Goal: Information Seeking & Learning: Understand process/instructions

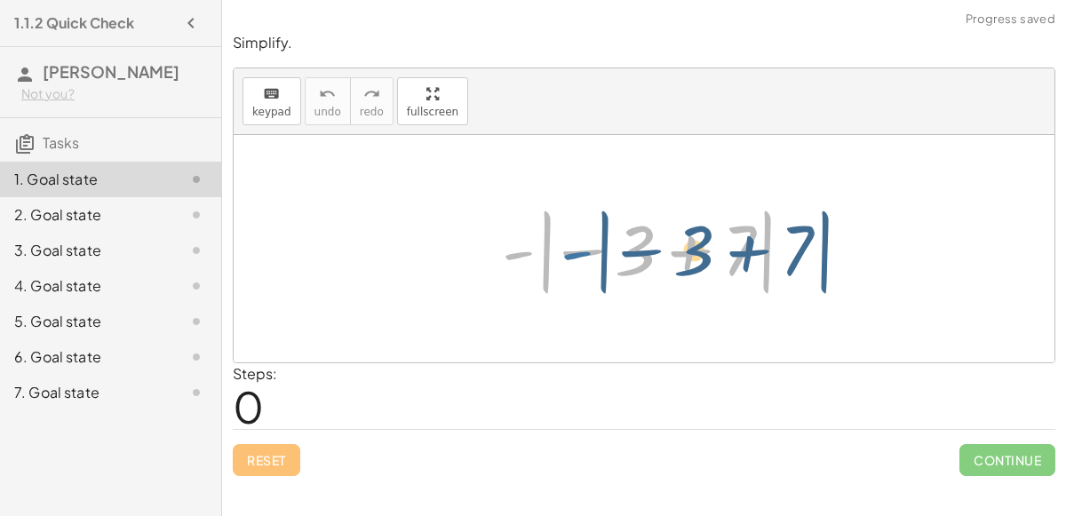
drag, startPoint x: 517, startPoint y: 251, endPoint x: 572, endPoint y: 250, distance: 55.1
click at [572, 250] on div at bounding box center [651, 249] width 316 height 99
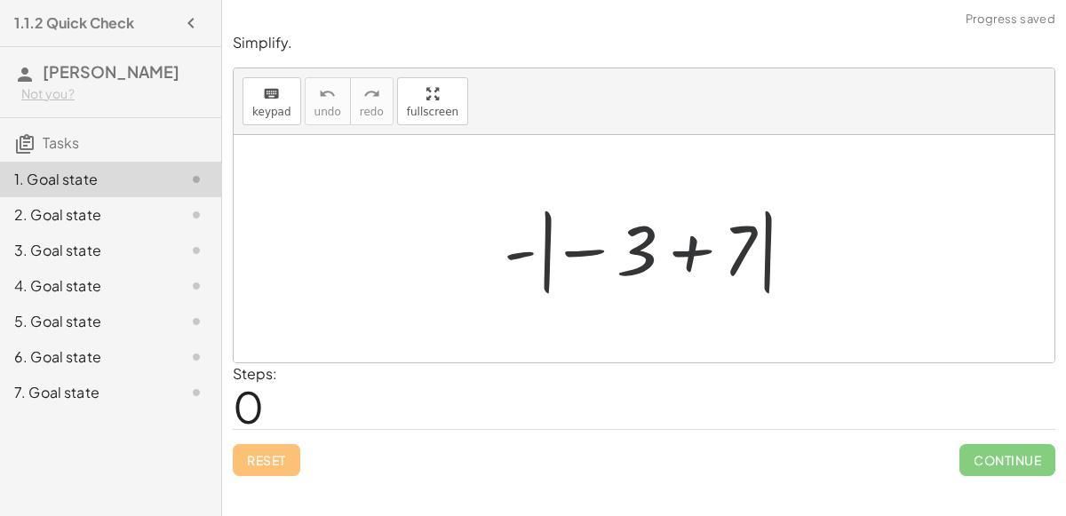
click at [603, 251] on div at bounding box center [651, 249] width 316 height 99
click at [593, 244] on div at bounding box center [651, 249] width 316 height 99
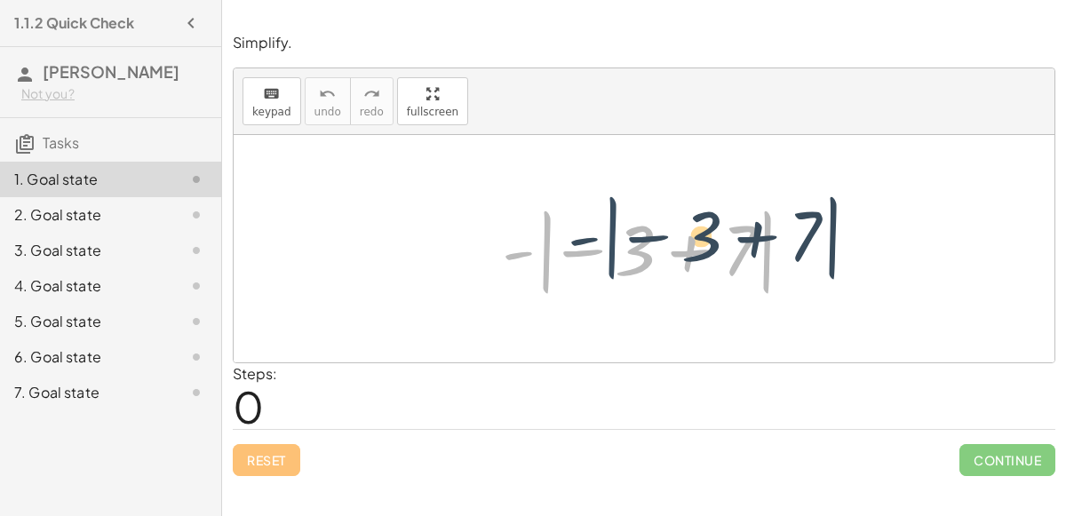
drag, startPoint x: 544, startPoint y: 269, endPoint x: 607, endPoint y: 253, distance: 65.1
click at [607, 253] on div at bounding box center [651, 249] width 316 height 99
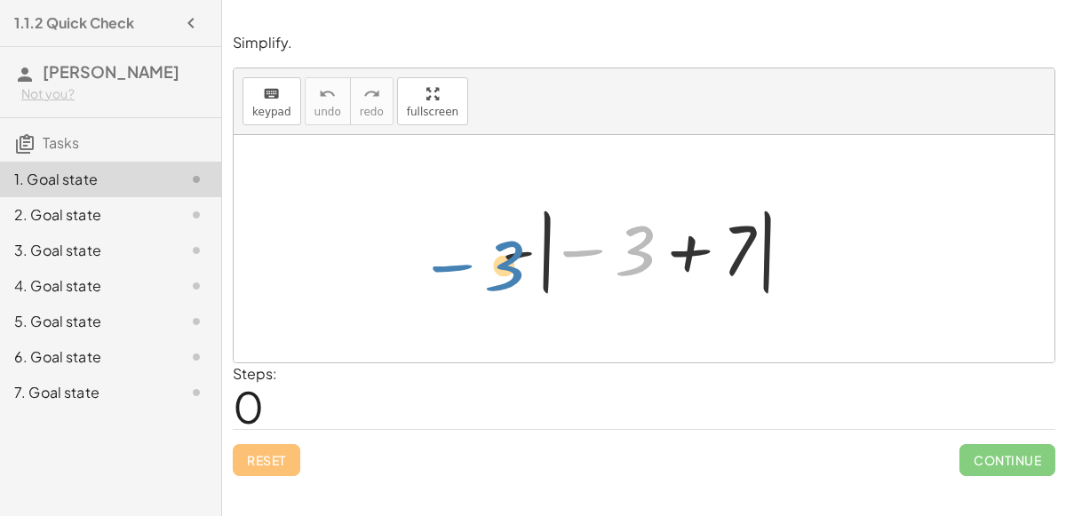
drag, startPoint x: 643, startPoint y: 250, endPoint x: 484, endPoint y: 246, distance: 159.0
click at [687, 248] on div at bounding box center [651, 249] width 316 height 99
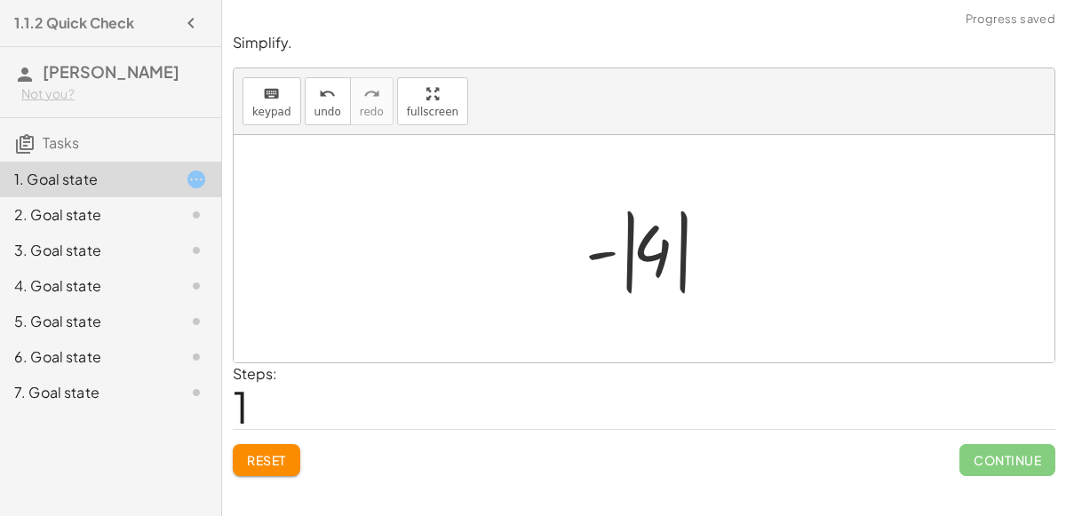
click at [627, 254] on div at bounding box center [650, 249] width 149 height 99
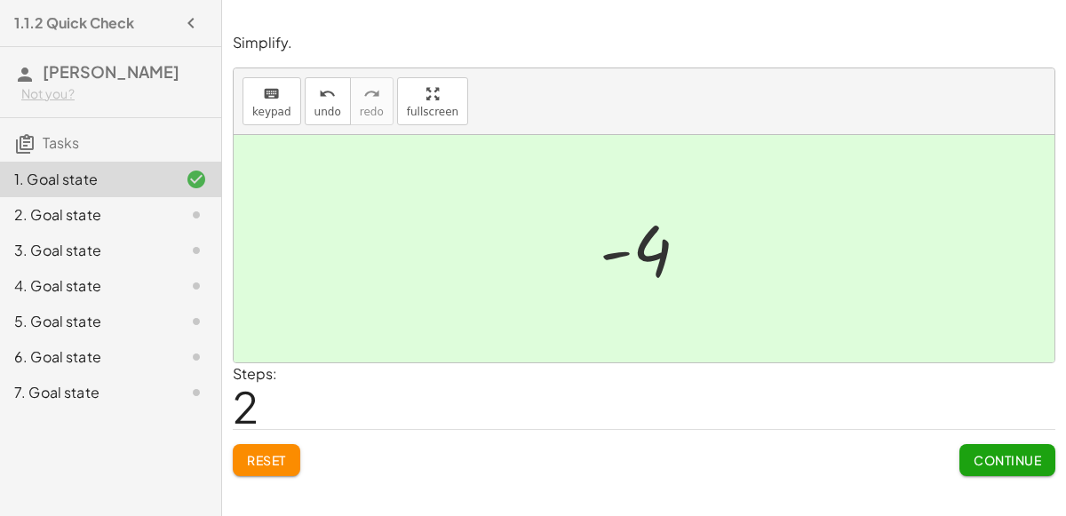
click at [1008, 457] on span "Continue" at bounding box center [1007, 460] width 68 height 16
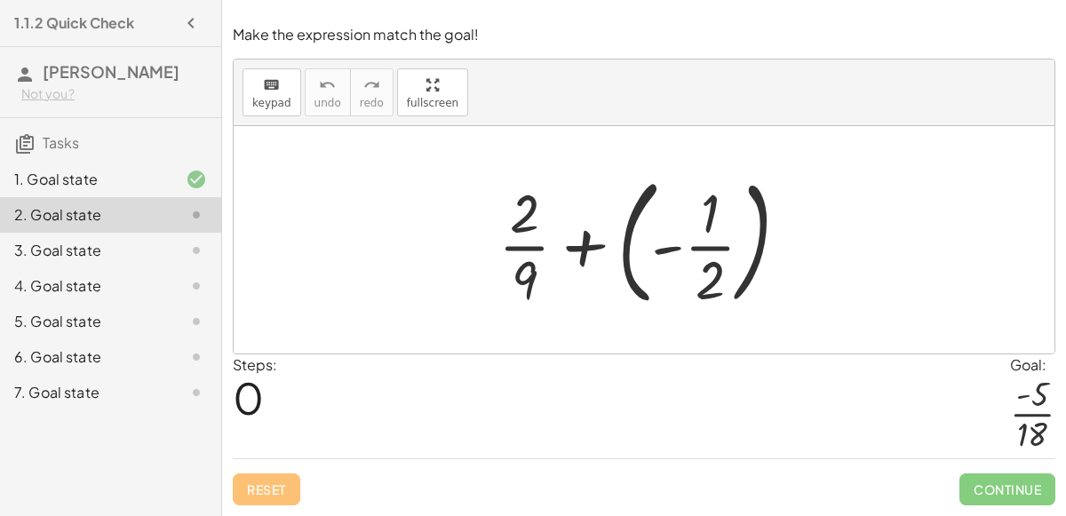
click at [622, 248] on div at bounding box center [650, 239] width 322 height 147
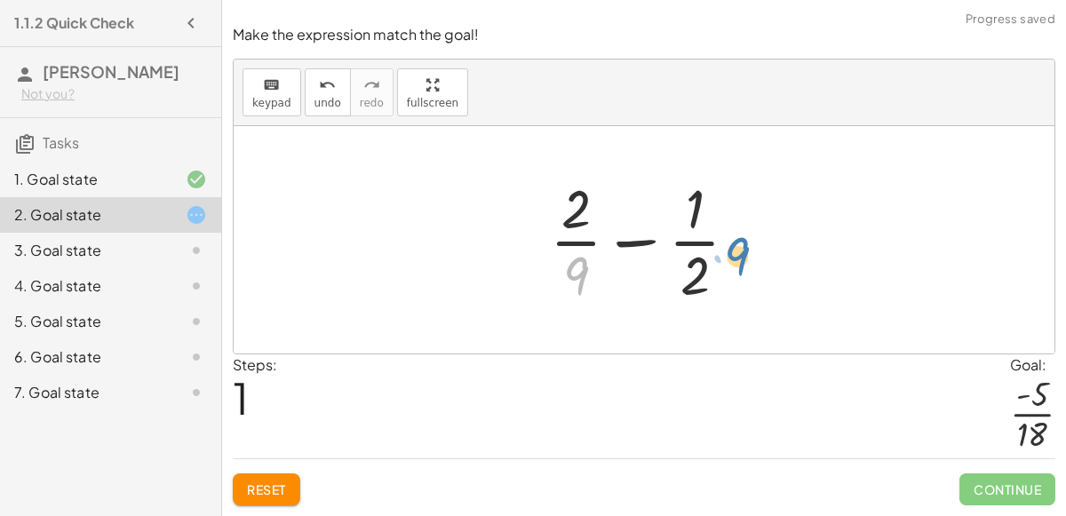
drag, startPoint x: 584, startPoint y: 275, endPoint x: 746, endPoint y: 256, distance: 163.7
click at [746, 256] on div at bounding box center [651, 239] width 220 height 137
drag, startPoint x: 706, startPoint y: 275, endPoint x: 565, endPoint y: 234, distance: 147.3
click at [565, 234] on div at bounding box center [651, 239] width 220 height 137
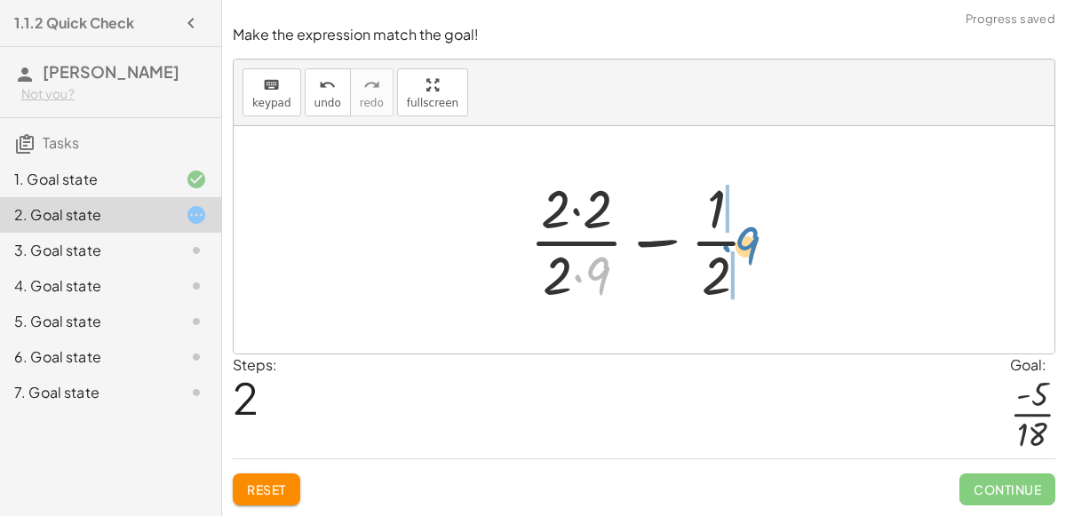
drag, startPoint x: 601, startPoint y: 262, endPoint x: 744, endPoint y: 231, distance: 146.3
click at [744, 231] on div at bounding box center [651, 239] width 262 height 137
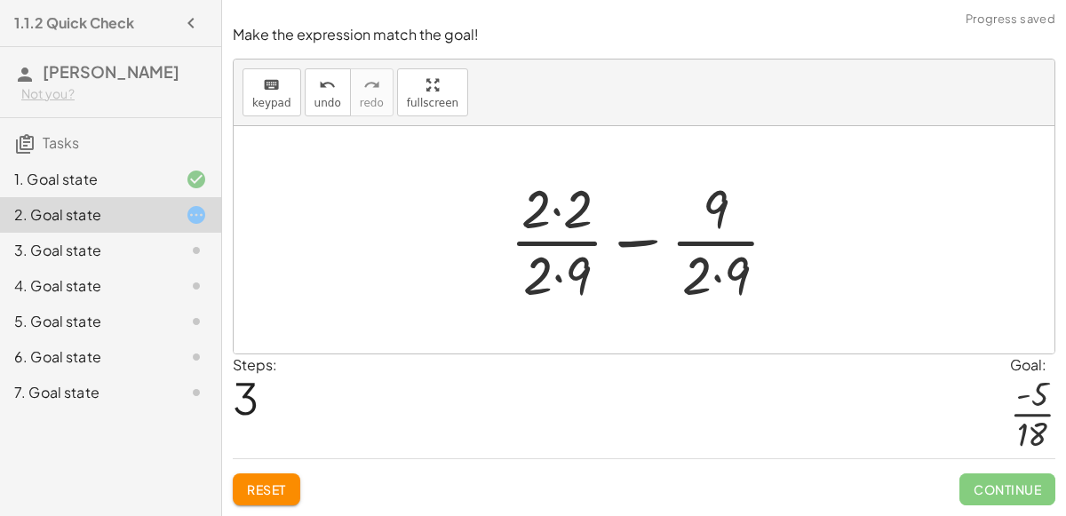
click at [718, 278] on div at bounding box center [651, 239] width 300 height 137
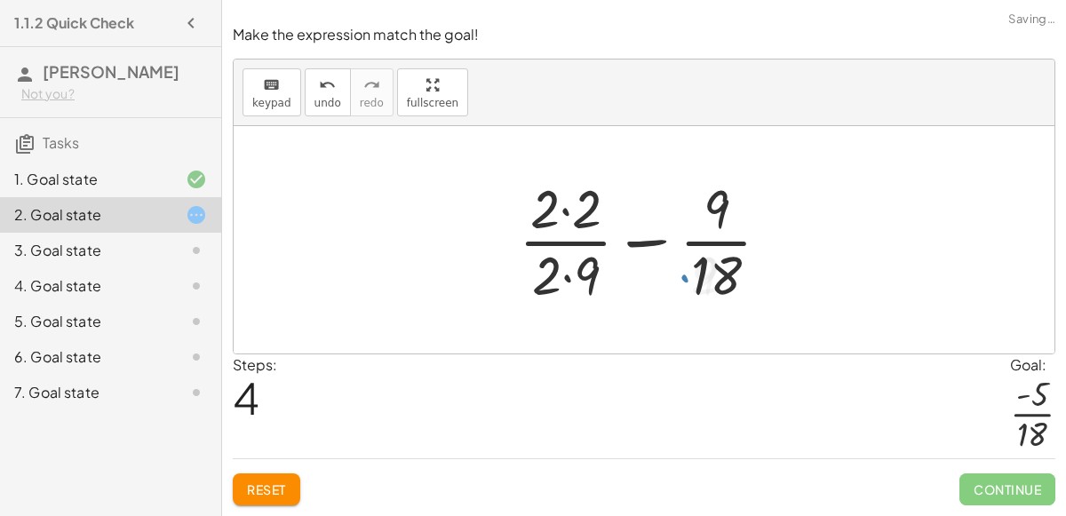
click at [567, 281] on div at bounding box center [651, 239] width 283 height 137
click at [563, 208] on div at bounding box center [651, 239] width 283 height 137
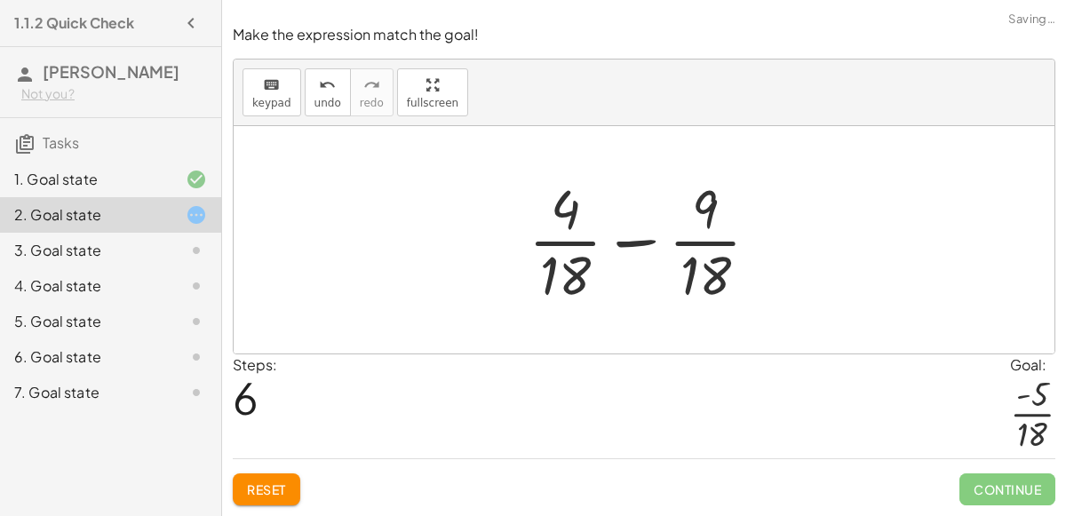
click at [625, 242] on div at bounding box center [651, 239] width 262 height 137
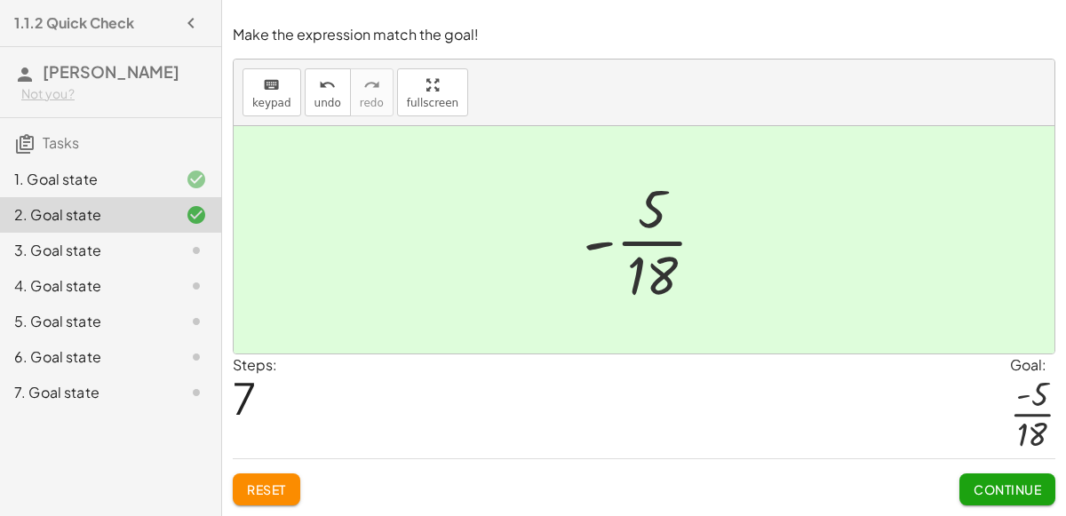
click at [512, 399] on div "Steps: 7 Goal: · - 5 · 18" at bounding box center [644, 406] width 822 height 104
click at [997, 481] on span "Continue" at bounding box center [1007, 489] width 68 height 16
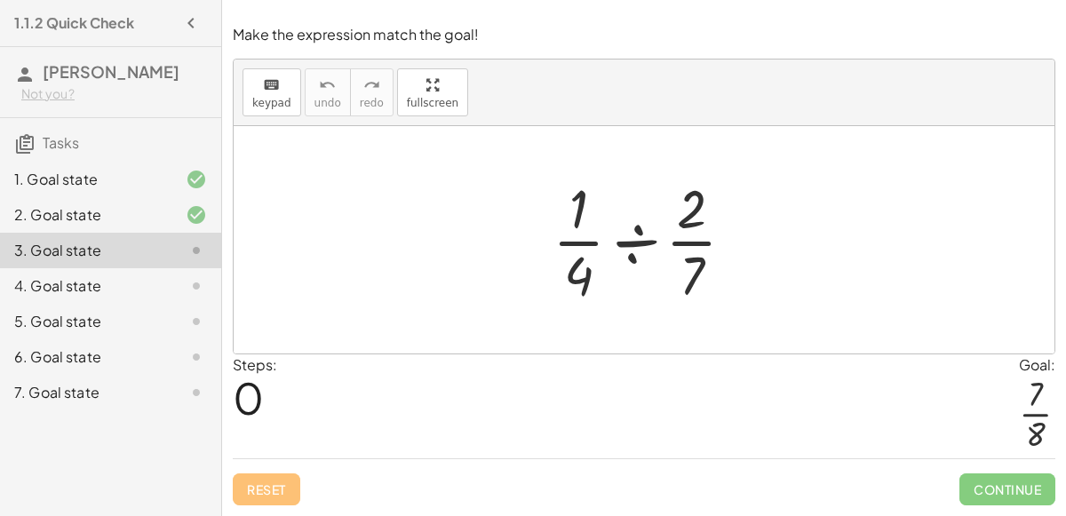
click at [626, 253] on div at bounding box center [651, 239] width 214 height 137
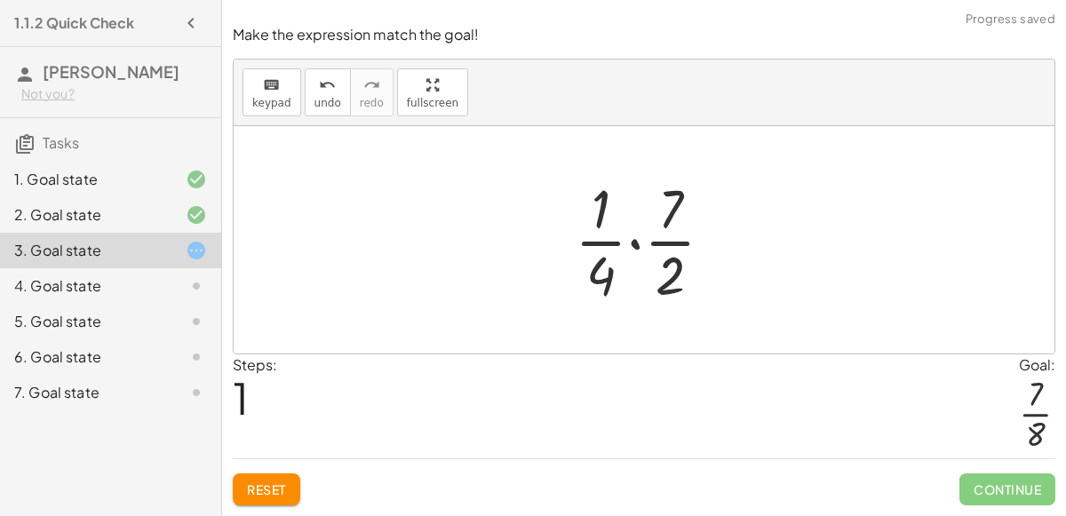
click at [632, 244] on div at bounding box center [651, 239] width 171 height 137
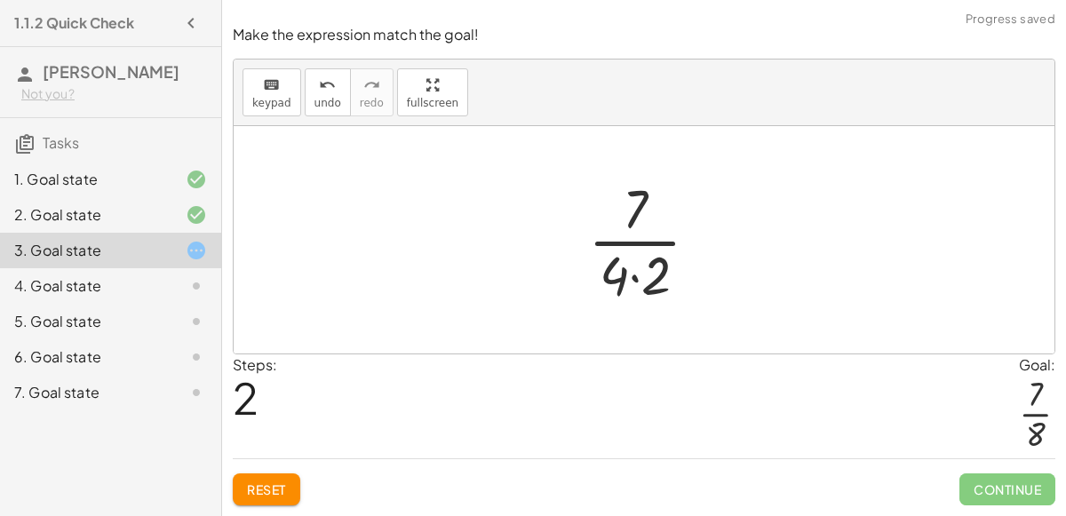
click at [629, 276] on div at bounding box center [650, 239] width 143 height 137
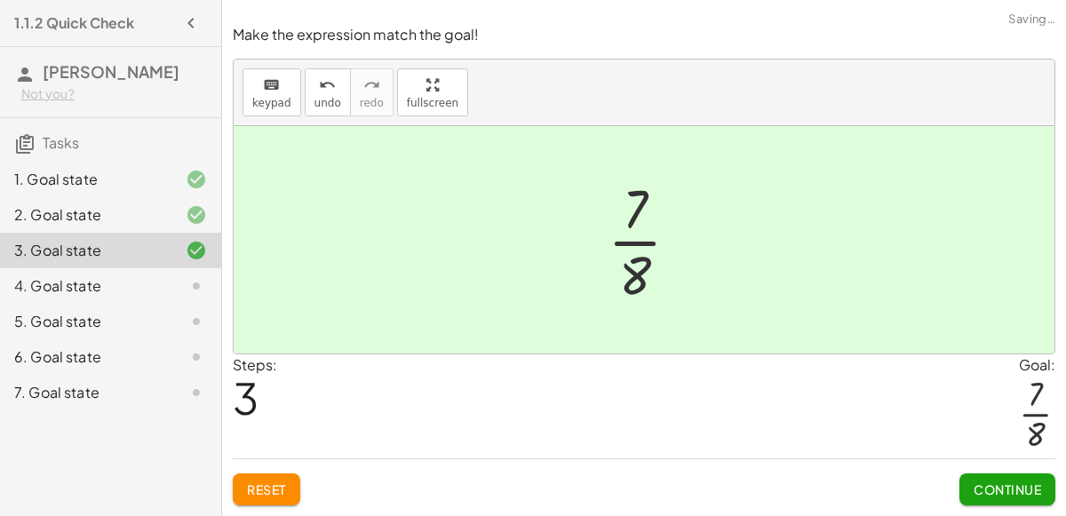
click at [1031, 482] on span "Continue" at bounding box center [1007, 489] width 68 height 16
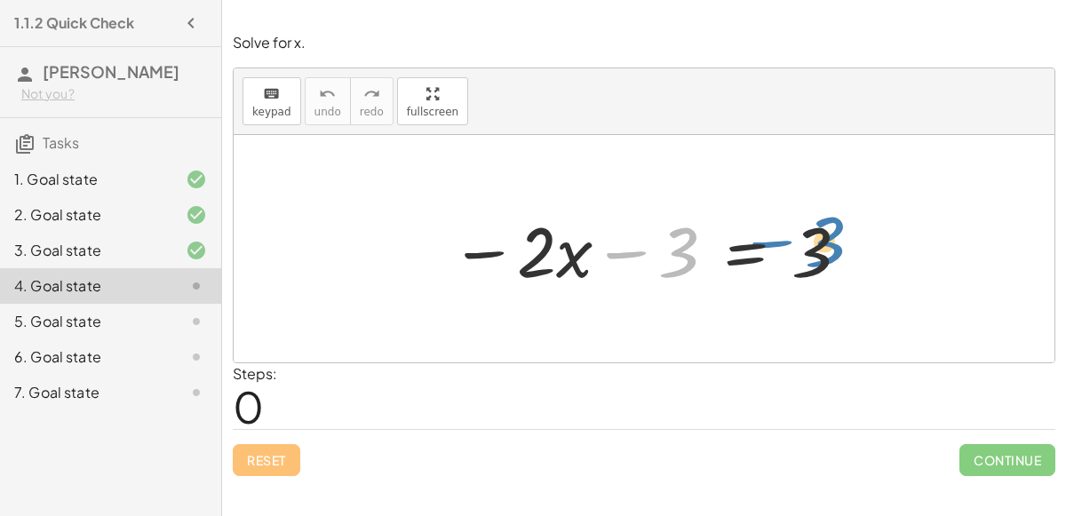
drag, startPoint x: 670, startPoint y: 253, endPoint x: 815, endPoint y: 241, distance: 146.2
click at [815, 241] on div at bounding box center [650, 248] width 418 height 91
drag, startPoint x: 633, startPoint y: 247, endPoint x: 857, endPoint y: 255, distance: 224.0
click at [857, 255] on div at bounding box center [650, 248] width 418 height 91
click at [496, 250] on div at bounding box center [650, 248] width 418 height 91
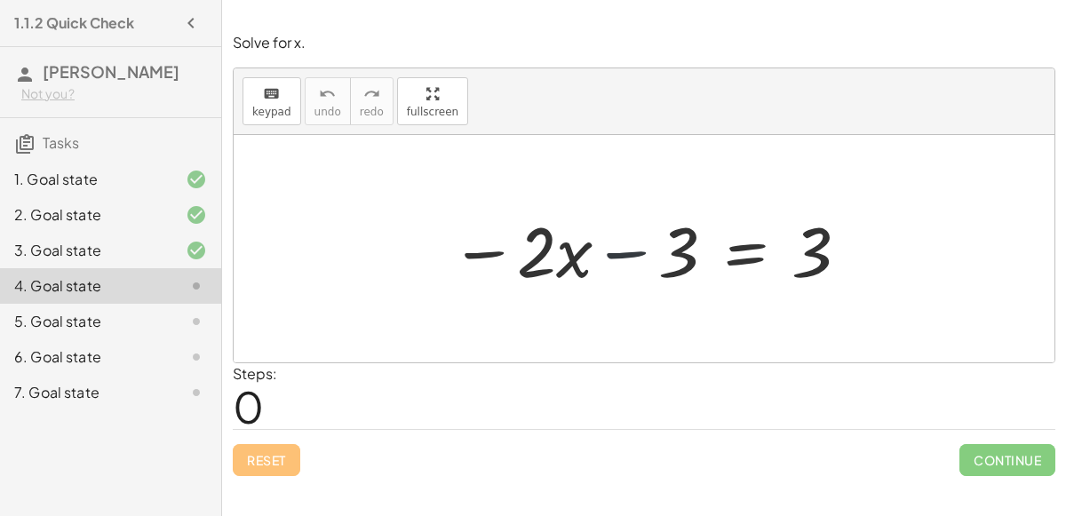
click at [632, 246] on div at bounding box center [650, 248] width 418 height 91
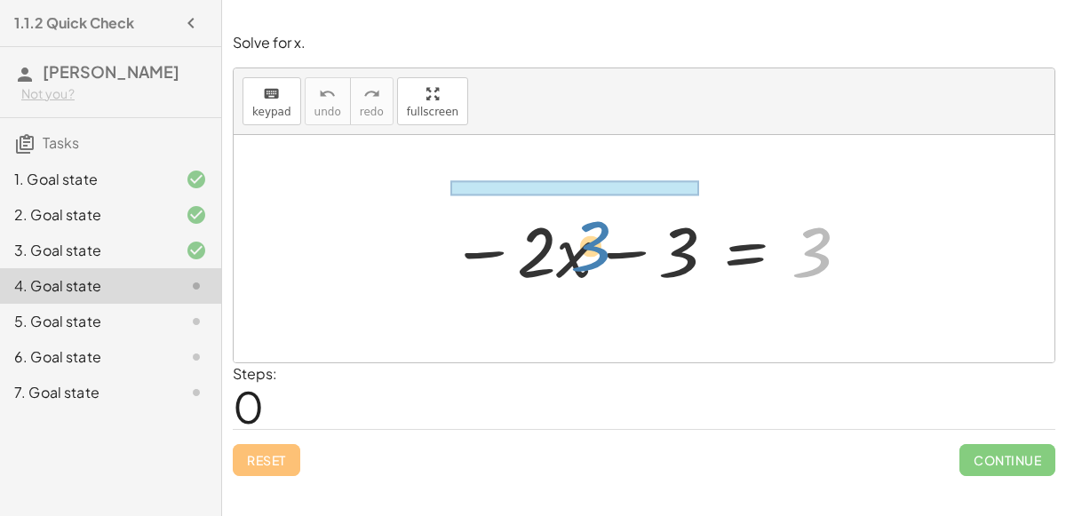
drag, startPoint x: 822, startPoint y: 234, endPoint x: 604, endPoint y: 231, distance: 218.5
click at [604, 231] on div at bounding box center [650, 248] width 418 height 91
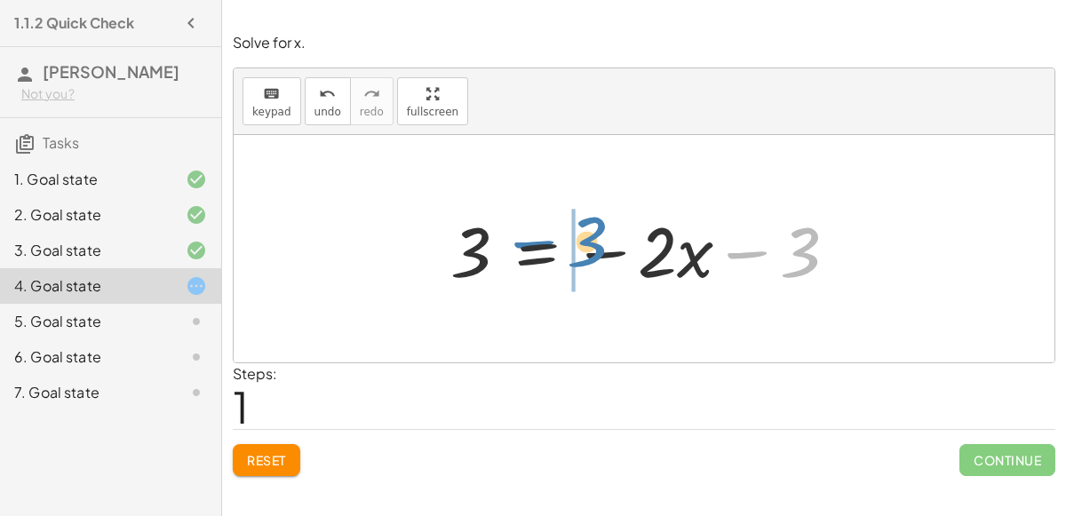
drag, startPoint x: 757, startPoint y: 250, endPoint x: 545, endPoint y: 238, distance: 211.7
click at [545, 238] on div at bounding box center [650, 248] width 418 height 91
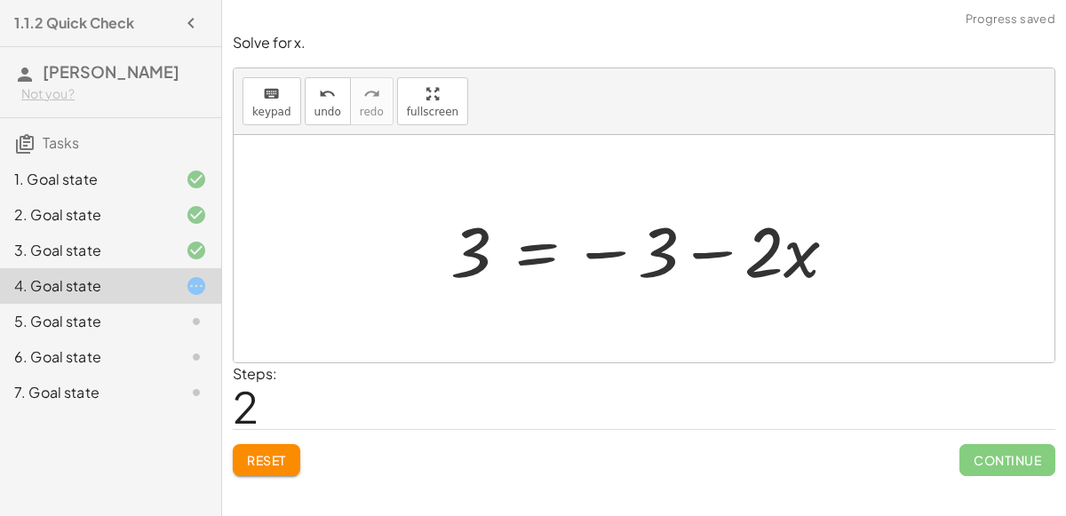
click at [708, 245] on div at bounding box center [650, 248] width 418 height 91
click at [465, 242] on div at bounding box center [650, 248] width 418 height 91
drag, startPoint x: 656, startPoint y: 251, endPoint x: 685, endPoint y: 250, distance: 28.4
click at [685, 250] on div at bounding box center [650, 248] width 418 height 91
drag, startPoint x: 762, startPoint y: 251, endPoint x: 798, endPoint y: 258, distance: 37.1
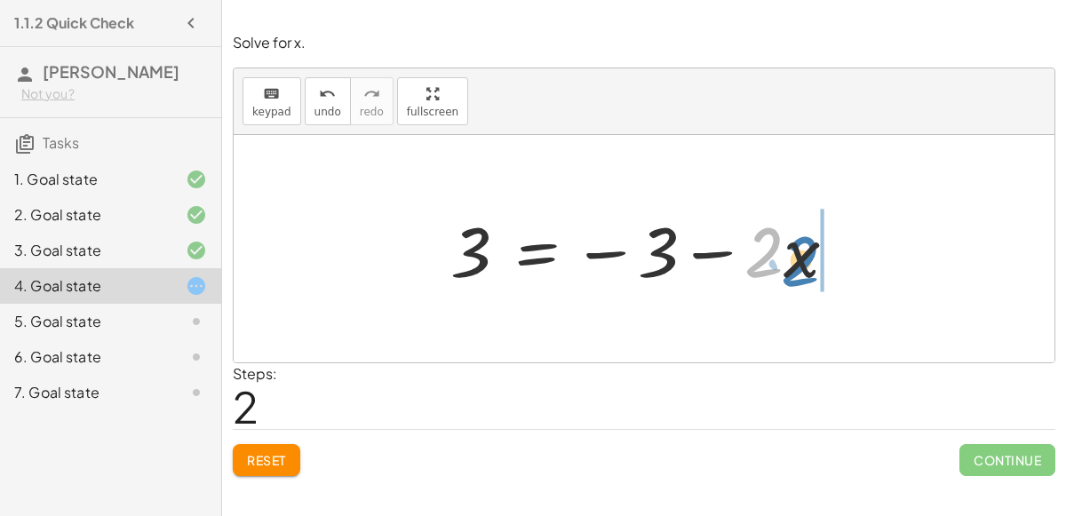
click at [798, 258] on div at bounding box center [650, 248] width 418 height 91
click at [698, 249] on div at bounding box center [650, 248] width 418 height 91
click at [620, 254] on div at bounding box center [650, 248] width 418 height 91
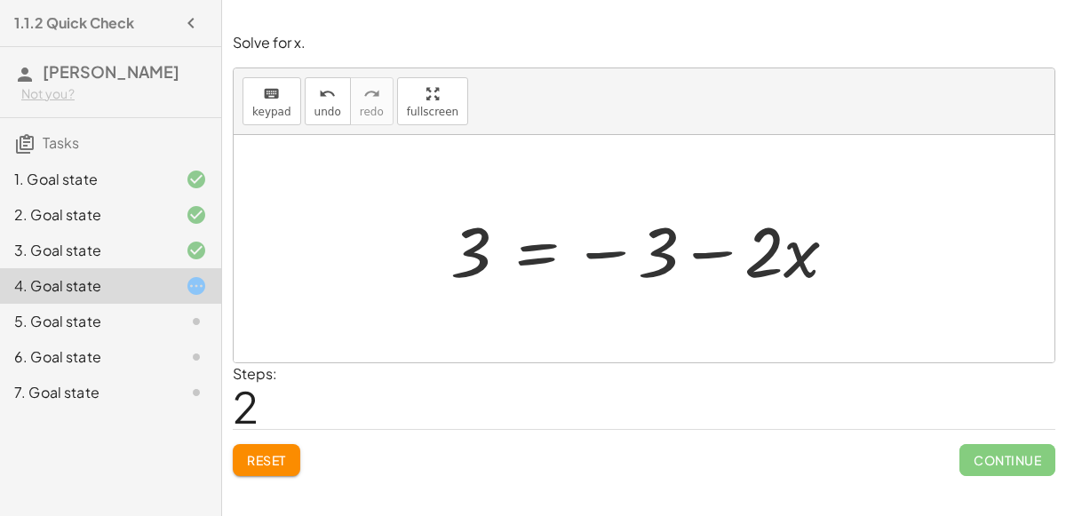
click at [620, 254] on div at bounding box center [650, 248] width 418 height 91
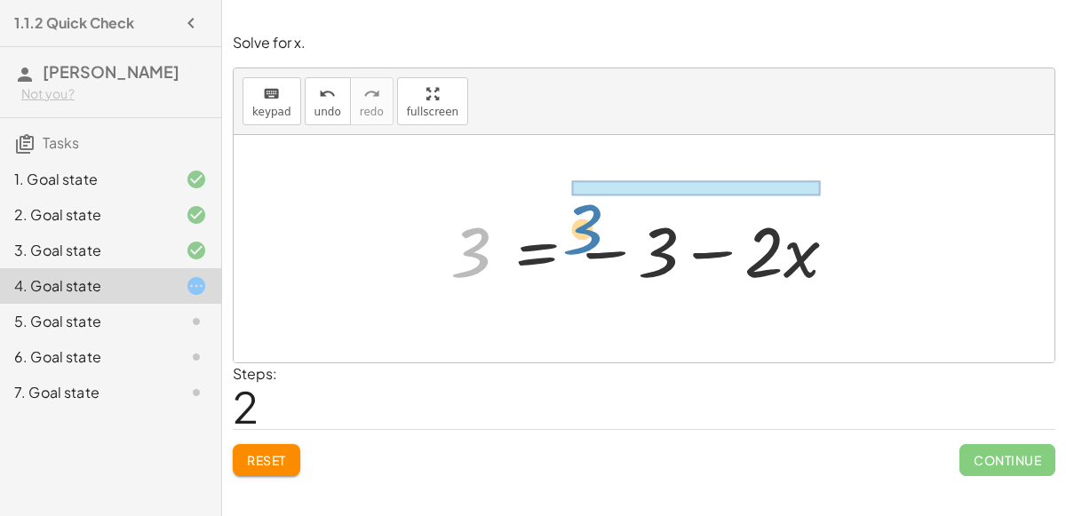
drag, startPoint x: 474, startPoint y: 258, endPoint x: 585, endPoint y: 231, distance: 114.2
click at [585, 231] on div at bounding box center [650, 248] width 418 height 91
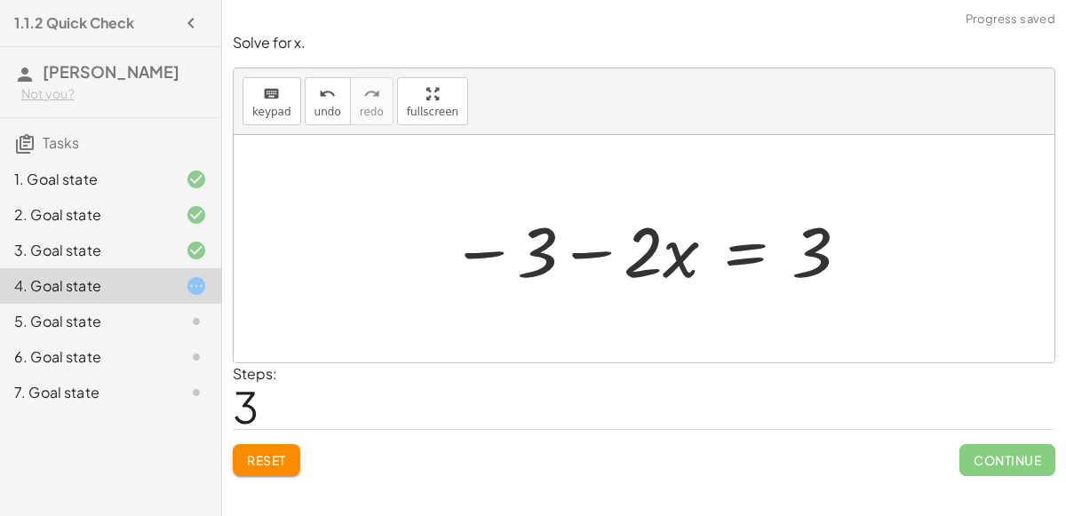
click at [735, 243] on div at bounding box center [650, 248] width 418 height 91
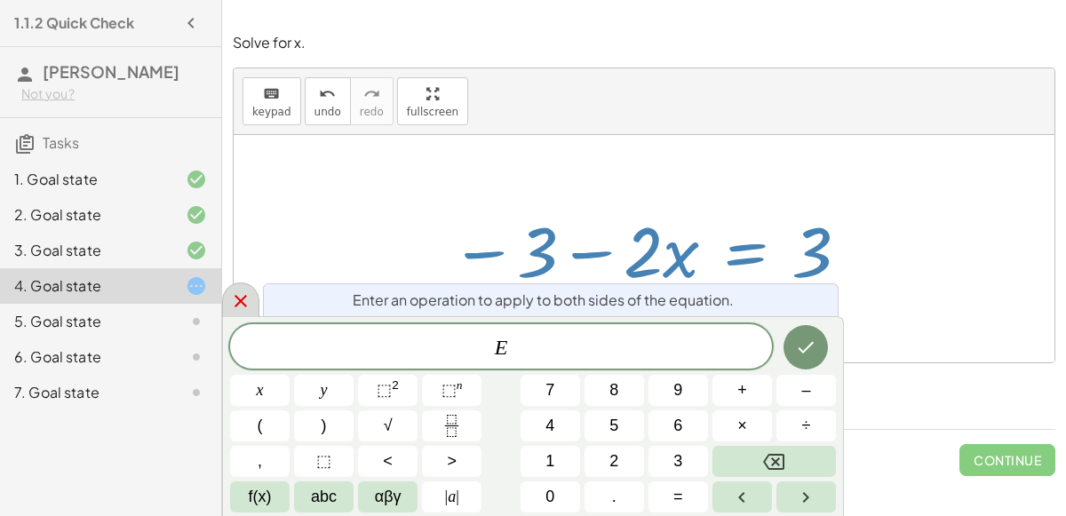
click at [241, 301] on icon at bounding box center [240, 301] width 12 height 12
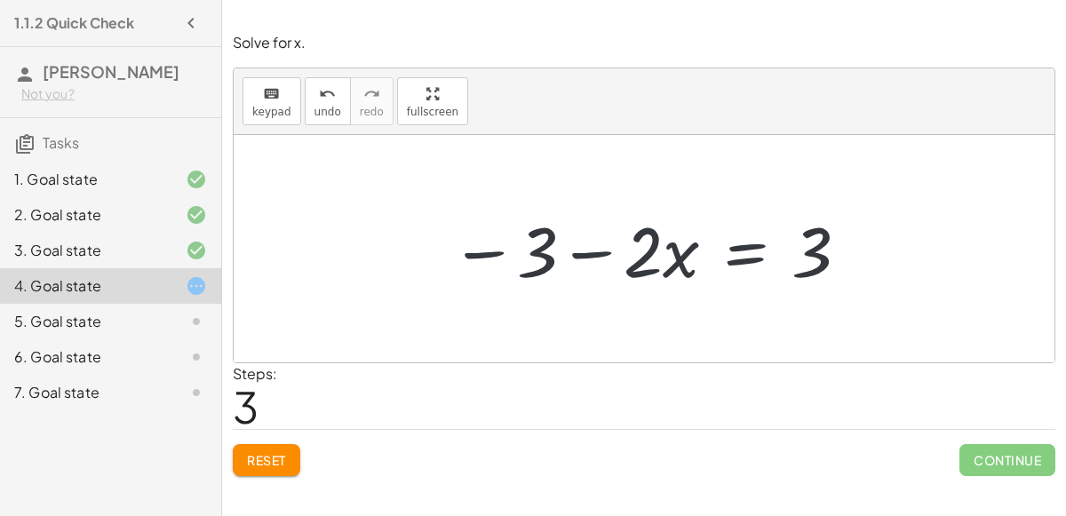
click at [454, 258] on div at bounding box center [650, 248] width 418 height 91
click at [490, 250] on div at bounding box center [650, 248] width 418 height 91
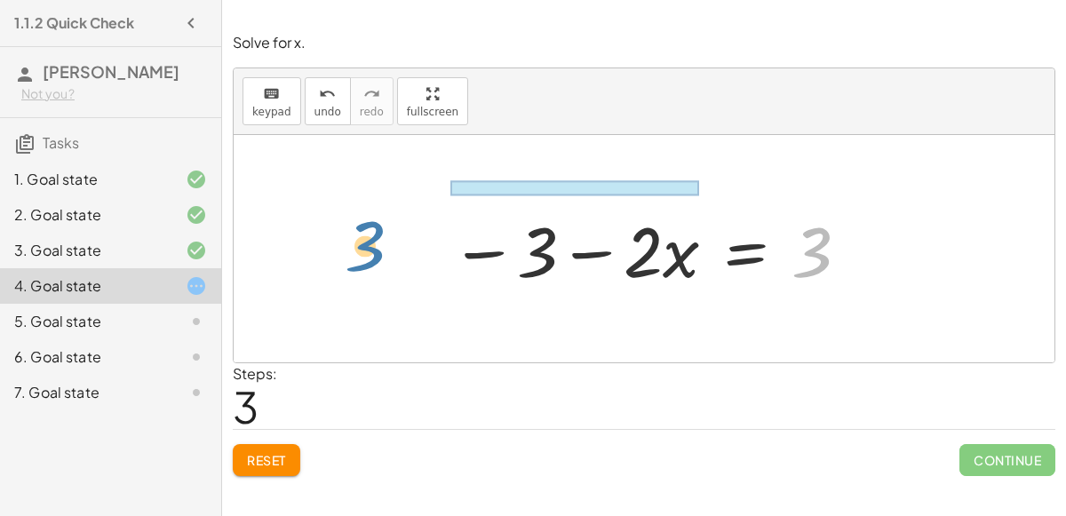
drag, startPoint x: 808, startPoint y: 256, endPoint x: 360, endPoint y: 250, distance: 448.6
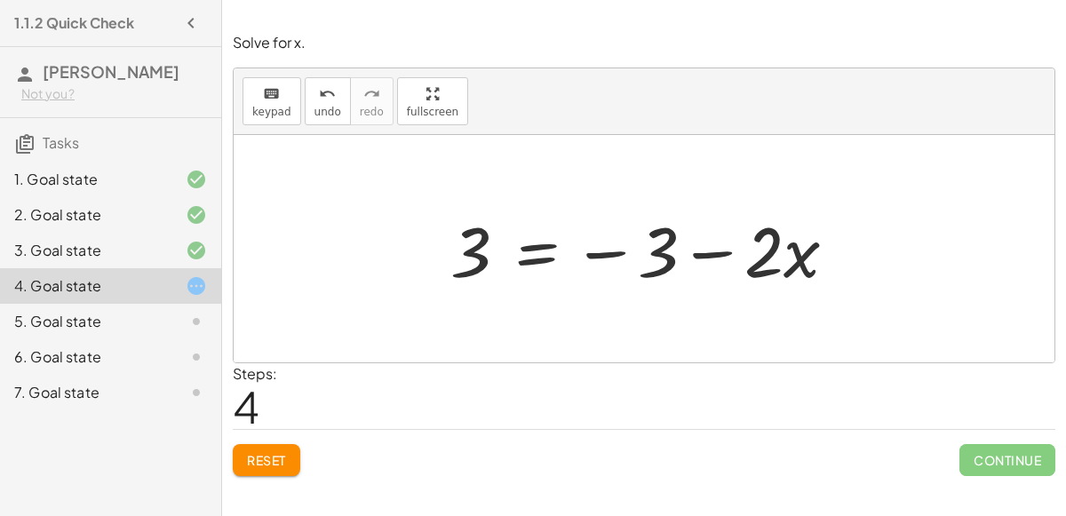
click at [666, 227] on div at bounding box center [650, 248] width 418 height 91
click at [613, 250] on div at bounding box center [650, 248] width 418 height 91
click at [535, 249] on div at bounding box center [650, 248] width 418 height 91
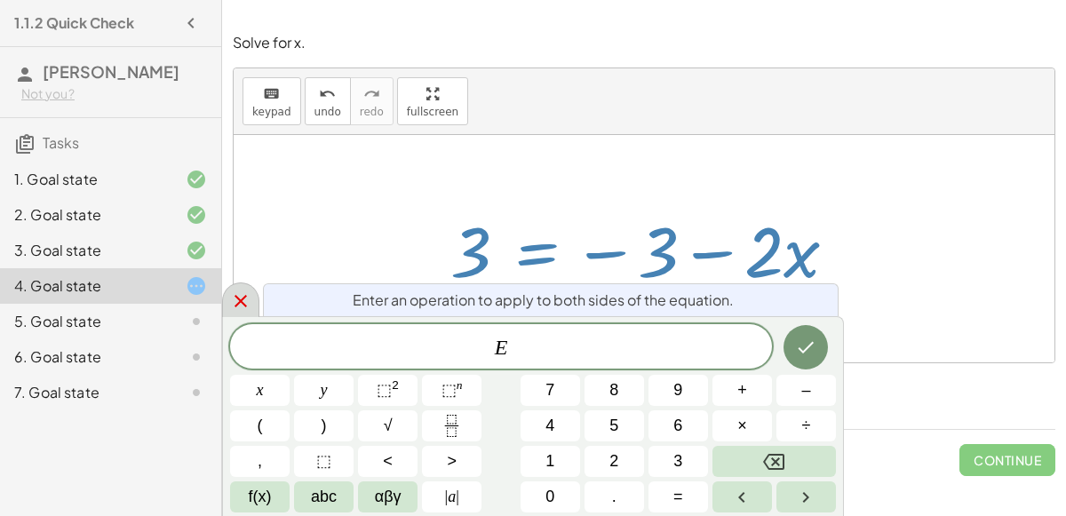
click at [224, 295] on div at bounding box center [240, 299] width 37 height 35
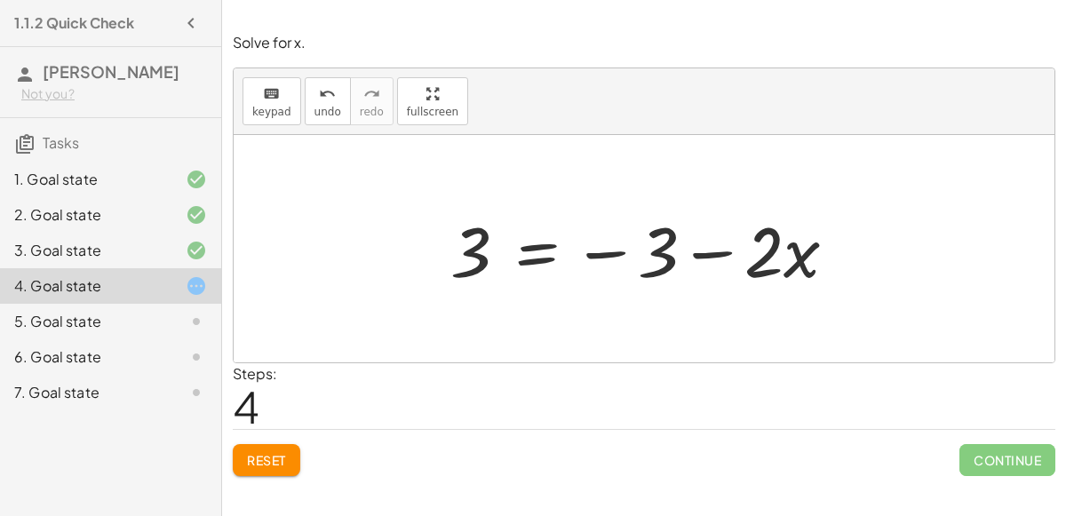
click at [538, 249] on div at bounding box center [650, 248] width 418 height 91
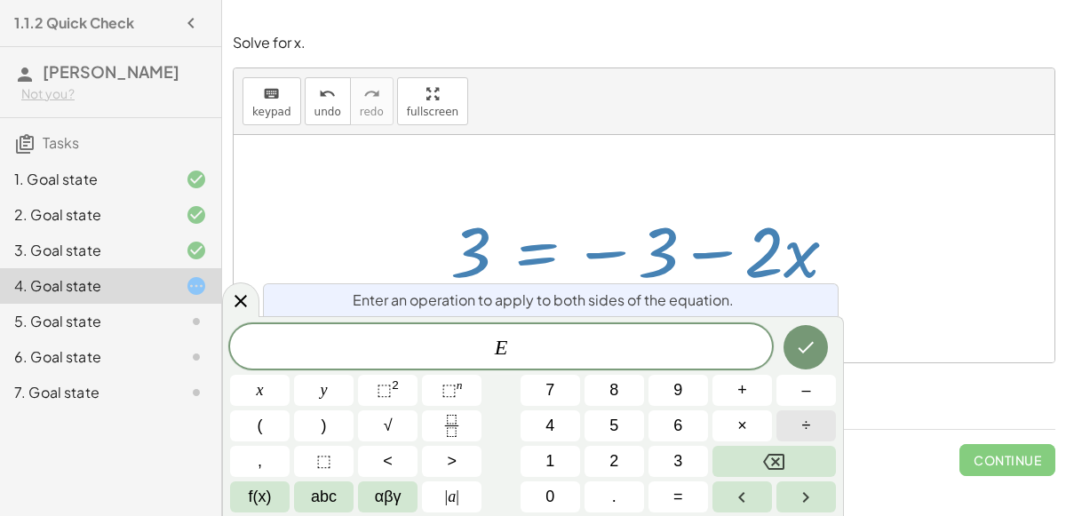
click at [815, 425] on button "÷" at bounding box center [806, 425] width 60 height 31
click at [238, 309] on icon at bounding box center [240, 300] width 21 height 21
click at [238, 309] on div at bounding box center [644, 248] width 821 height 227
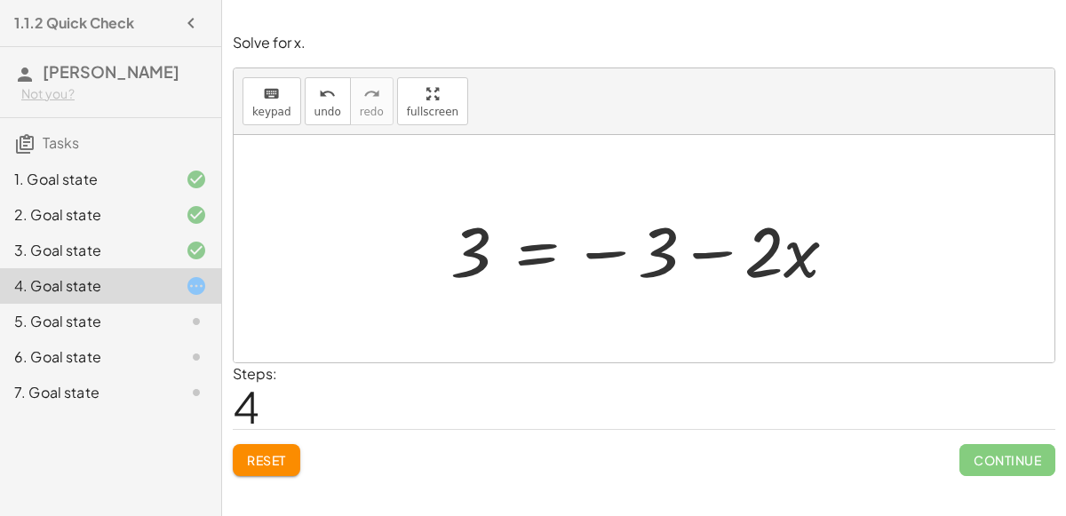
click at [710, 248] on div at bounding box center [650, 248] width 418 height 91
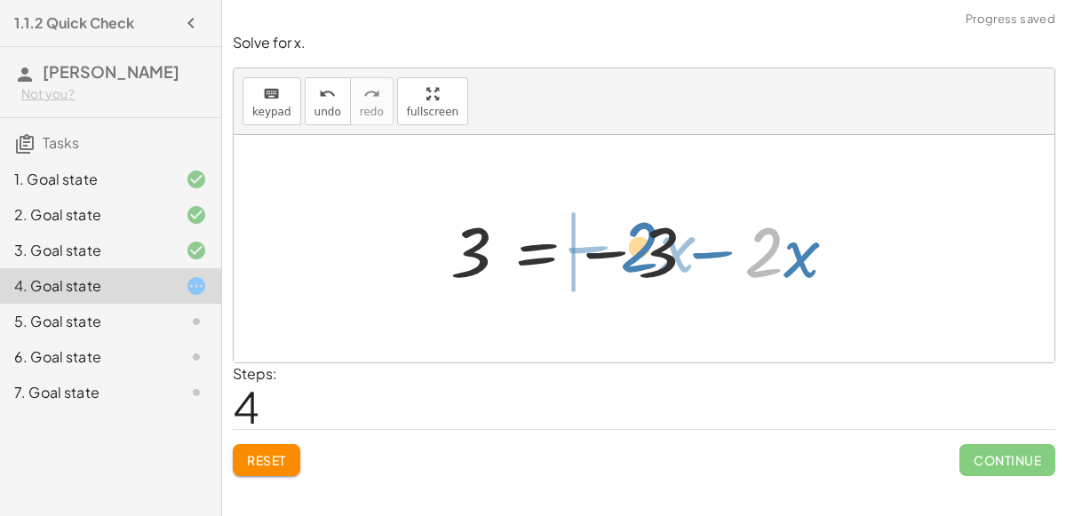
drag, startPoint x: 755, startPoint y: 258, endPoint x: 631, endPoint y: 254, distance: 123.5
click at [631, 254] on div at bounding box center [650, 248] width 418 height 91
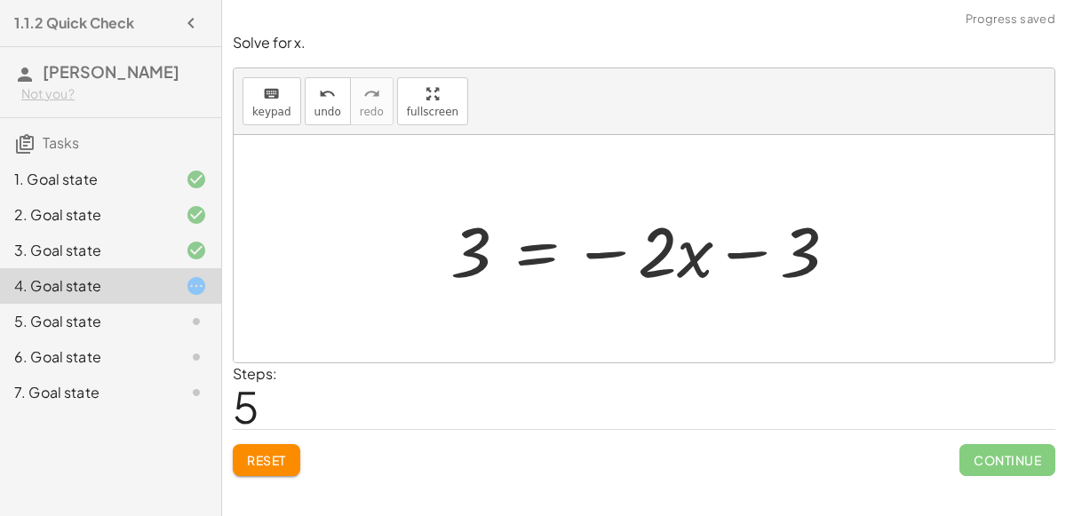
click at [757, 245] on div at bounding box center [650, 248] width 418 height 91
click at [647, 249] on div at bounding box center [650, 248] width 418 height 91
click at [616, 246] on div at bounding box center [650, 248] width 418 height 91
click at [473, 258] on div at bounding box center [650, 248] width 418 height 91
drag, startPoint x: 473, startPoint y: 258, endPoint x: 468, endPoint y: 271, distance: 13.5
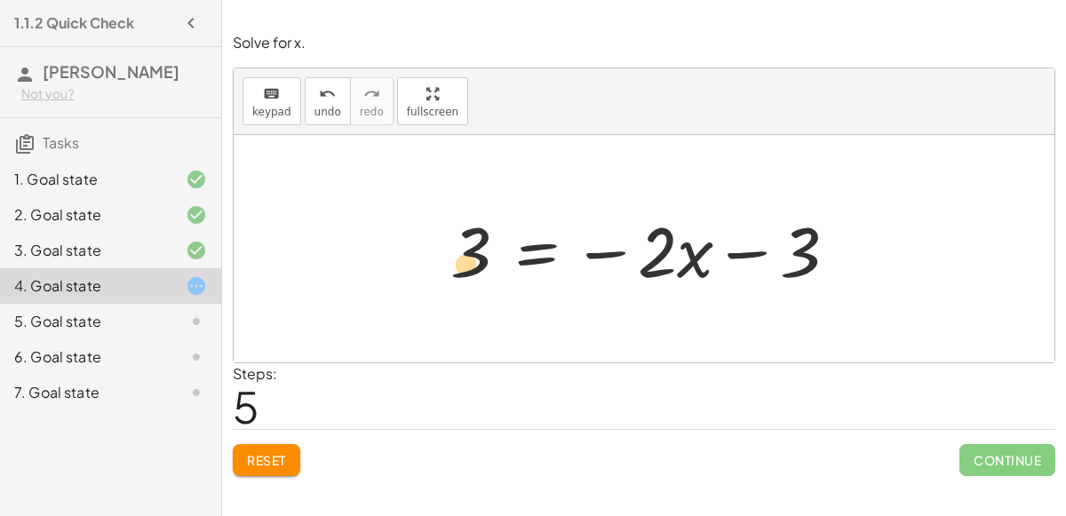
click at [468, 271] on div at bounding box center [650, 248] width 418 height 91
drag, startPoint x: 647, startPoint y: 252, endPoint x: 713, endPoint y: 296, distance: 78.8
click at [611, 247] on div at bounding box center [650, 248] width 418 height 91
drag, startPoint x: 690, startPoint y: 251, endPoint x: 744, endPoint y: 258, distance: 54.6
click at [744, 258] on div at bounding box center [650, 248] width 418 height 91
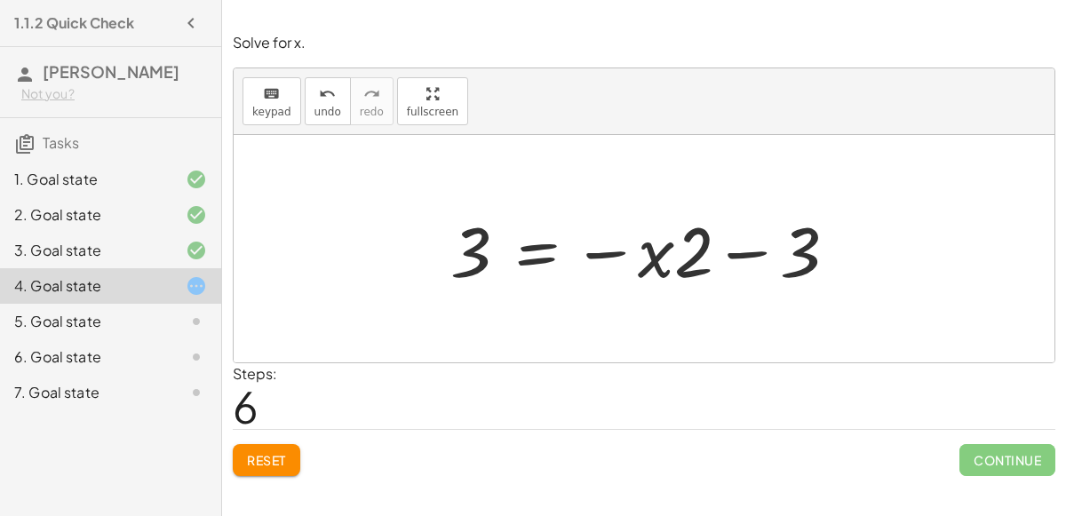
click at [747, 254] on div at bounding box center [650, 248] width 418 height 91
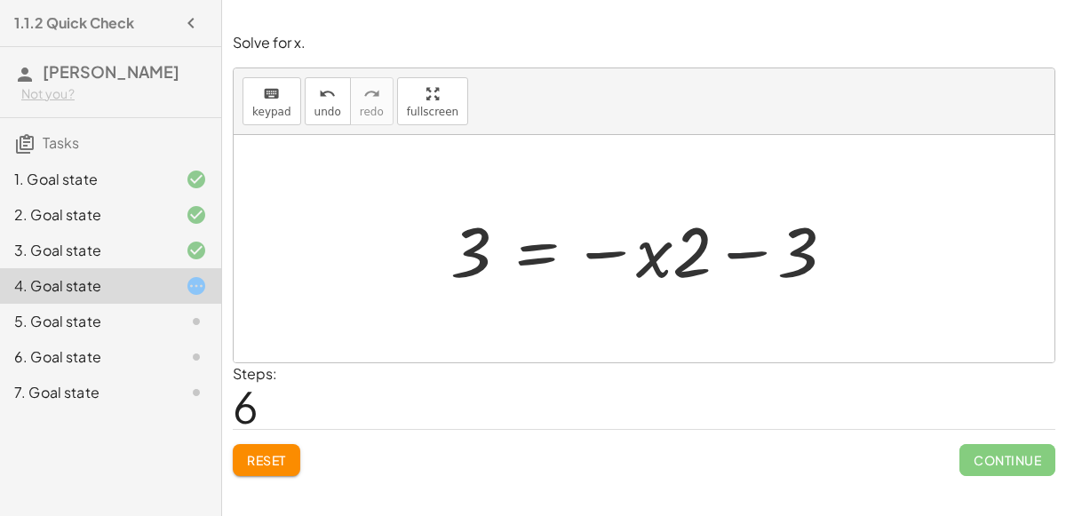
click at [747, 254] on div at bounding box center [650, 248] width 418 height 91
drag, startPoint x: 806, startPoint y: 255, endPoint x: 635, endPoint y: 255, distance: 170.5
click at [635, 255] on div at bounding box center [650, 248] width 418 height 91
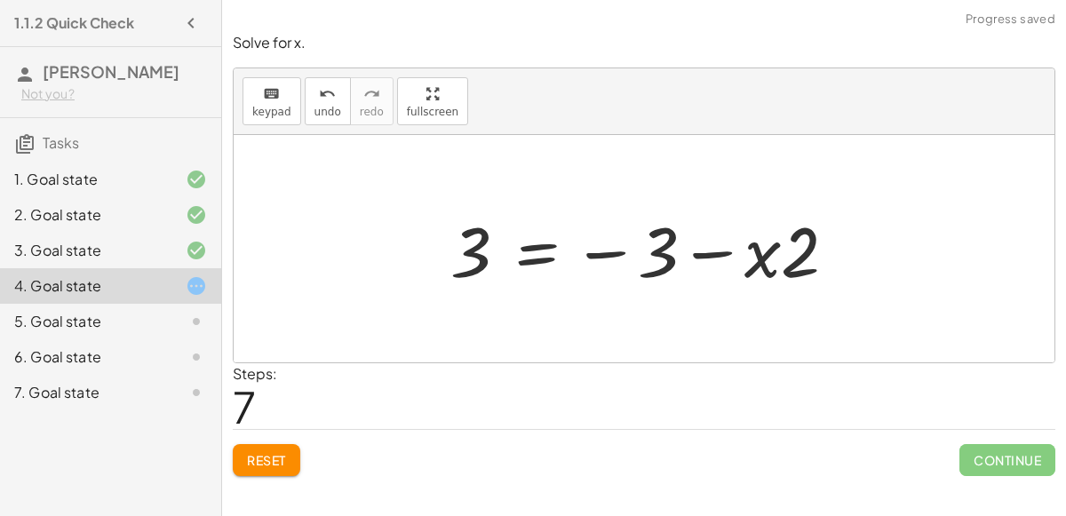
click at [710, 247] on div at bounding box center [650, 248] width 418 height 91
drag, startPoint x: 748, startPoint y: 250, endPoint x: 850, endPoint y: 275, distance: 105.3
click at [850, 275] on div at bounding box center [650, 248] width 418 height 91
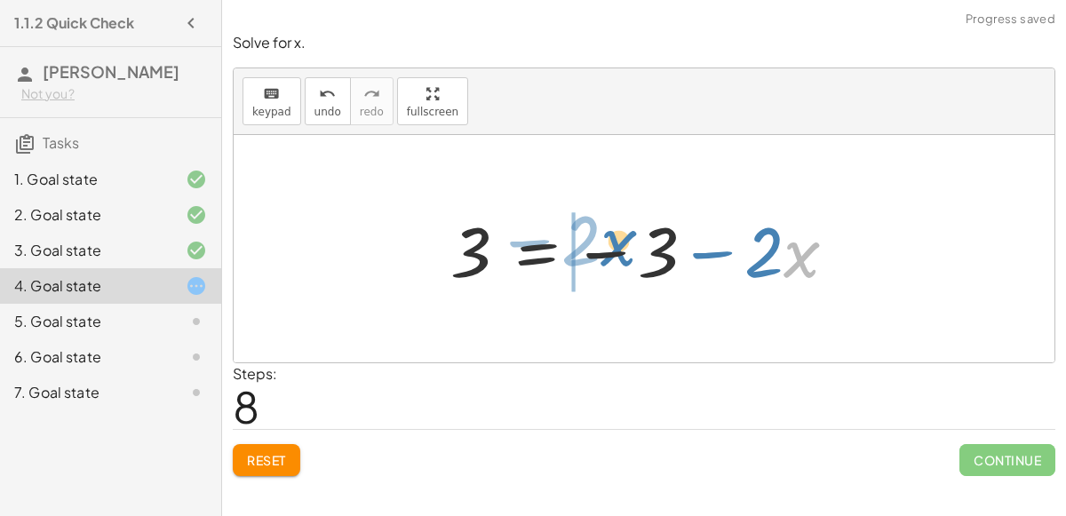
drag, startPoint x: 807, startPoint y: 265, endPoint x: 629, endPoint y: 257, distance: 178.7
click at [629, 257] on div at bounding box center [650, 248] width 418 height 91
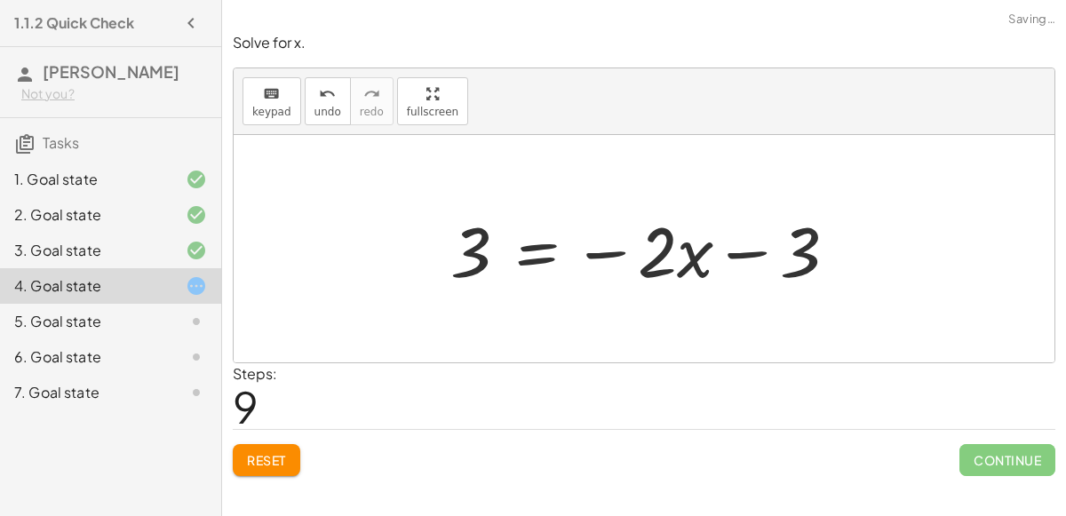
click at [629, 257] on div at bounding box center [650, 248] width 418 height 91
click at [99, 311] on div "5. Goal state" at bounding box center [85, 321] width 143 height 21
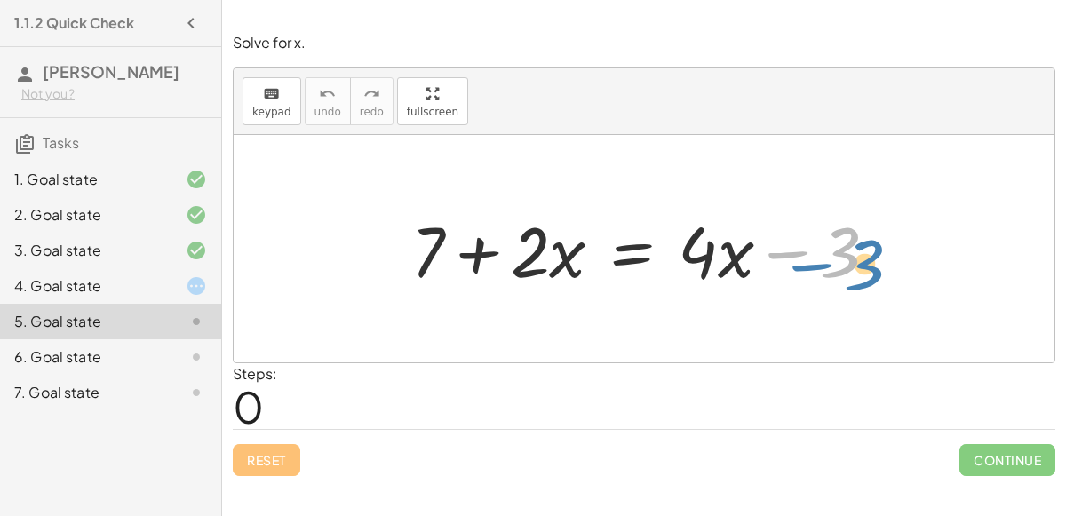
drag, startPoint x: 789, startPoint y: 245, endPoint x: 1029, endPoint y: 218, distance: 242.2
click at [1029, 218] on div "− 3 + 7 + · 2 · x = + · 4 · x − 3" at bounding box center [644, 248] width 821 height 227
click at [472, 253] on div at bounding box center [651, 248] width 498 height 91
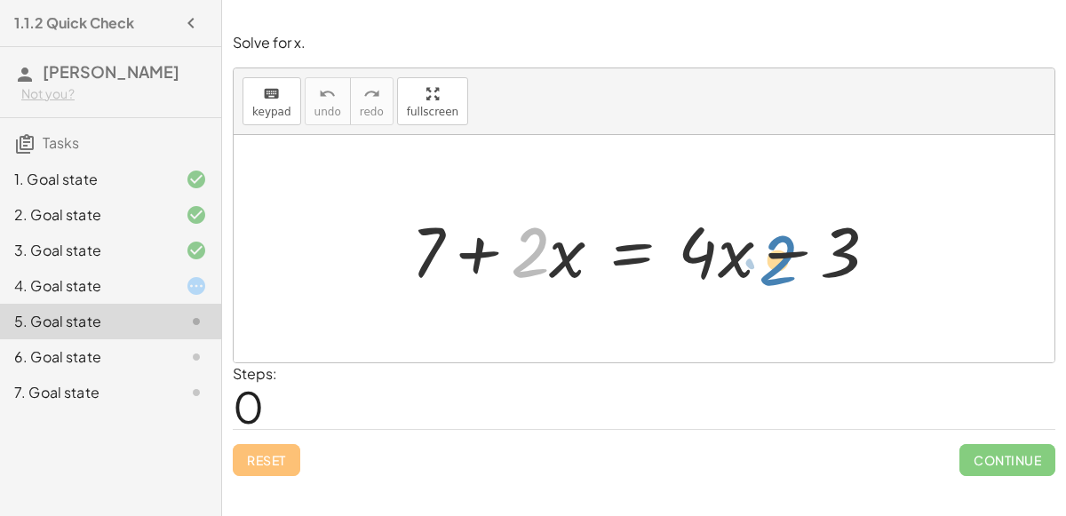
drag, startPoint x: 540, startPoint y: 254, endPoint x: 782, endPoint y: 258, distance: 242.5
click at [782, 258] on div at bounding box center [651, 248] width 498 height 91
drag, startPoint x: 711, startPoint y: 242, endPoint x: 481, endPoint y: 257, distance: 231.4
click at [481, 257] on div at bounding box center [651, 248] width 498 height 91
drag, startPoint x: 530, startPoint y: 250, endPoint x: 721, endPoint y: 173, distance: 205.7
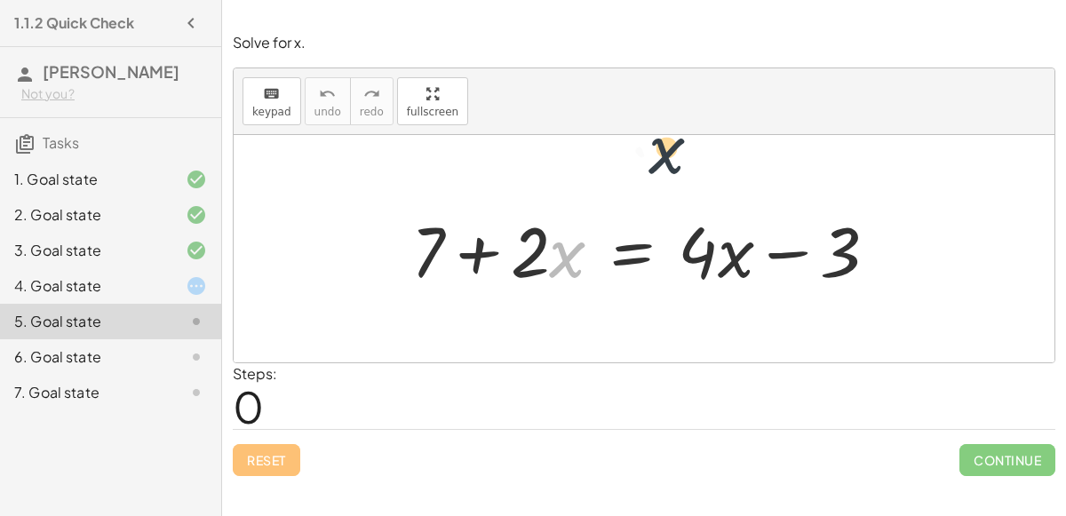
drag, startPoint x: 557, startPoint y: 245, endPoint x: 670, endPoint y: 137, distance: 156.4
click at [578, 238] on div at bounding box center [651, 248] width 498 height 91
click at [630, 249] on div at bounding box center [651, 248] width 498 height 91
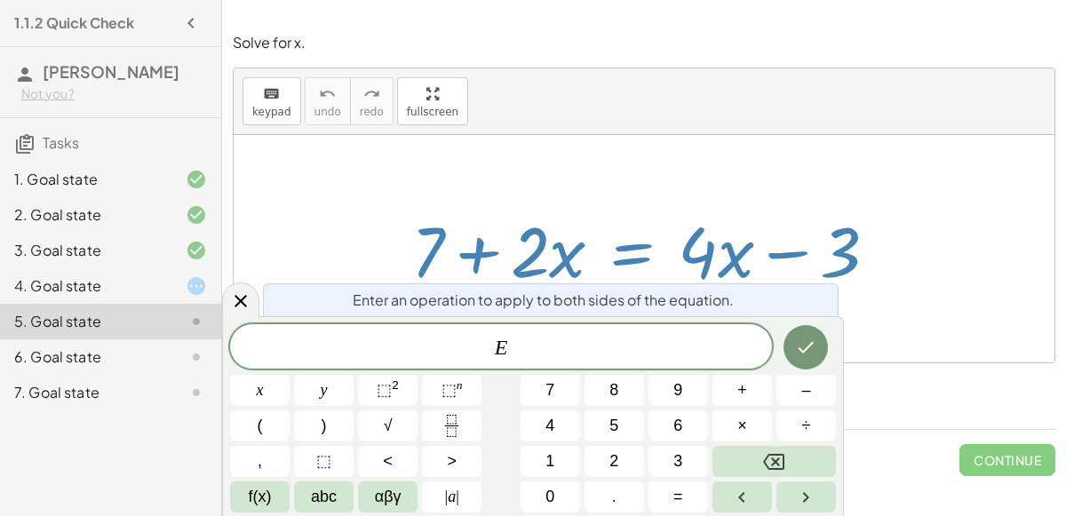
click at [630, 249] on div at bounding box center [651, 248] width 498 height 91
click at [234, 293] on icon at bounding box center [240, 300] width 21 height 21
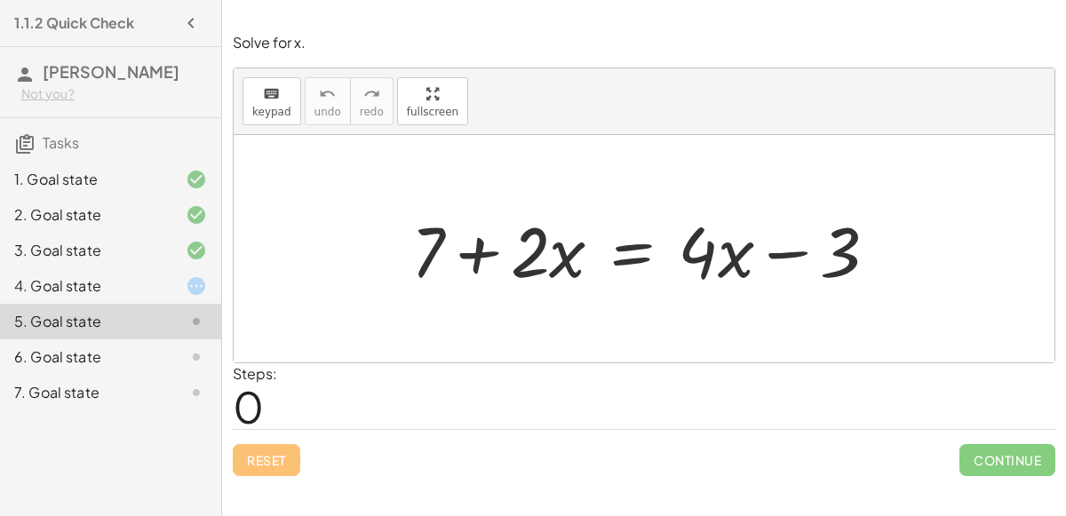
click at [127, 279] on div "4. Goal state" at bounding box center [85, 285] width 143 height 21
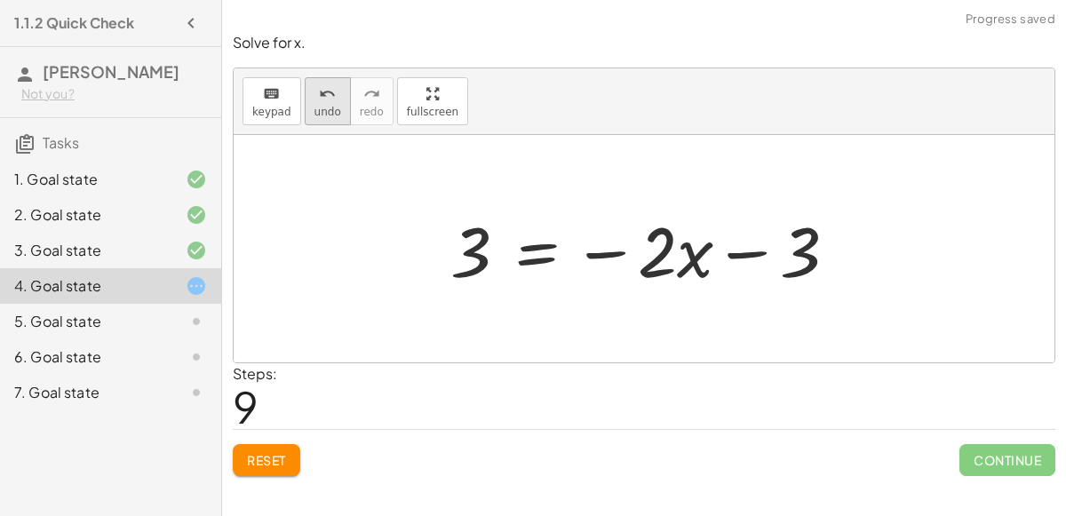
click at [319, 95] on icon "undo" at bounding box center [327, 93] width 17 height 21
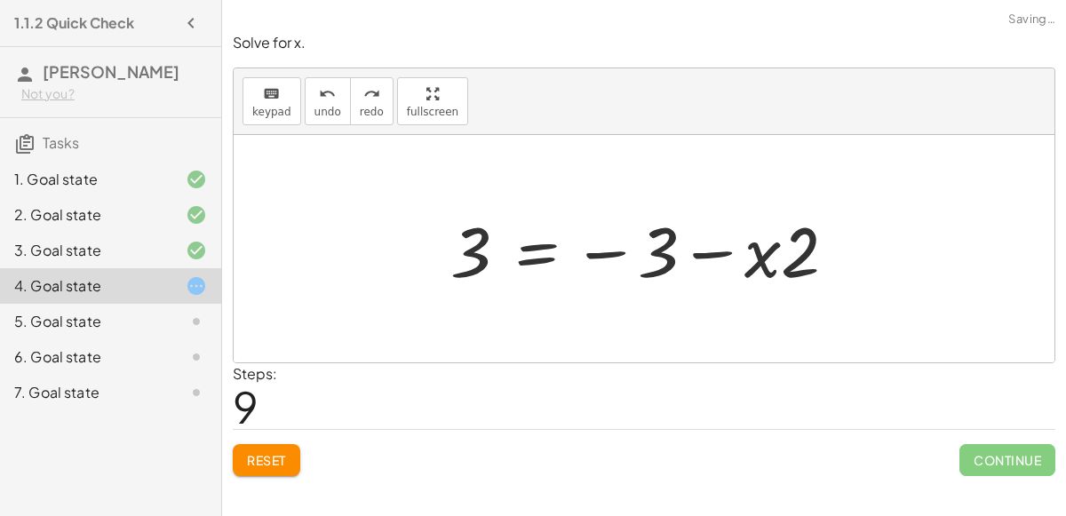
click at [264, 452] on span "Reset" at bounding box center [266, 460] width 39 height 16
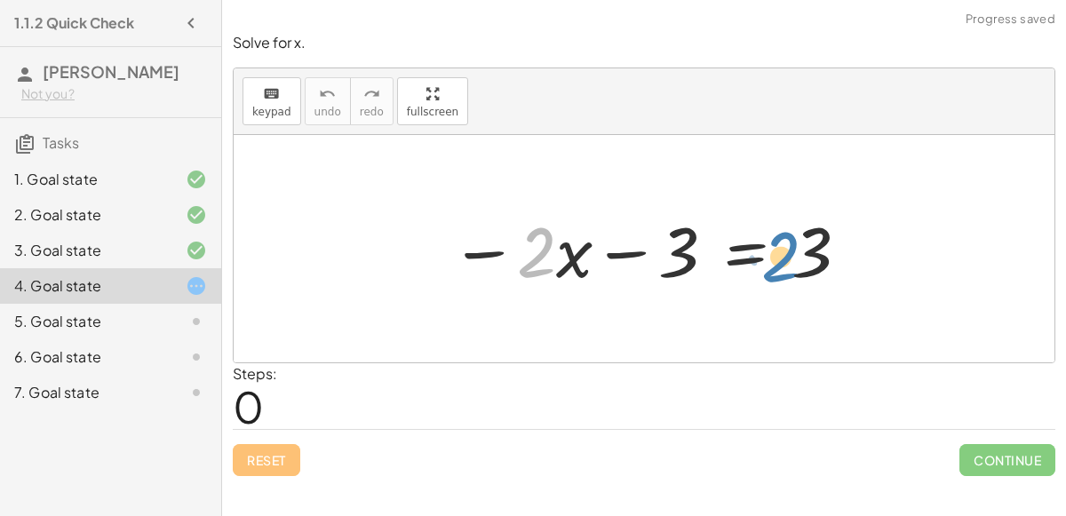
drag, startPoint x: 536, startPoint y: 257, endPoint x: 776, endPoint y: 262, distance: 239.9
click at [776, 262] on div at bounding box center [650, 248] width 418 height 91
click at [751, 257] on div at bounding box center [650, 248] width 418 height 91
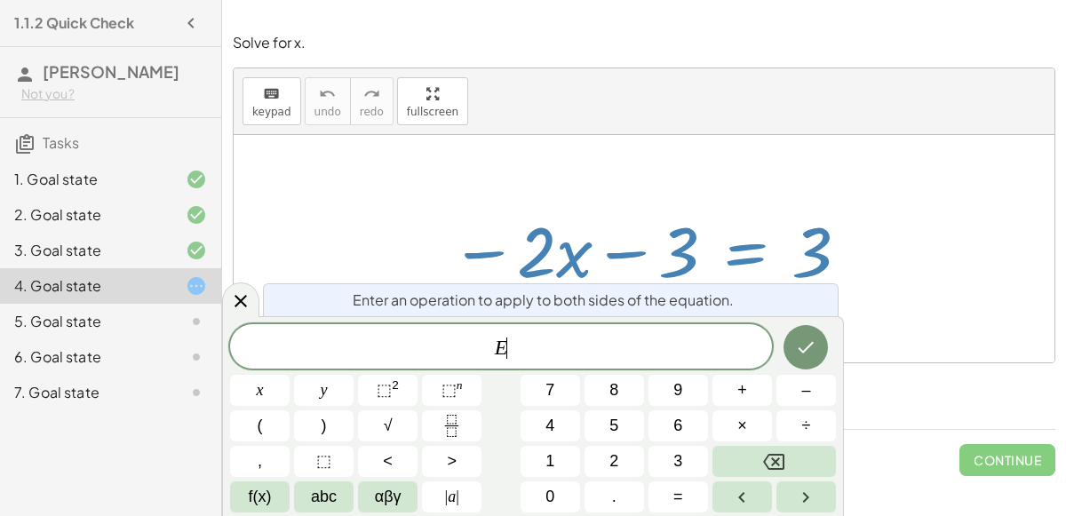
click at [611, 235] on div at bounding box center [650, 248] width 418 height 91
click at [238, 299] on icon at bounding box center [240, 301] width 12 height 12
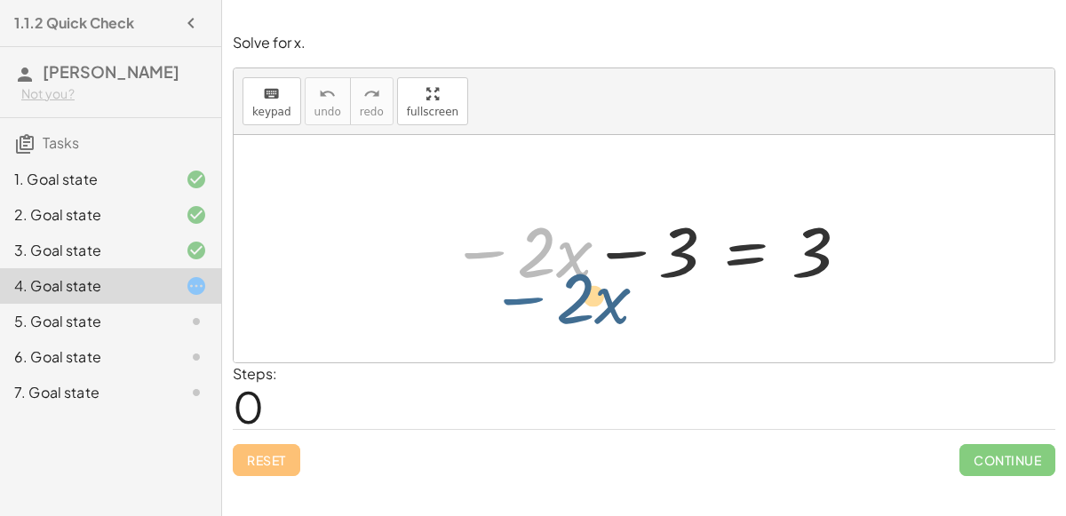
drag, startPoint x: 481, startPoint y: 250, endPoint x: 520, endPoint y: 291, distance: 56.5
click at [520, 291] on div at bounding box center [650, 248] width 418 height 91
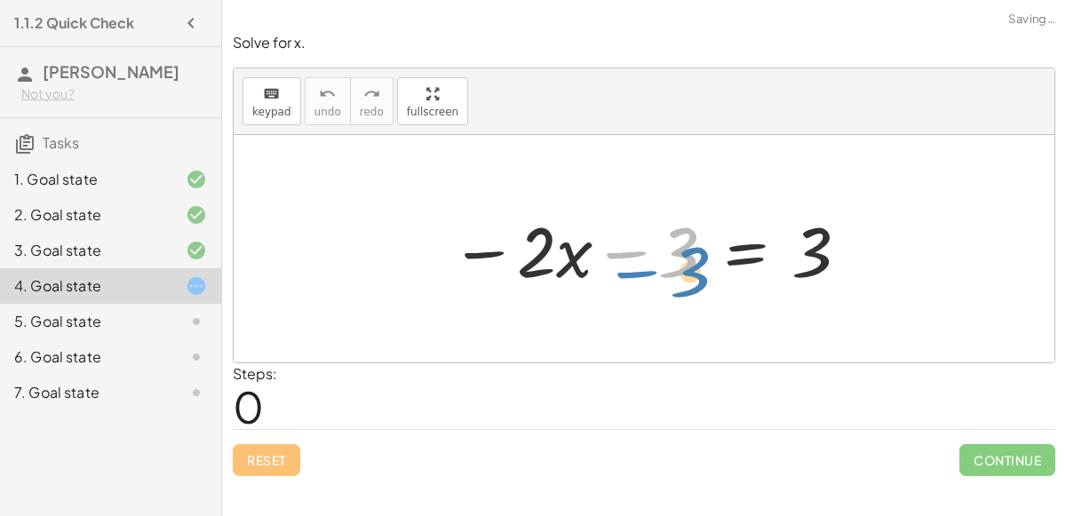
click at [642, 252] on div at bounding box center [650, 248] width 418 height 91
drag, startPoint x: 622, startPoint y: 250, endPoint x: 449, endPoint y: 238, distance: 173.6
click at [449, 238] on div at bounding box center [650, 248] width 418 height 91
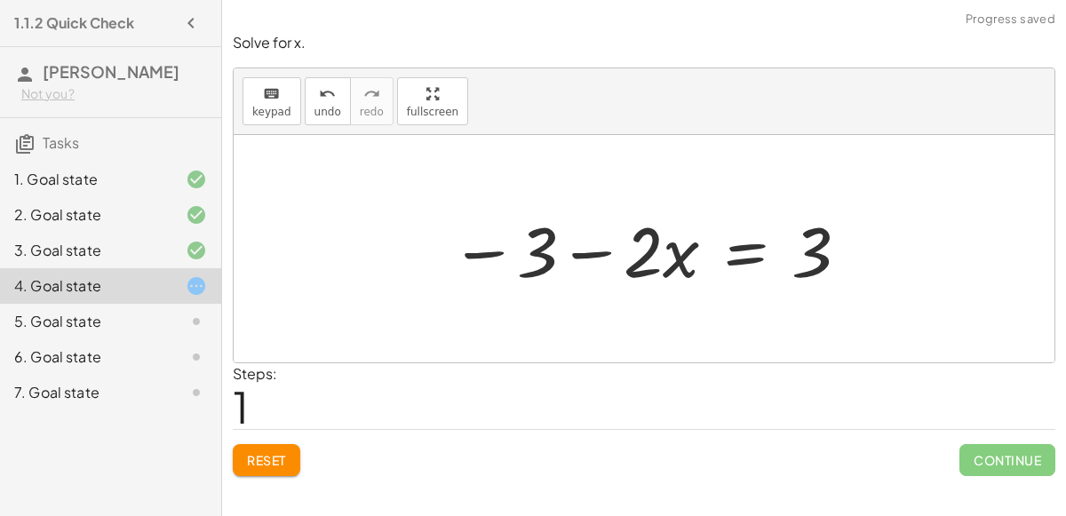
click at [599, 251] on div at bounding box center [650, 248] width 418 height 91
click at [512, 248] on div at bounding box center [650, 248] width 418 height 91
click at [494, 247] on div at bounding box center [650, 248] width 418 height 91
click at [746, 241] on div at bounding box center [650, 248] width 418 height 91
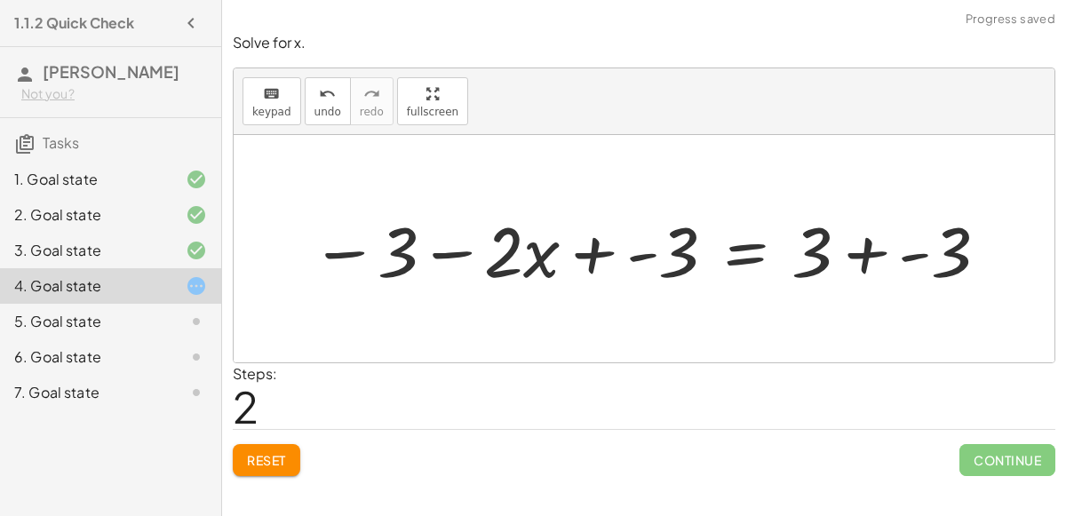
click at [352, 251] on div at bounding box center [650, 248] width 697 height 91
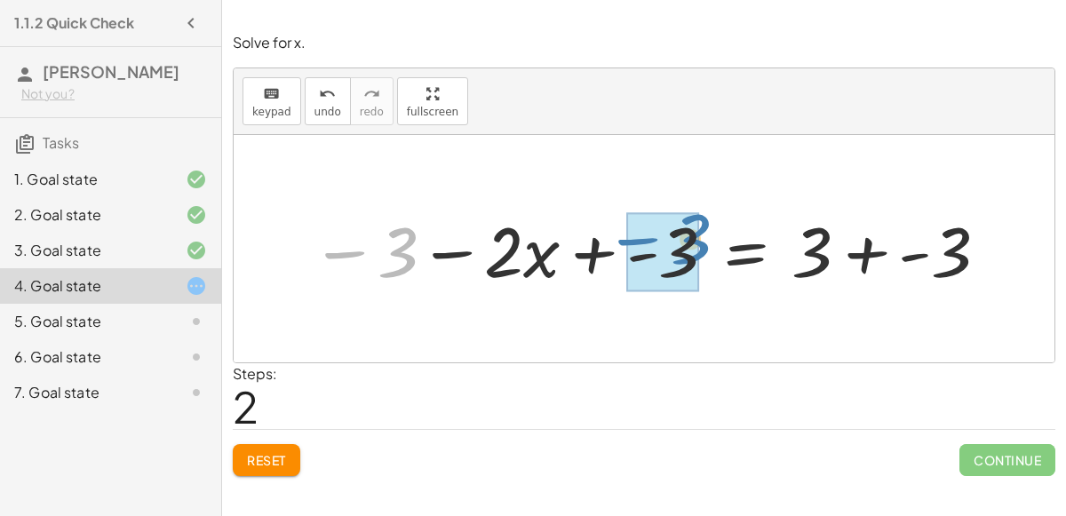
drag, startPoint x: 393, startPoint y: 267, endPoint x: 685, endPoint y: 254, distance: 292.5
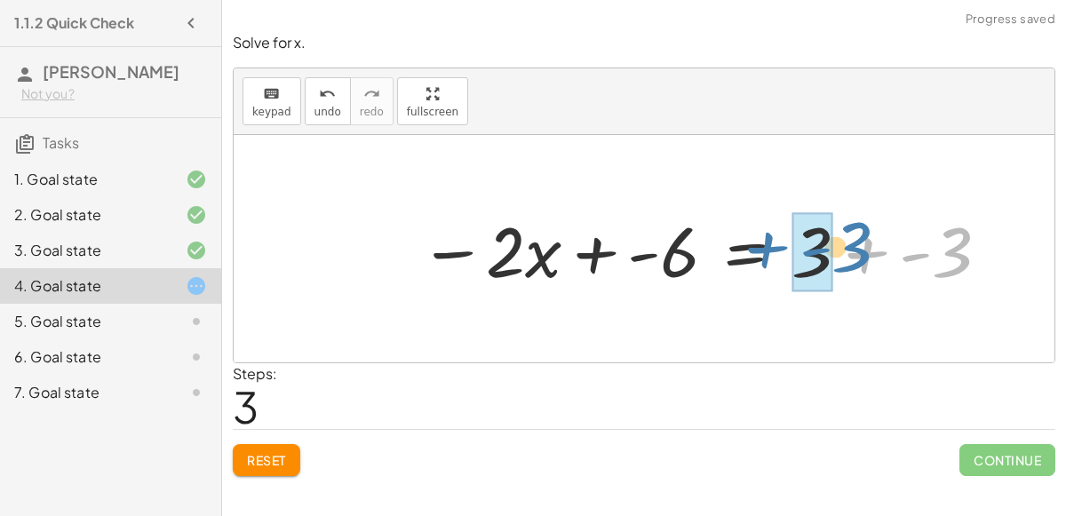
drag, startPoint x: 947, startPoint y: 253, endPoint x: 844, endPoint y: 250, distance: 103.1
click at [844, 250] on div at bounding box center [705, 248] width 590 height 91
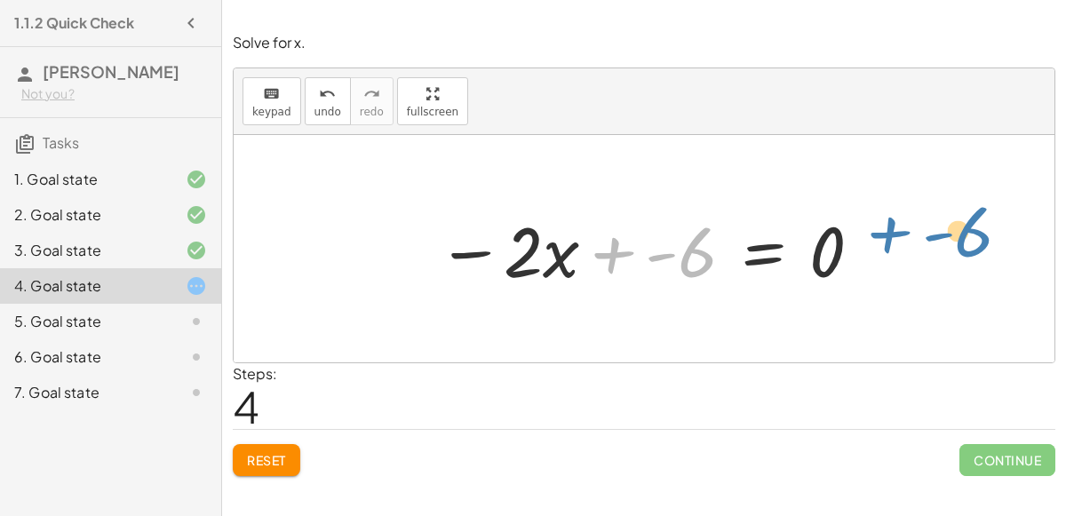
drag, startPoint x: 695, startPoint y: 249, endPoint x: 973, endPoint y: 218, distance: 278.8
click at [973, 218] on div "− · 2 · x − 3 = 3 − 3 − · 2 · x = 3 − 3 − · 2 · x + - 3 = + 3 + - 3 − · 2 · x +…" at bounding box center [644, 248] width 821 height 227
click at [671, 258] on div at bounding box center [650, 248] width 445 height 91
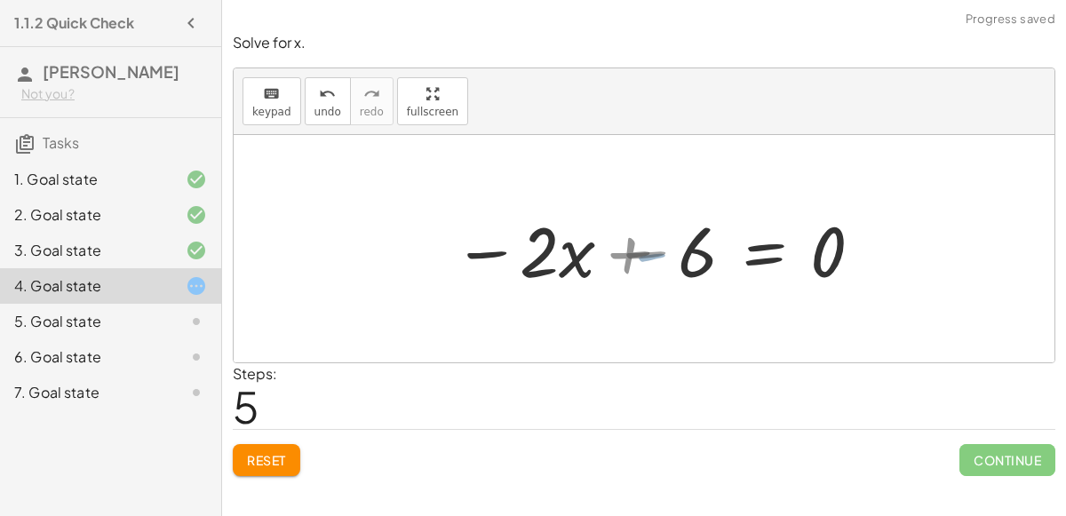
click at [671, 250] on div at bounding box center [667, 248] width 412 height 91
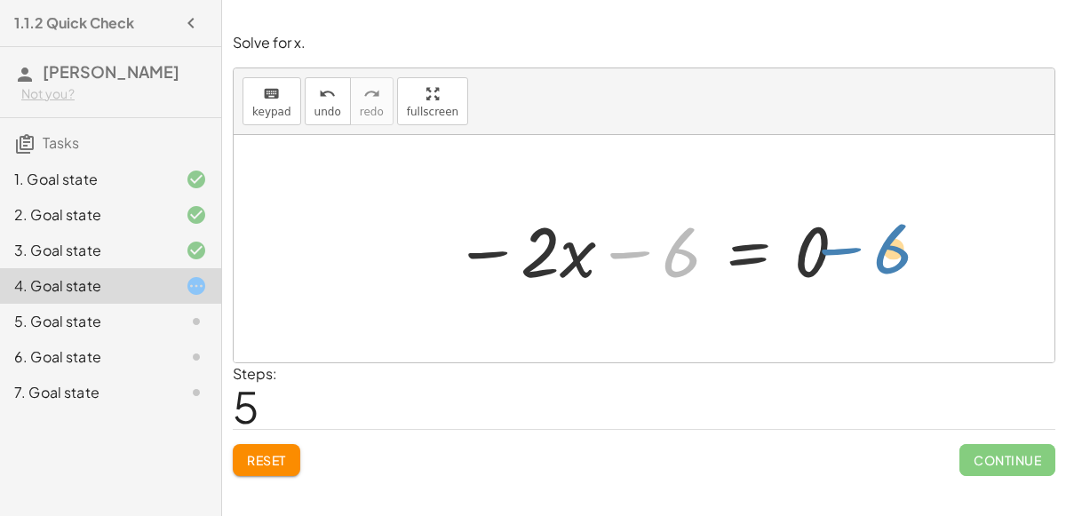
drag, startPoint x: 645, startPoint y: 252, endPoint x: 854, endPoint y: 246, distance: 209.7
click at [854, 246] on div at bounding box center [651, 248] width 412 height 91
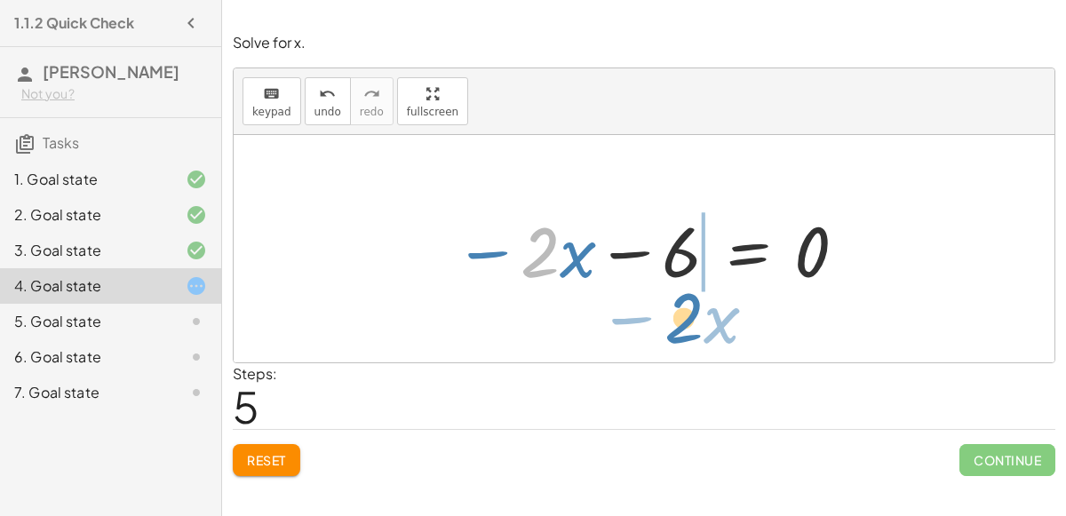
drag, startPoint x: 536, startPoint y: 260, endPoint x: 679, endPoint y: 327, distance: 158.6
click at [679, 327] on div "− · 2 · x − 3 = 3 − 3 − · 2 · x = 3 − 3 − · 2 · x + - 3 = + 3 + - 3 − · 2 · x +…" at bounding box center [644, 248] width 821 height 227
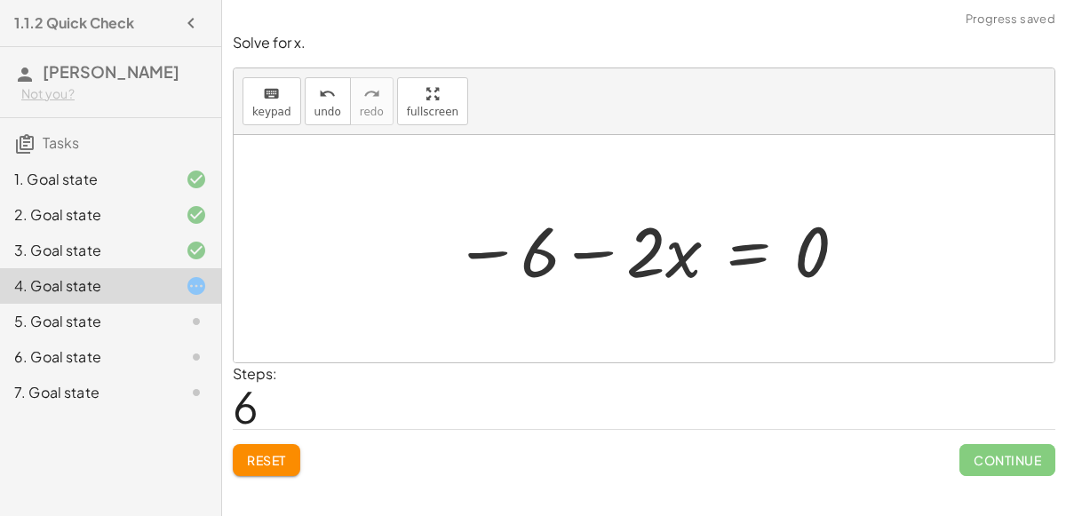
click at [582, 249] on div at bounding box center [651, 248] width 412 height 91
click at [536, 252] on div at bounding box center [651, 248] width 412 height 91
click at [495, 257] on div at bounding box center [651, 248] width 412 height 91
click at [758, 249] on div at bounding box center [651, 248] width 412 height 91
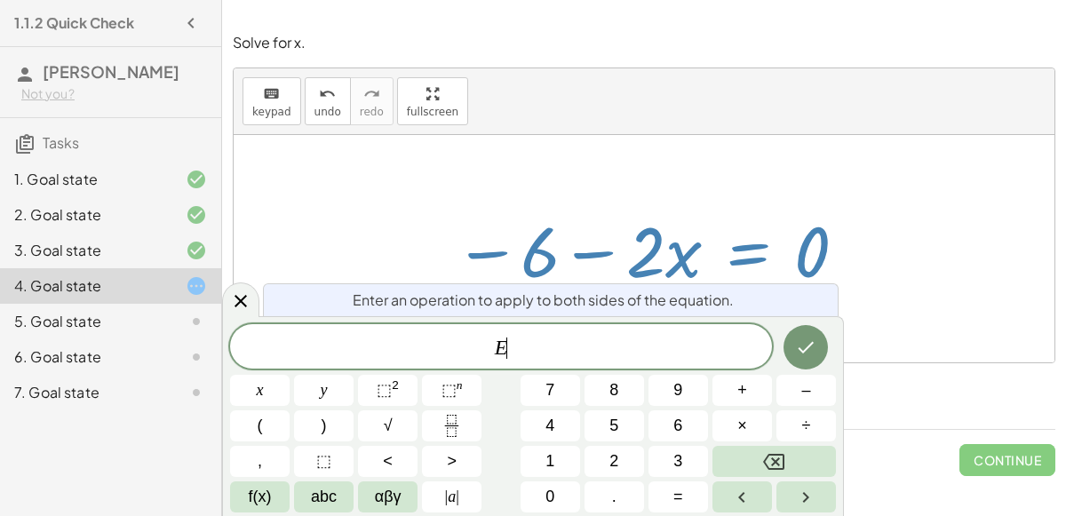
click at [754, 192] on div at bounding box center [644, 248] width 821 height 227
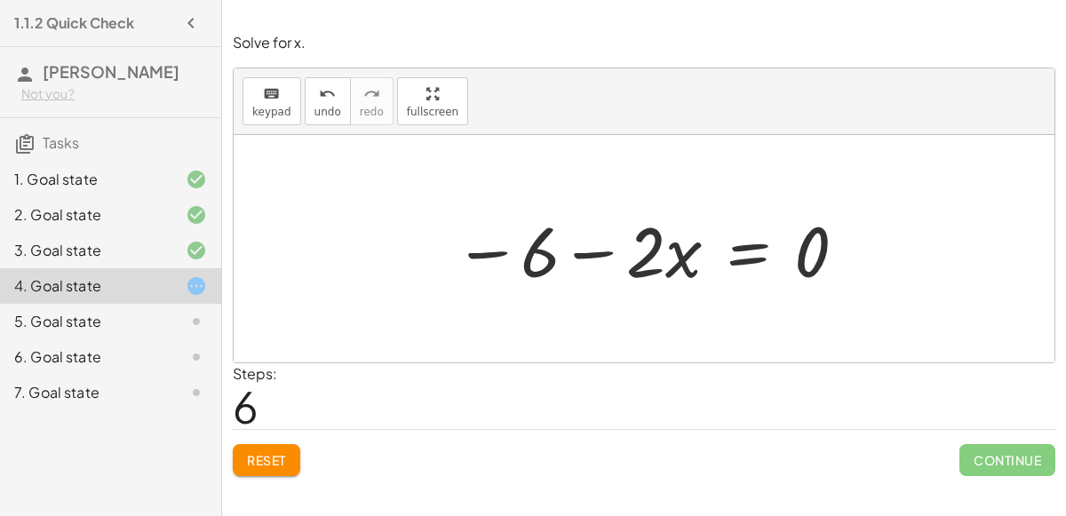
click at [751, 247] on div at bounding box center [651, 248] width 412 height 91
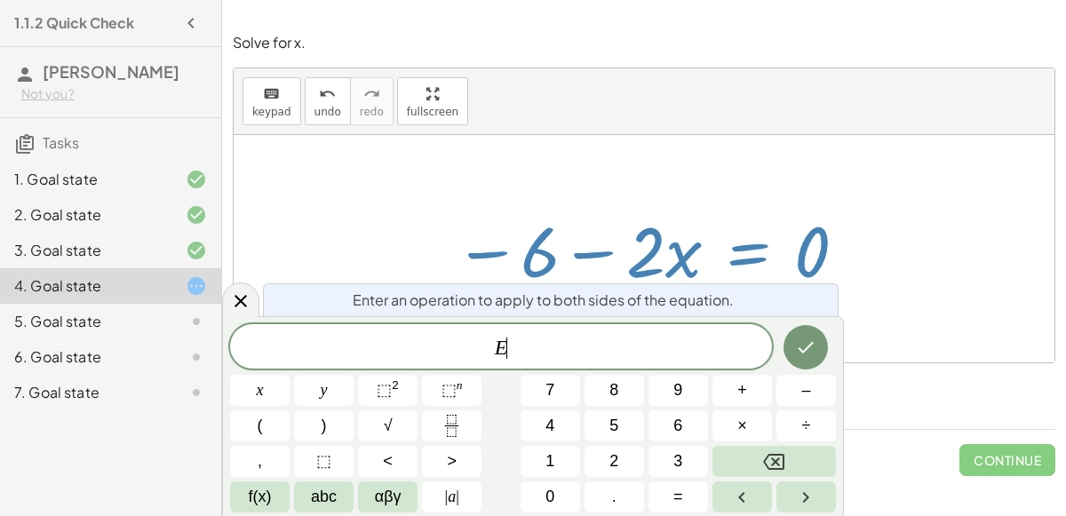
click at [750, 186] on div at bounding box center [644, 248] width 821 height 227
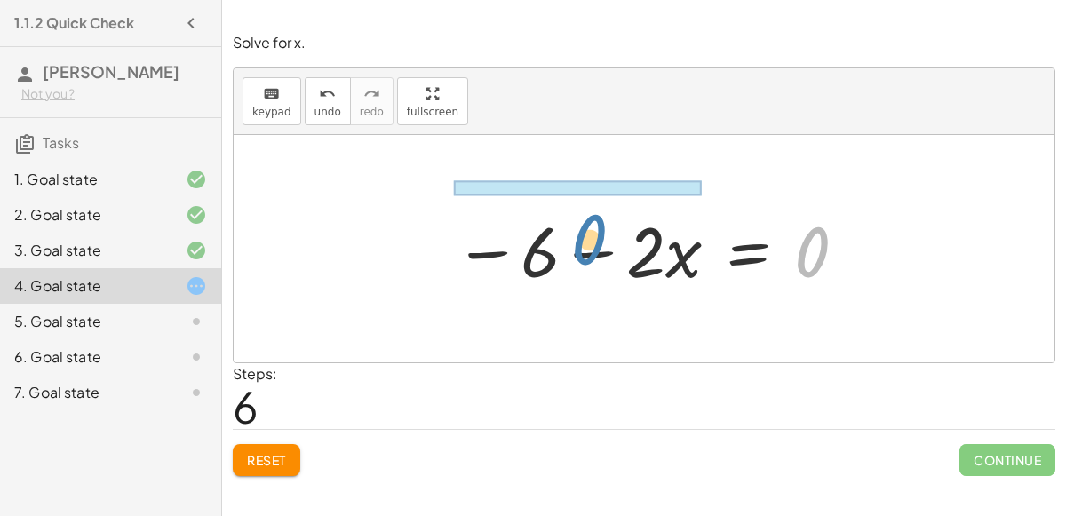
drag, startPoint x: 808, startPoint y: 249, endPoint x: 584, endPoint y: 238, distance: 224.1
click at [584, 238] on div at bounding box center [651, 248] width 412 height 91
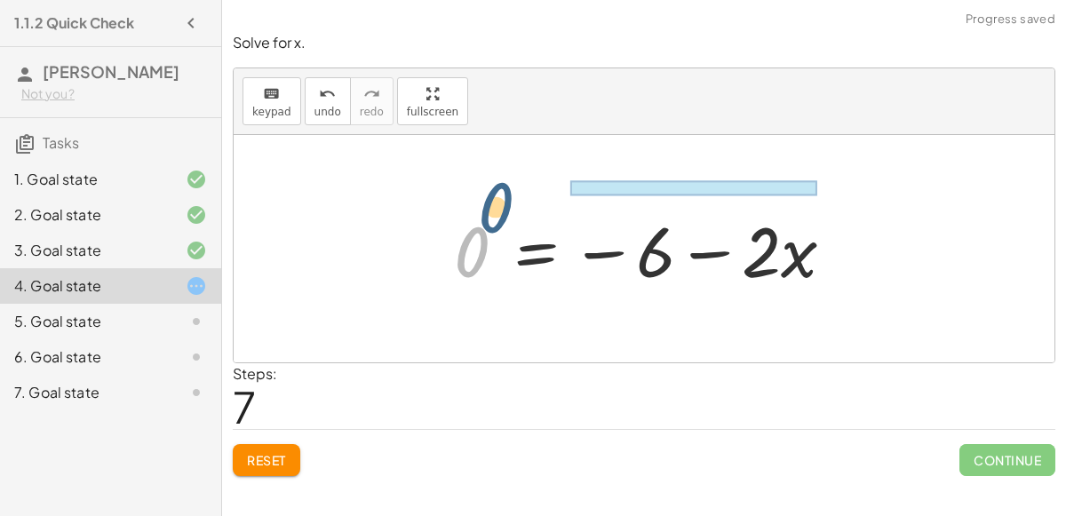
drag, startPoint x: 470, startPoint y: 234, endPoint x: 505, endPoint y: 180, distance: 64.0
click at [505, 180] on div "− · 2 · x − 3 = 3 − 3 − · 2 · x = 3 − 3 − · 2 · x + - 3 = + 3 + - 3 − · 2 · x +…" at bounding box center [644, 248] width 821 height 227
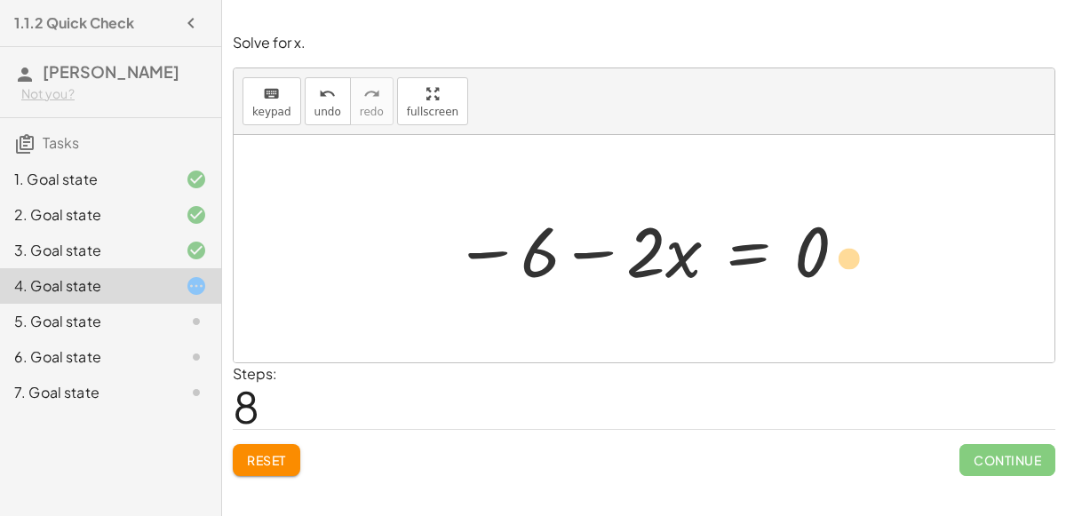
drag, startPoint x: 529, startPoint y: 255, endPoint x: 835, endPoint y: 259, distance: 305.6
click at [835, 259] on div at bounding box center [651, 248] width 412 height 91
drag, startPoint x: 539, startPoint y: 247, endPoint x: 726, endPoint y: 241, distance: 186.6
click at [726, 241] on div at bounding box center [651, 248] width 412 height 91
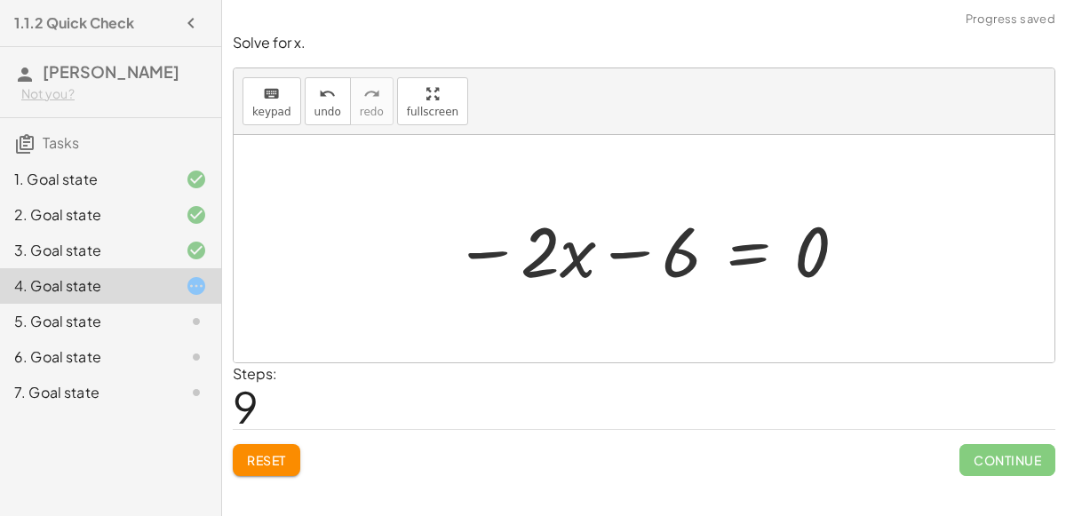
click at [629, 248] on div at bounding box center [651, 248] width 412 height 91
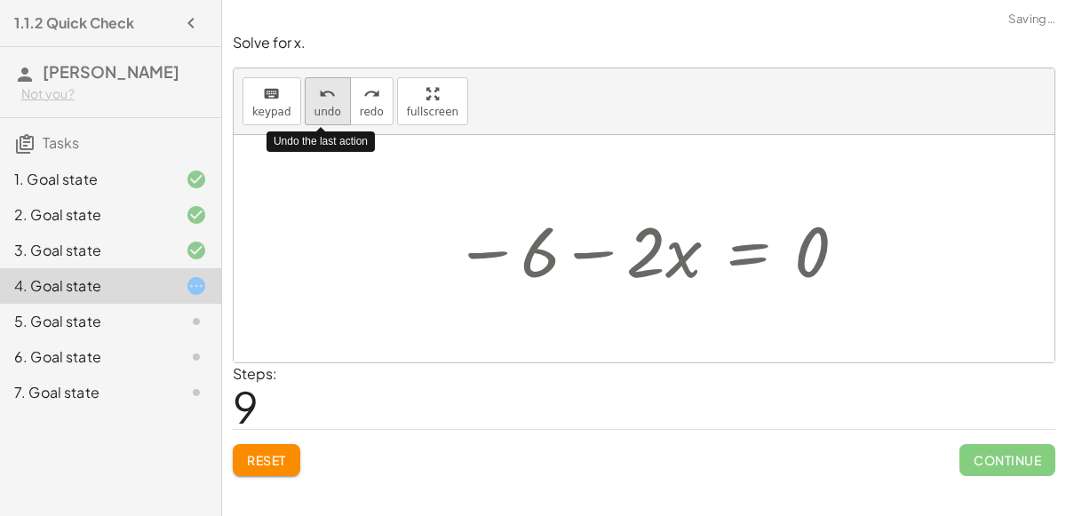
click at [322, 115] on span "undo" at bounding box center [327, 112] width 27 height 12
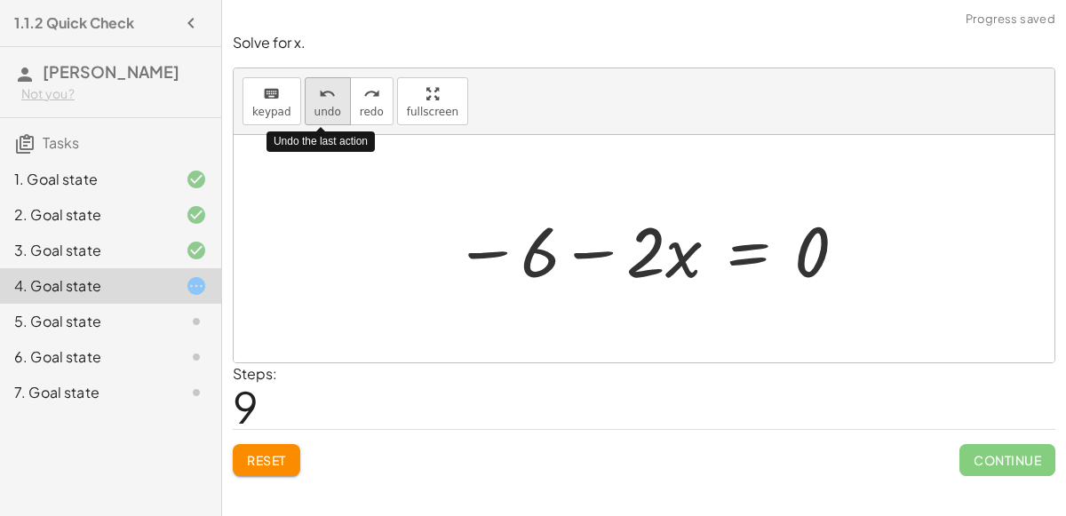
click at [325, 115] on span "undo" at bounding box center [327, 112] width 27 height 12
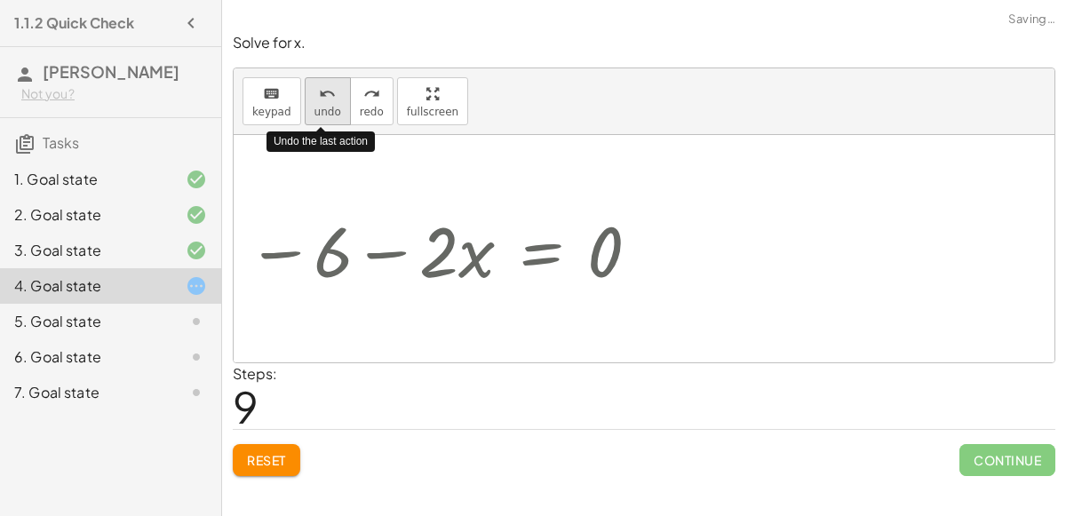
click at [325, 115] on span "undo" at bounding box center [327, 112] width 27 height 12
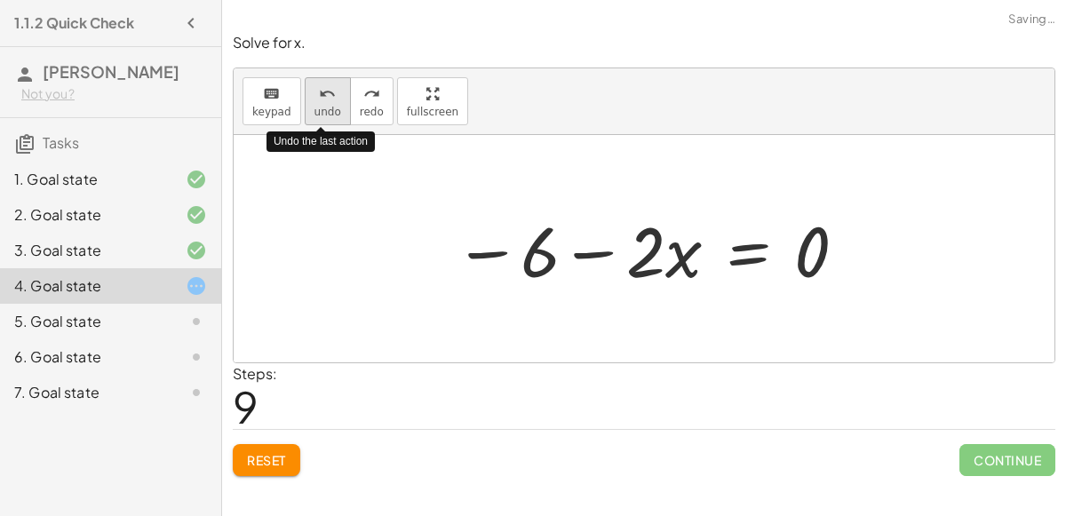
click at [325, 115] on span "undo" at bounding box center [327, 112] width 27 height 12
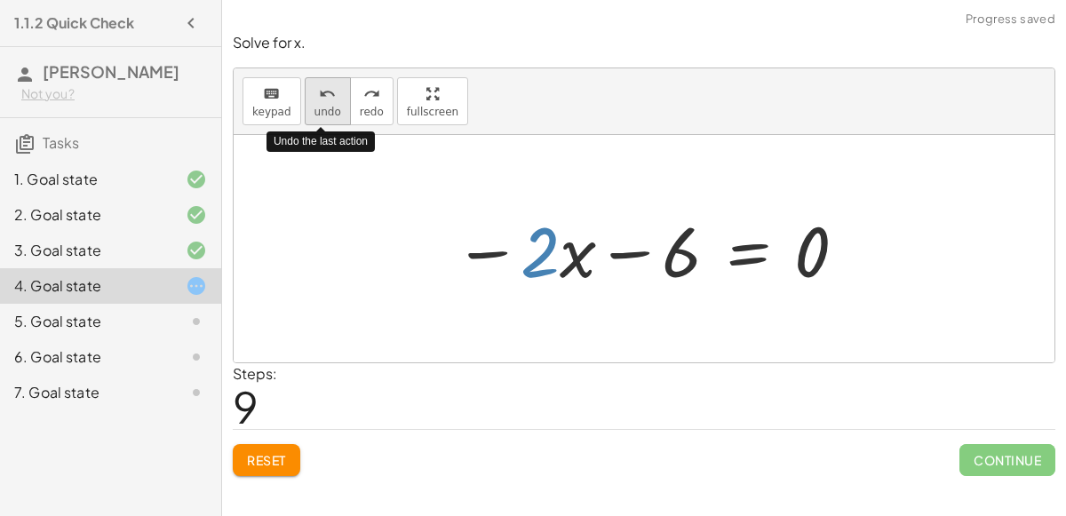
click at [326, 116] on button "undo undo" at bounding box center [328, 101] width 46 height 48
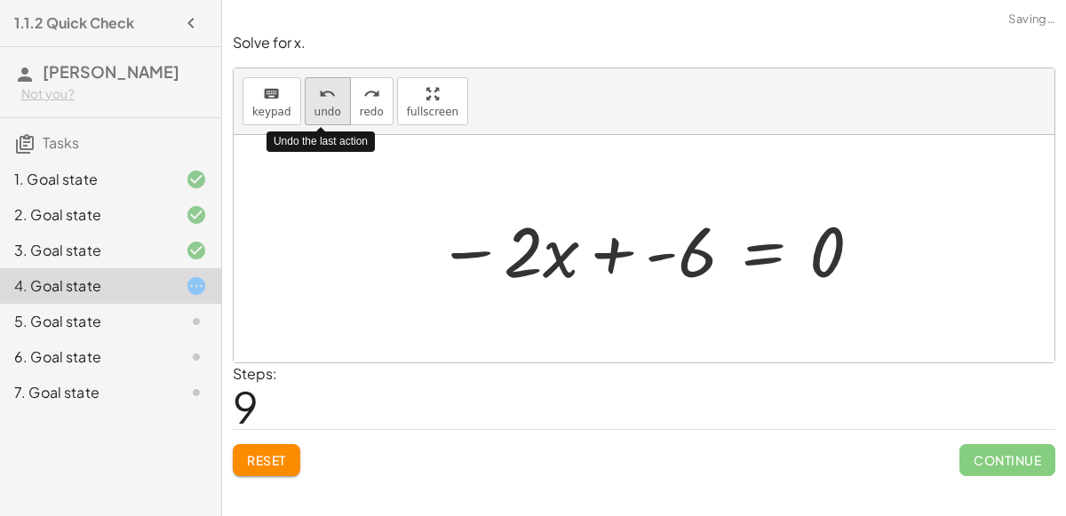
click at [326, 117] on button "undo undo" at bounding box center [328, 101] width 46 height 48
click at [327, 116] on button "undo undo" at bounding box center [328, 101] width 46 height 48
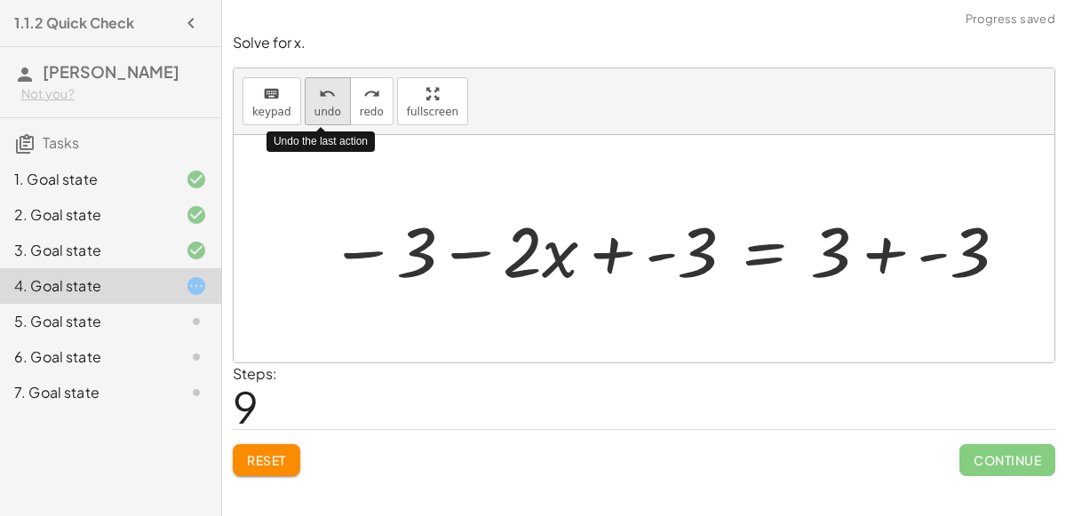
click at [328, 116] on button "undo undo" at bounding box center [328, 101] width 46 height 48
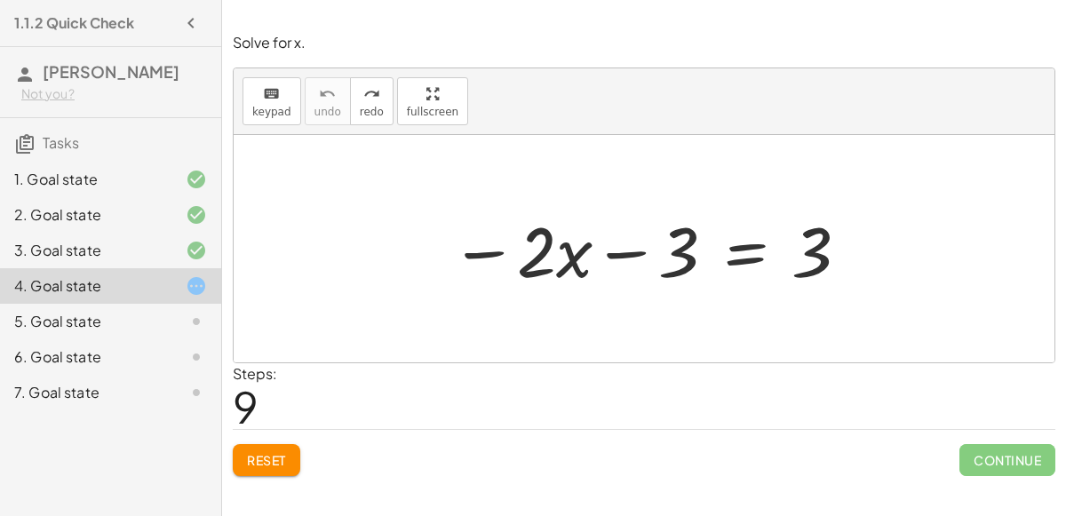
click at [686, 245] on div at bounding box center [650, 248] width 418 height 91
click at [280, 113] on span "keypad" at bounding box center [271, 112] width 39 height 12
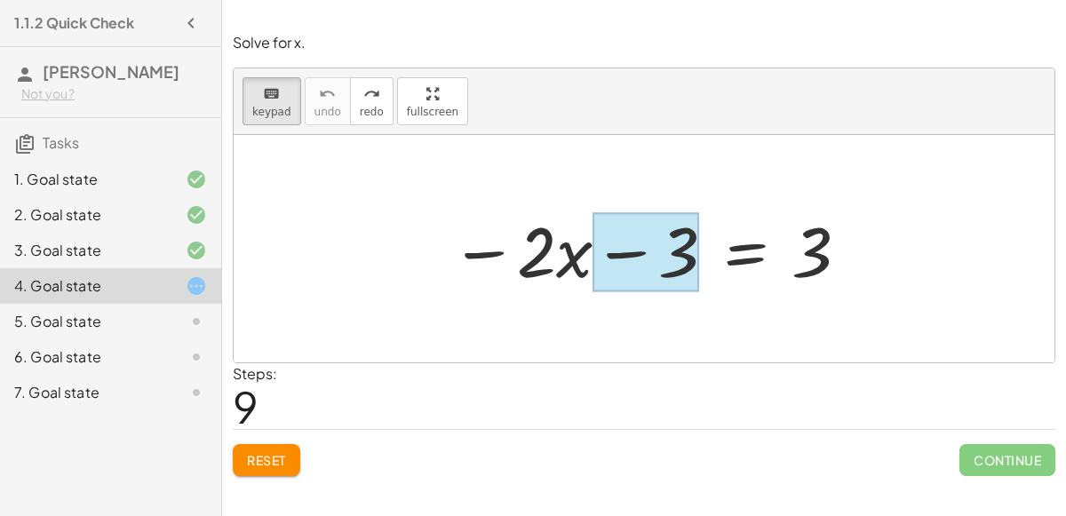
click at [674, 250] on div at bounding box center [645, 252] width 107 height 79
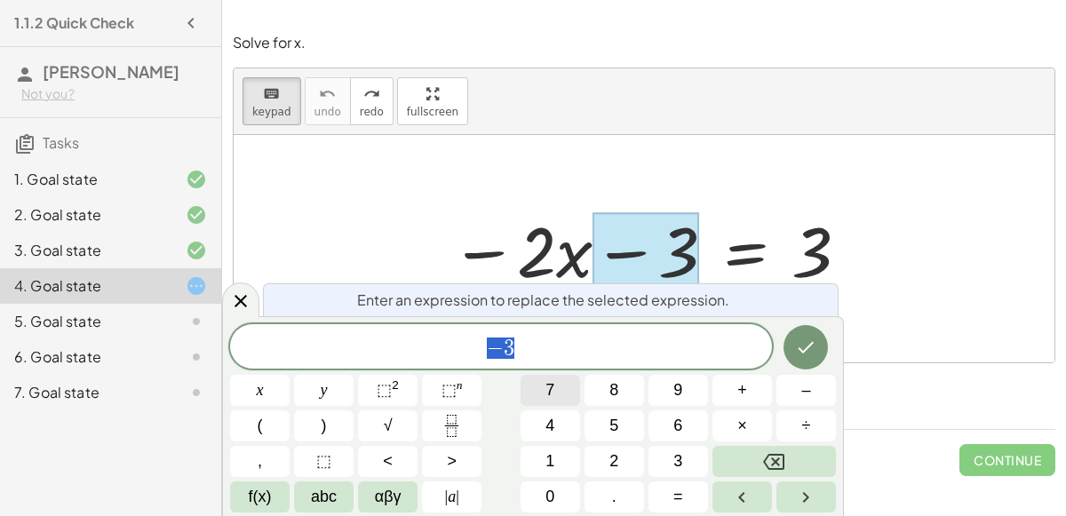
click at [549, 387] on span "7" at bounding box center [549, 390] width 9 height 24
click at [736, 466] on button "Backspace" at bounding box center [773, 461] width 123 height 31
click at [802, 387] on span "–" at bounding box center [805, 390] width 9 height 24
click at [680, 469] on span "3" at bounding box center [677, 461] width 9 height 24
click at [742, 397] on span "+" at bounding box center [742, 390] width 10 height 24
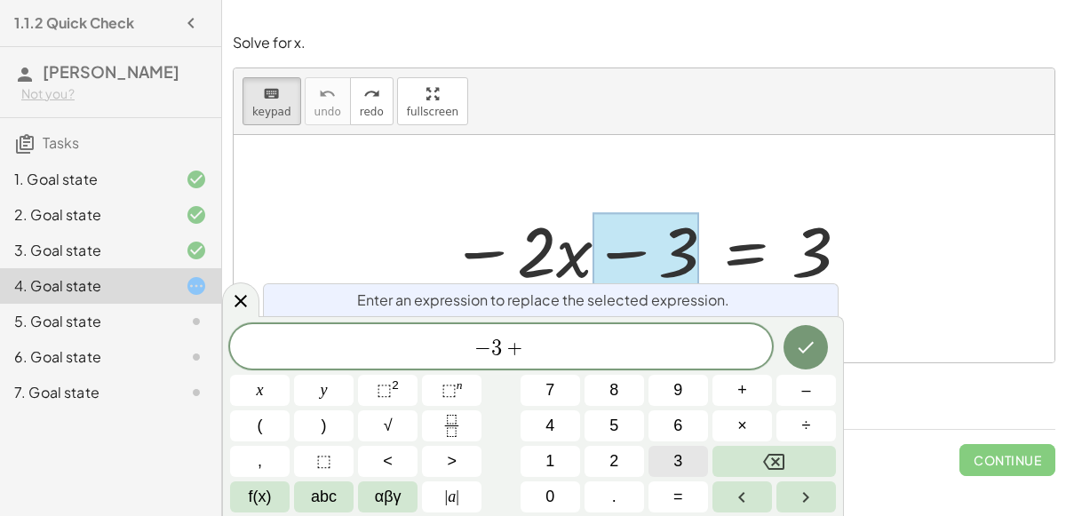
click at [670, 450] on button "3" at bounding box center [678, 461] width 60 height 31
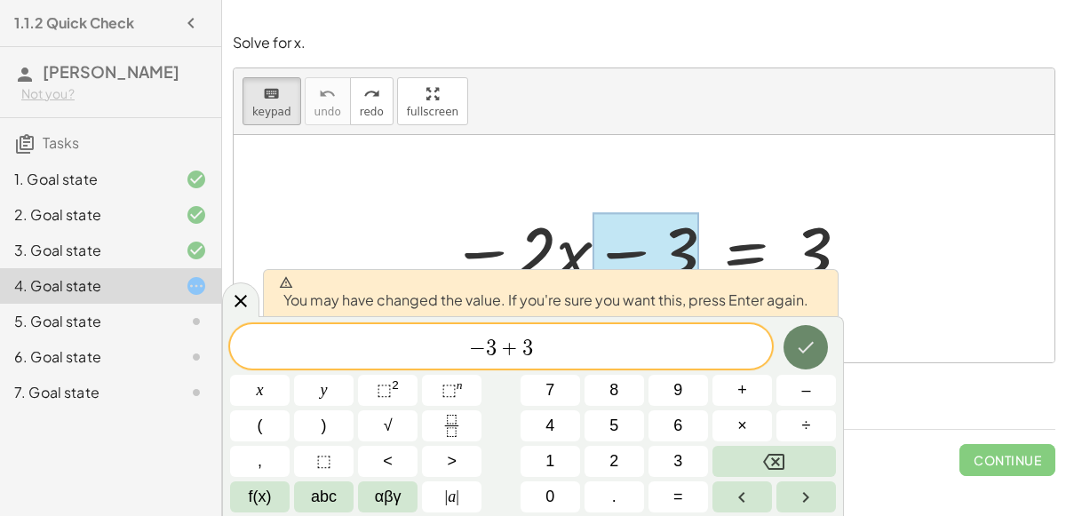
click at [807, 341] on icon "Done" at bounding box center [805, 347] width 21 height 21
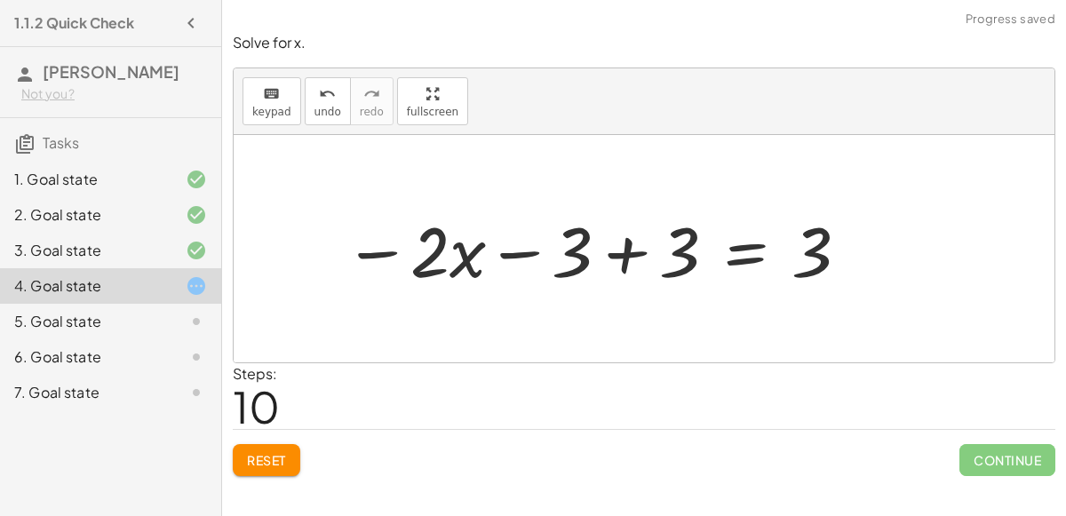
click at [616, 272] on div at bounding box center [598, 248] width 526 height 91
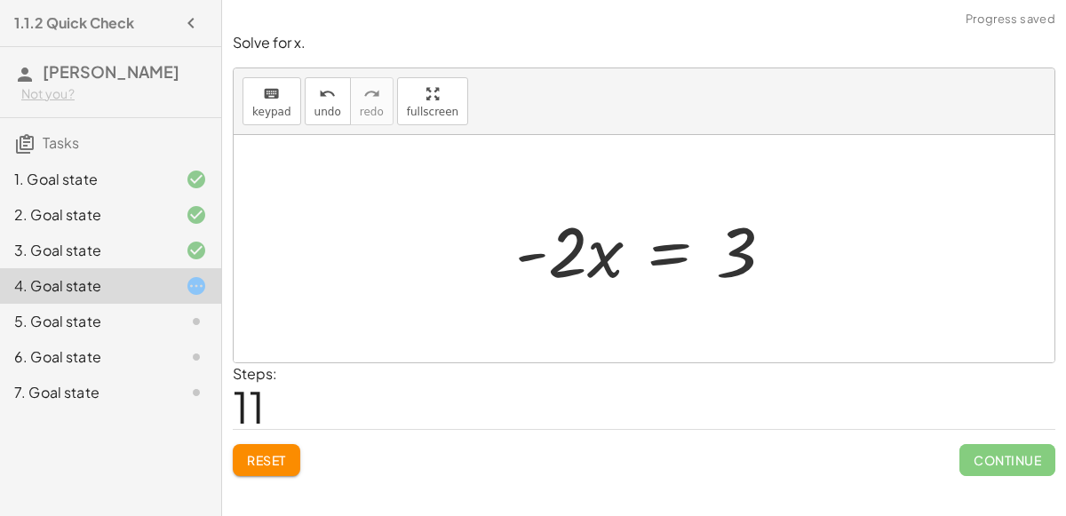
click at [569, 266] on div at bounding box center [651, 248] width 290 height 91
click at [743, 254] on div at bounding box center [651, 248] width 290 height 91
click at [258, 88] on div "keyboard" at bounding box center [271, 93] width 39 height 21
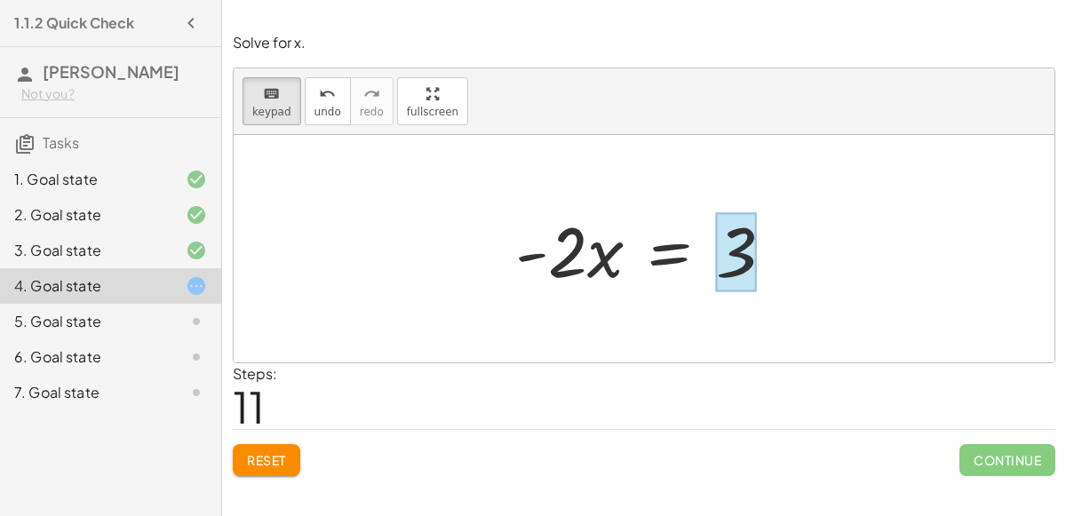
click at [734, 250] on div at bounding box center [736, 252] width 41 height 79
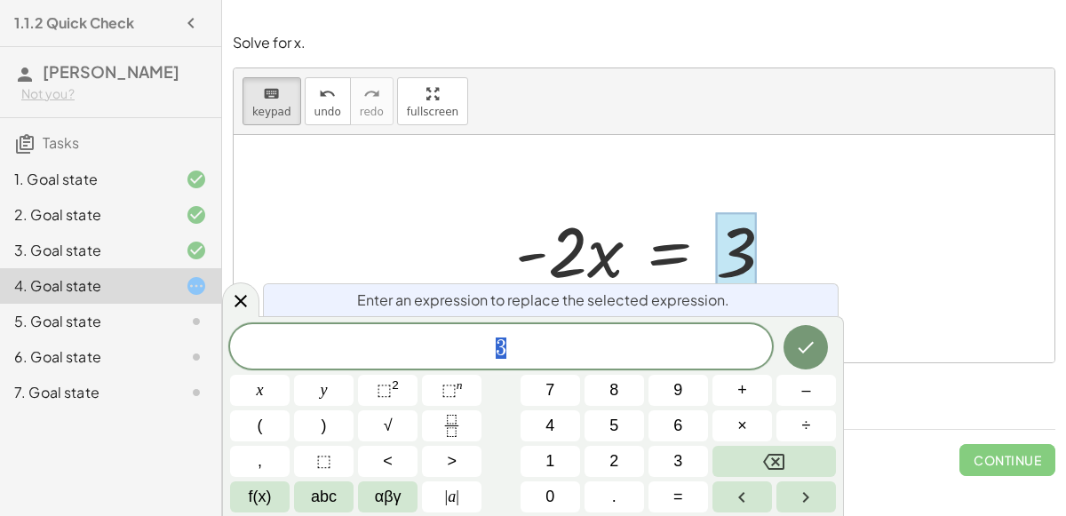
click at [654, 359] on span "3" at bounding box center [501, 348] width 542 height 25
click at [806, 423] on span "÷" at bounding box center [806, 426] width 9 height 24
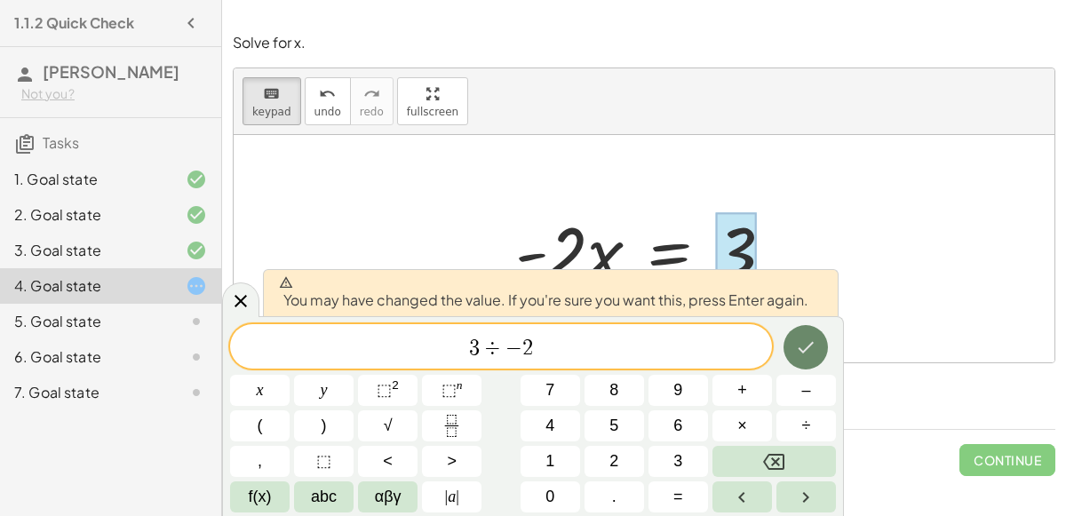
click at [814, 361] on button "Done" at bounding box center [805, 347] width 44 height 44
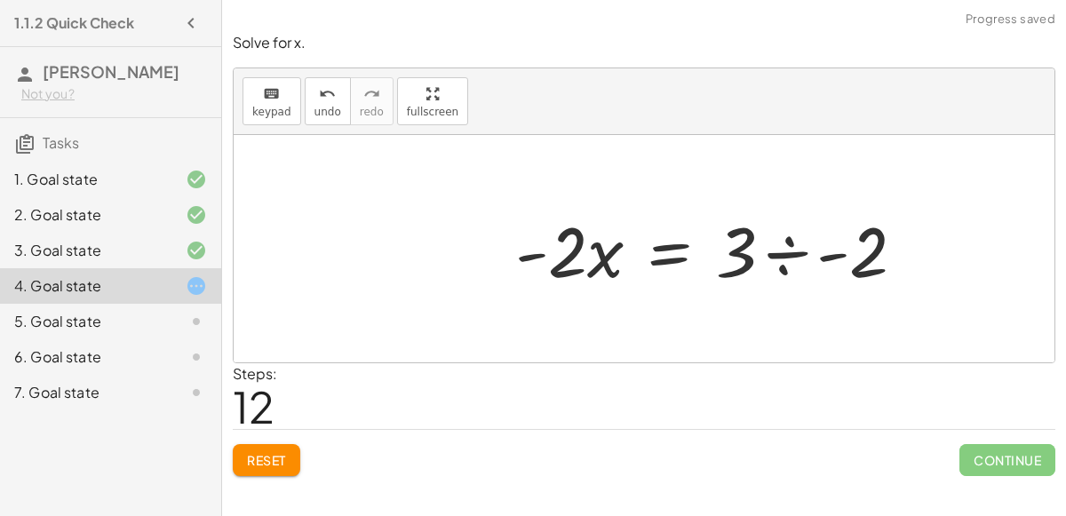
click at [795, 265] on div at bounding box center [717, 248] width 422 height 91
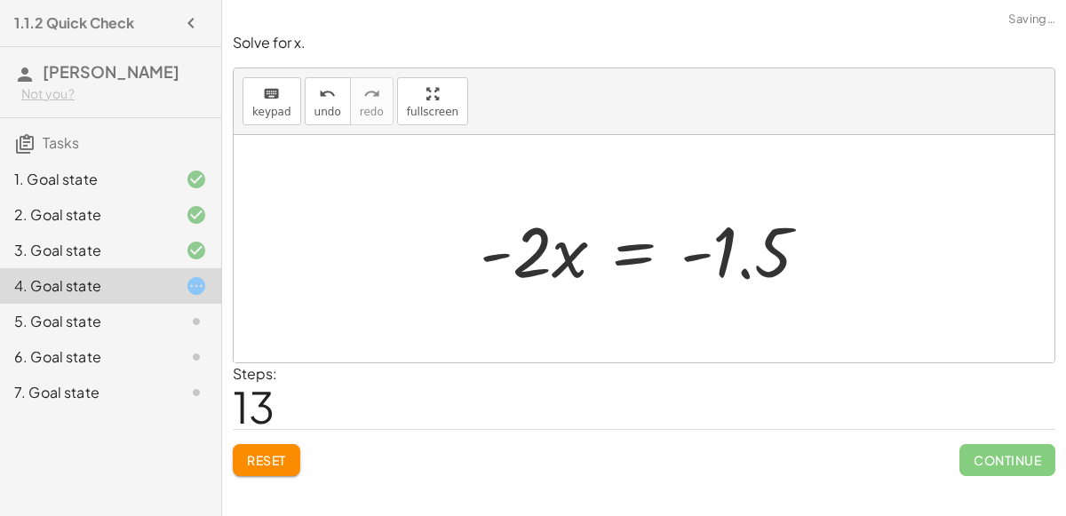
click at [565, 255] on div at bounding box center [651, 248] width 361 height 91
click at [512, 264] on div at bounding box center [651, 248] width 361 height 91
click at [546, 270] on div at bounding box center [651, 248] width 361 height 91
click at [537, 258] on div at bounding box center [651, 248] width 361 height 91
click at [536, 258] on div at bounding box center [651, 248] width 361 height 91
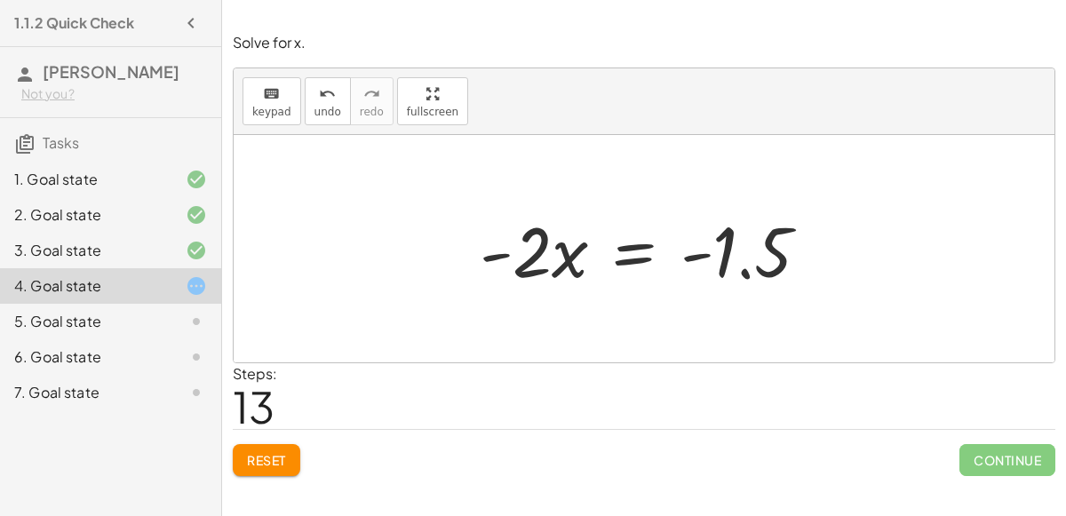
click at [552, 264] on div at bounding box center [651, 248] width 361 height 91
click at [252, 111] on span "keypad" at bounding box center [271, 112] width 39 height 12
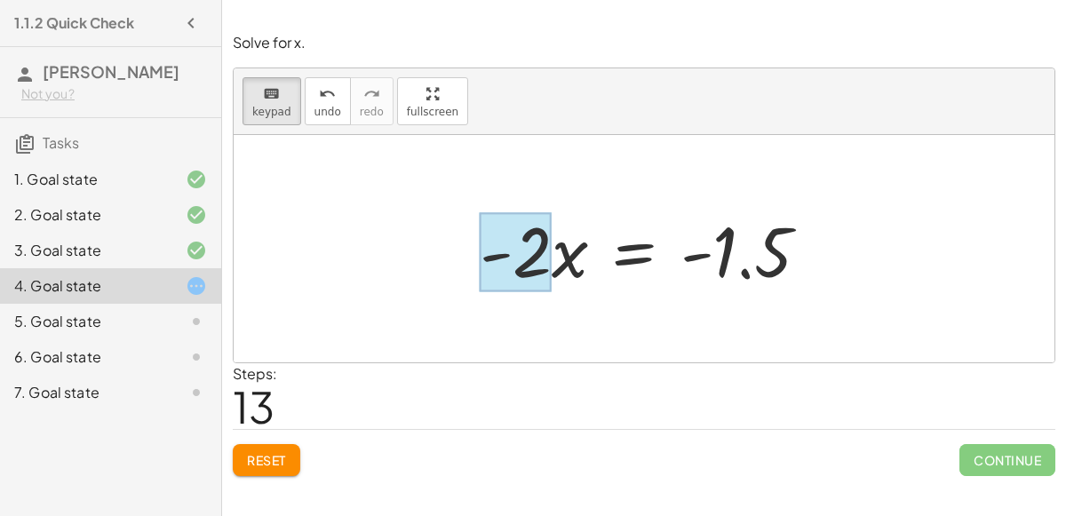
click at [525, 267] on div at bounding box center [516, 252] width 72 height 79
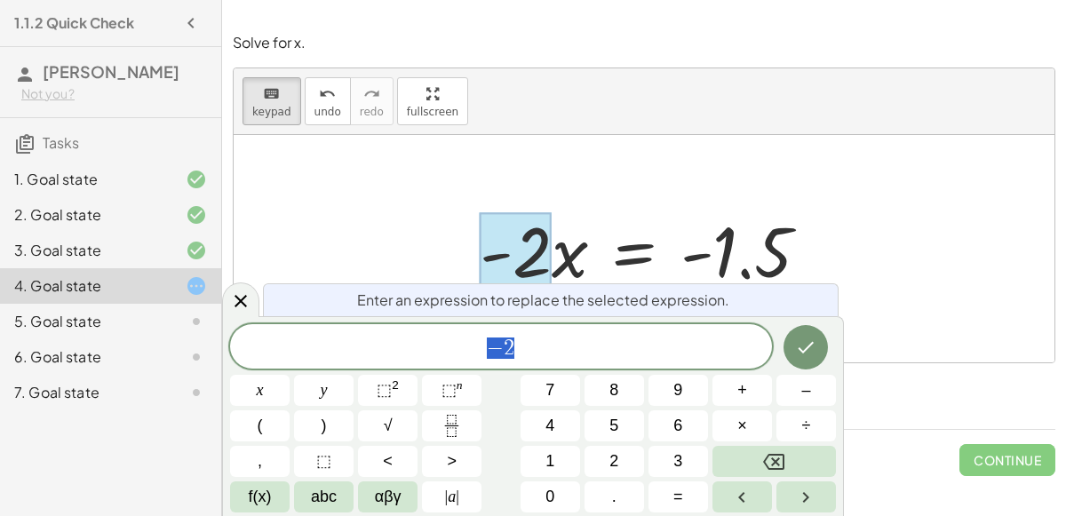
click at [562, 269] on div at bounding box center [651, 248] width 361 height 91
click at [555, 330] on div "− 2" at bounding box center [501, 346] width 542 height 44
click at [823, 422] on button "÷" at bounding box center [806, 425] width 60 height 31
click at [809, 397] on span "–" at bounding box center [805, 390] width 9 height 24
click at [600, 463] on button "2" at bounding box center [614, 461] width 60 height 31
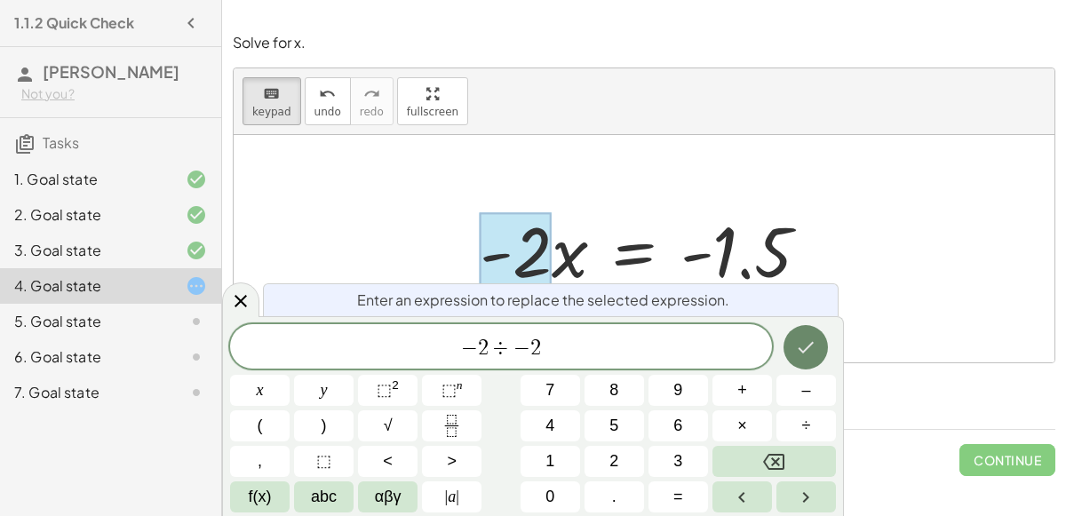
click at [811, 345] on icon "Done" at bounding box center [806, 348] width 16 height 12
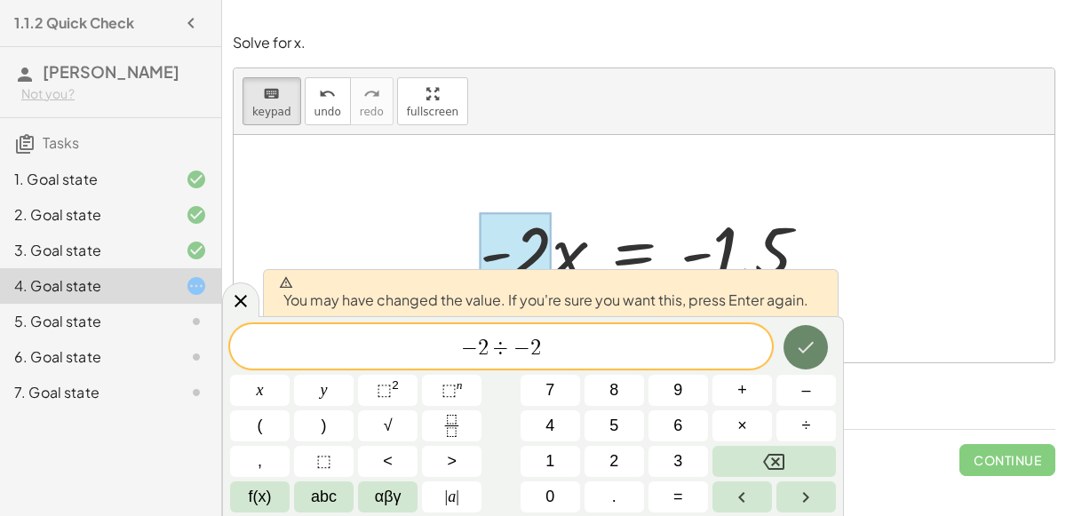
click at [814, 344] on icon "Done" at bounding box center [805, 347] width 21 height 21
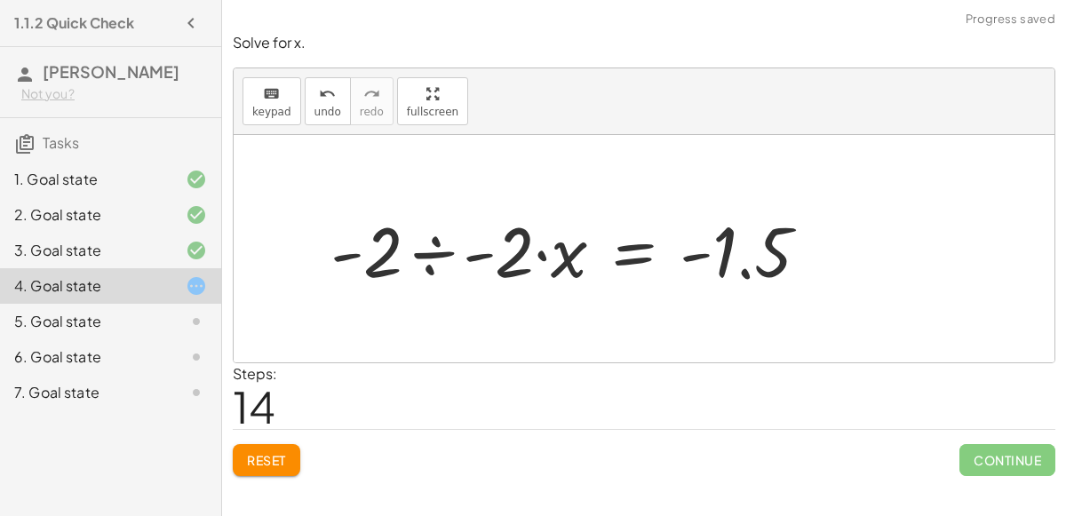
click at [441, 254] on div at bounding box center [577, 248] width 511 height 91
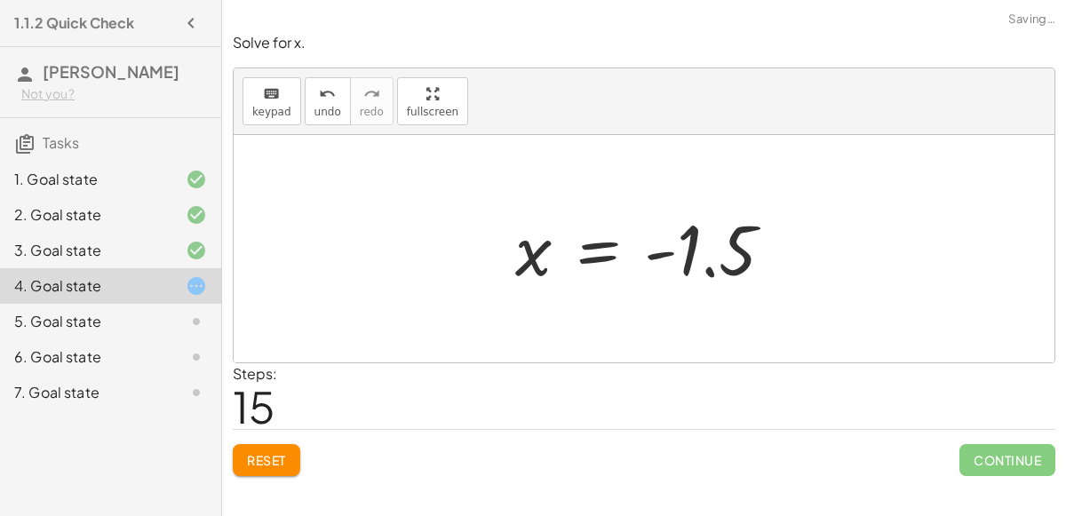
click at [525, 258] on div at bounding box center [651, 249] width 290 height 88
click at [619, 244] on div at bounding box center [651, 249] width 290 height 88
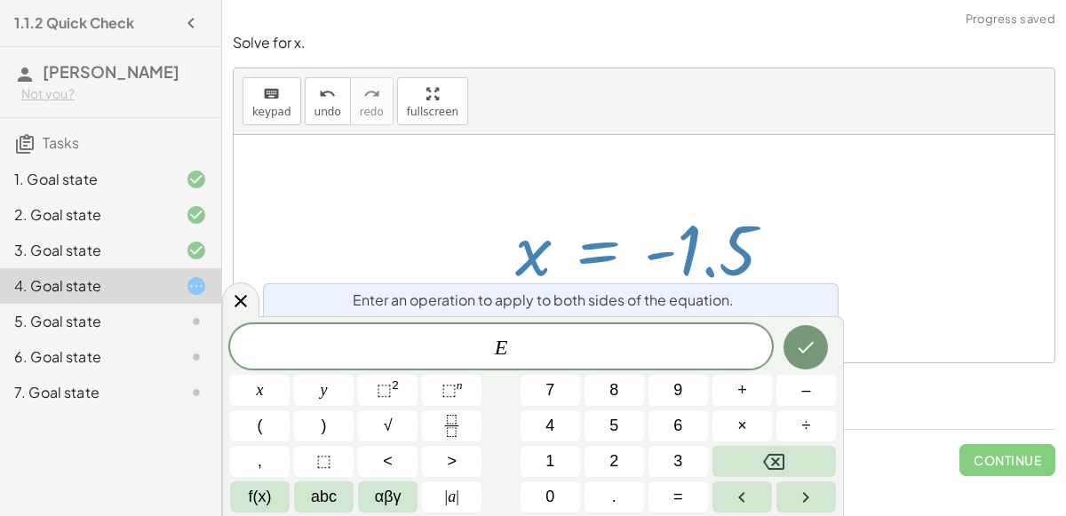
click at [927, 262] on div at bounding box center [644, 248] width 821 height 227
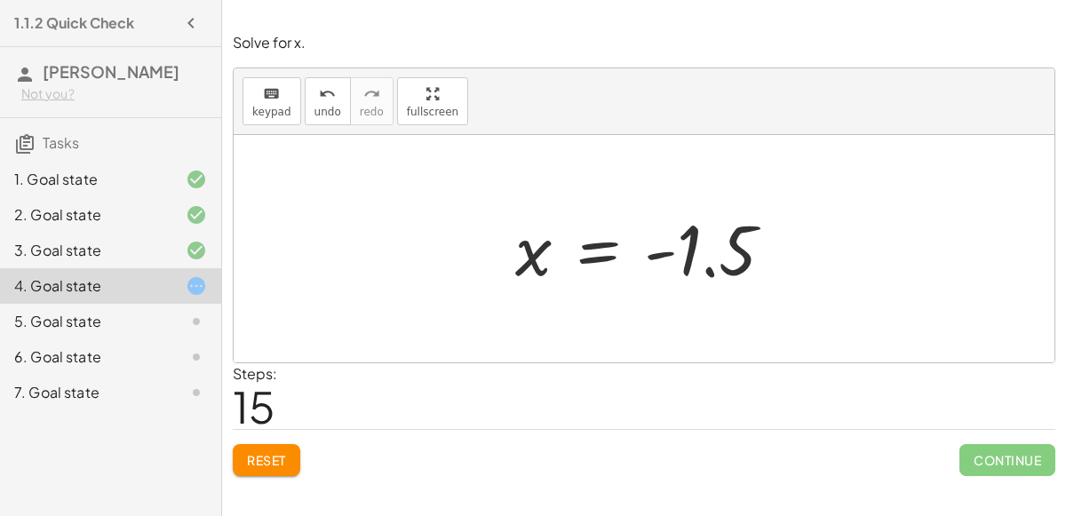
click at [684, 252] on div at bounding box center [651, 249] width 290 height 88
click at [649, 255] on div at bounding box center [651, 249] width 290 height 88
click at [599, 255] on div at bounding box center [651, 249] width 290 height 88
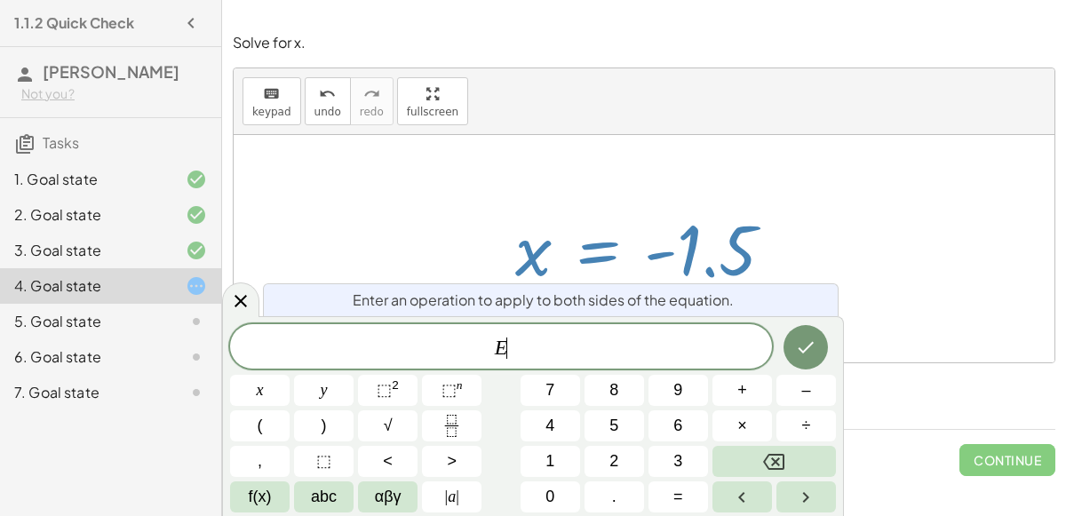
click at [805, 285] on div "Enter an operation to apply to both sides of the equation." at bounding box center [551, 299] width 576 height 33
click at [557, 345] on span "E" at bounding box center [501, 348] width 542 height 25
click at [114, 318] on div "5. Goal state" at bounding box center [85, 321] width 143 height 21
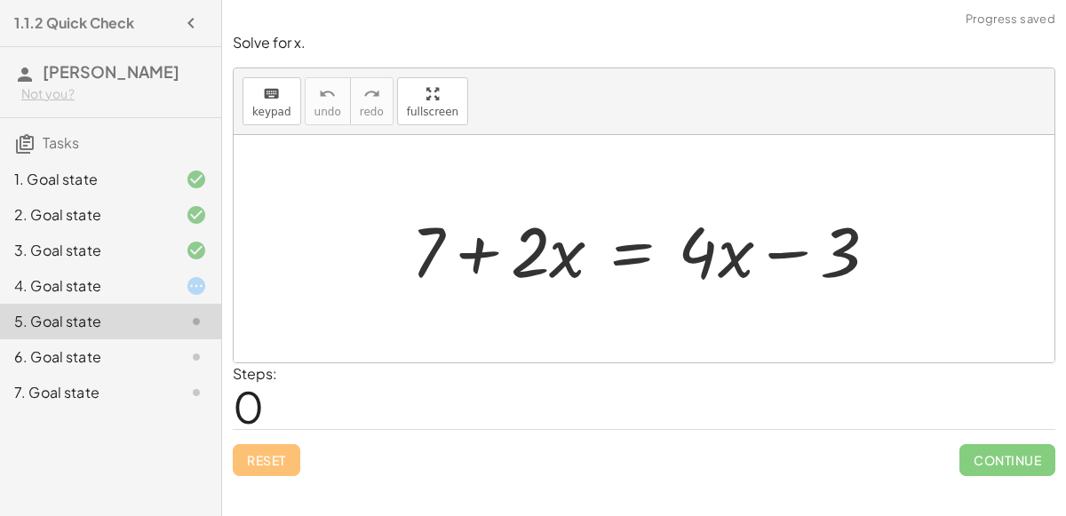
click at [74, 339] on div "6. Goal state" at bounding box center [110, 357] width 221 height 36
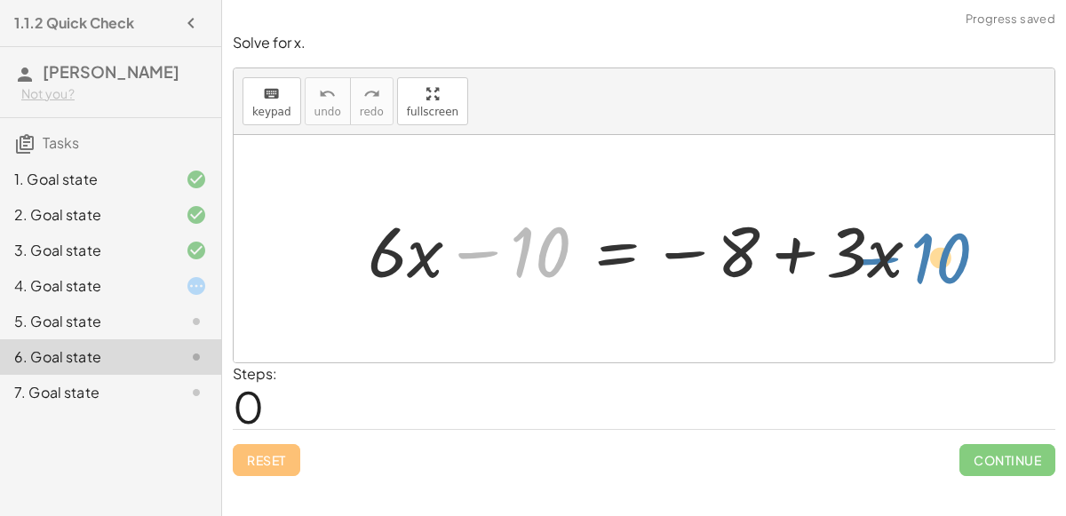
drag, startPoint x: 522, startPoint y: 250, endPoint x: 925, endPoint y: 256, distance: 402.4
click at [925, 256] on div at bounding box center [651, 248] width 584 height 91
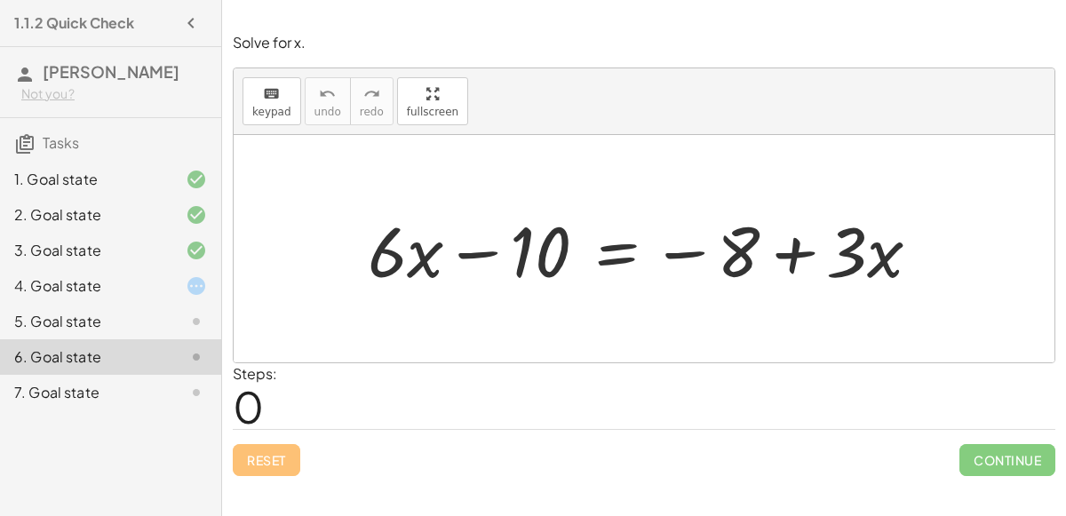
click at [623, 249] on div at bounding box center [651, 248] width 584 height 91
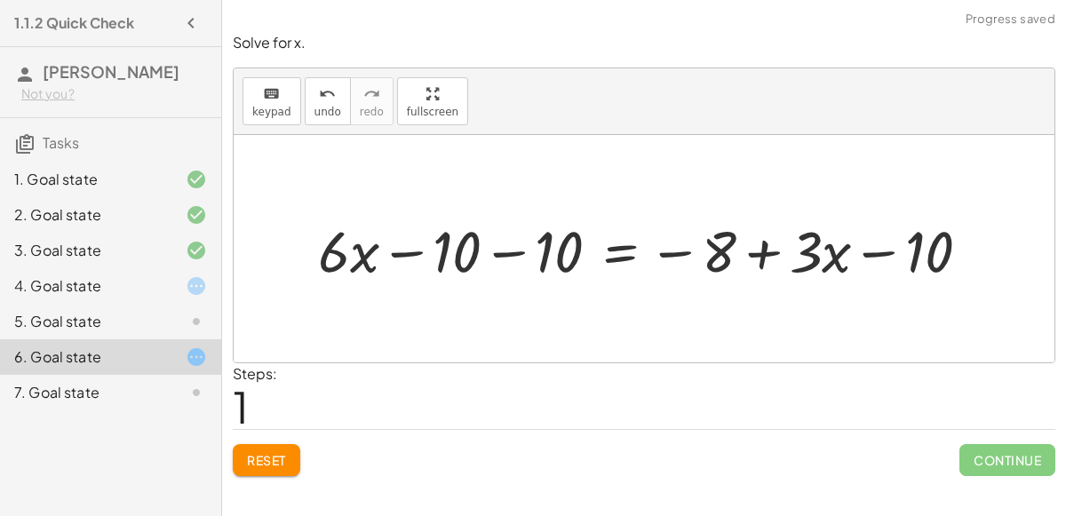
click at [506, 252] on div at bounding box center [651, 248] width 684 height 75
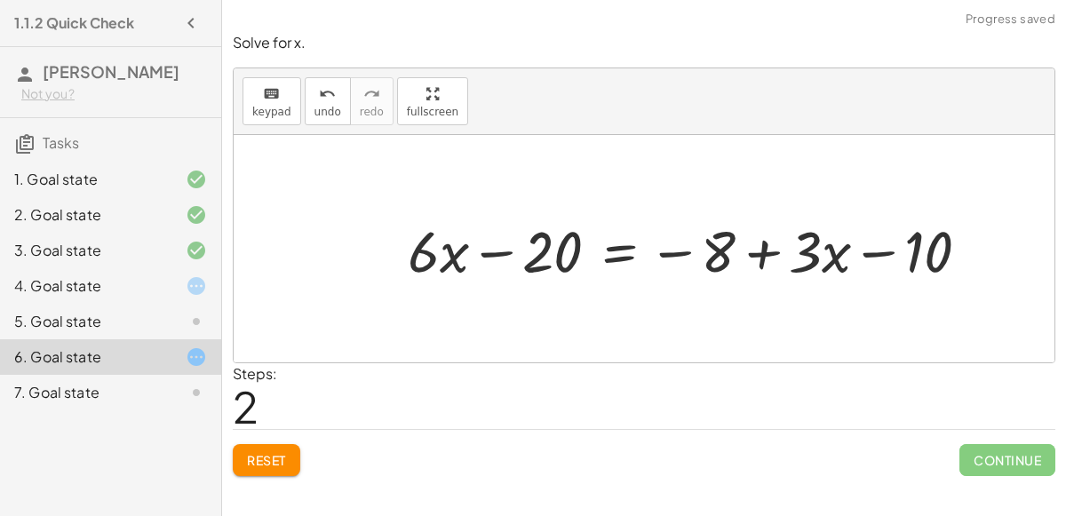
click at [276, 457] on span "Reset" at bounding box center [266, 460] width 39 height 16
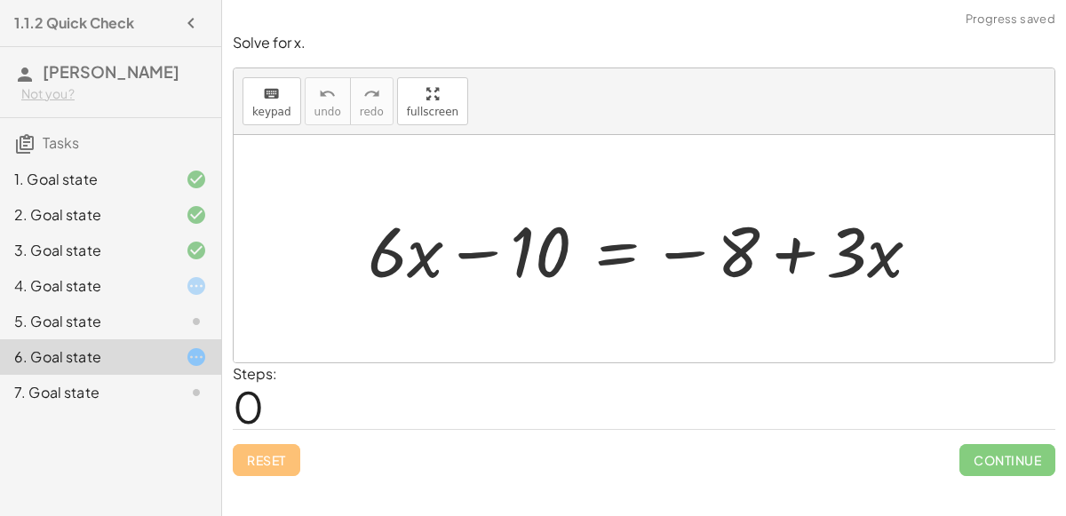
click at [626, 250] on div at bounding box center [651, 248] width 584 height 91
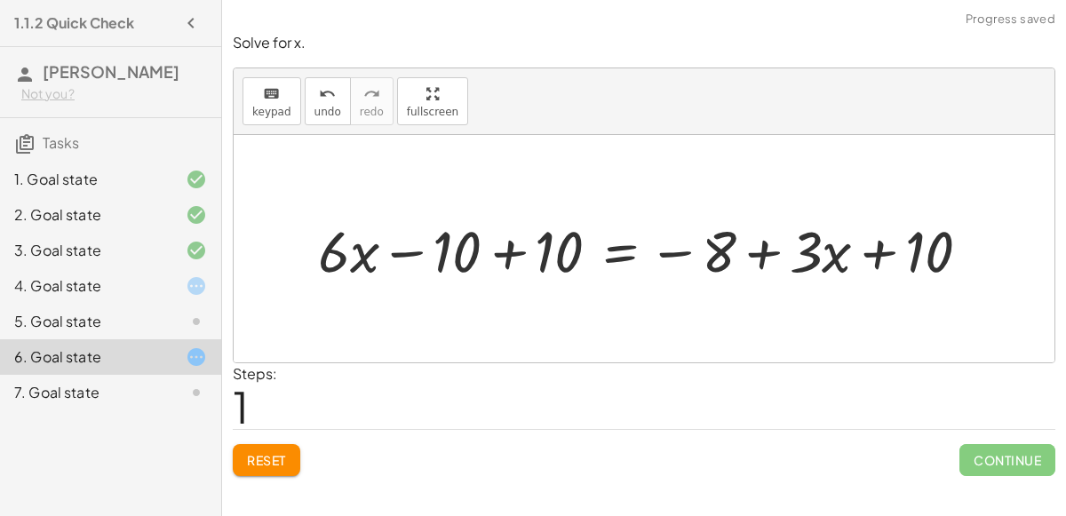
click at [504, 253] on div at bounding box center [651, 248] width 684 height 75
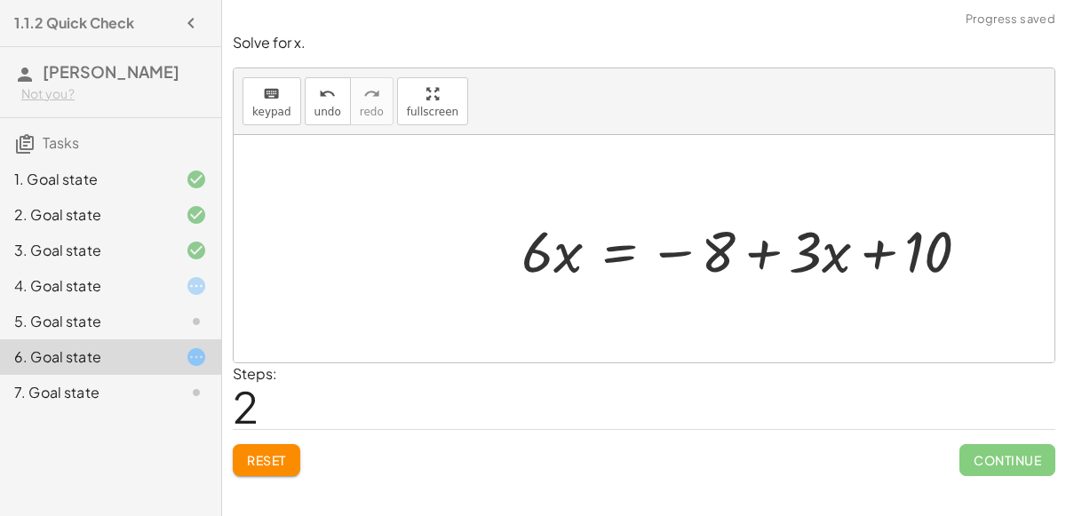
click at [681, 254] on div at bounding box center [752, 248] width 481 height 75
drag, startPoint x: 680, startPoint y: 252, endPoint x: 925, endPoint y: 247, distance: 245.2
click at [925, 247] on div at bounding box center [752, 248] width 481 height 75
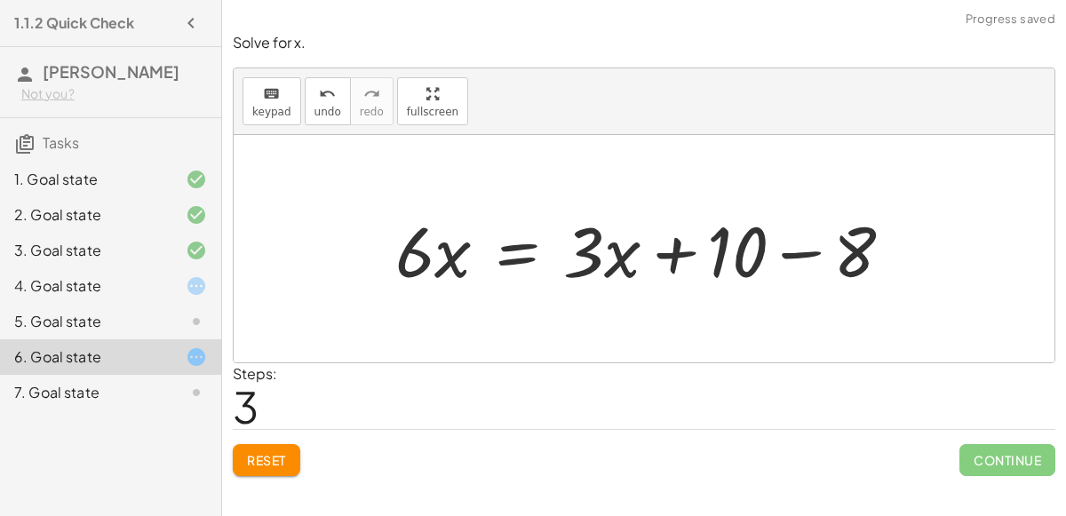
click at [846, 248] on div at bounding box center [650, 248] width 529 height 91
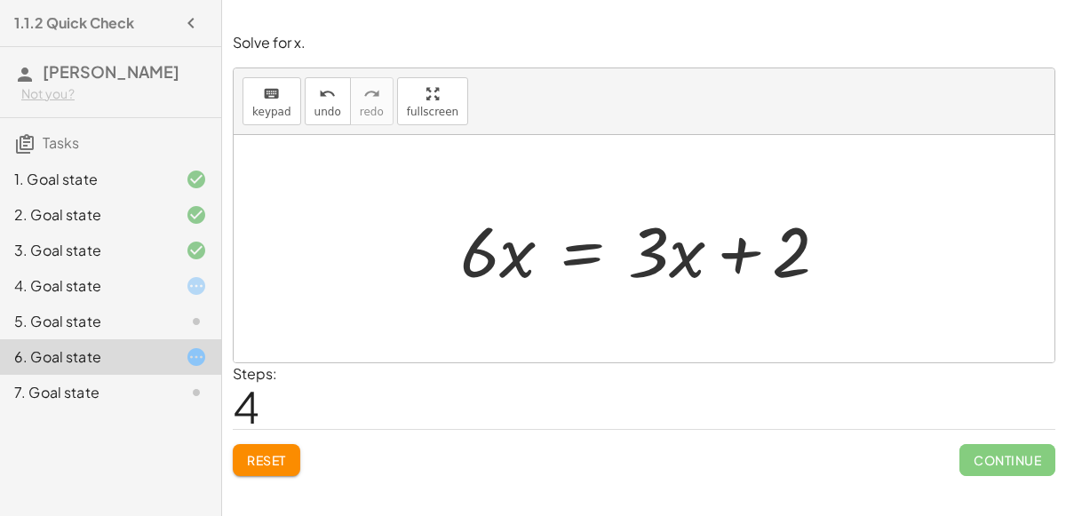
click at [0, 0] on div "Solve for x. keyboard keypad undo undo redo redo fullscreen + · 6 · x − 10 = − …" at bounding box center [0, 0] width 0 height 0
click at [266, 110] on span "keypad" at bounding box center [271, 112] width 39 height 12
click at [319, 98] on icon "undo" at bounding box center [327, 93] width 17 height 21
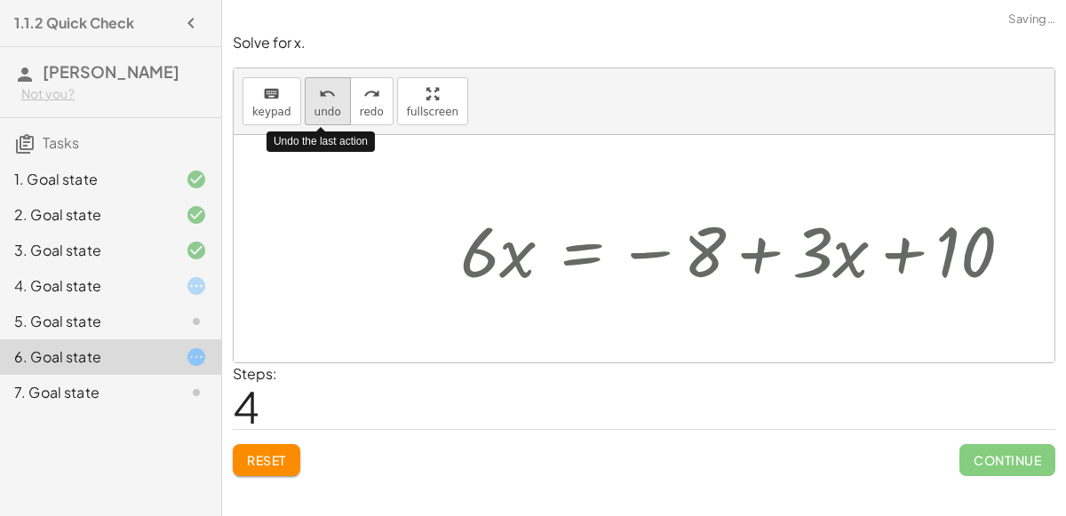
click at [320, 106] on span "undo" at bounding box center [327, 112] width 27 height 12
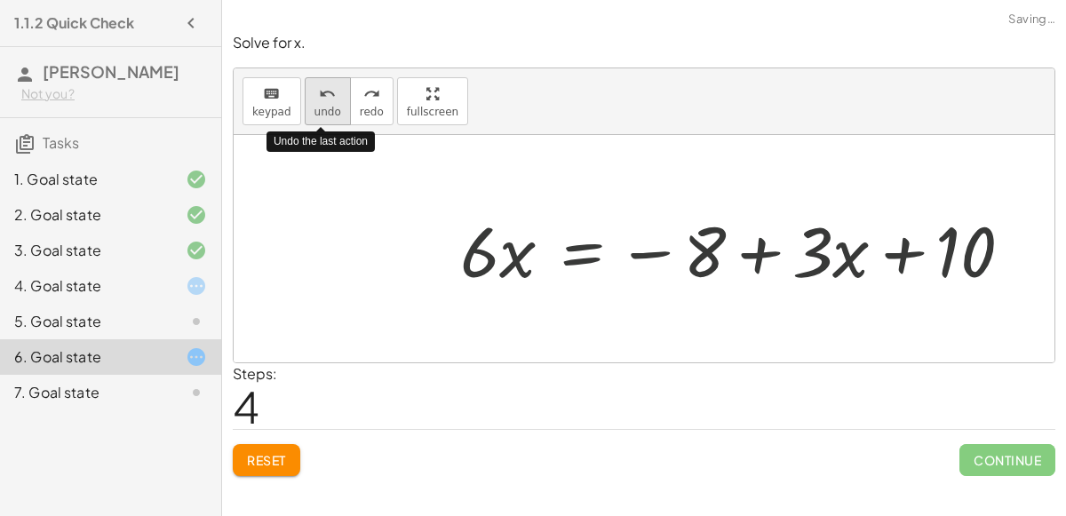
click at [322, 107] on span "undo" at bounding box center [327, 112] width 27 height 12
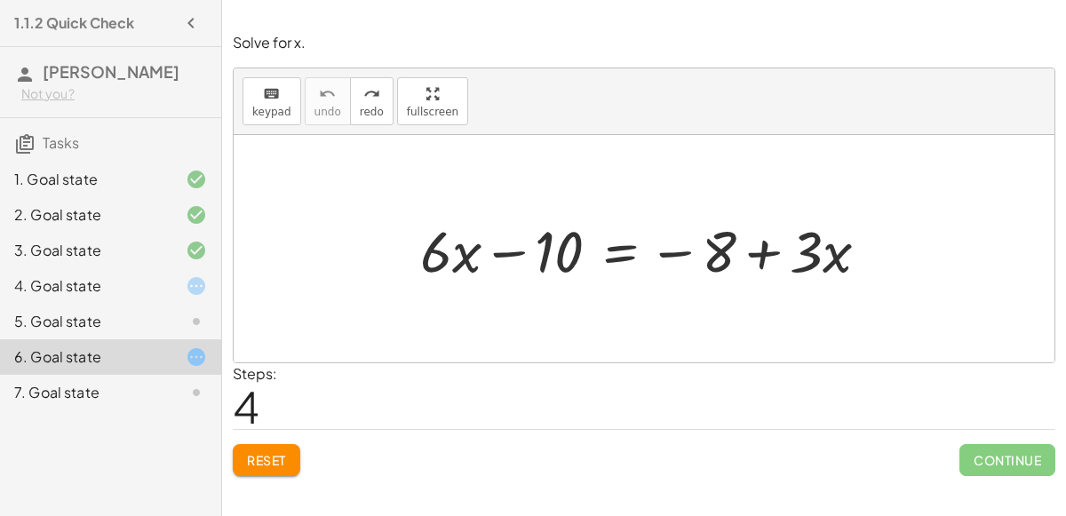
click at [692, 252] on div at bounding box center [651, 248] width 481 height 75
click at [280, 110] on span "keypad" at bounding box center [271, 112] width 39 height 12
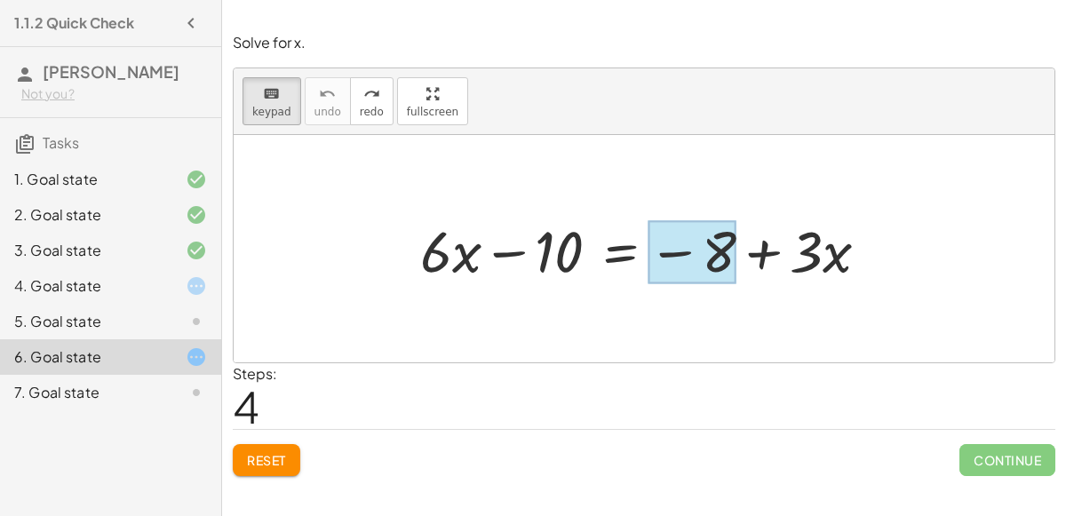
click at [728, 250] on div at bounding box center [692, 252] width 88 height 64
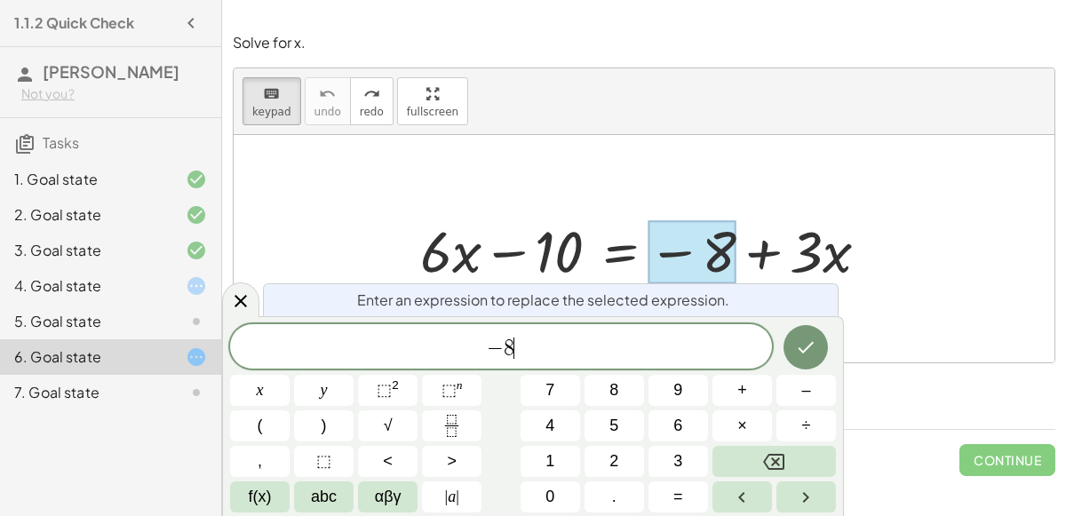
click at [613, 363] on div "− 8 ​" at bounding box center [501, 346] width 542 height 44
click at [735, 393] on button "+" at bounding box center [742, 390] width 60 height 31
click at [628, 398] on button "8" at bounding box center [614, 390] width 60 height 31
click at [822, 338] on button "Done" at bounding box center [805, 347] width 44 height 44
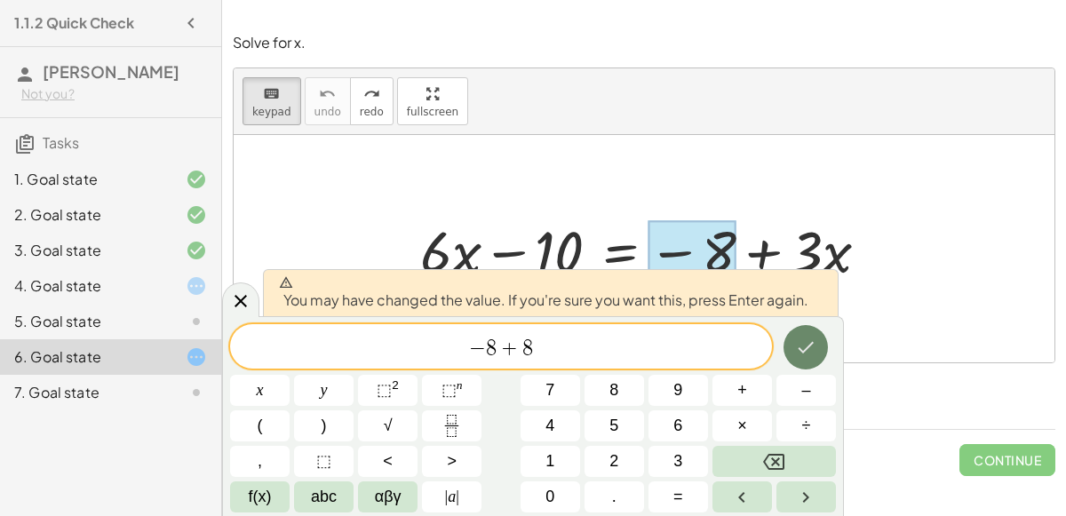
click at [815, 342] on icon "Done" at bounding box center [805, 347] width 21 height 21
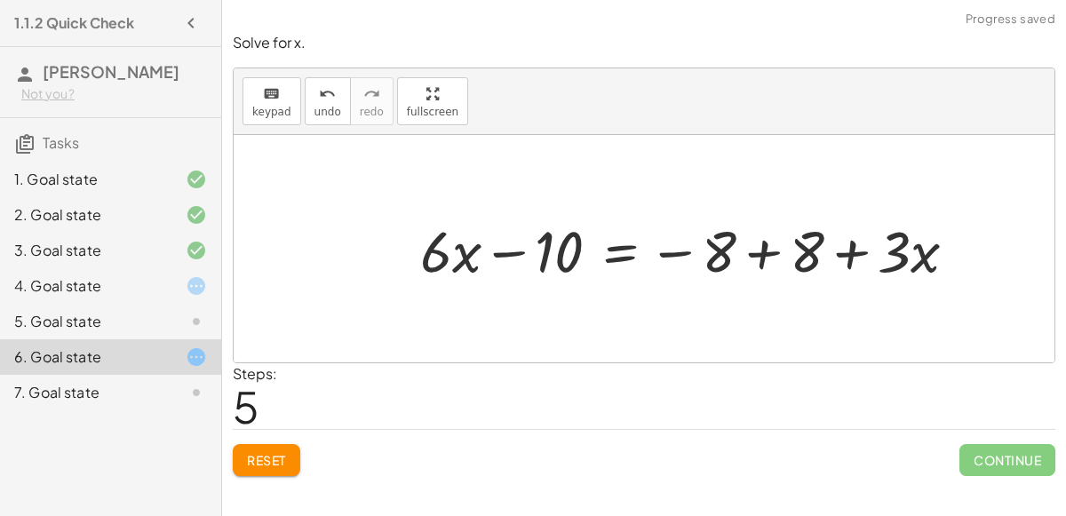
click at [741, 249] on div at bounding box center [695, 248] width 568 height 75
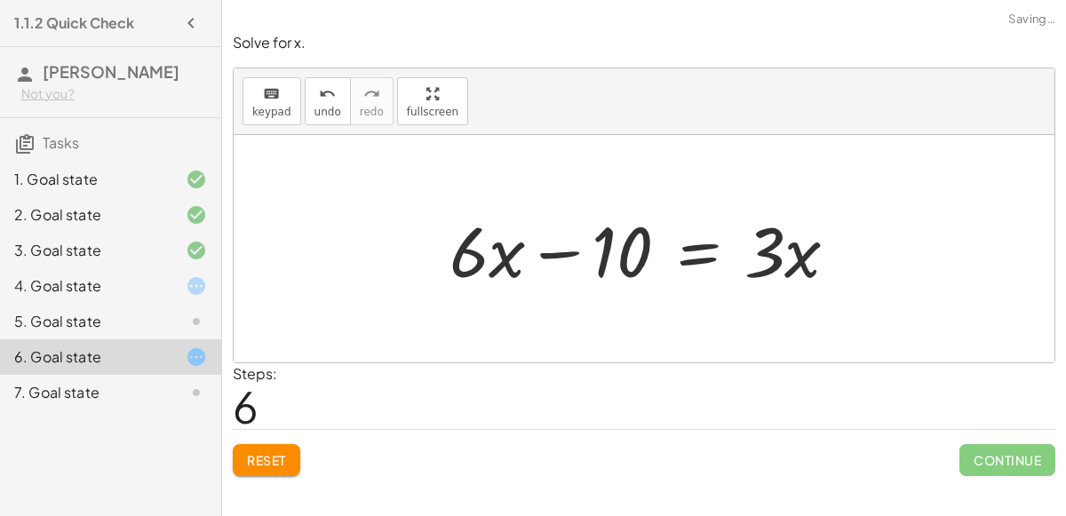
click at [582, 250] on div at bounding box center [651, 248] width 421 height 91
click at [552, 253] on div at bounding box center [651, 248] width 421 height 91
click at [599, 249] on div at bounding box center [651, 248] width 421 height 91
click at [264, 80] on button "keyboard keypad" at bounding box center [271, 101] width 59 height 48
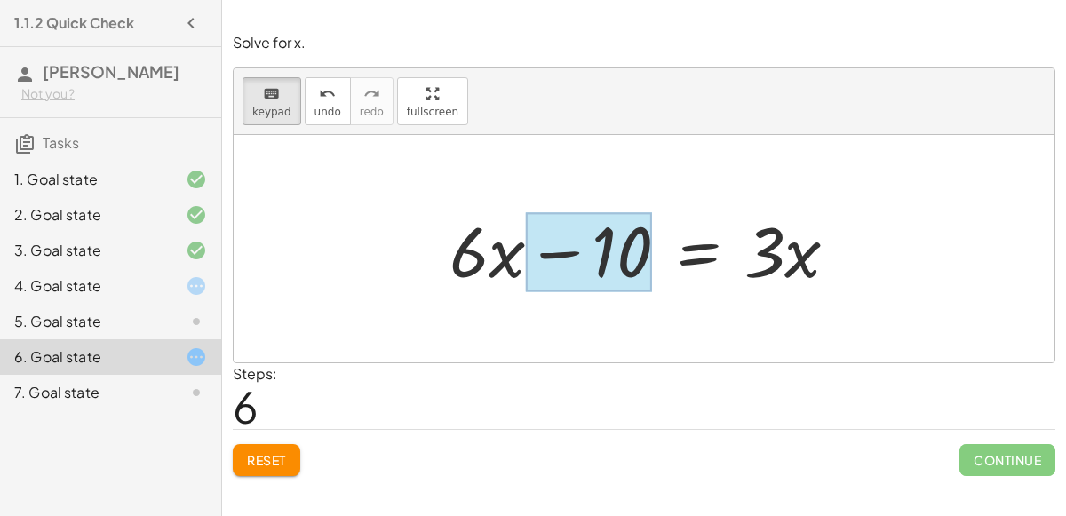
click at [593, 243] on div at bounding box center [589, 252] width 126 height 79
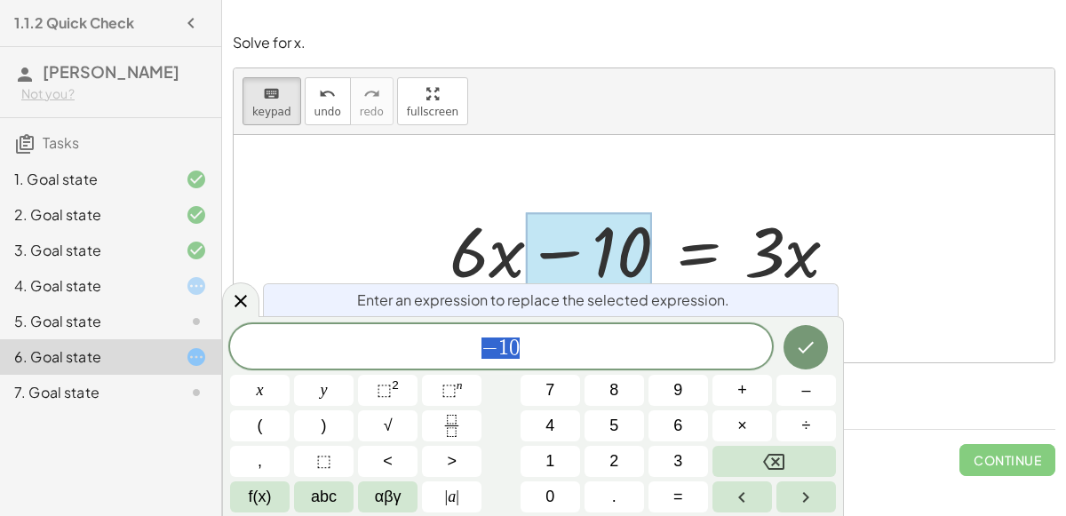
click at [596, 330] on div "− 1 0" at bounding box center [501, 346] width 542 height 44
click at [759, 399] on button "+" at bounding box center [742, 390] width 60 height 31
click at [630, 399] on button "8" at bounding box center [614, 390] width 60 height 31
click at [798, 345] on icon "Done" at bounding box center [805, 347] width 21 height 21
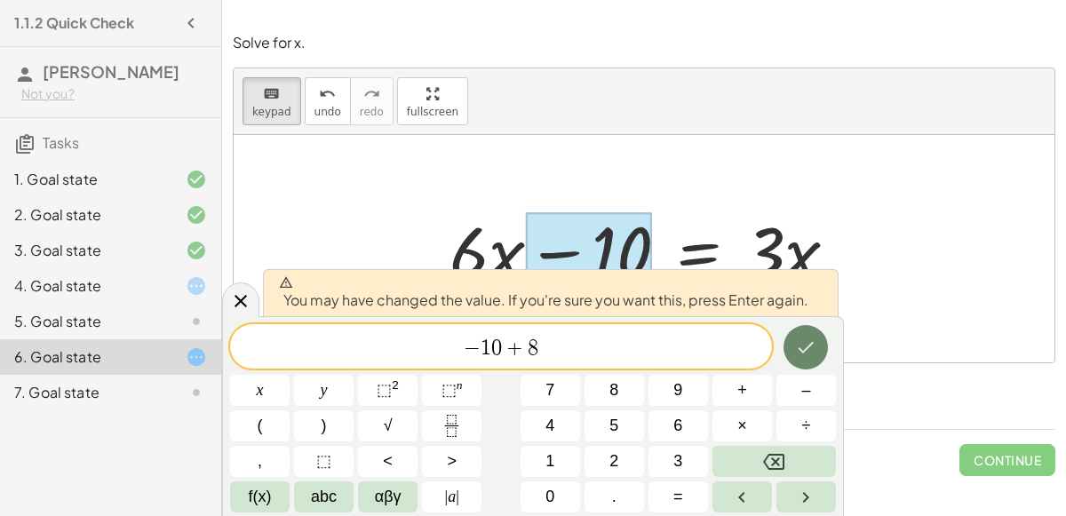
click at [800, 346] on icon "Done" at bounding box center [805, 347] width 21 height 21
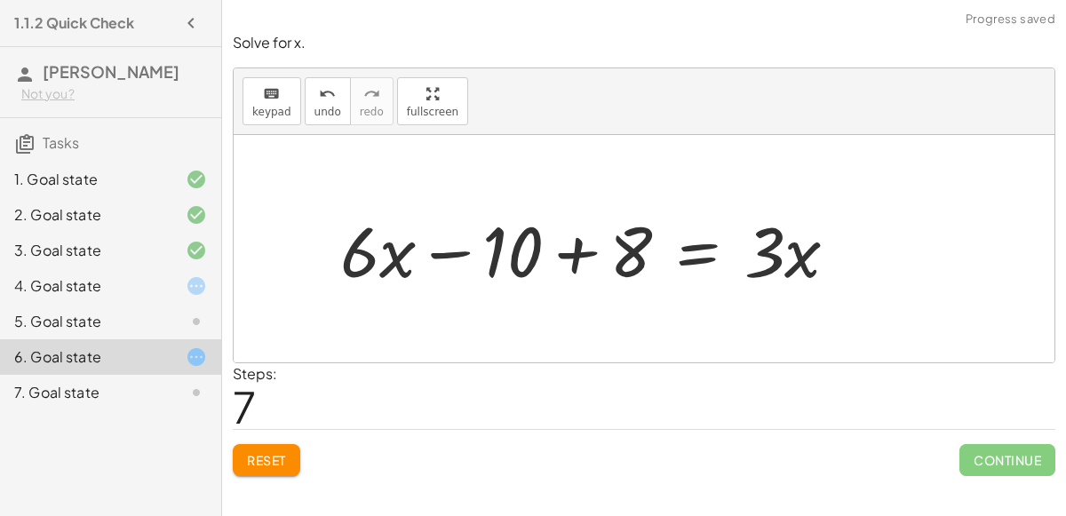
click at [542, 265] on div at bounding box center [595, 248] width 529 height 91
click at [564, 255] on div at bounding box center [595, 248] width 529 height 91
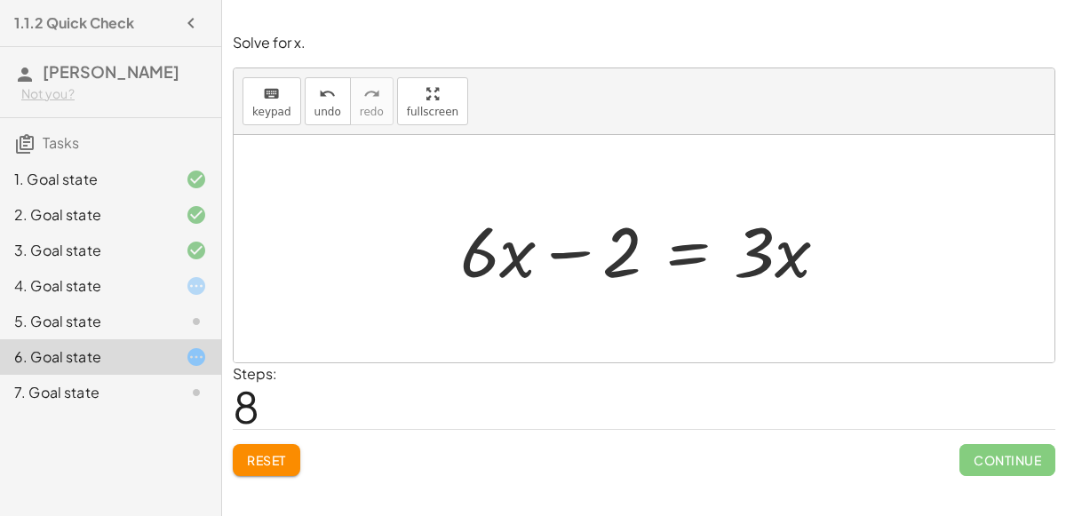
click at [500, 271] on div at bounding box center [651, 248] width 400 height 91
click at [288, 114] on button "keyboard keypad" at bounding box center [271, 101] width 59 height 48
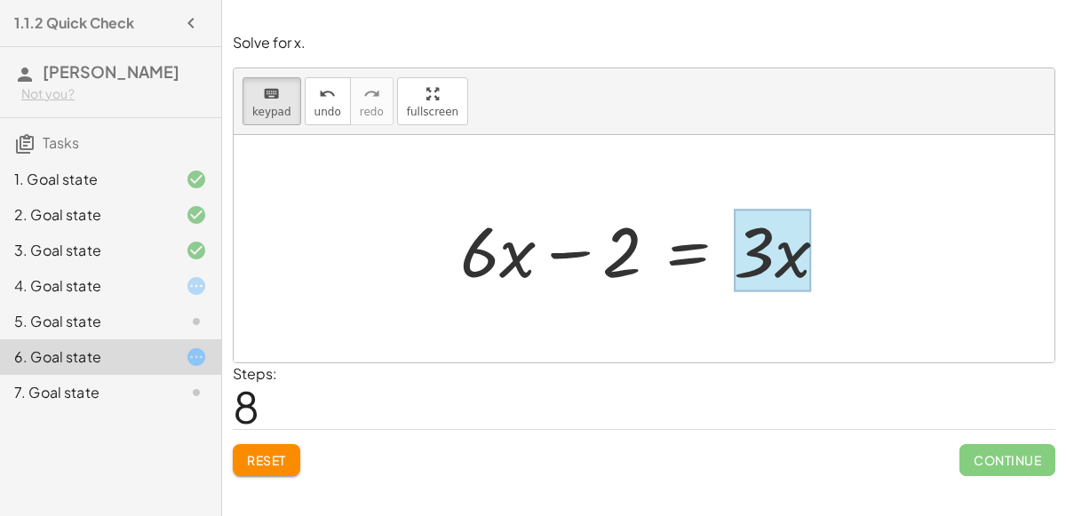
drag, startPoint x: 503, startPoint y: 274, endPoint x: 792, endPoint y: 250, distance: 290.6
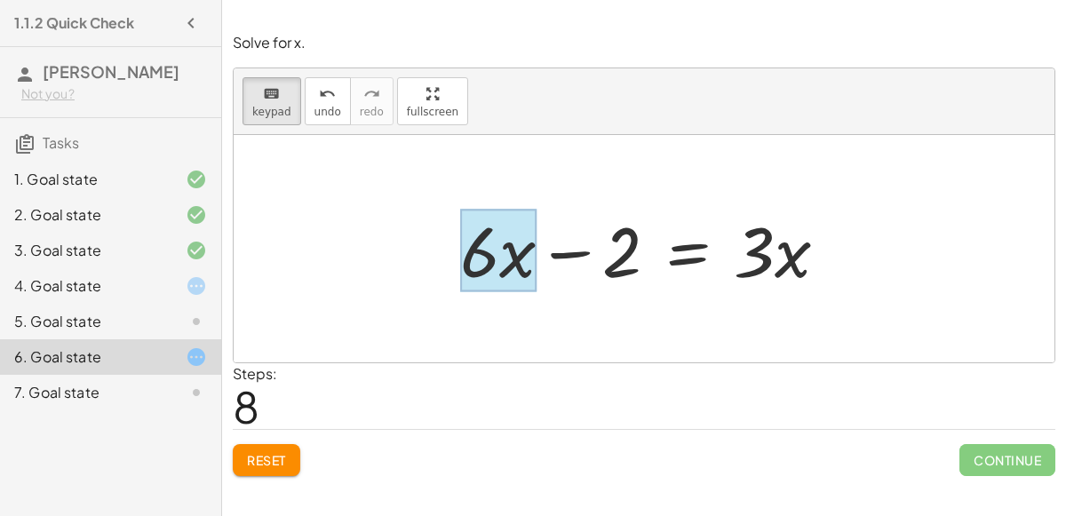
click at [501, 269] on div at bounding box center [498, 251] width 76 height 83
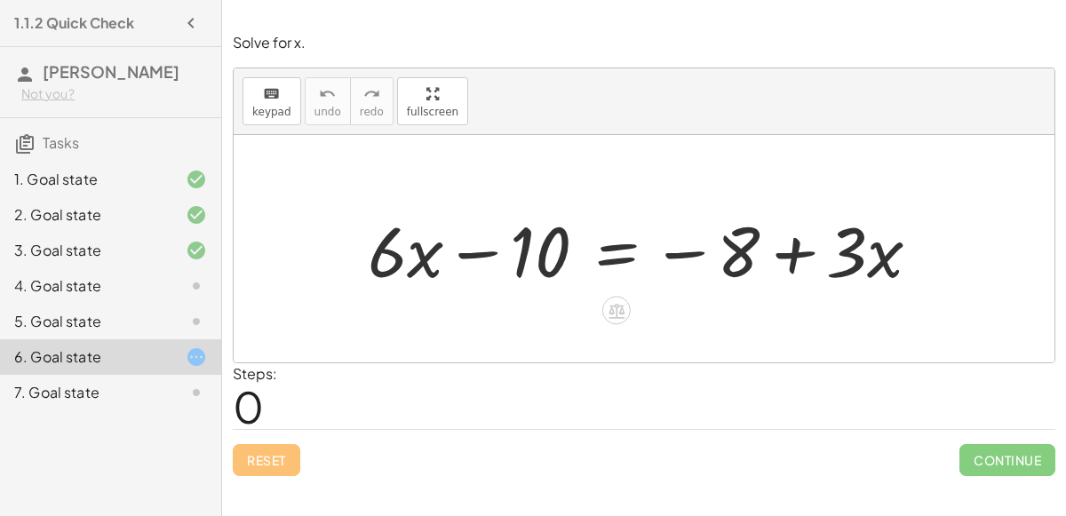
click at [611, 255] on div at bounding box center [651, 248] width 584 height 91
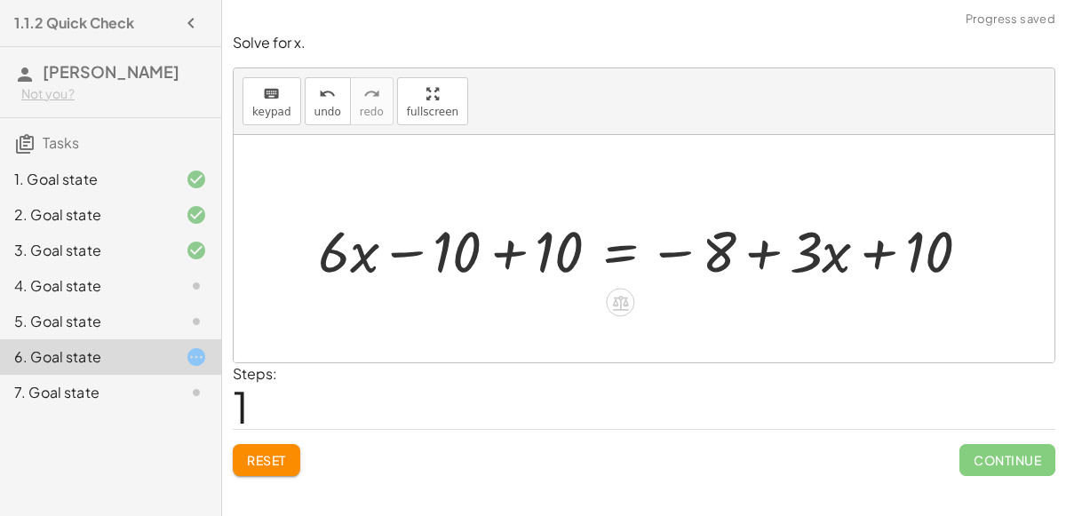
click at [400, 248] on div at bounding box center [651, 248] width 684 height 75
click at [510, 247] on div at bounding box center [651, 248] width 684 height 75
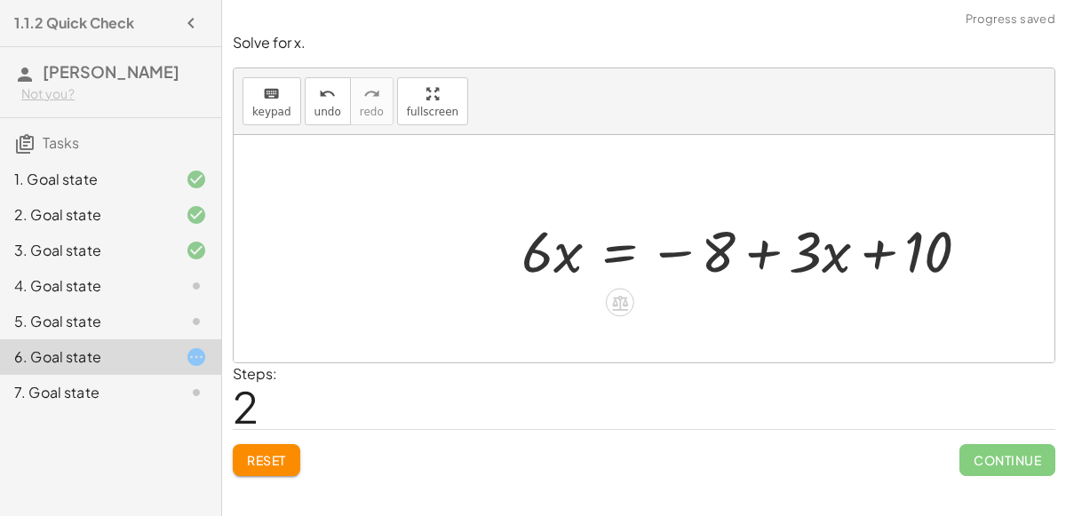
click at [759, 250] on div at bounding box center [752, 248] width 481 height 75
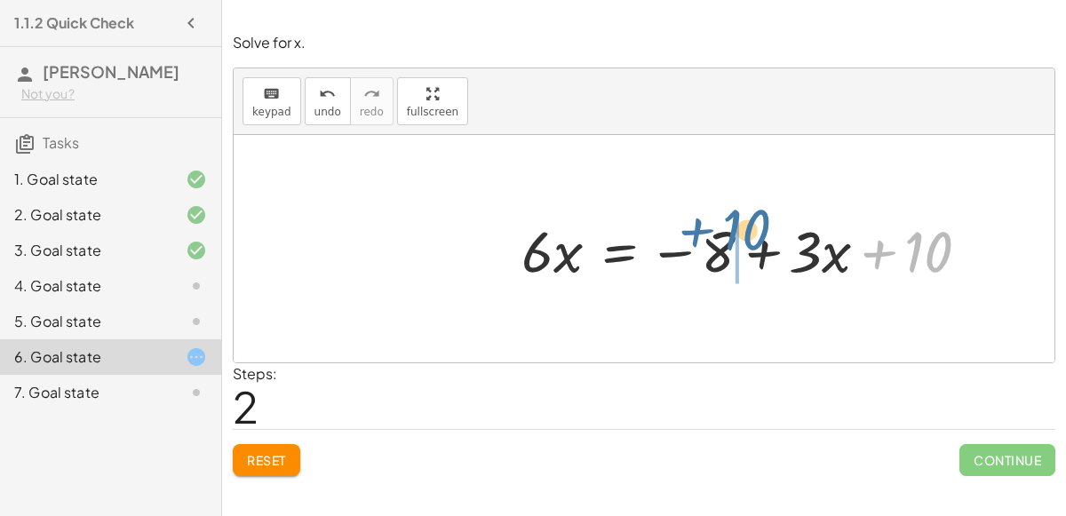
drag, startPoint x: 912, startPoint y: 247, endPoint x: 732, endPoint y: 226, distance: 181.5
click at [732, 226] on div at bounding box center [752, 248] width 481 height 75
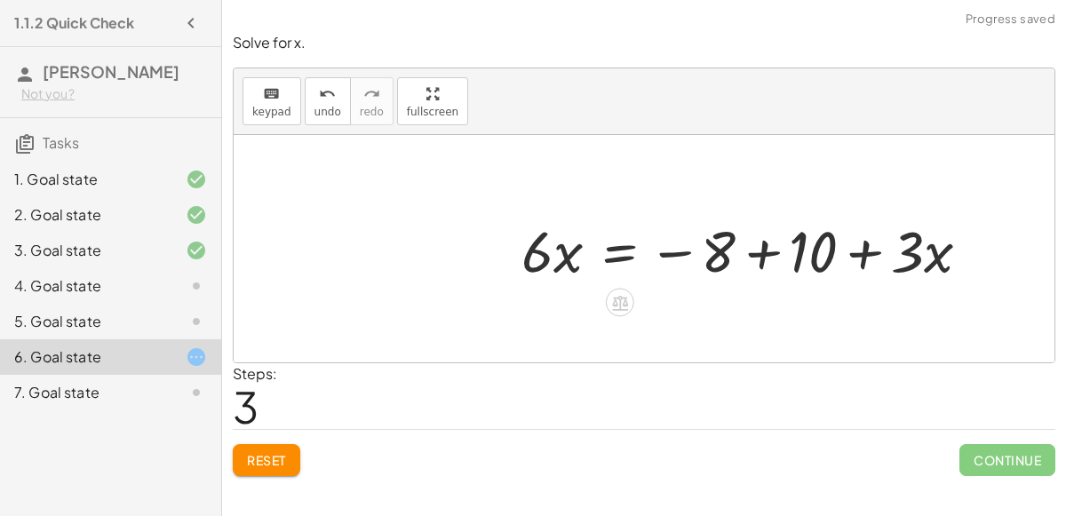
click at [759, 245] on div at bounding box center [752, 248] width 481 height 75
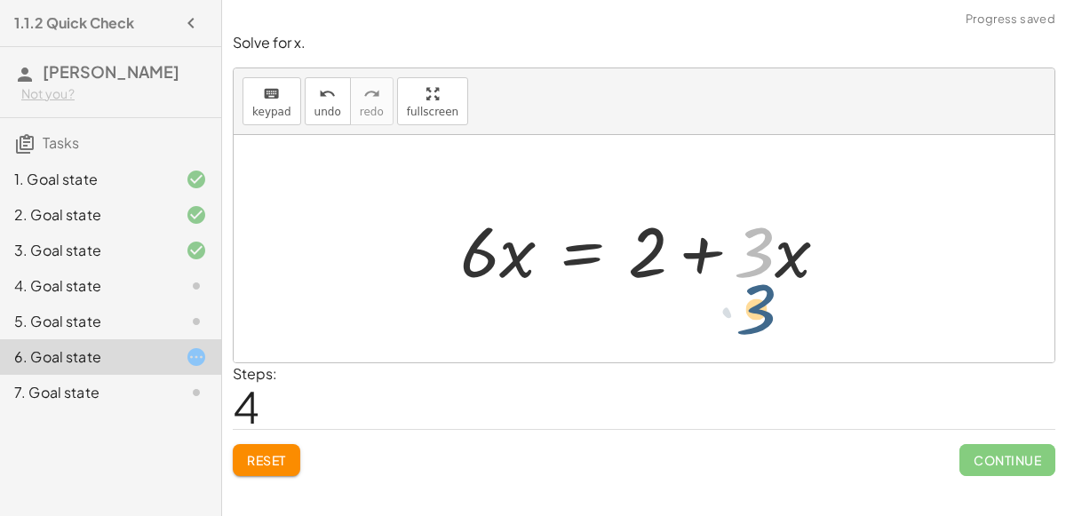
drag, startPoint x: 773, startPoint y: 257, endPoint x: 774, endPoint y: 301, distance: 44.4
click at [774, 301] on div "+ · 6 · x − 10 = − 8 + · 3 · x + · 6 · x − 10 + 10 = − 8 + · 3 · x + 10 + · 6 ·…" at bounding box center [644, 248] width 821 height 227
drag, startPoint x: 790, startPoint y: 258, endPoint x: 800, endPoint y: 254, distance: 10.7
click at [800, 254] on div at bounding box center [651, 248] width 400 height 91
click at [755, 270] on div at bounding box center [651, 248] width 400 height 91
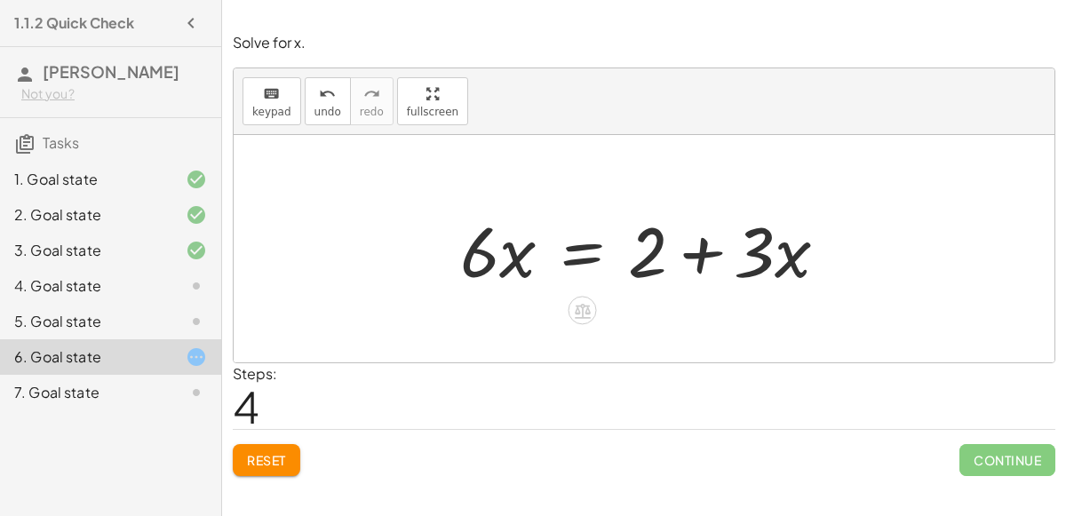
click at [705, 261] on div at bounding box center [651, 248] width 400 height 91
drag, startPoint x: 775, startPoint y: 249, endPoint x: 820, endPoint y: 299, distance: 67.3
click at [820, 299] on div "+ · 6 · x − 10 = − 8 + · 3 · x + · 6 · x − 10 + 10 = − 8 + · 3 · x + 10 + · 6 ·…" at bounding box center [644, 248] width 821 height 227
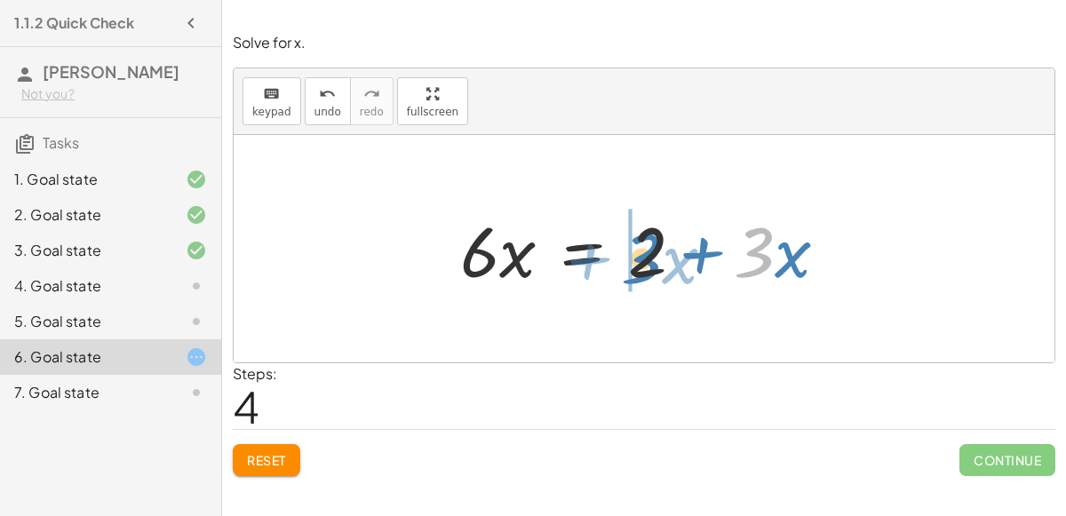
drag, startPoint x: 762, startPoint y: 248, endPoint x: 650, endPoint y: 253, distance: 112.0
click at [650, 253] on div at bounding box center [651, 248] width 400 height 91
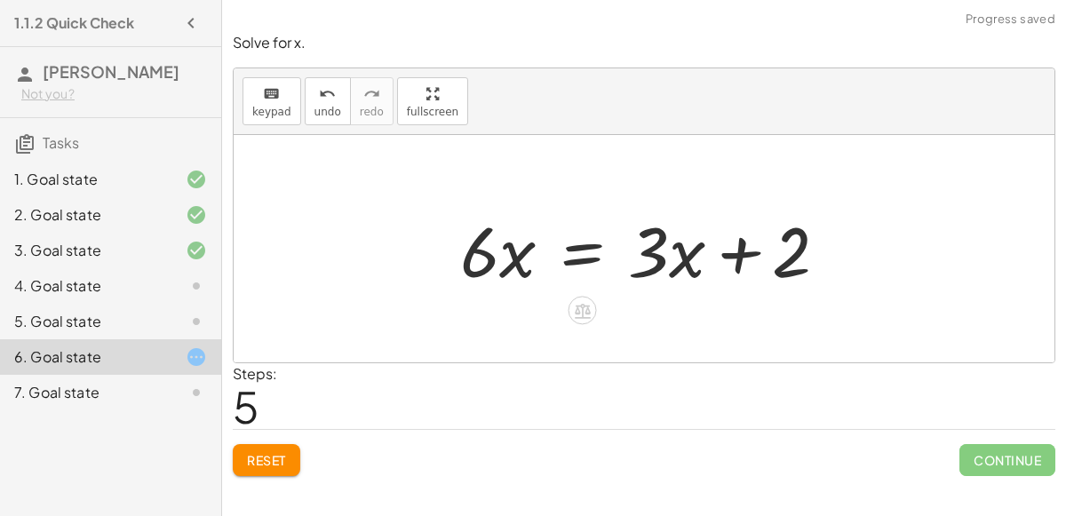
click at [673, 264] on div at bounding box center [651, 248] width 400 height 91
click at [737, 250] on div at bounding box center [651, 248] width 400 height 91
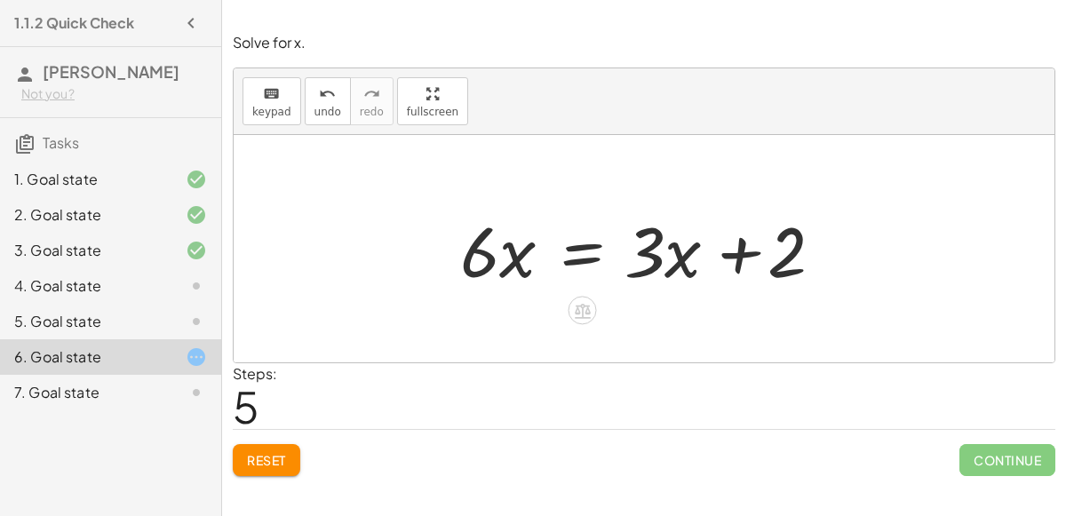
click at [737, 250] on div at bounding box center [651, 248] width 400 height 91
click at [495, 253] on div at bounding box center [651, 248] width 400 height 91
drag, startPoint x: 474, startPoint y: 251, endPoint x: 647, endPoint y: 250, distance: 173.2
click at [647, 250] on div at bounding box center [651, 248] width 400 height 91
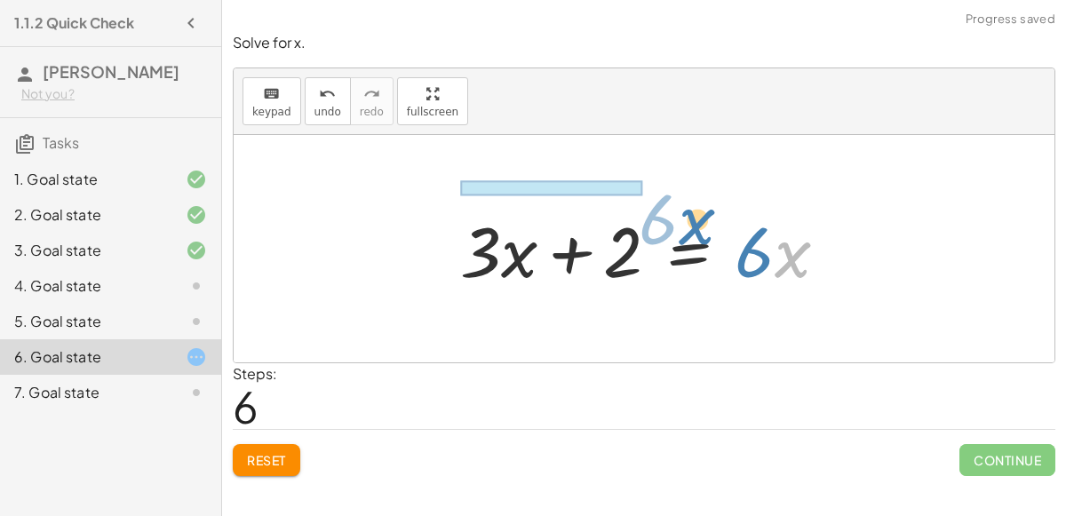
drag, startPoint x: 791, startPoint y: 236, endPoint x: 638, endPoint y: 187, distance: 161.2
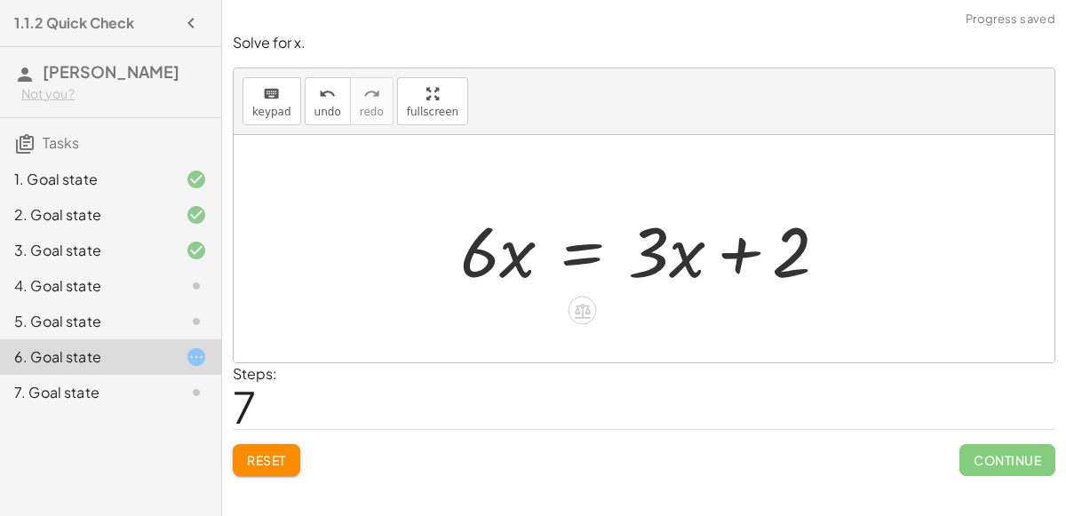
click at [688, 273] on div at bounding box center [651, 248] width 400 height 91
click at [737, 249] on div at bounding box center [651, 248] width 400 height 91
click at [733, 251] on div at bounding box center [651, 248] width 400 height 91
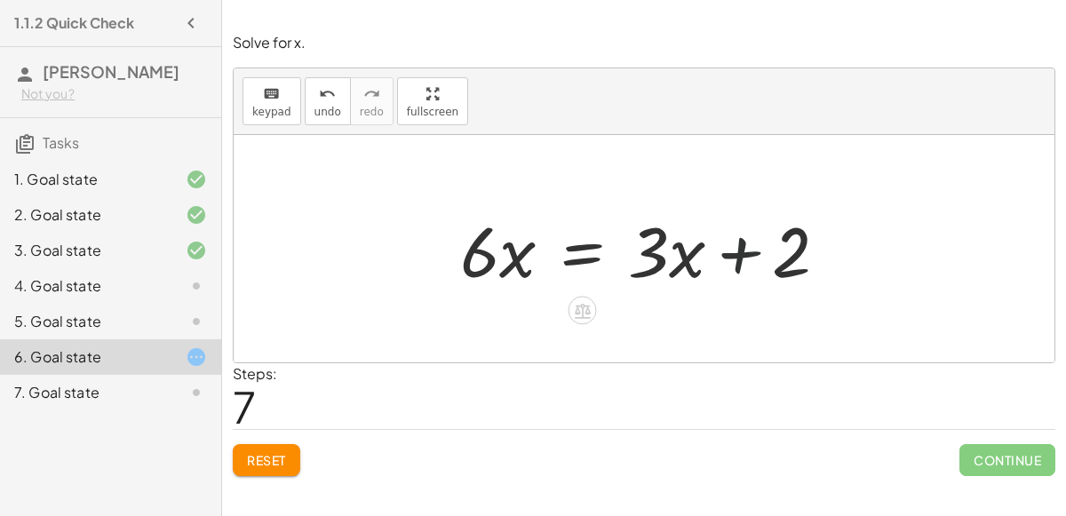
click at [733, 251] on div at bounding box center [651, 248] width 400 height 91
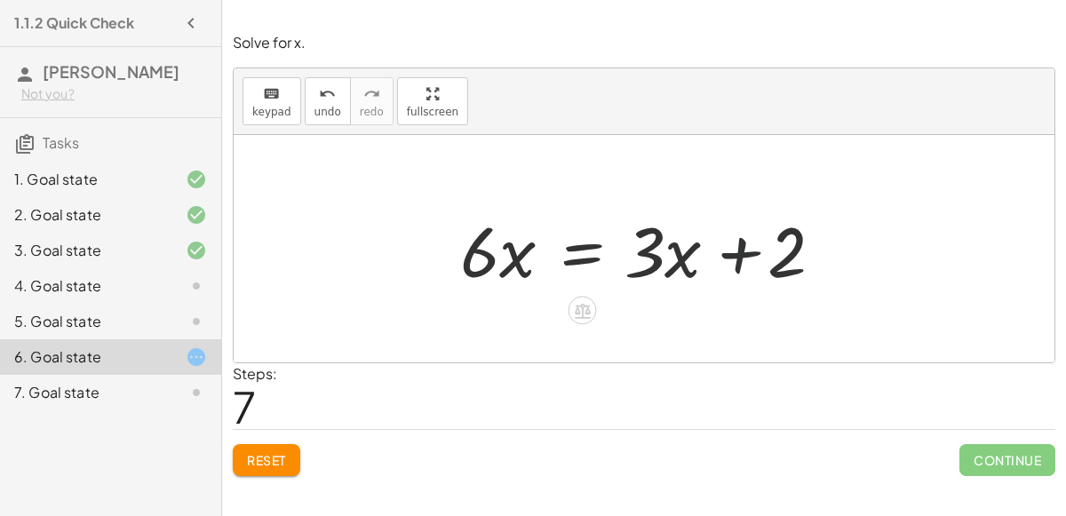
click at [733, 251] on div at bounding box center [651, 248] width 400 height 91
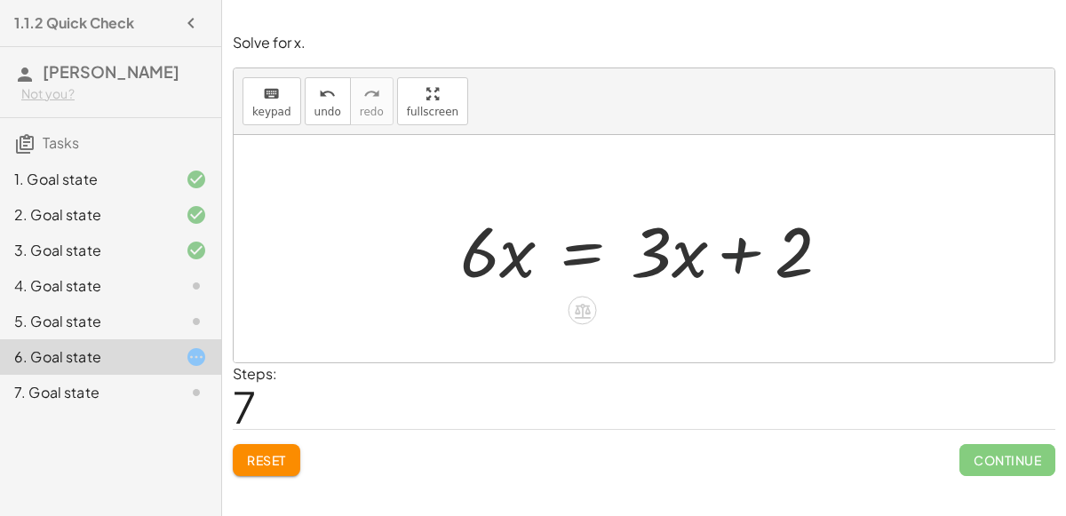
click at [733, 251] on div at bounding box center [651, 248] width 400 height 91
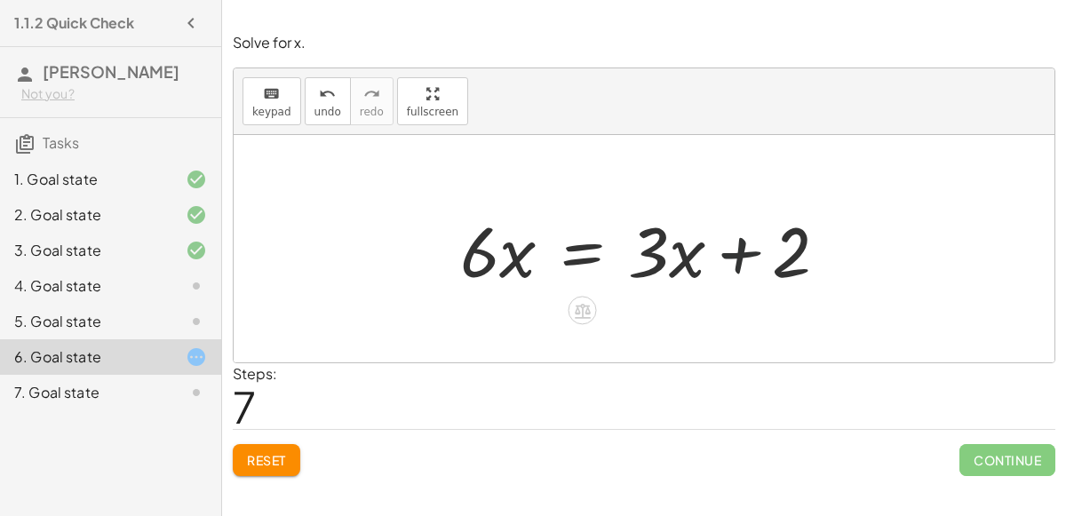
click at [733, 251] on div at bounding box center [651, 248] width 400 height 91
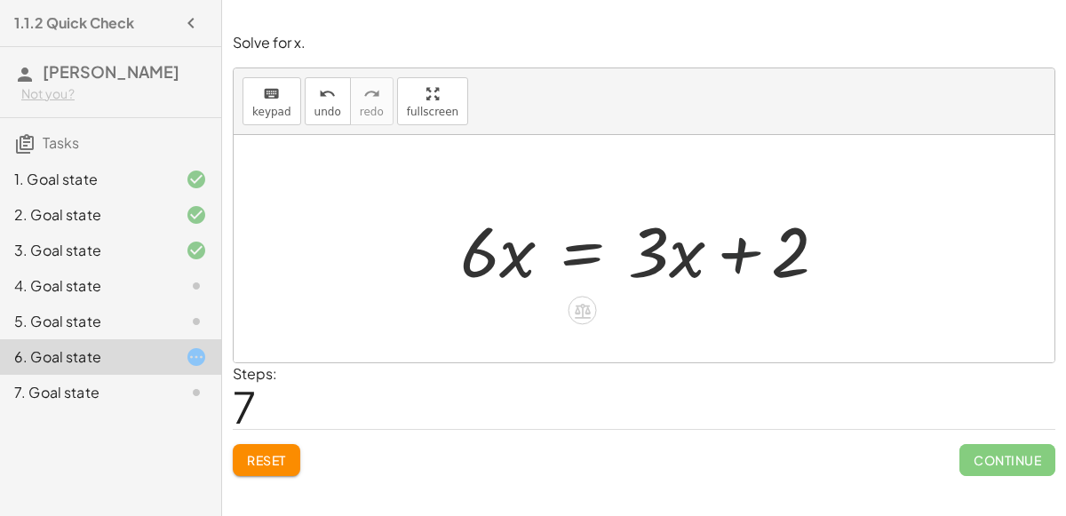
click at [733, 251] on div at bounding box center [651, 248] width 400 height 91
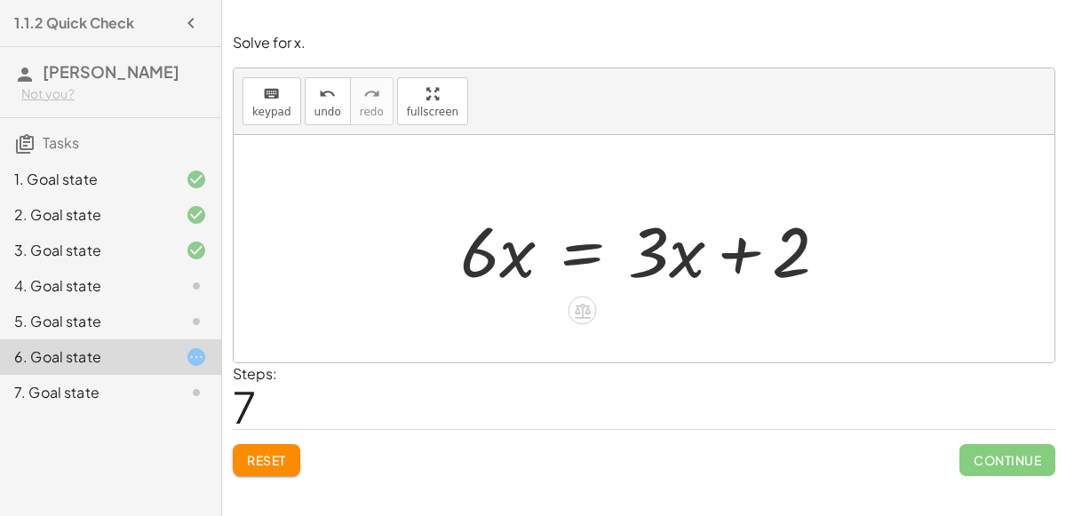
click at [733, 251] on div at bounding box center [651, 248] width 400 height 91
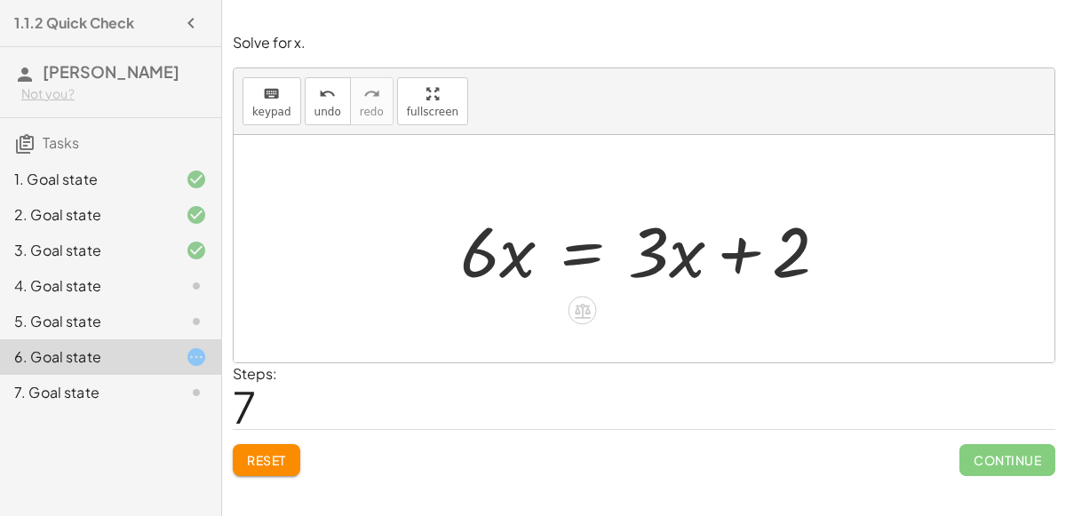
click at [733, 251] on div at bounding box center [651, 248] width 400 height 91
click at [577, 239] on div at bounding box center [651, 248] width 400 height 91
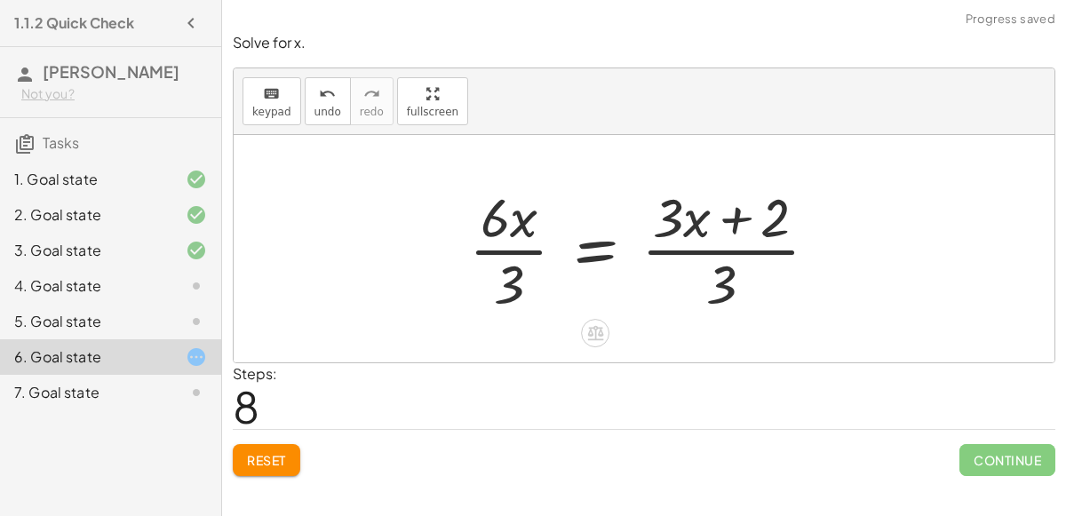
click at [717, 285] on div at bounding box center [650, 248] width 381 height 137
click at [724, 279] on div at bounding box center [650, 248] width 381 height 137
click at [730, 250] on div at bounding box center [650, 248] width 381 height 137
click at [491, 250] on div at bounding box center [650, 248] width 381 height 137
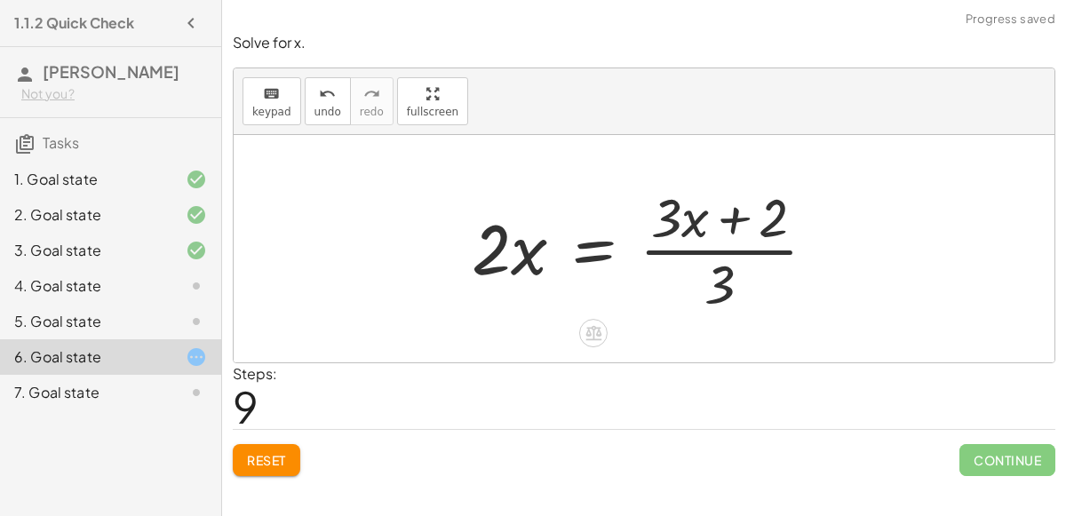
click at [693, 252] on div at bounding box center [651, 248] width 377 height 137
click at [304, 447] on div "Reset Continue" at bounding box center [644, 452] width 822 height 47
click at [283, 452] on span "Reset" at bounding box center [266, 460] width 39 height 16
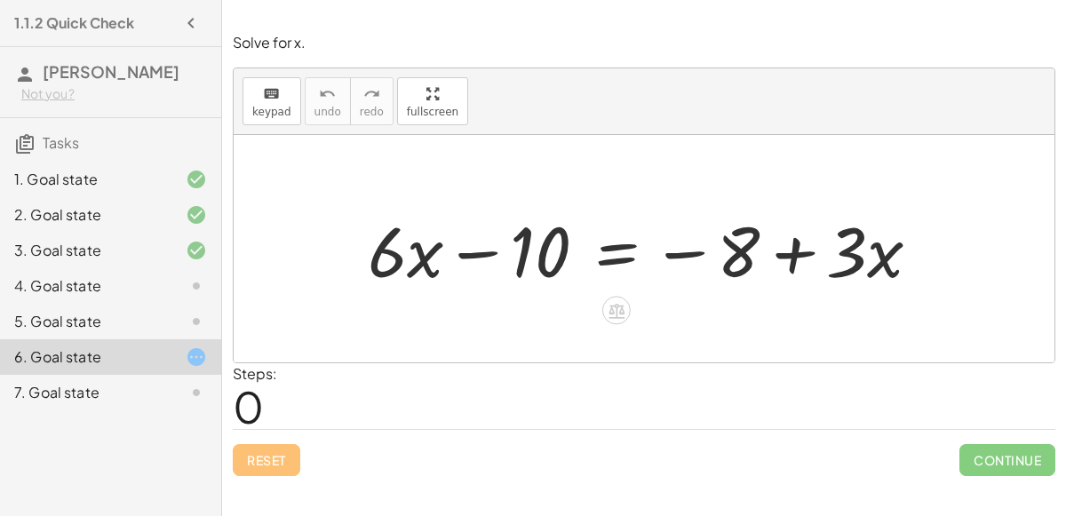
click at [789, 258] on div at bounding box center [651, 248] width 584 height 91
click at [278, 112] on span "keypad" at bounding box center [271, 112] width 39 height 12
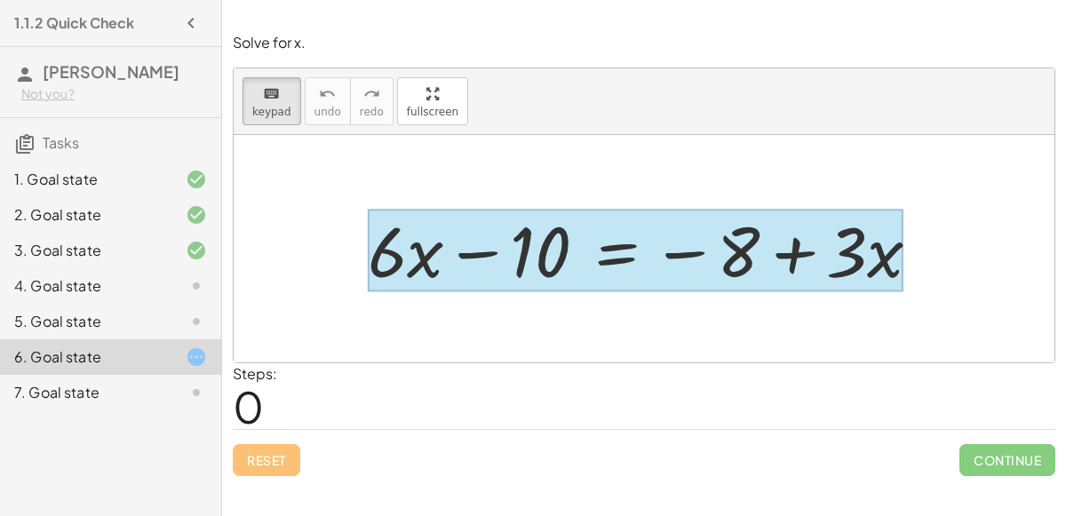
click at [609, 263] on div at bounding box center [636, 251] width 536 height 83
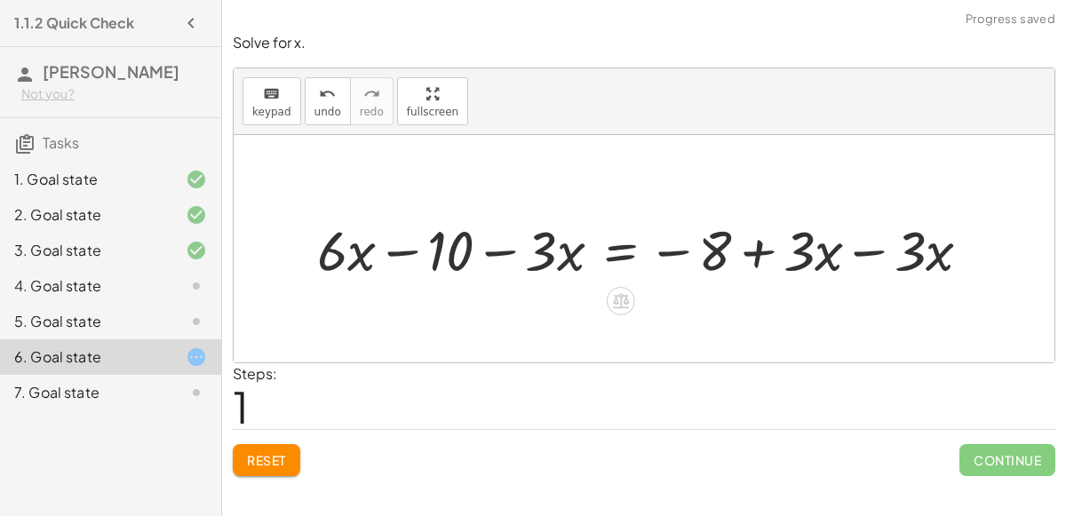
click at [409, 257] on div at bounding box center [651, 248] width 686 height 73
click at [864, 245] on div at bounding box center [651, 248] width 686 height 73
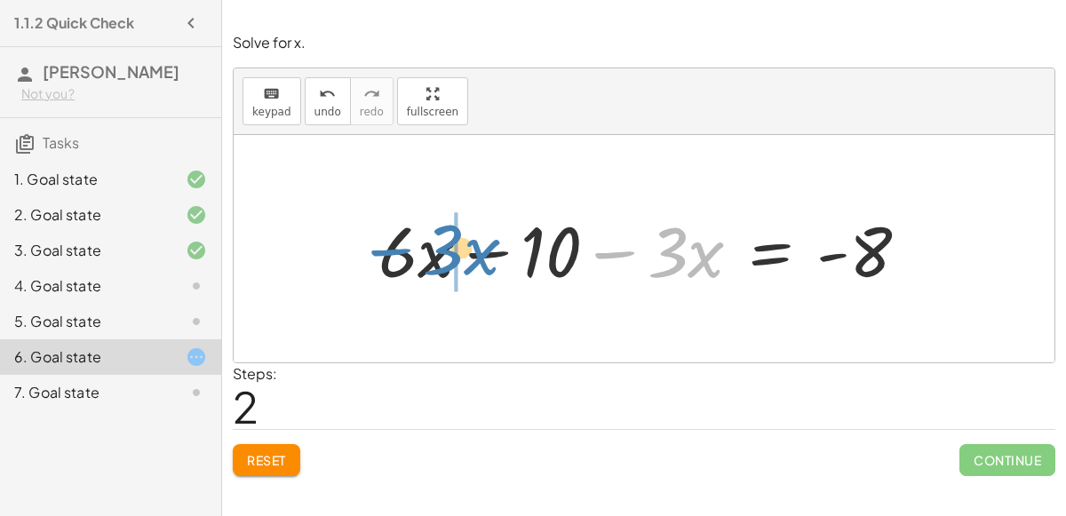
drag, startPoint x: 632, startPoint y: 244, endPoint x: 405, endPoint y: 245, distance: 227.4
click at [405, 245] on div at bounding box center [650, 248] width 562 height 91
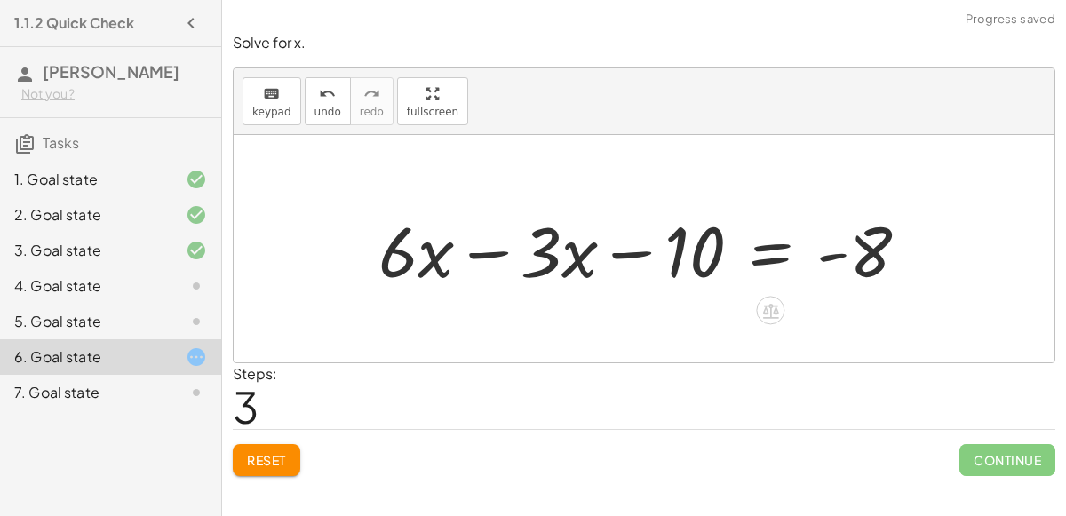
click at [458, 259] on div at bounding box center [650, 248] width 562 height 91
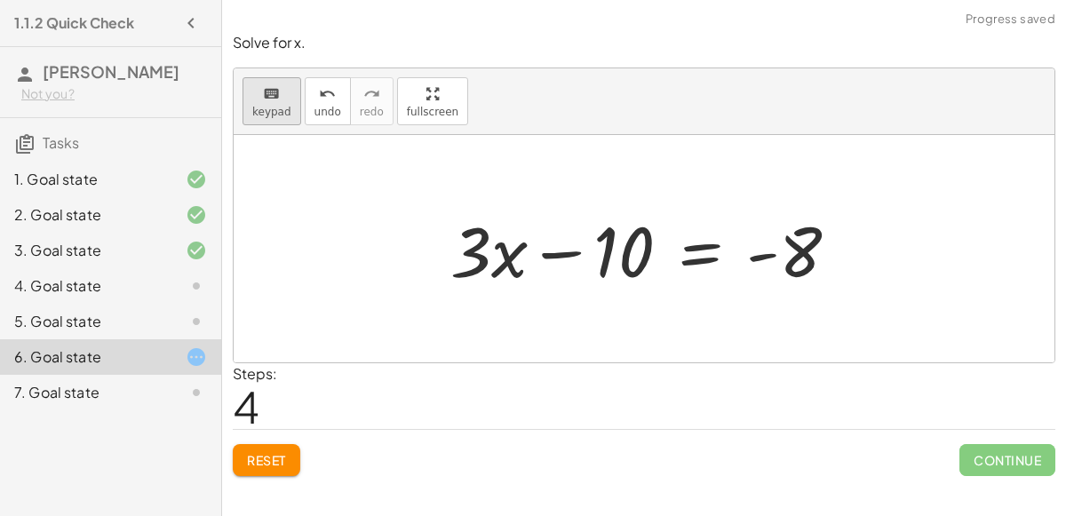
click at [268, 93] on icon "keyboard" at bounding box center [271, 93] width 17 height 21
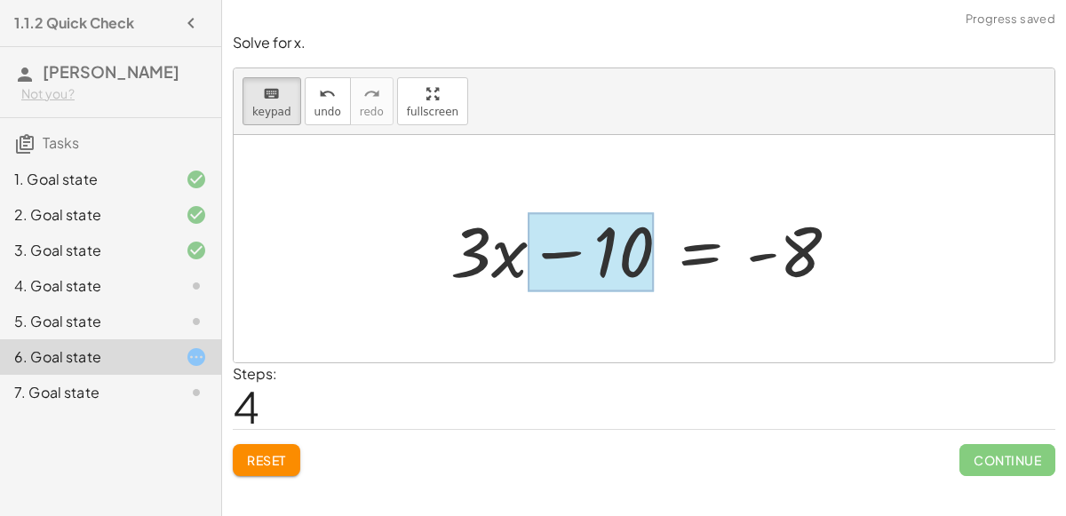
click at [584, 276] on div at bounding box center [591, 252] width 126 height 79
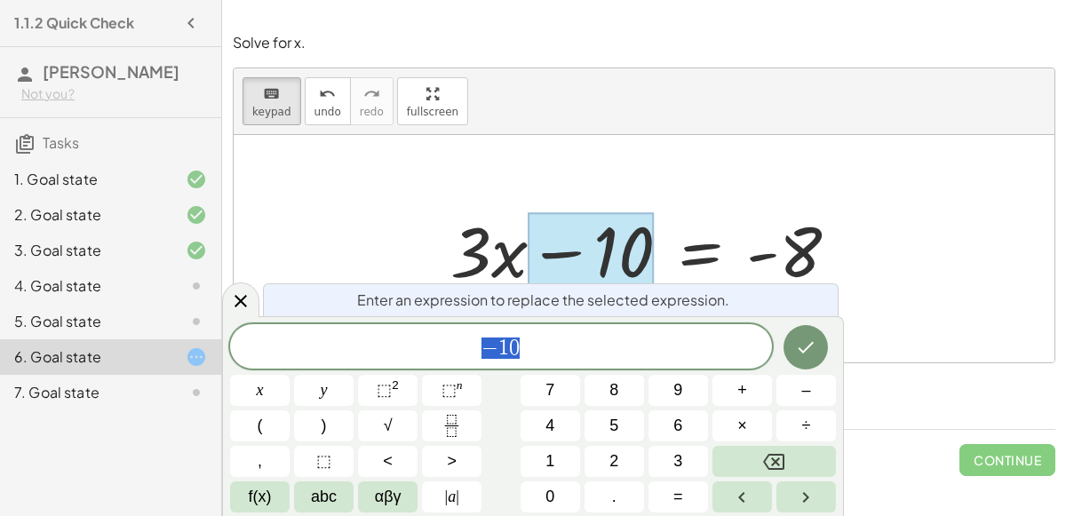
click at [568, 330] on div "*** − 1 0" at bounding box center [501, 346] width 542 height 44
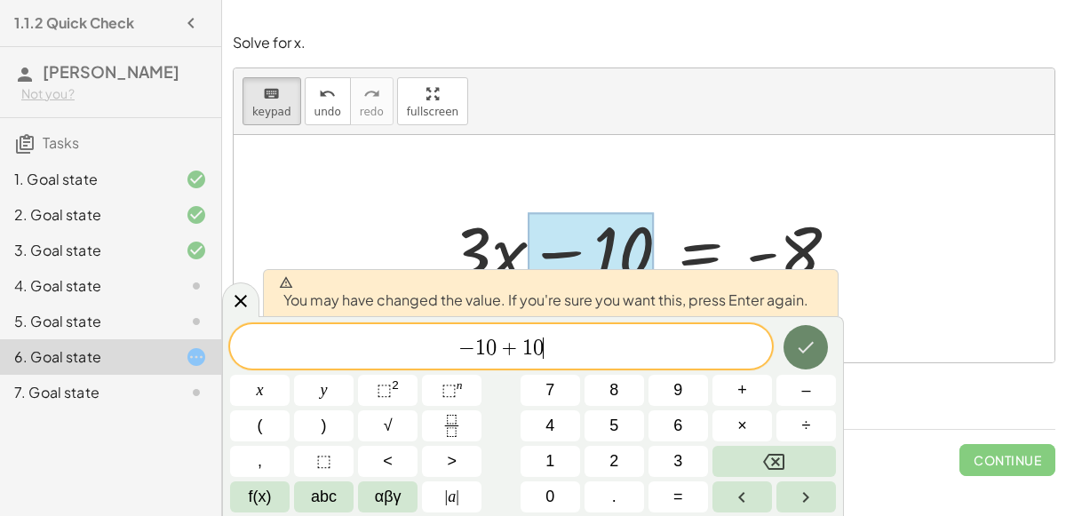
click at [798, 340] on icon "Done" at bounding box center [805, 347] width 21 height 21
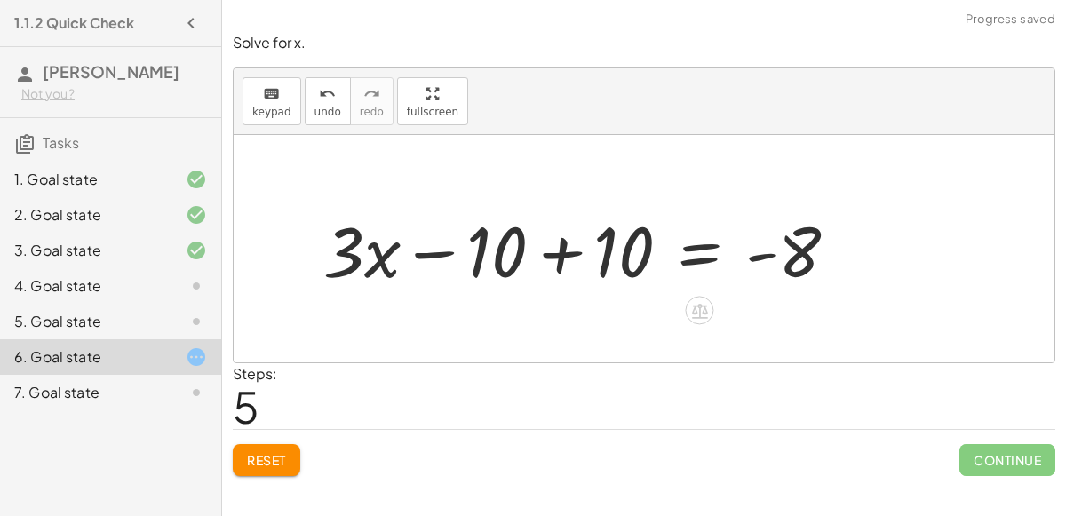
click at [568, 236] on div at bounding box center [587, 248] width 546 height 91
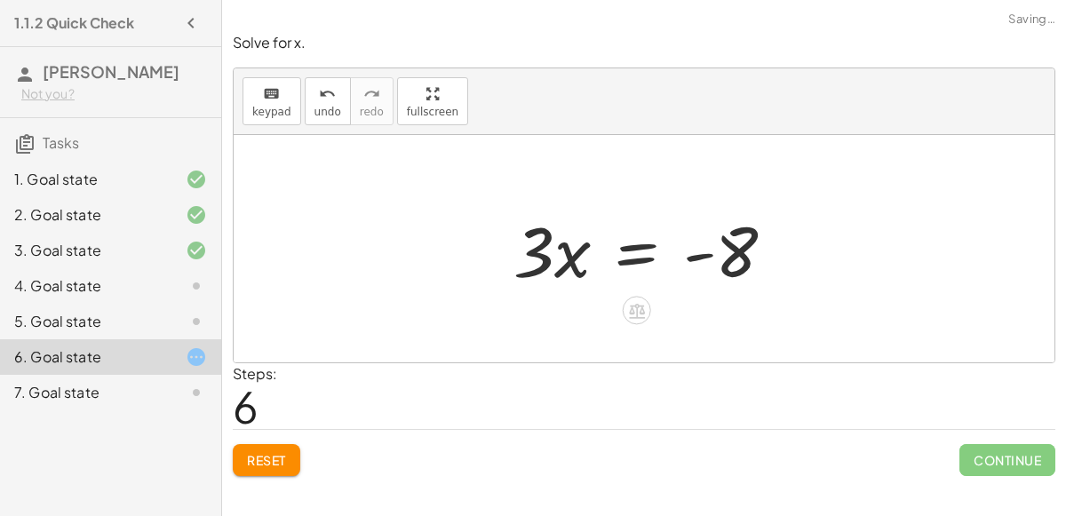
click at [704, 246] on div at bounding box center [651, 248] width 294 height 91
click at [287, 95] on button "keyboard keypad" at bounding box center [271, 101] width 59 height 48
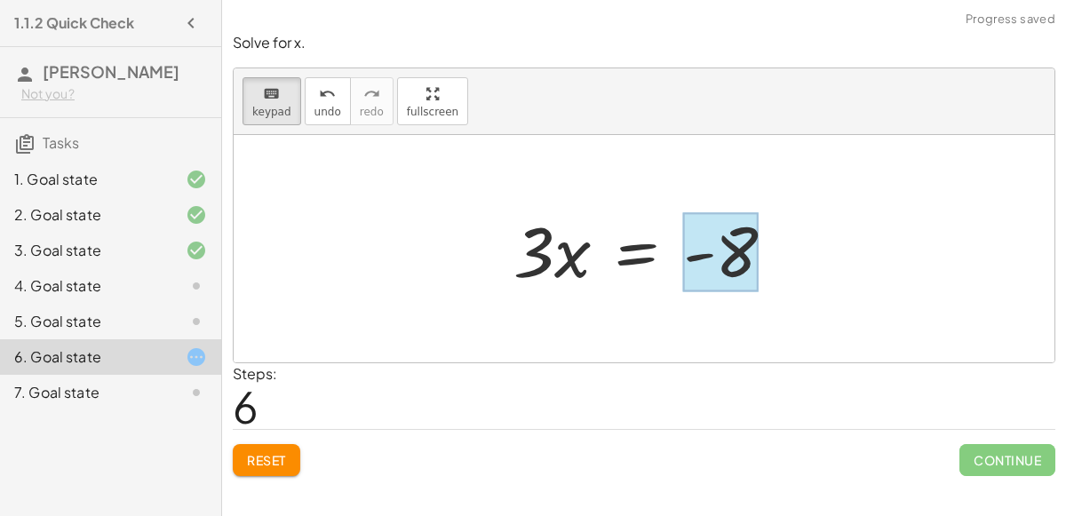
click at [722, 250] on div at bounding box center [720, 252] width 75 height 79
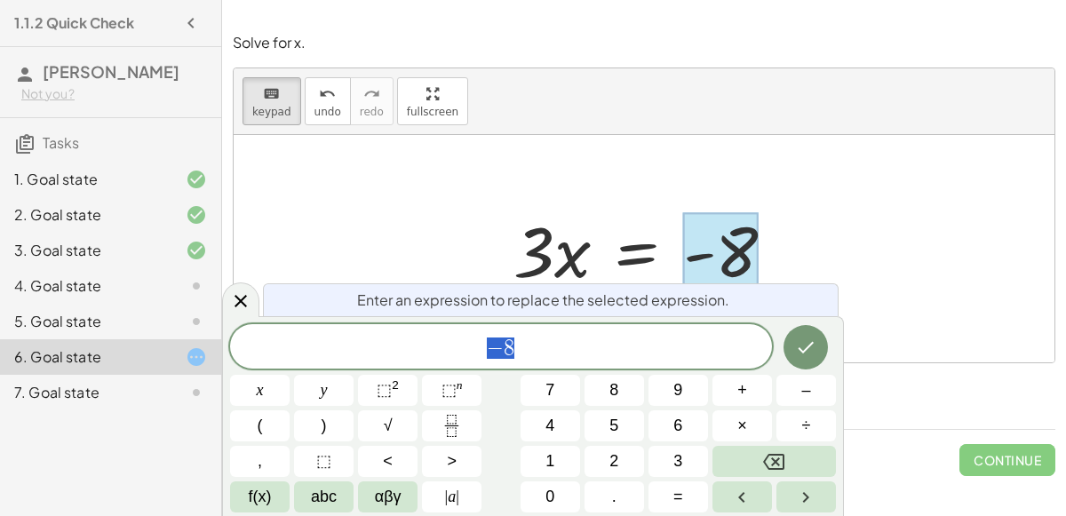
click at [671, 340] on span "− 8" at bounding box center [501, 348] width 542 height 25
click at [754, 392] on button "+" at bounding box center [742, 390] width 60 height 31
click at [552, 474] on button "1" at bounding box center [550, 461] width 60 height 31
click at [555, 484] on button "0" at bounding box center [550, 496] width 60 height 31
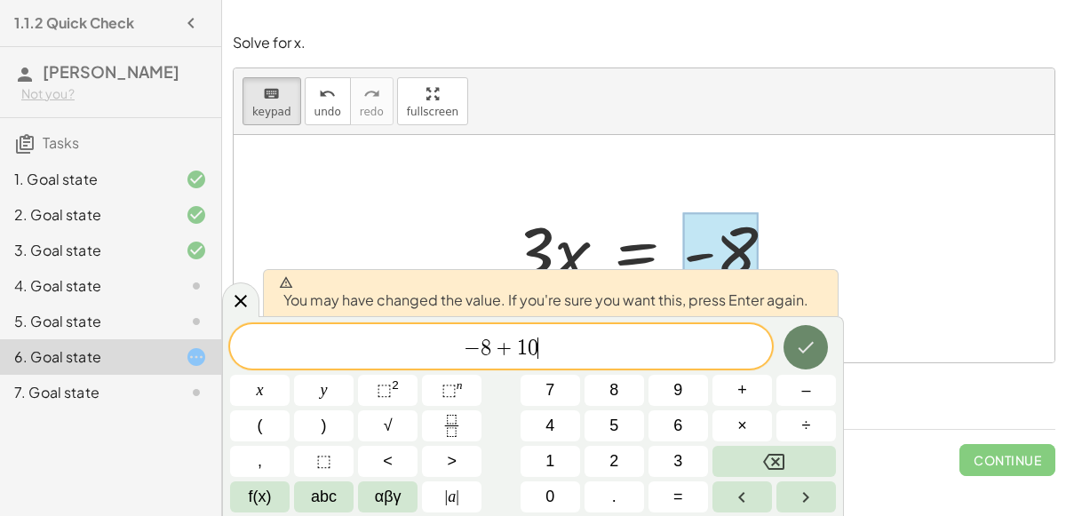
click at [806, 353] on icon "Done" at bounding box center [805, 347] width 21 height 21
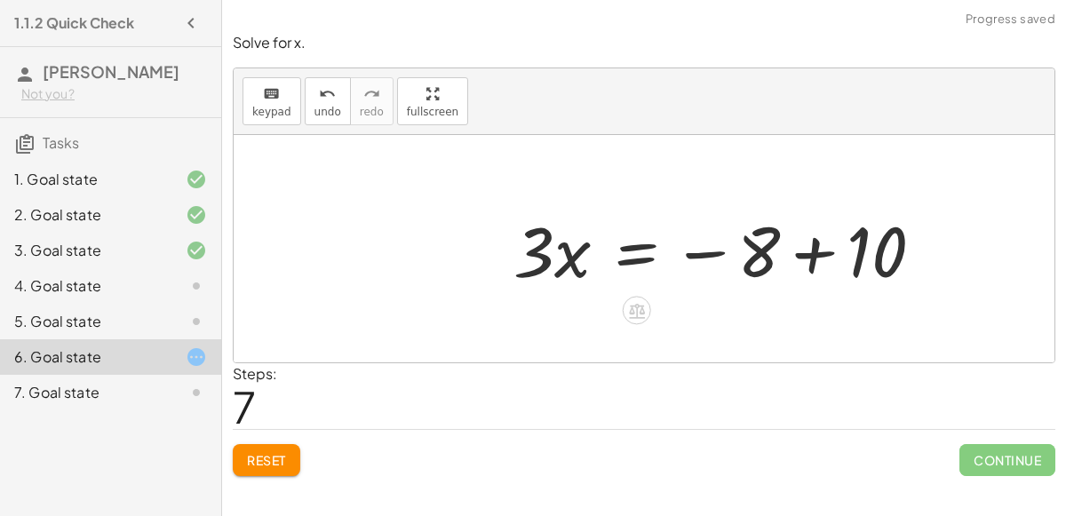
click at [775, 245] on div at bounding box center [724, 248] width 441 height 91
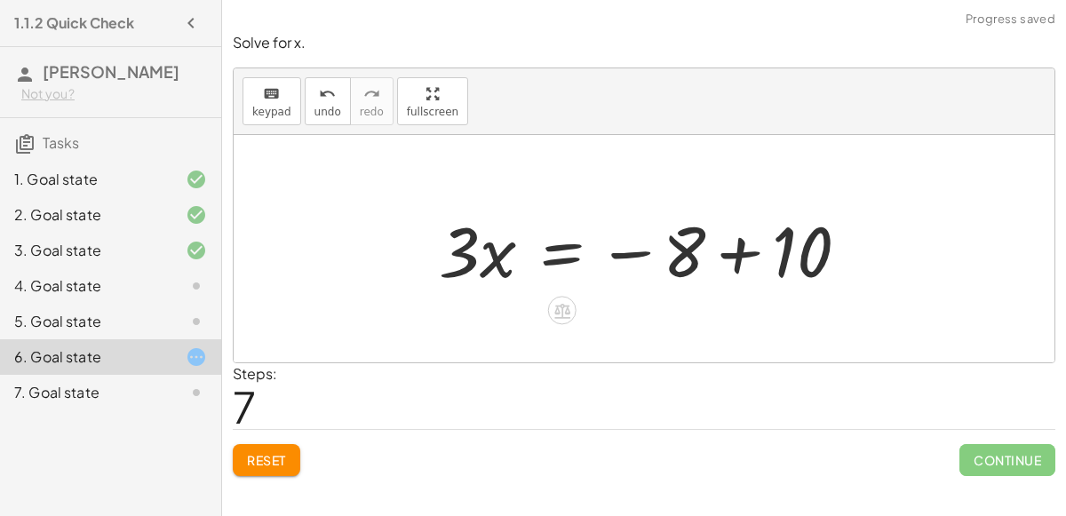
click at [751, 254] on div at bounding box center [651, 248] width 442 height 91
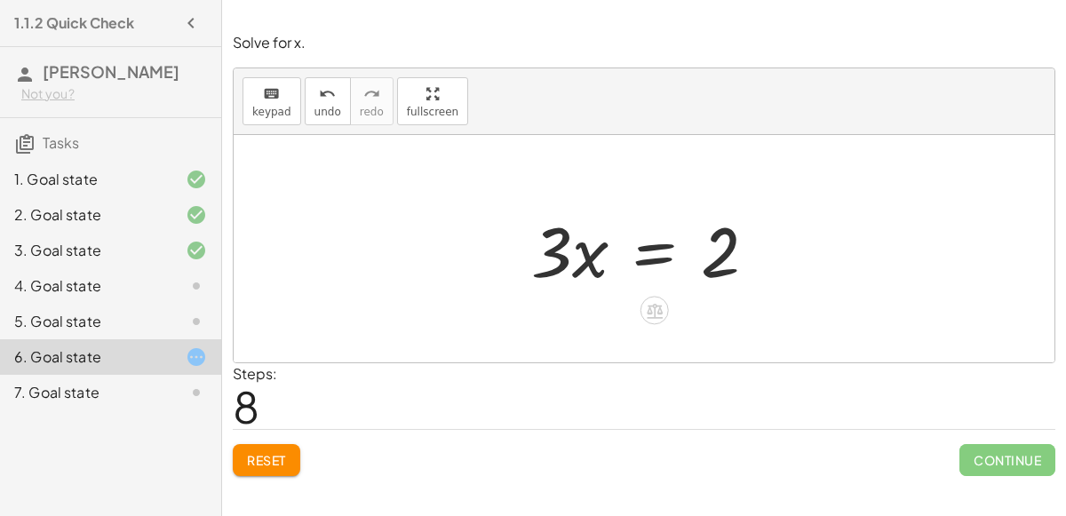
click at [552, 268] on div at bounding box center [651, 248] width 258 height 91
click at [273, 113] on span "keypad" at bounding box center [271, 112] width 39 height 12
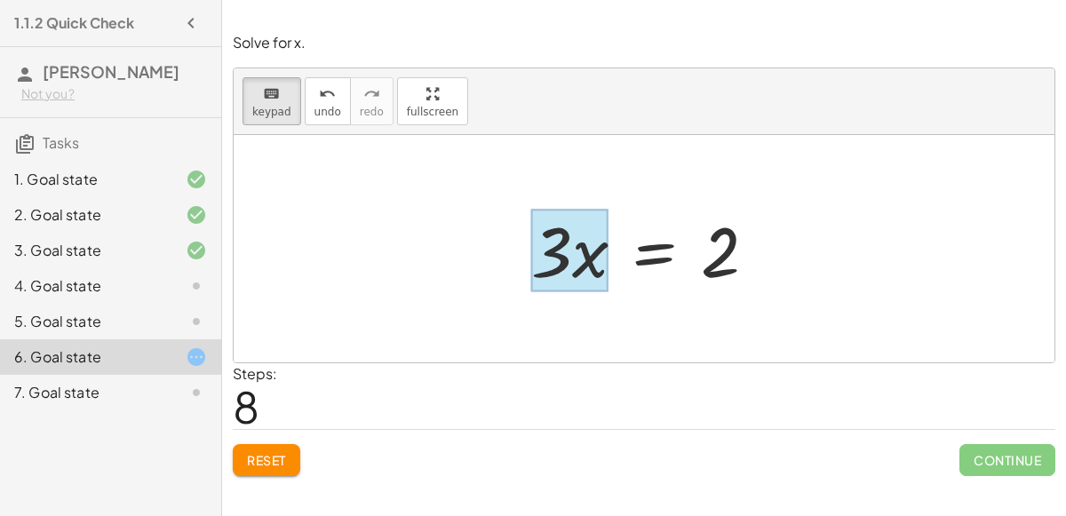
click at [594, 273] on div at bounding box center [569, 251] width 77 height 83
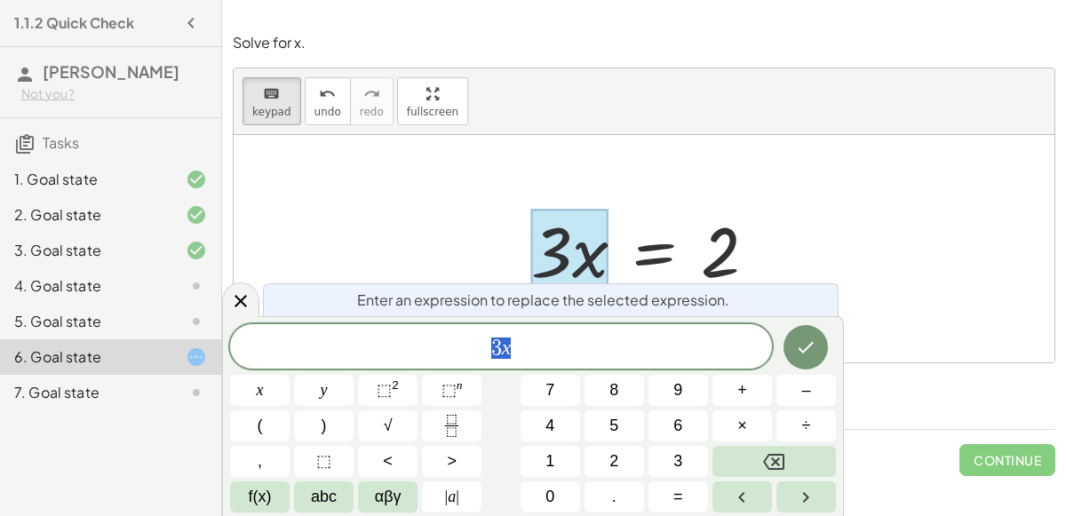
click at [569, 352] on span "3 x" at bounding box center [501, 348] width 542 height 25
click at [457, 436] on icon "Fraction" at bounding box center [452, 426] width 22 height 22
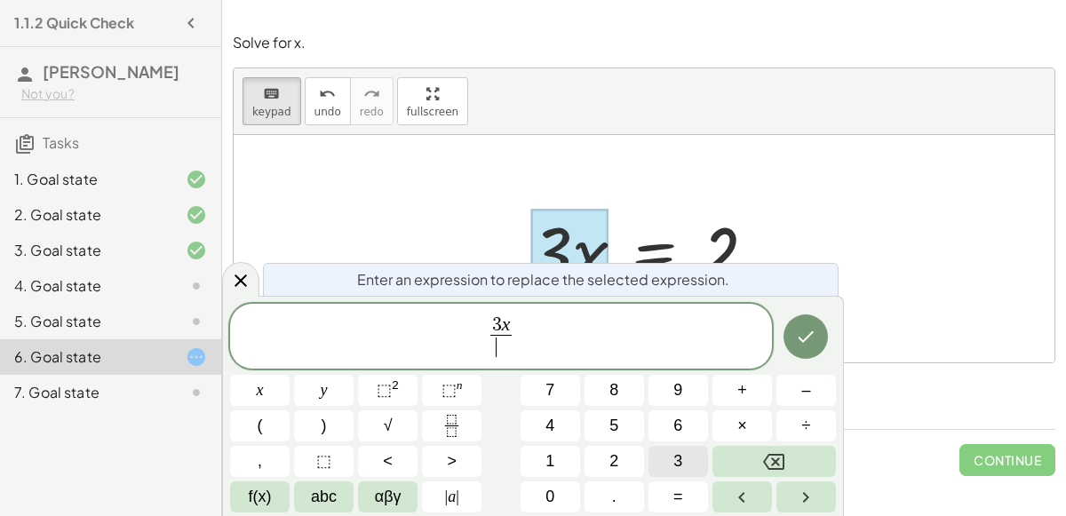
click at [675, 465] on span "3" at bounding box center [677, 461] width 9 height 24
click at [798, 334] on icon "Done" at bounding box center [805, 336] width 21 height 21
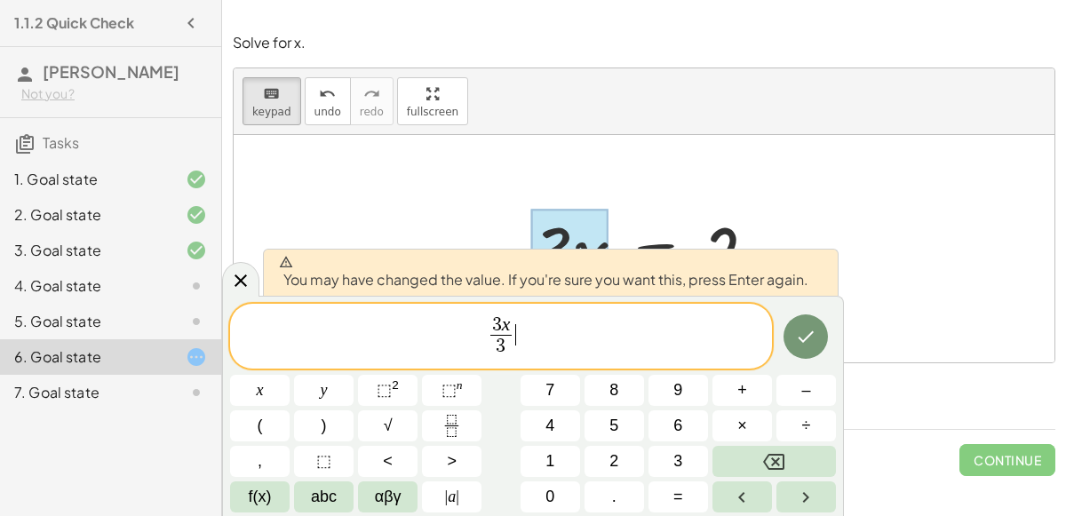
click at [587, 342] on span "3 x 3 ​ ​" at bounding box center [501, 337] width 542 height 47
click at [483, 346] on span "3 x 3 ​ ​" at bounding box center [501, 337] width 542 height 47
click at [808, 325] on button "Done" at bounding box center [805, 336] width 44 height 44
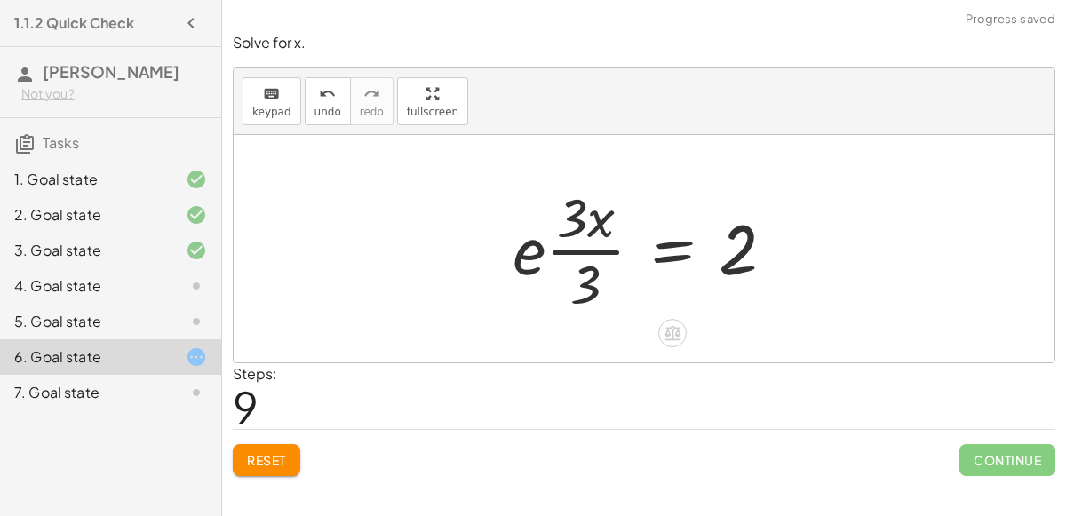
click at [564, 258] on div at bounding box center [650, 248] width 293 height 137
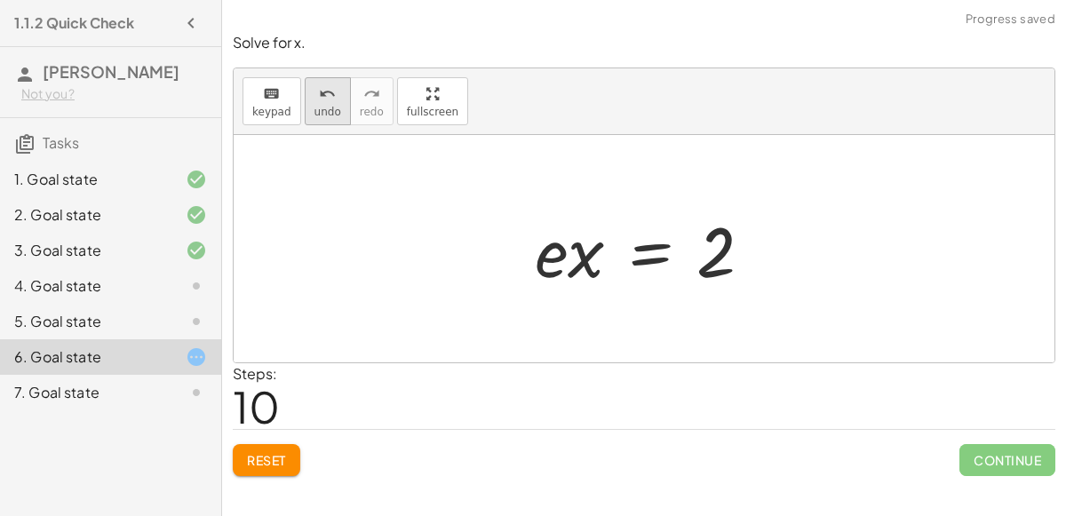
click at [330, 122] on button "undo undo" at bounding box center [328, 101] width 46 height 48
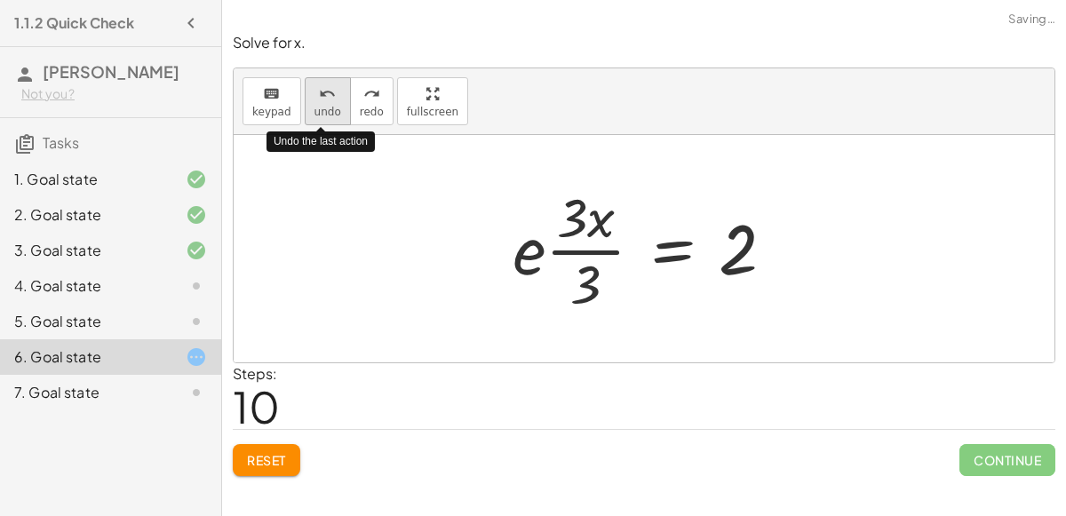
click at [330, 122] on button "undo undo" at bounding box center [328, 101] width 46 height 48
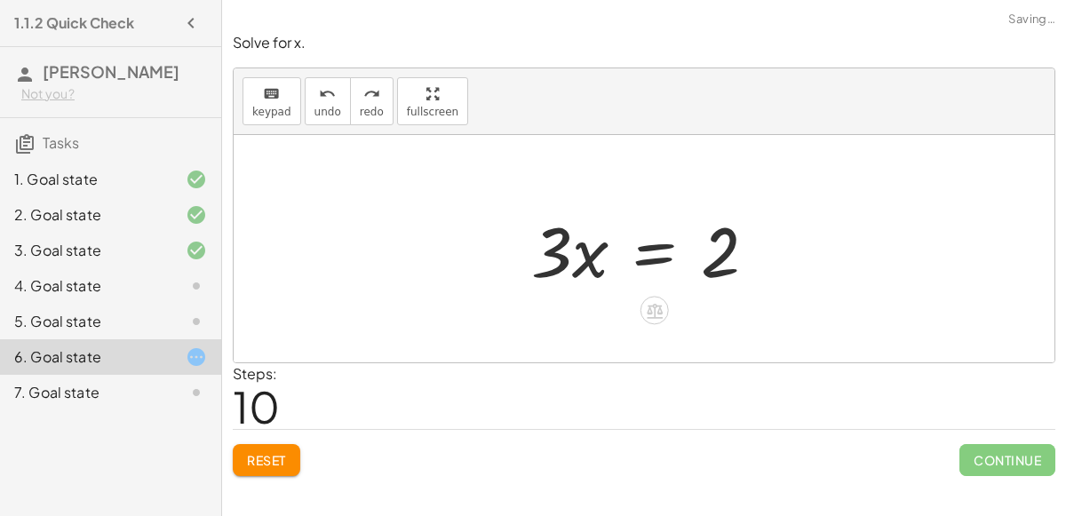
click at [658, 246] on div at bounding box center [651, 248] width 258 height 91
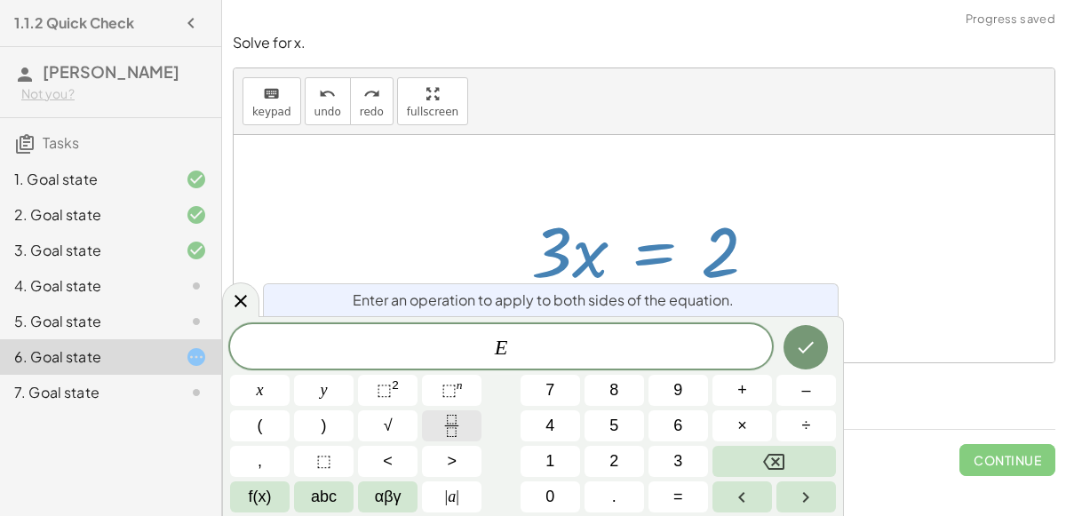
click at [465, 429] on button "Fraction" at bounding box center [452, 425] width 60 height 31
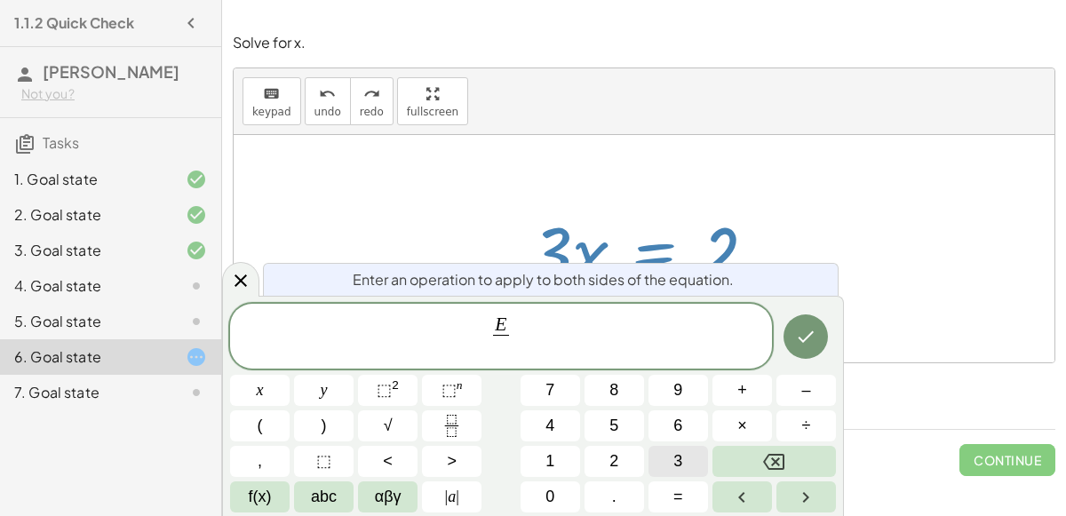
click at [663, 458] on button "3" at bounding box center [678, 461] width 60 height 31
click at [804, 349] on button "Done" at bounding box center [805, 336] width 44 height 44
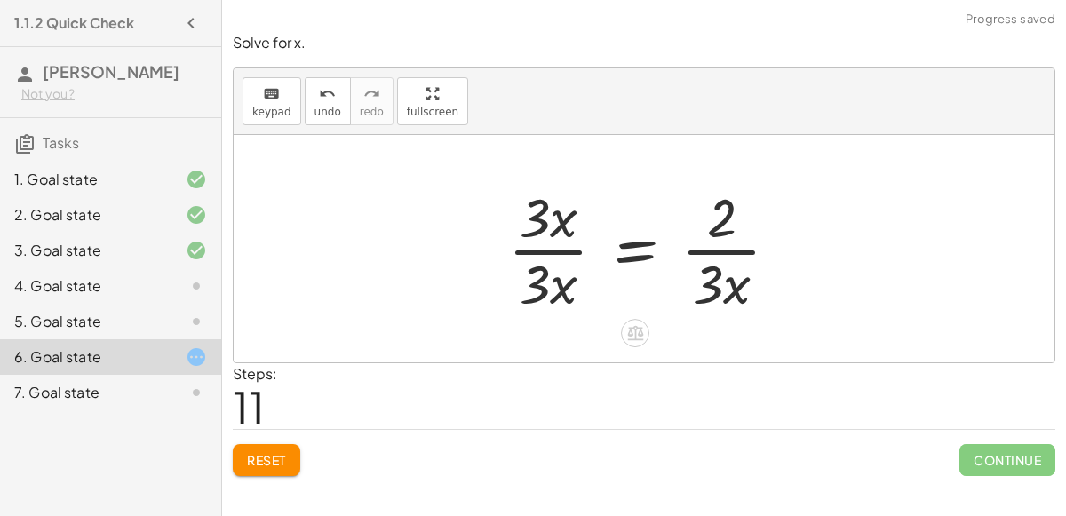
click at [564, 256] on div at bounding box center [650, 248] width 303 height 137
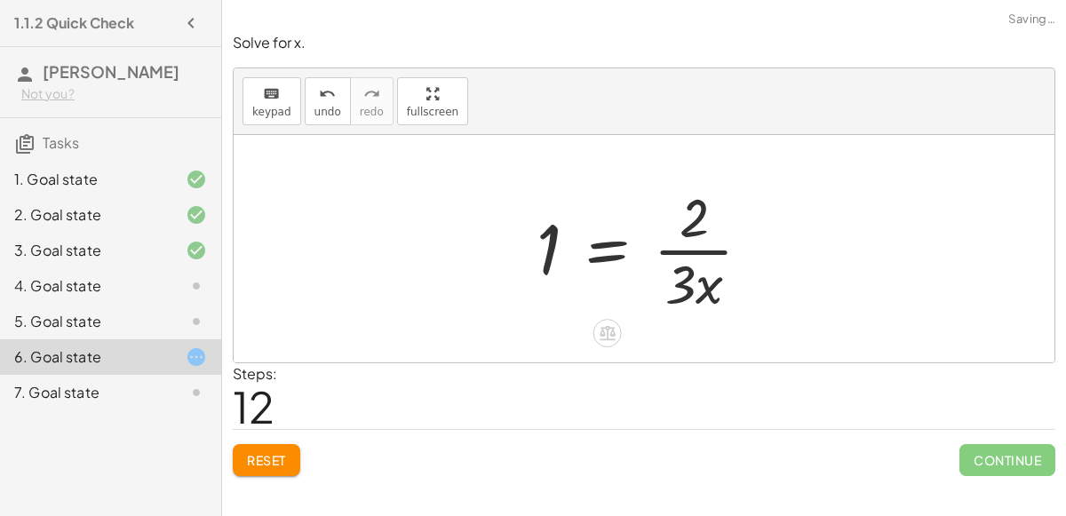
click at [692, 270] on div at bounding box center [651, 248] width 247 height 137
click at [538, 251] on div at bounding box center [651, 248] width 247 height 137
click at [685, 286] on div at bounding box center [651, 248] width 247 height 137
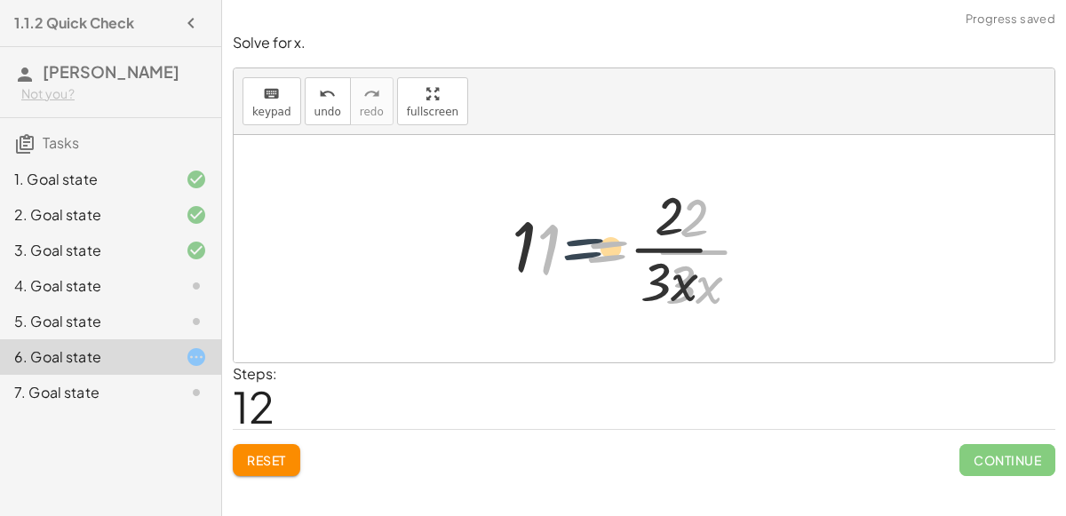
drag, startPoint x: 575, startPoint y: 231, endPoint x: 538, endPoint y: 228, distance: 36.5
click at [538, 228] on div at bounding box center [651, 248] width 247 height 137
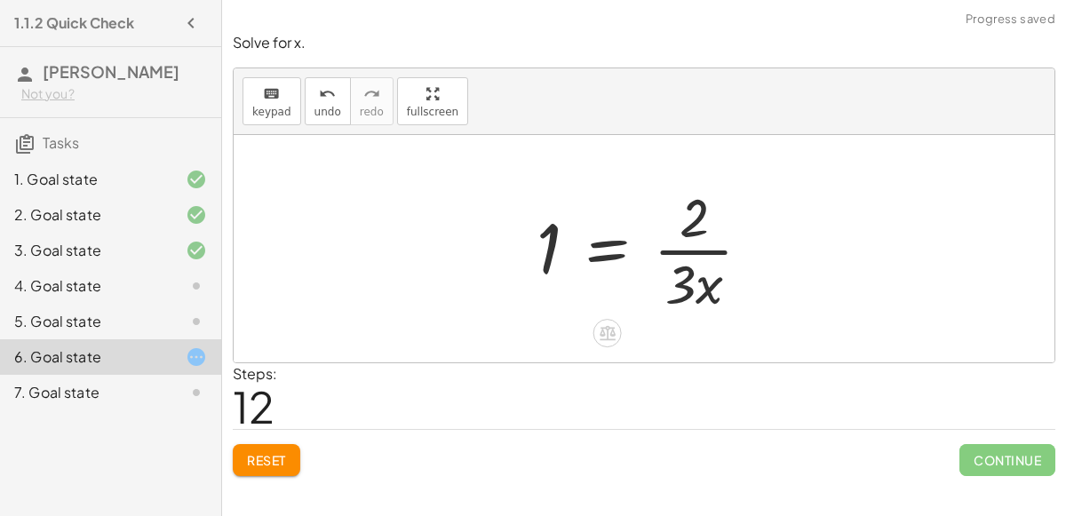
click at [731, 272] on div at bounding box center [651, 248] width 247 height 137
click at [325, 89] on icon "undo" at bounding box center [327, 93] width 17 height 21
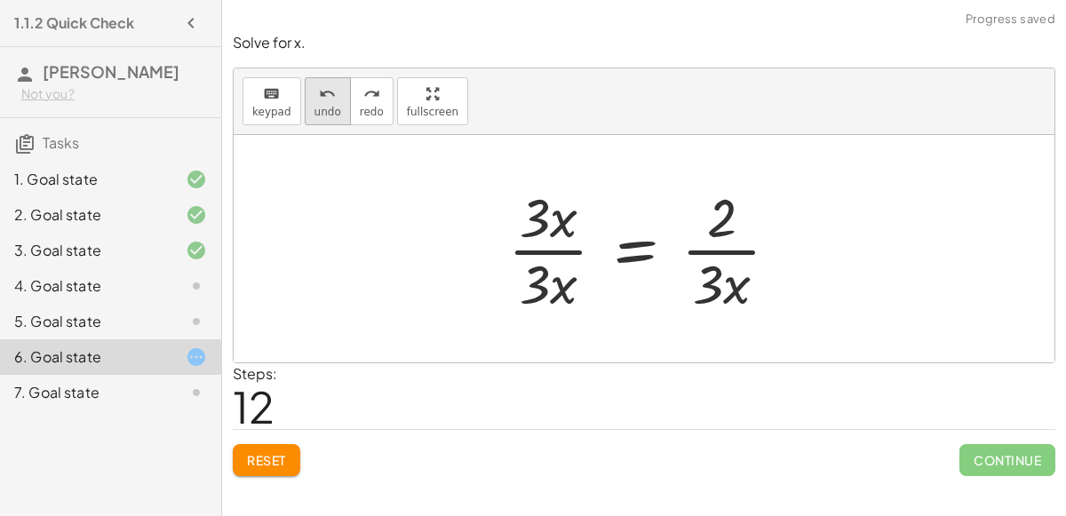
click at [321, 116] on button "undo undo" at bounding box center [328, 101] width 46 height 48
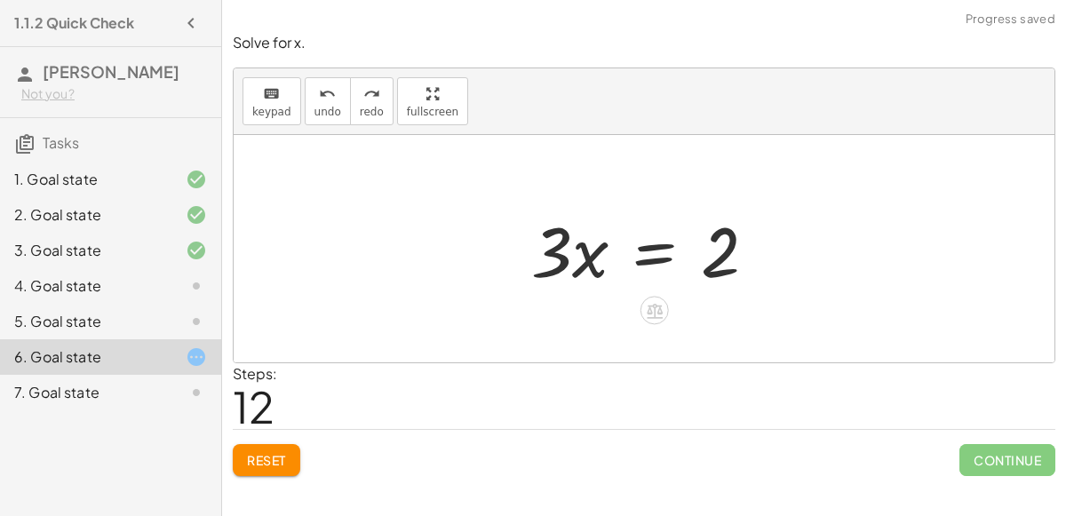
click at [649, 256] on div at bounding box center [651, 248] width 258 height 91
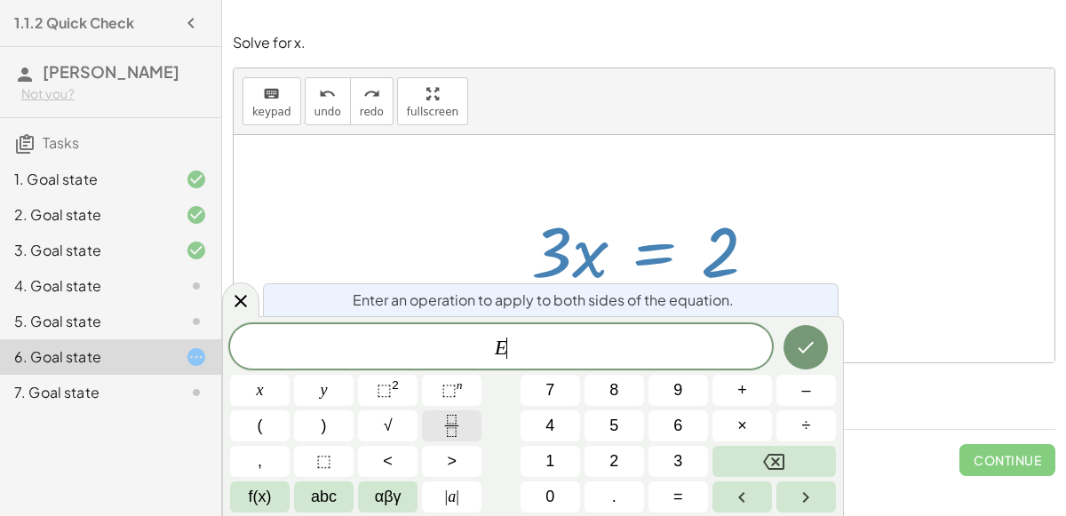
click at [471, 424] on button "Fraction" at bounding box center [452, 425] width 60 height 31
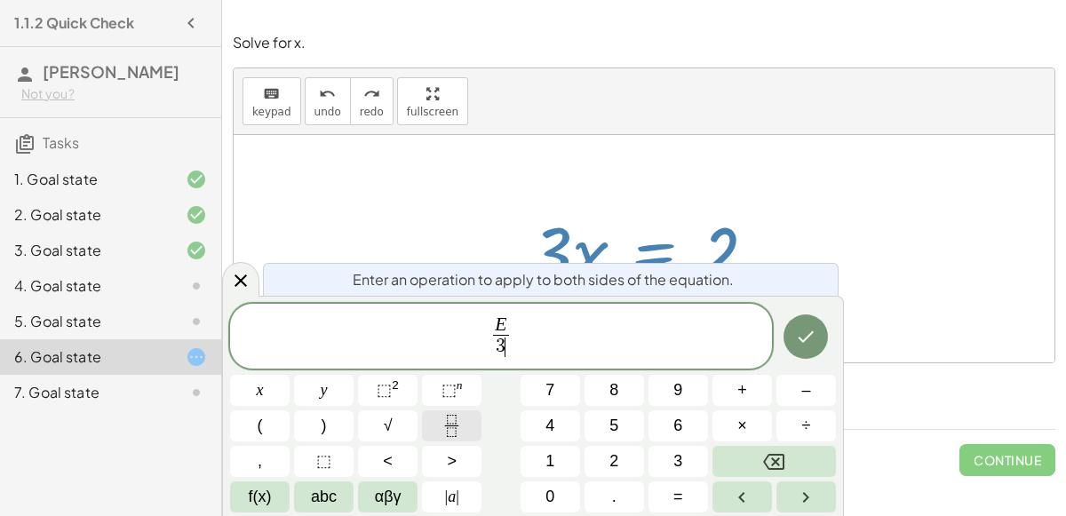
click at [811, 338] on icon "Done" at bounding box center [805, 336] width 21 height 21
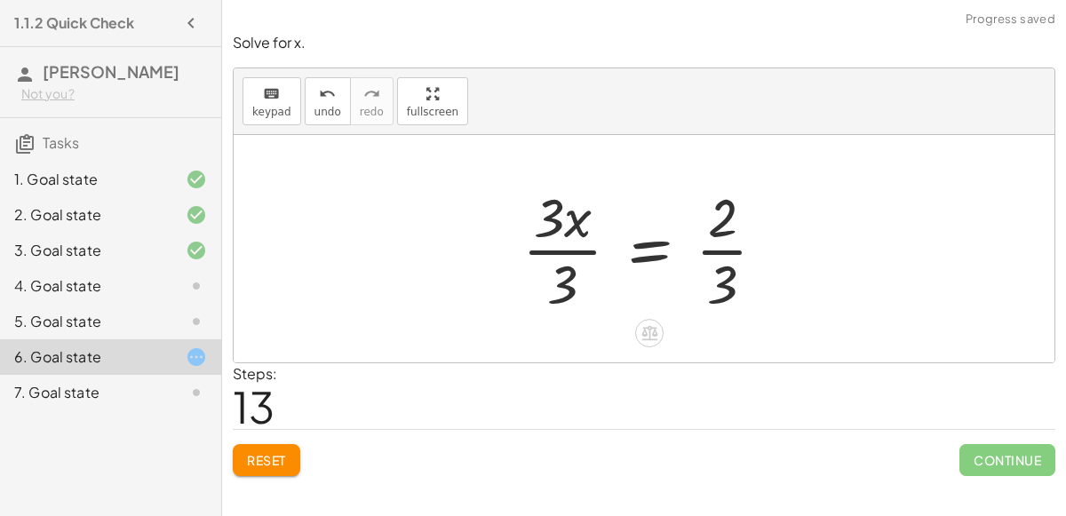
click at [546, 250] on div at bounding box center [650, 248] width 275 height 137
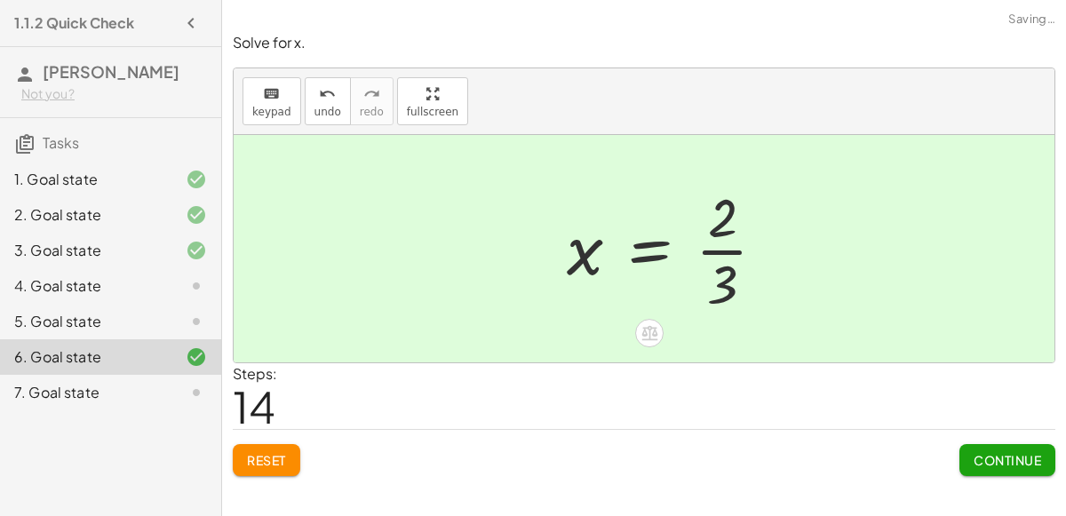
click at [718, 255] on div at bounding box center [673, 248] width 231 height 137
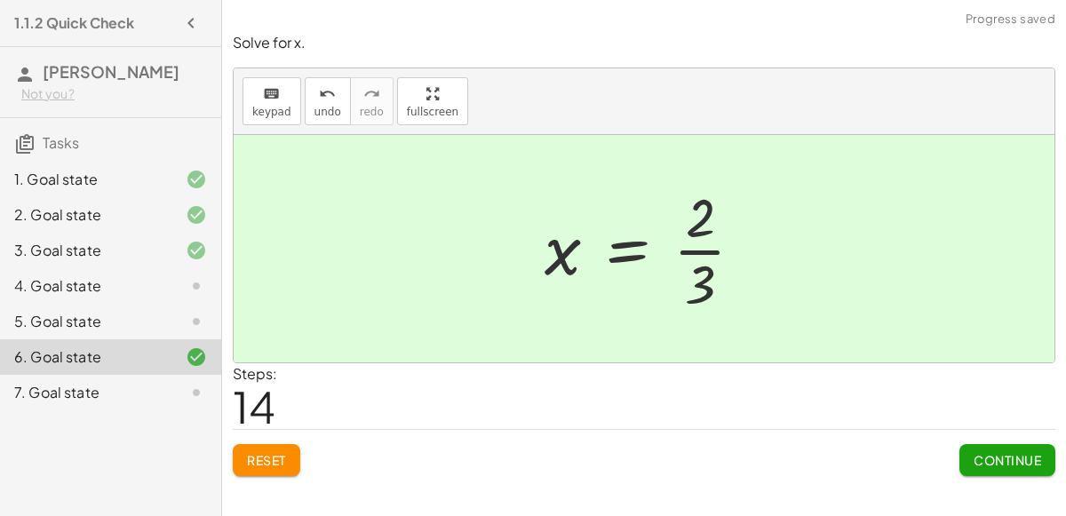
click at [971, 466] on button "Continue" at bounding box center [1007, 460] width 96 height 32
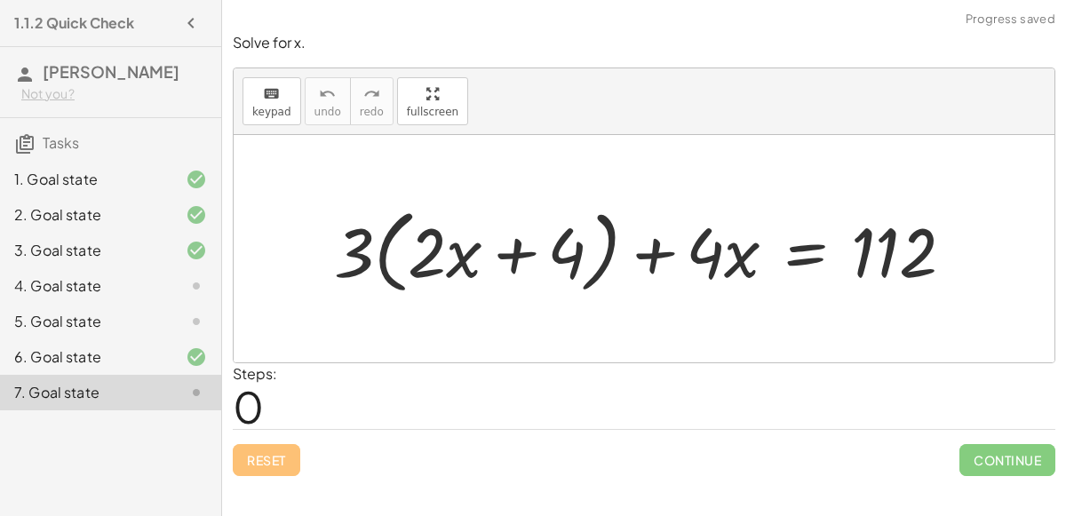
click at [131, 278] on div "4. Goal state" at bounding box center [85, 285] width 143 height 21
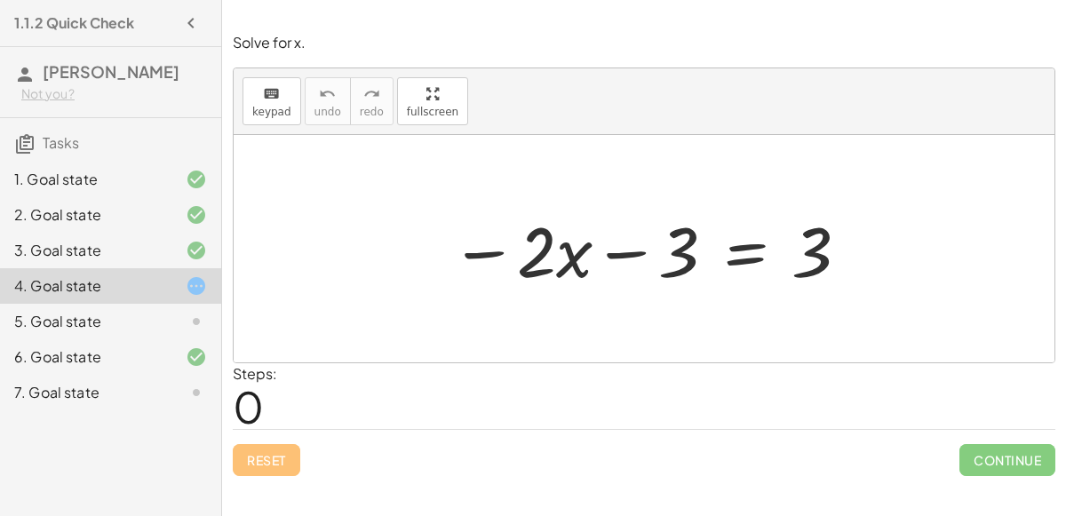
click at [751, 250] on div at bounding box center [650, 248] width 418 height 91
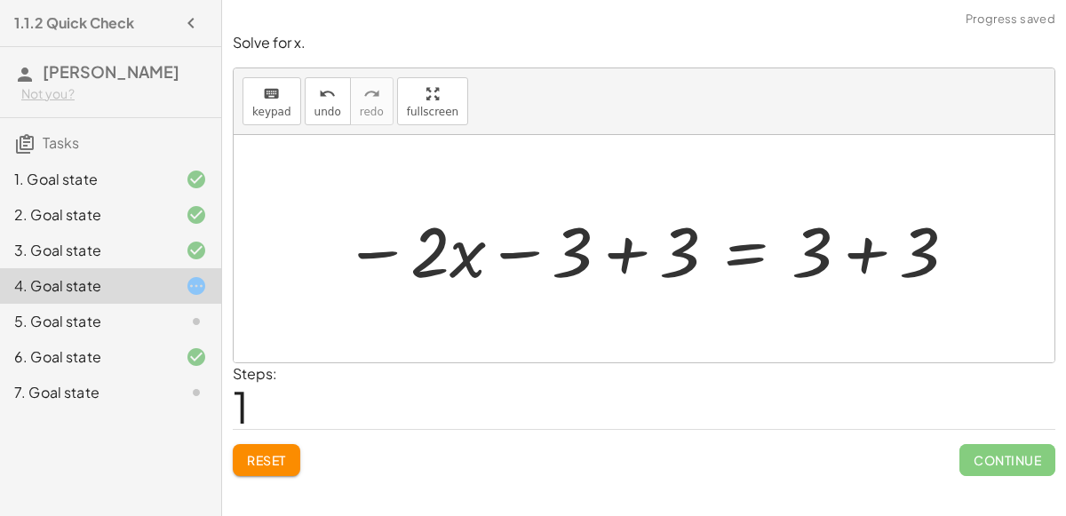
click at [621, 236] on div at bounding box center [651, 248] width 632 height 91
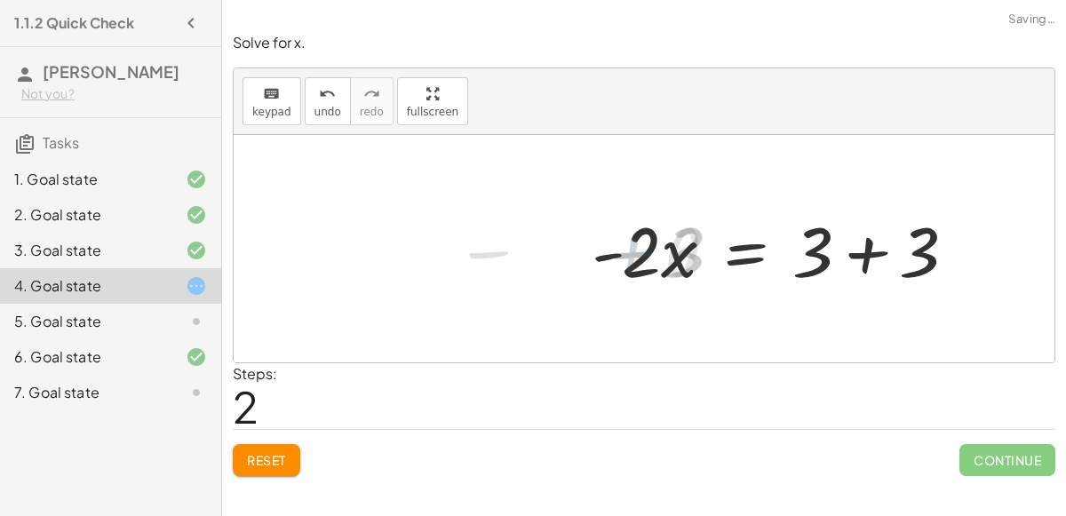
click at [862, 258] on div at bounding box center [781, 248] width 397 height 91
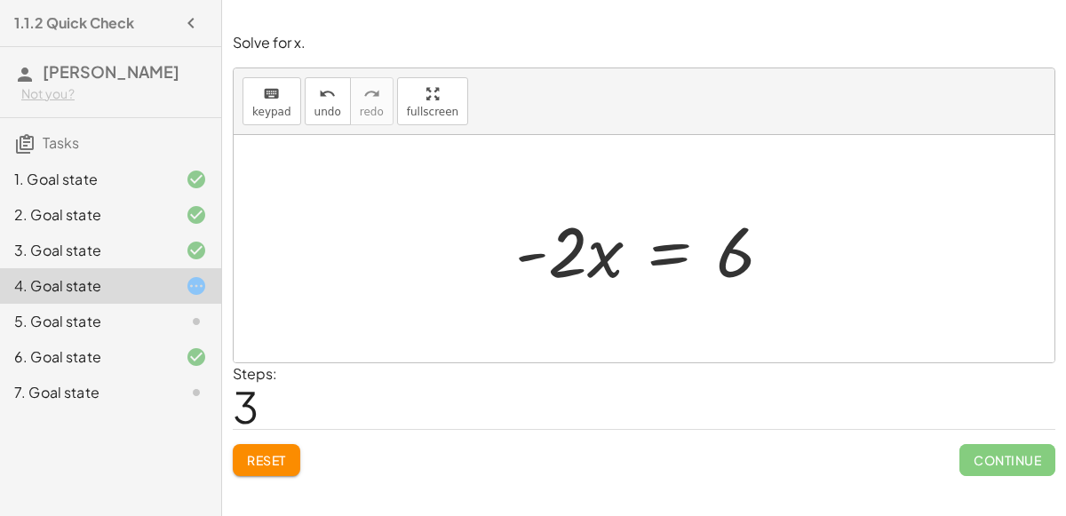
click at [661, 252] on div at bounding box center [650, 248] width 289 height 91
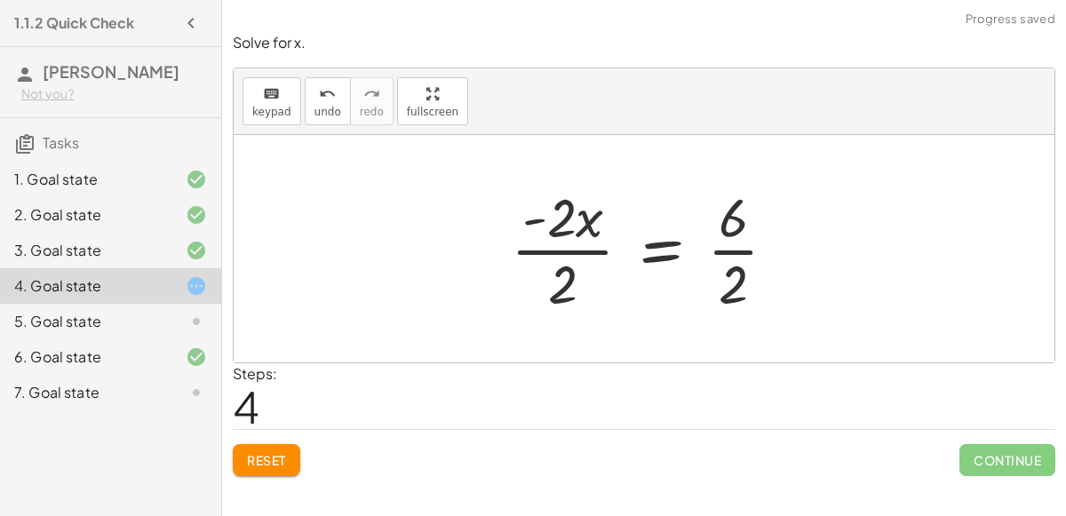
click at [587, 249] on div at bounding box center [651, 248] width 298 height 137
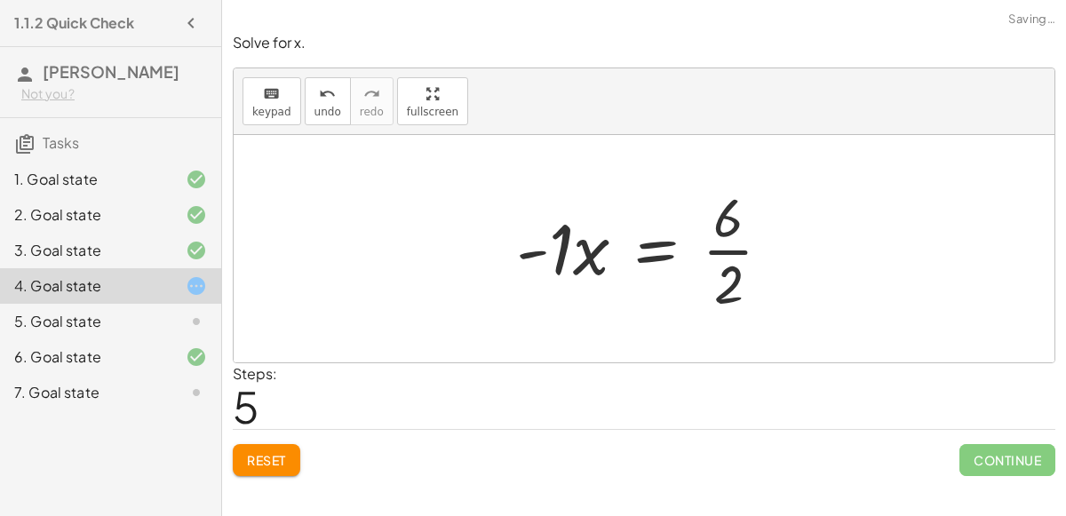
click at [719, 249] on div at bounding box center [651, 248] width 288 height 137
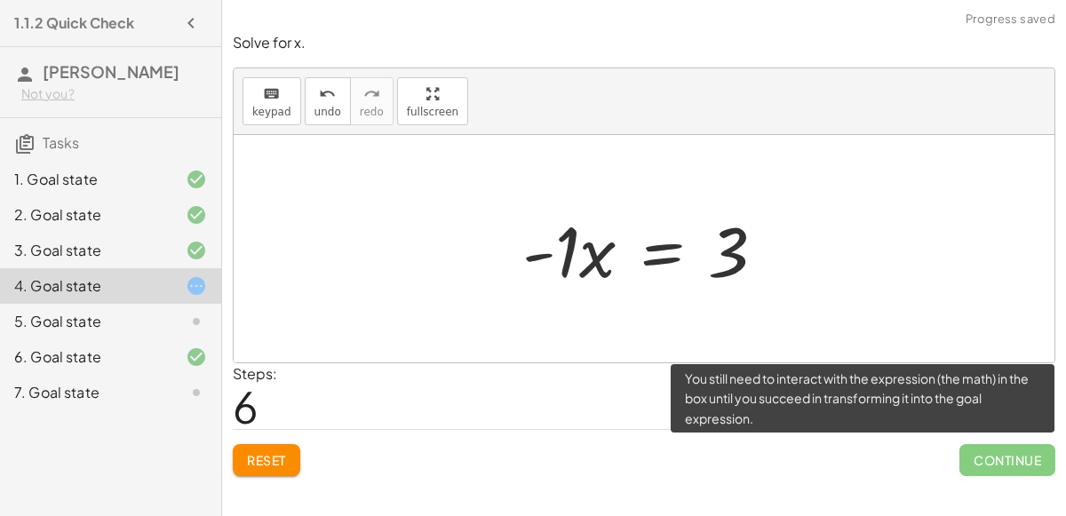
click at [976, 458] on span "Continue" at bounding box center [1007, 460] width 96 height 32
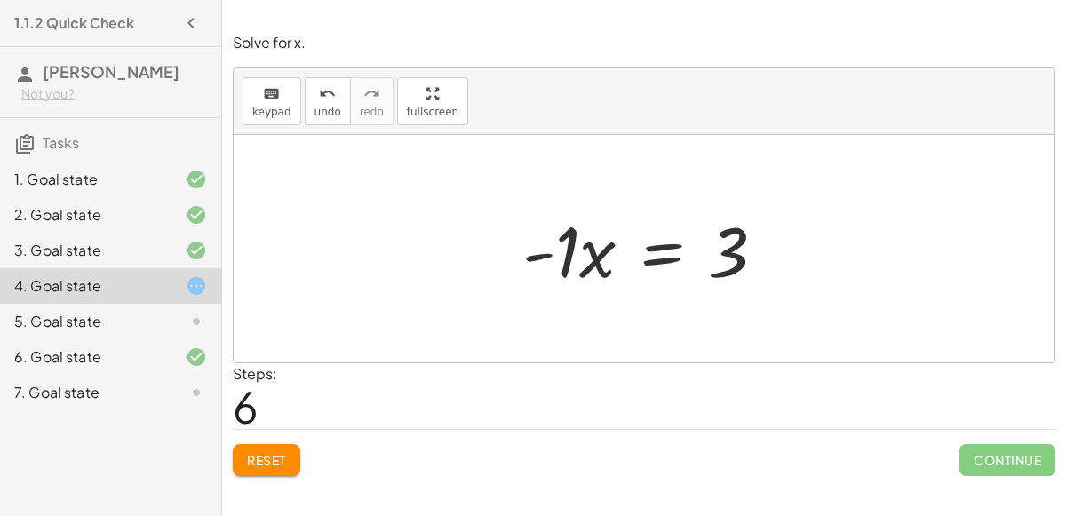
click at [535, 254] on div at bounding box center [650, 248] width 275 height 91
drag, startPoint x: 535, startPoint y: 254, endPoint x: 692, endPoint y: 256, distance: 157.2
click at [692, 256] on div at bounding box center [650, 248] width 275 height 91
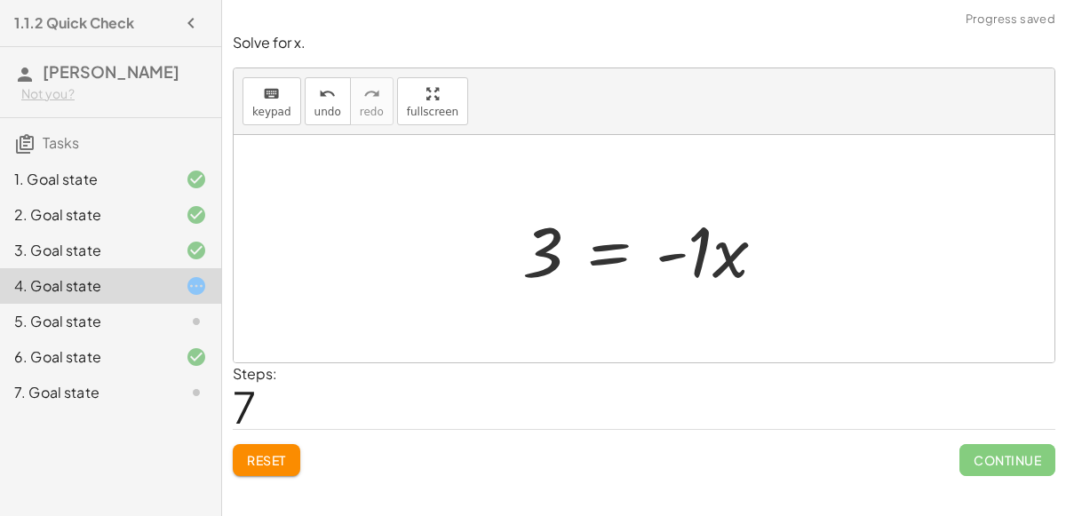
click at [666, 254] on div at bounding box center [650, 248] width 275 height 91
click at [710, 259] on div at bounding box center [650, 248] width 275 height 91
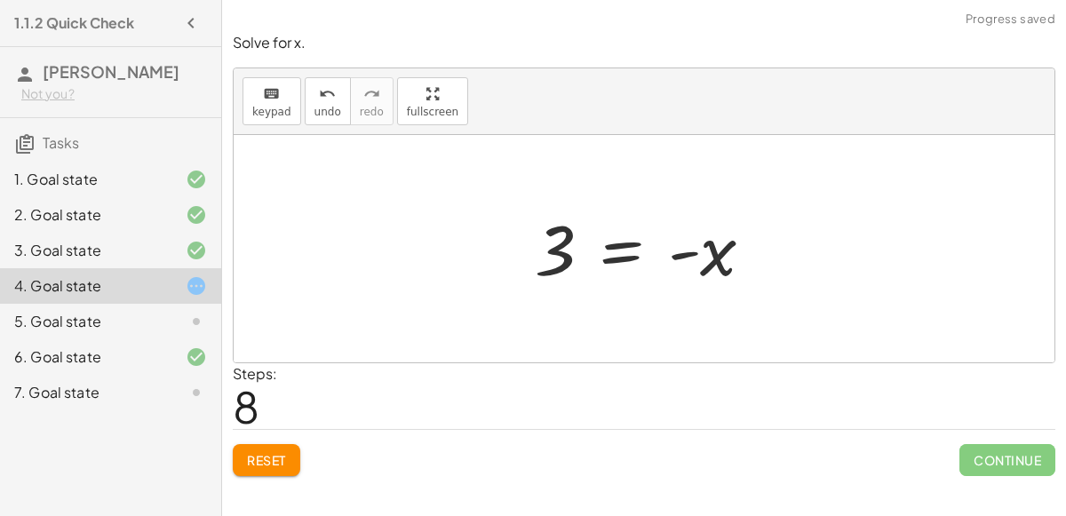
click at [677, 249] on div at bounding box center [651, 249] width 250 height 88
drag, startPoint x: 718, startPoint y: 253, endPoint x: 495, endPoint y: 247, distance: 223.0
click at [495, 247] on div "− · 2 · x − 3 = 3 − · 2 · x − 3 + 3 = + 3 + 3 − · 2 · x + 0 = + 3 + 3 · - 2 · x…" at bounding box center [644, 248] width 821 height 227
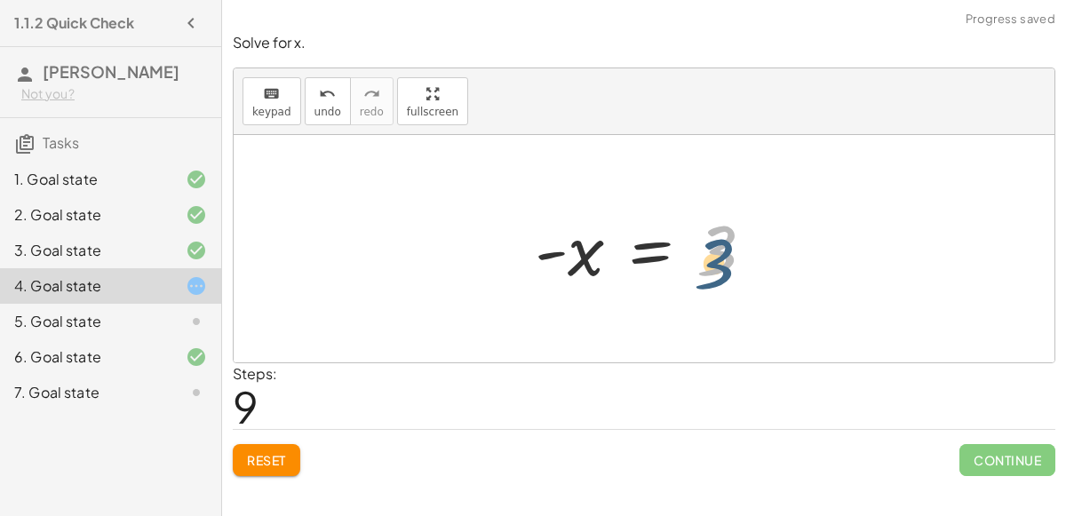
click at [718, 249] on div at bounding box center [651, 249] width 250 height 88
click at [662, 250] on div at bounding box center [651, 249] width 250 height 88
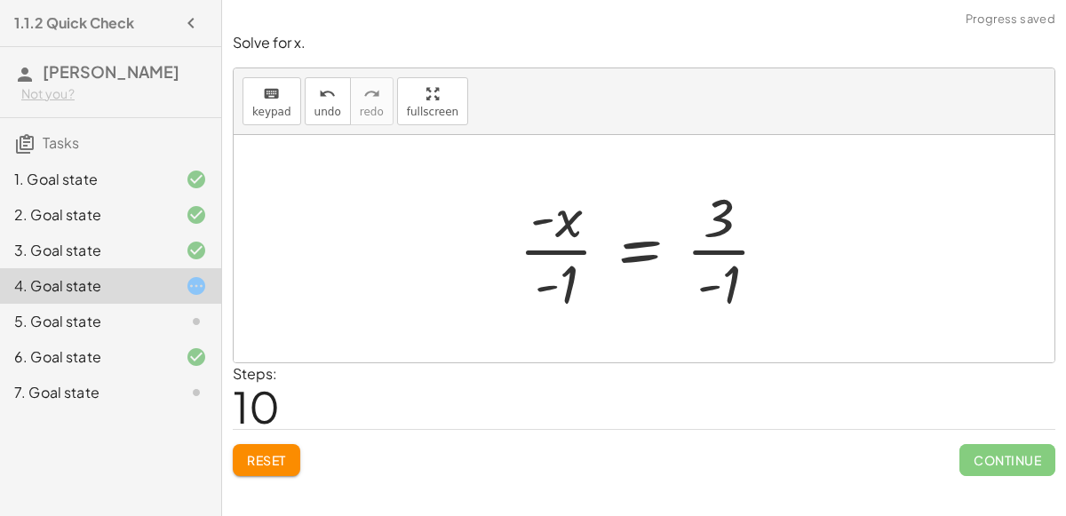
click at [573, 247] on div at bounding box center [651, 248] width 282 height 137
click at [568, 249] on div at bounding box center [651, 248] width 282 height 137
click at [699, 249] on div at bounding box center [651, 248] width 282 height 137
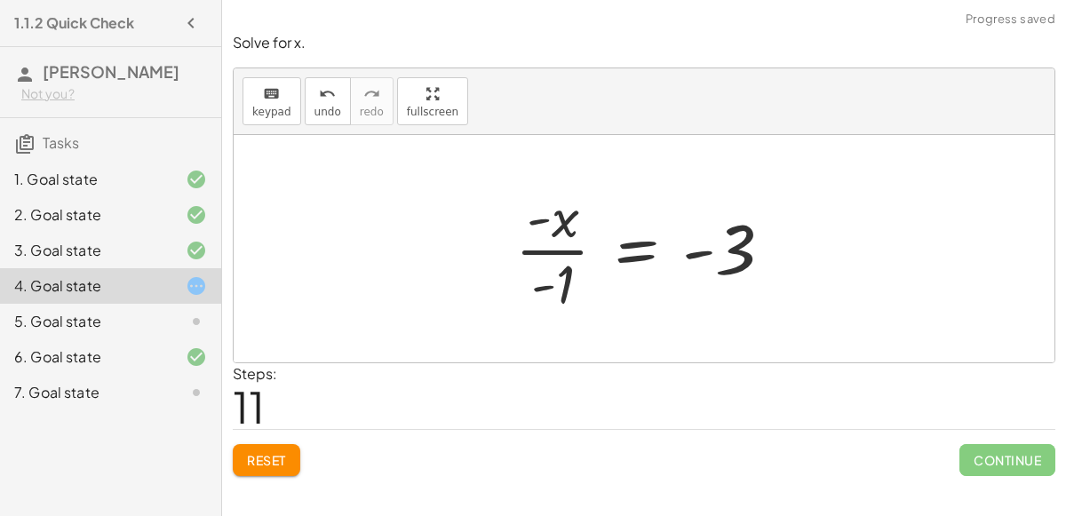
click at [275, 453] on span "Reset" at bounding box center [266, 460] width 39 height 16
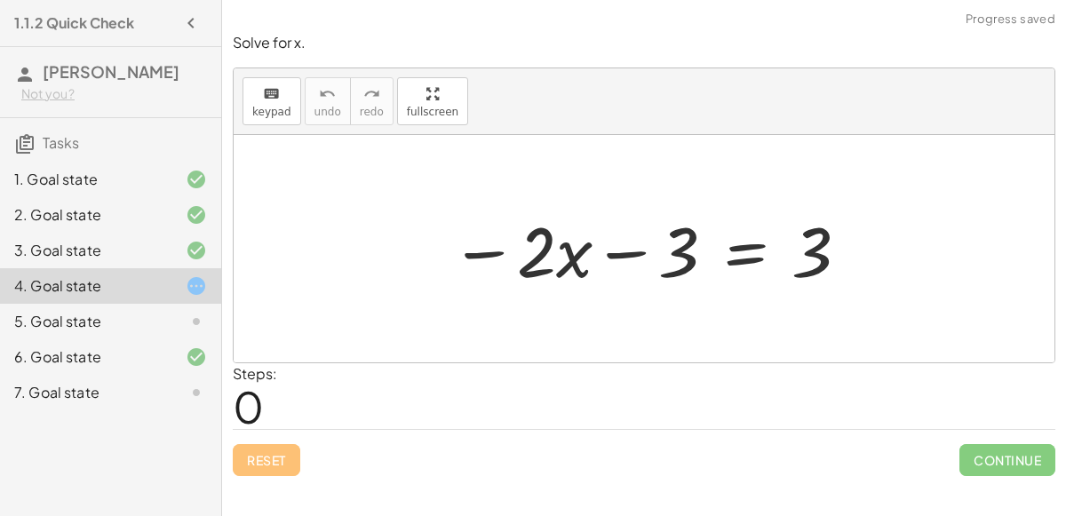
click at [728, 261] on div at bounding box center [650, 248] width 418 height 91
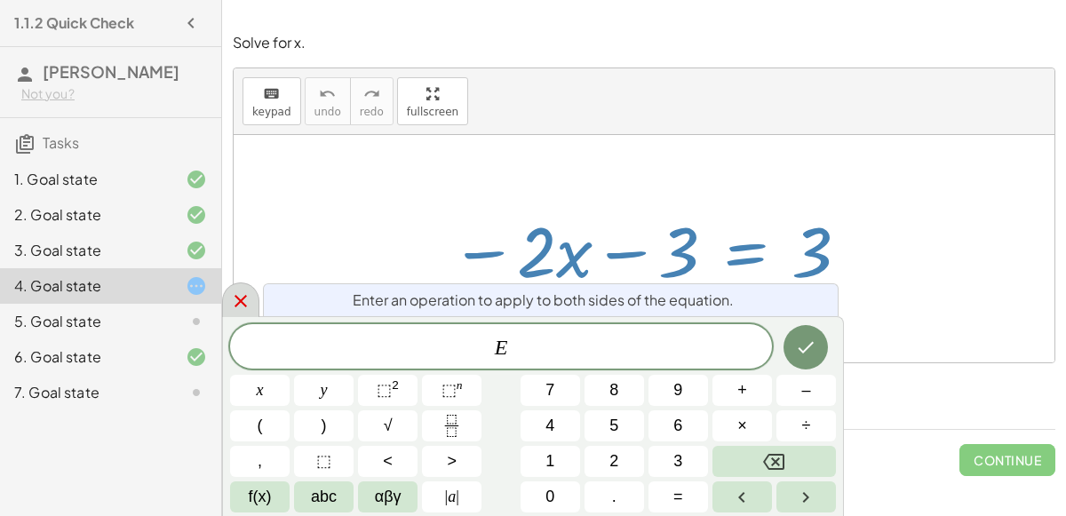
click at [254, 306] on div at bounding box center [240, 299] width 37 height 35
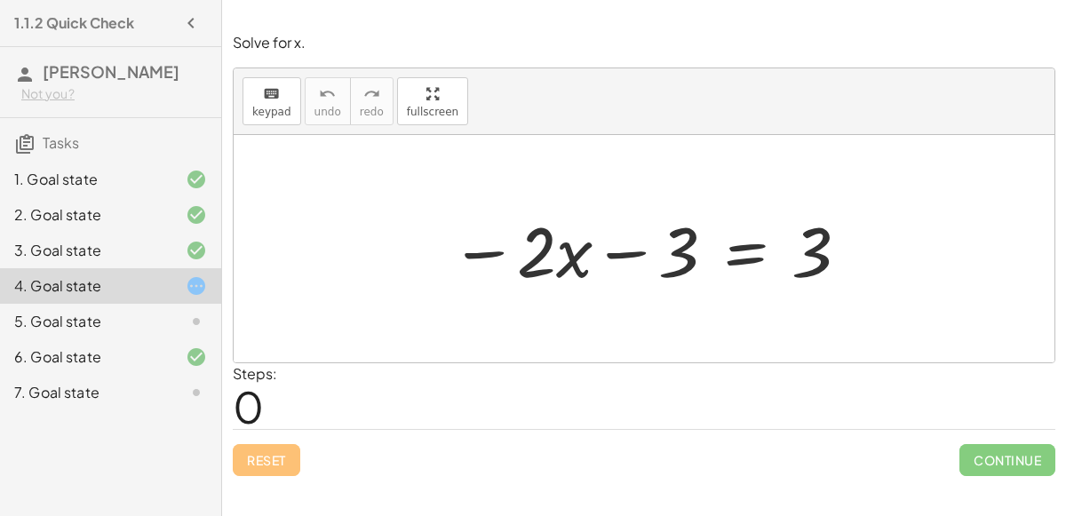
click at [755, 251] on div at bounding box center [650, 248] width 418 height 91
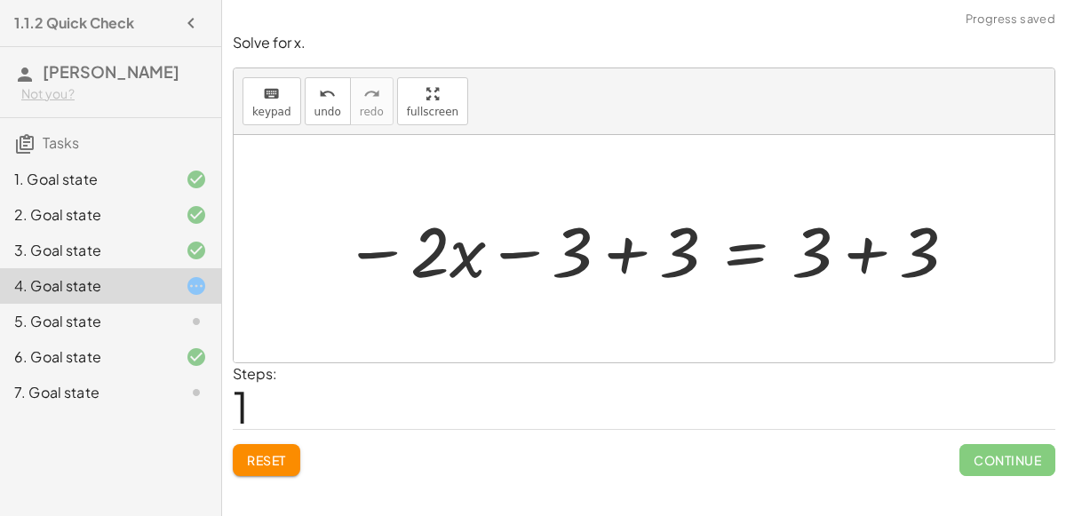
click at [528, 250] on div at bounding box center [651, 248] width 632 height 91
click at [614, 244] on div at bounding box center [651, 248] width 632 height 91
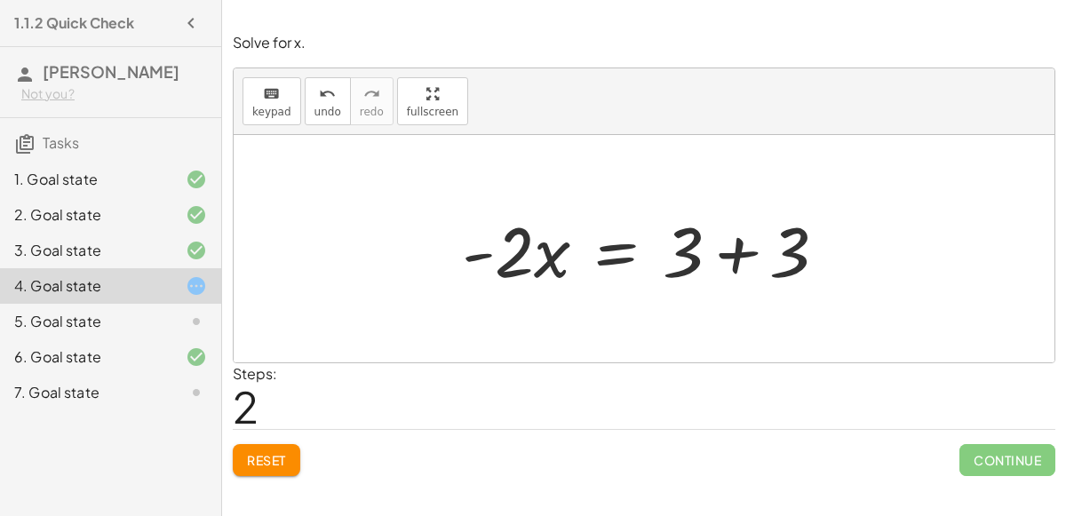
click at [738, 262] on div at bounding box center [651, 248] width 397 height 91
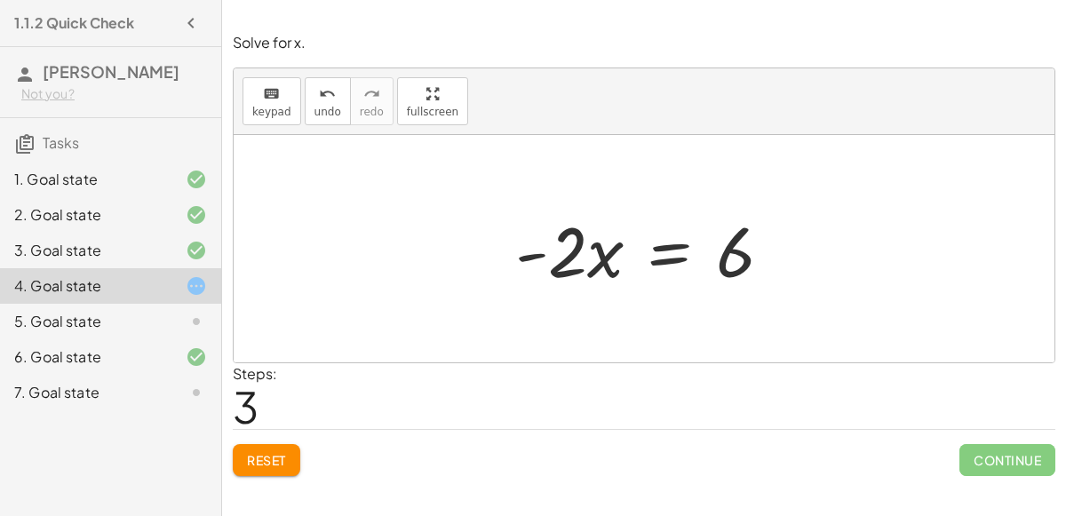
click at [0, 0] on div "Solve for x. keyboard keypad undo undo redo redo fullscreen − · 2 · x − 3 = 3 −…" at bounding box center [0, 0] width 0 height 0
click at [127, 384] on div "7. Goal state" at bounding box center [85, 392] width 143 height 21
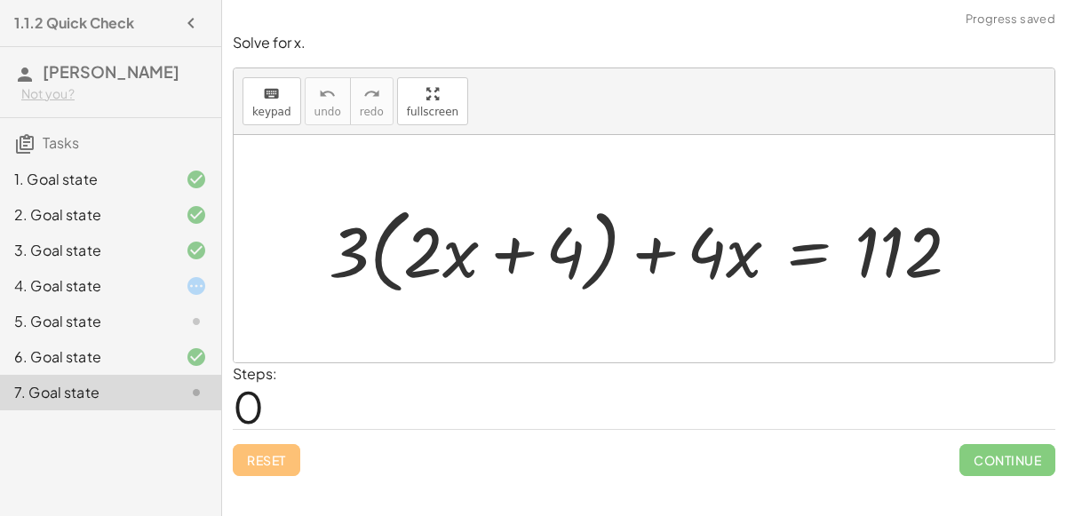
click at [375, 254] on div at bounding box center [651, 249] width 663 height 102
click at [372, 253] on div at bounding box center [651, 249] width 663 height 102
drag, startPoint x: 353, startPoint y: 250, endPoint x: 395, endPoint y: 250, distance: 42.6
click at [395, 250] on div at bounding box center [651, 249] width 663 height 102
click at [601, 232] on div at bounding box center [651, 249] width 663 height 102
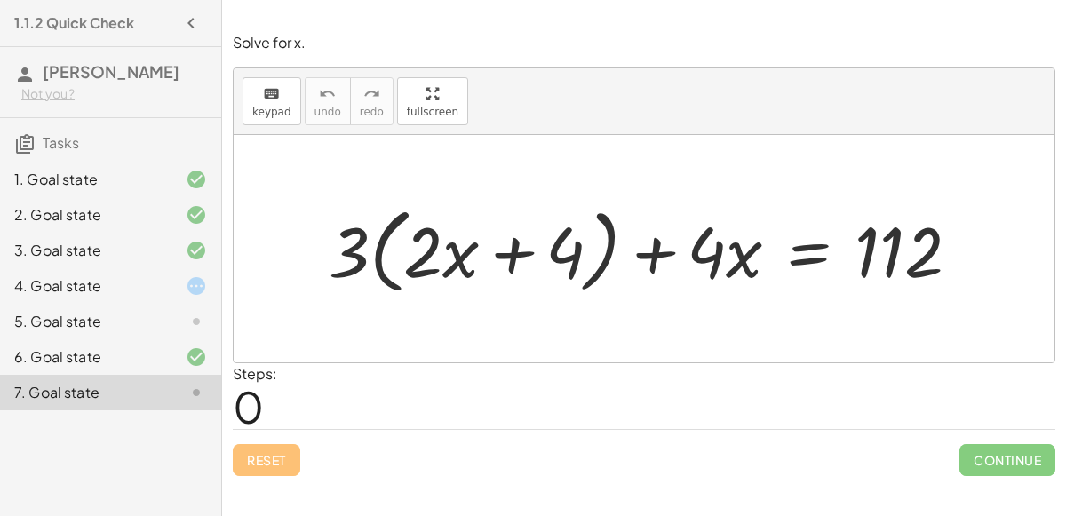
click at [504, 252] on div at bounding box center [651, 249] width 663 height 102
click at [655, 242] on div at bounding box center [651, 249] width 663 height 102
click at [270, 98] on icon "keyboard" at bounding box center [271, 93] width 17 height 21
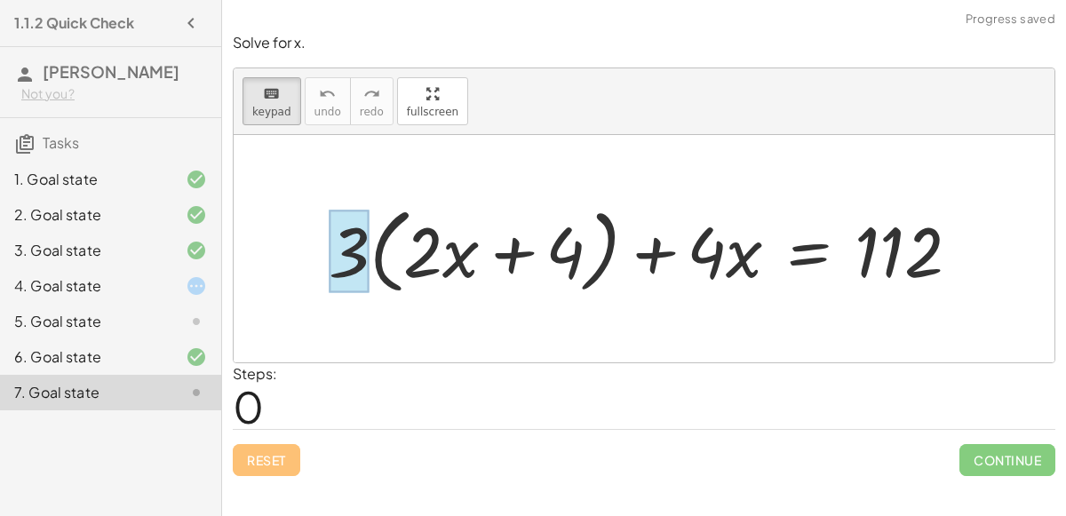
click at [362, 245] on div at bounding box center [349, 251] width 41 height 83
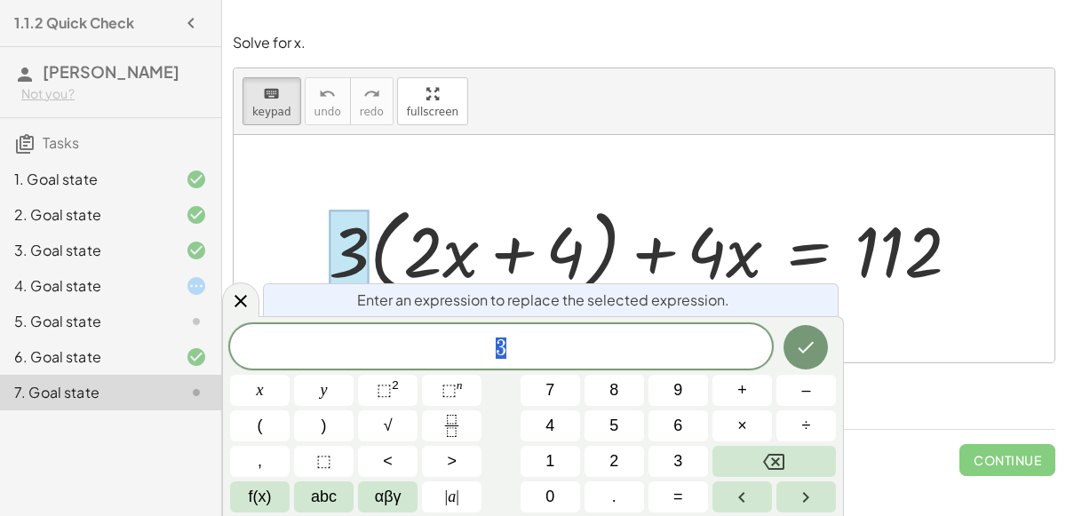
click at [531, 357] on span "3" at bounding box center [501, 348] width 542 height 25
click at [738, 421] on span "×" at bounding box center [742, 426] width 10 height 24
click at [624, 465] on button "2" at bounding box center [614, 461] width 60 height 31
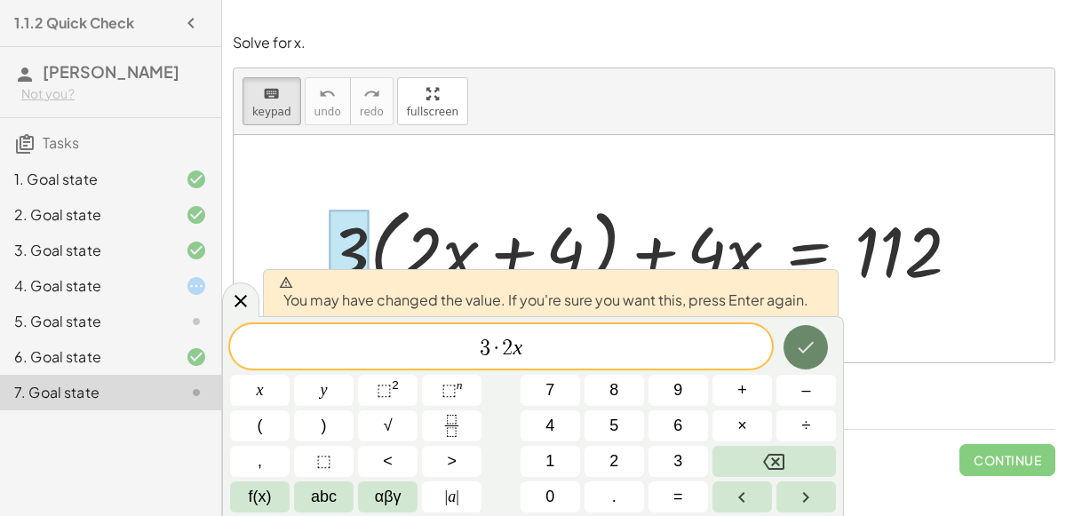
click at [801, 353] on icon "Done" at bounding box center [805, 347] width 21 height 21
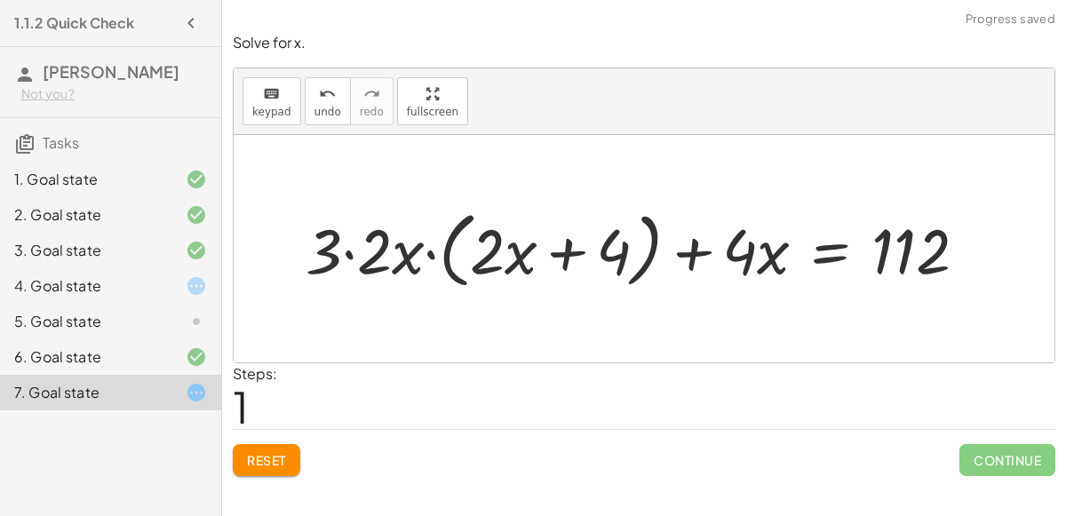
click at [307, 261] on div "+ · 3 · ( + · 2 · x + 4 ) + · 4 · x = 112 + · · ( + · 2 · x + 4 ) + · 4 · x = 1…" at bounding box center [640, 248] width 703 height 99
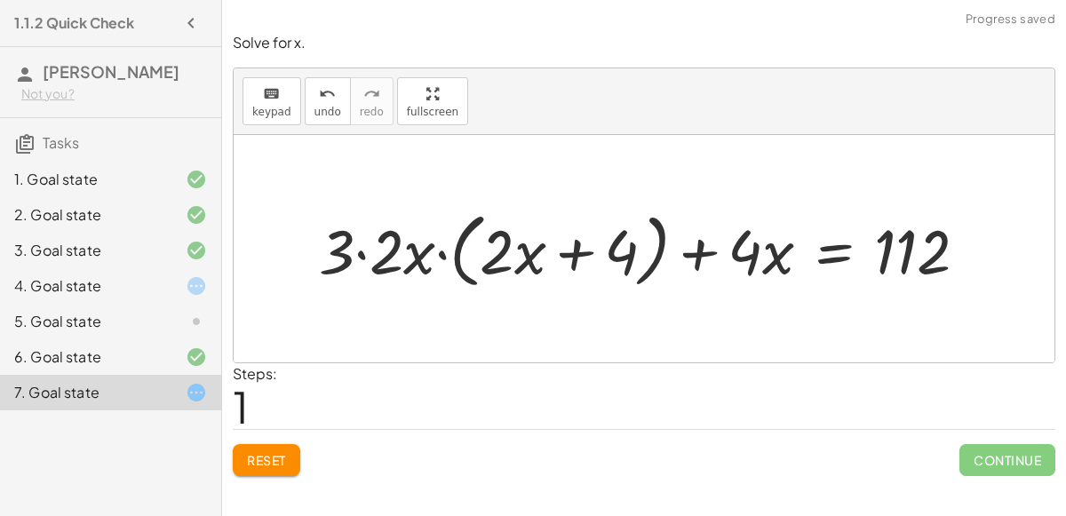
click at [397, 263] on div at bounding box center [650, 248] width 681 height 91
click at [431, 261] on div at bounding box center [675, 248] width 631 height 91
click at [447, 247] on div at bounding box center [675, 248] width 631 height 91
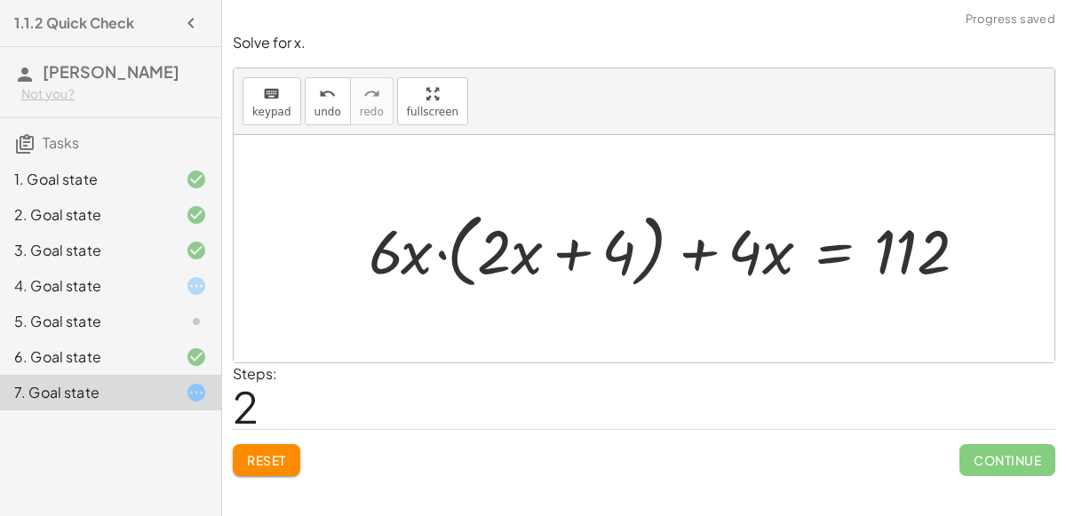
click at [441, 250] on div at bounding box center [675, 248] width 631 height 91
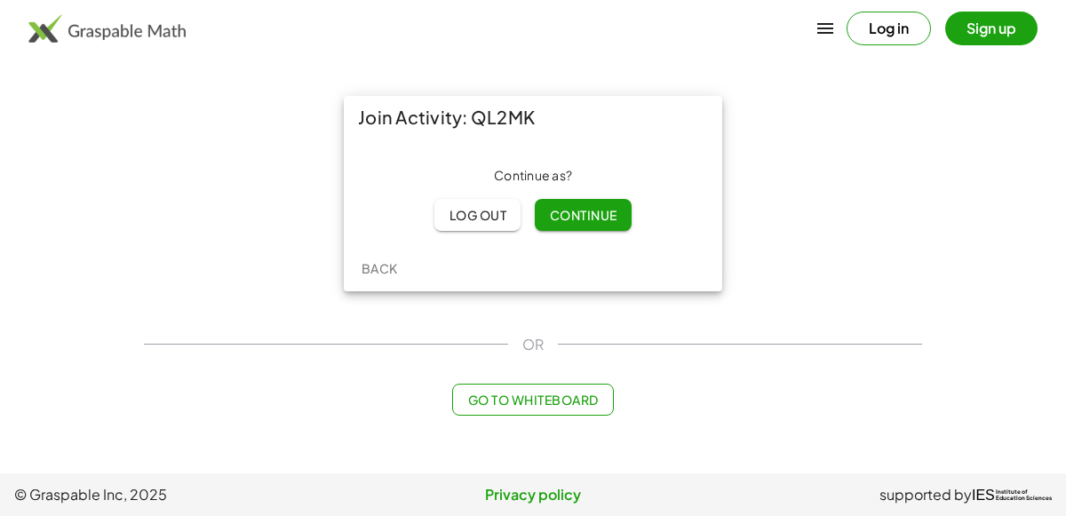
click at [565, 217] on span "Continue" at bounding box center [583, 215] width 68 height 16
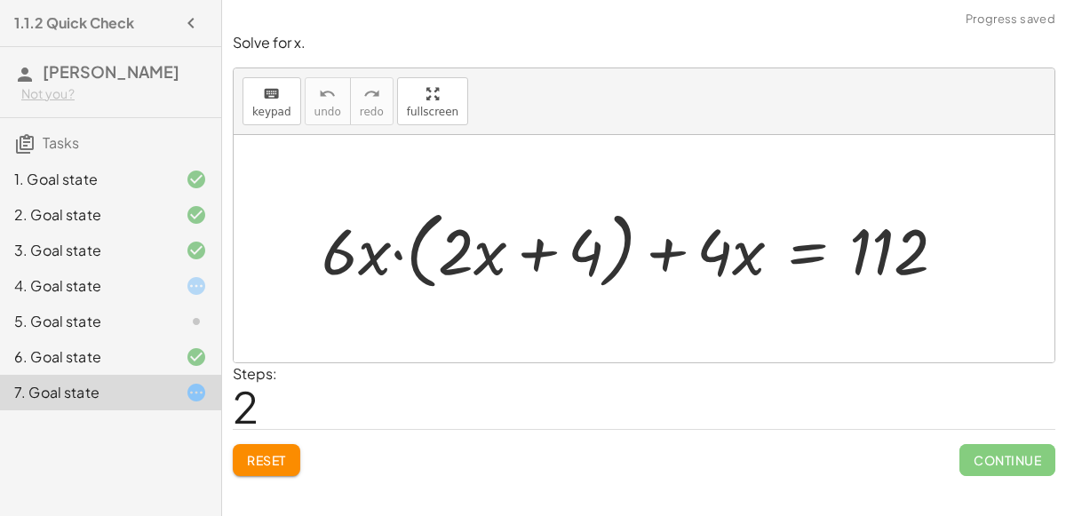
click at [263, 460] on span "Reset" at bounding box center [266, 460] width 39 height 16
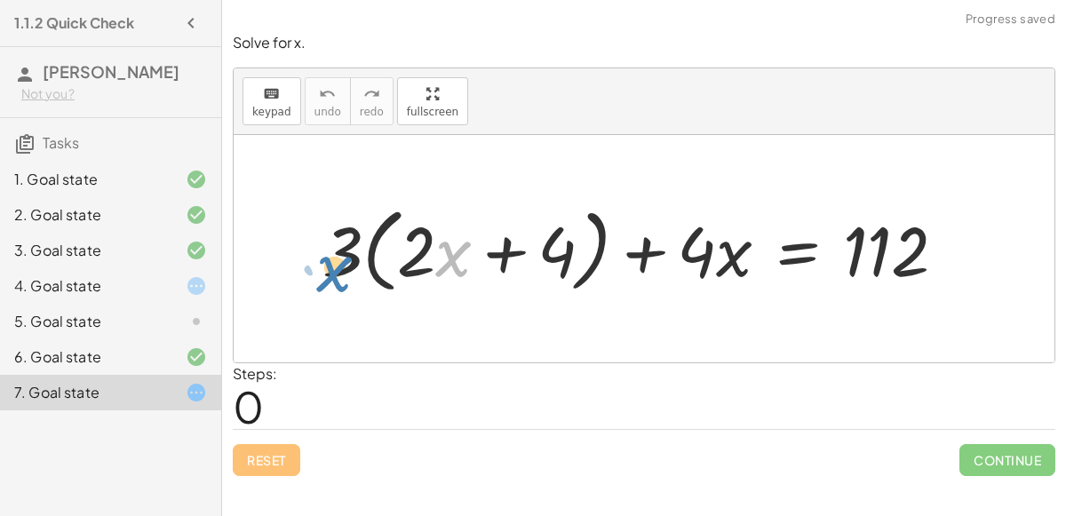
drag, startPoint x: 449, startPoint y: 251, endPoint x: 332, endPoint y: 266, distance: 117.3
click at [332, 266] on div at bounding box center [642, 248] width 656 height 101
drag, startPoint x: 341, startPoint y: 250, endPoint x: 387, endPoint y: 250, distance: 46.2
click at [387, 250] on div at bounding box center [642, 248] width 656 height 101
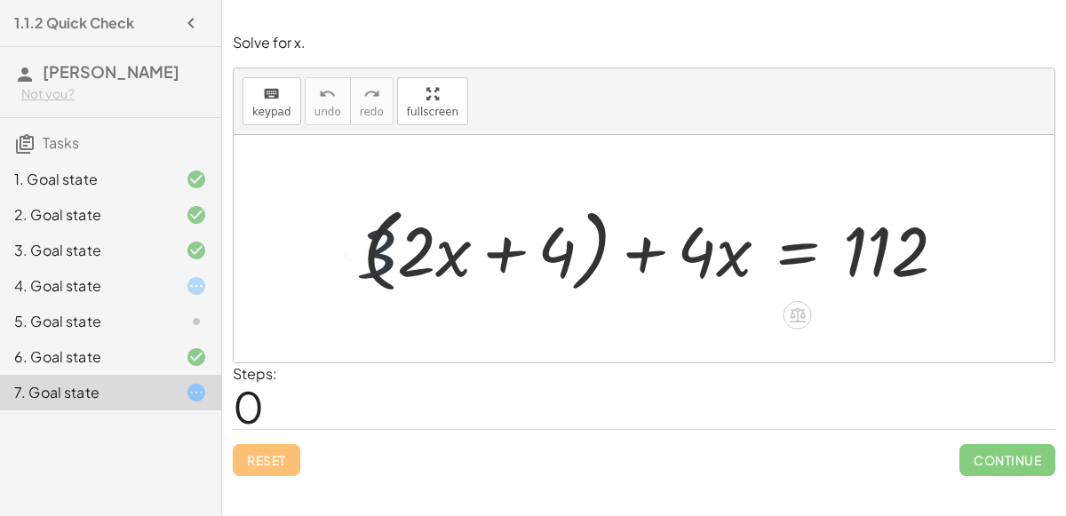
click at [397, 253] on div at bounding box center [642, 248] width 656 height 101
drag, startPoint x: 357, startPoint y: 252, endPoint x: 442, endPoint y: 257, distance: 85.4
click at [442, 257] on div at bounding box center [642, 248] width 656 height 101
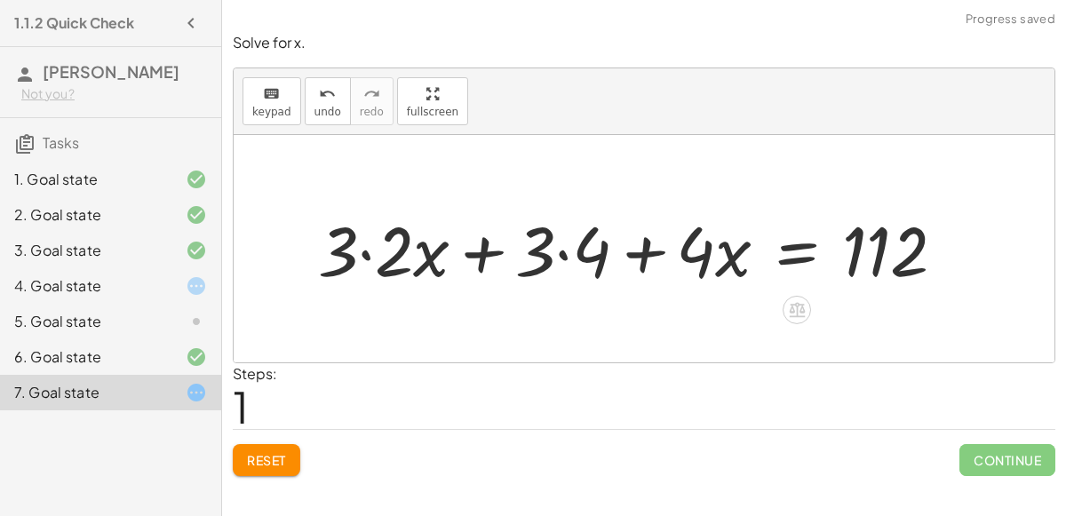
click at [393, 254] on div at bounding box center [639, 248] width 661 height 91
click at [555, 249] on div at bounding box center [668, 248] width 604 height 91
click at [567, 252] on div at bounding box center [668, 248] width 604 height 91
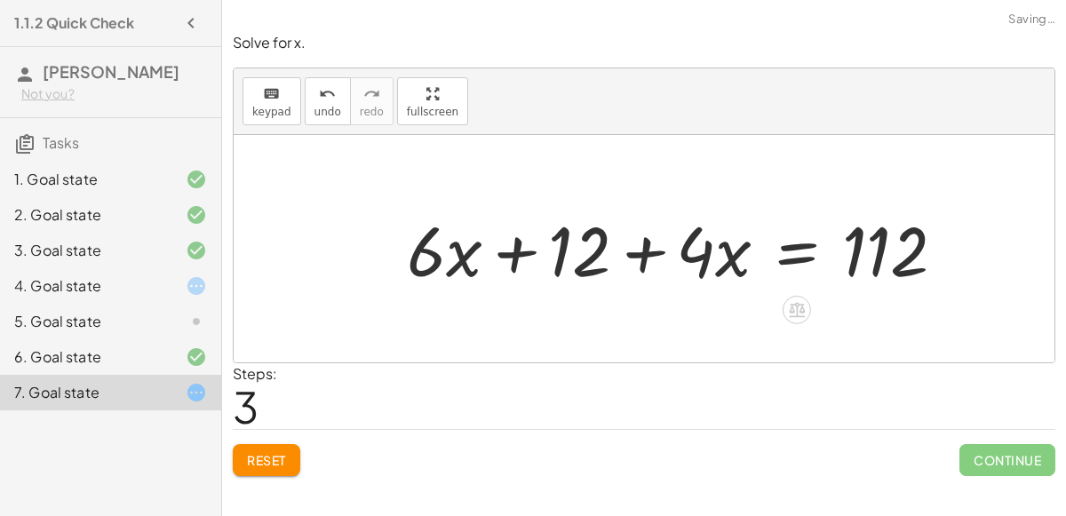
click at [705, 241] on div at bounding box center [683, 248] width 571 height 91
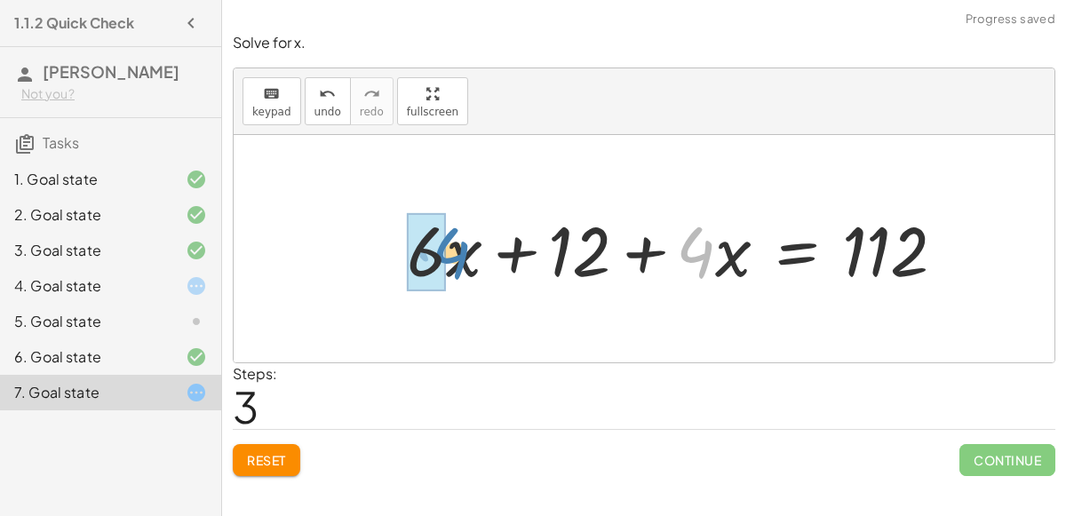
drag, startPoint x: 703, startPoint y: 242, endPoint x: 458, endPoint y: 242, distance: 244.2
click at [458, 242] on div at bounding box center [683, 248] width 571 height 91
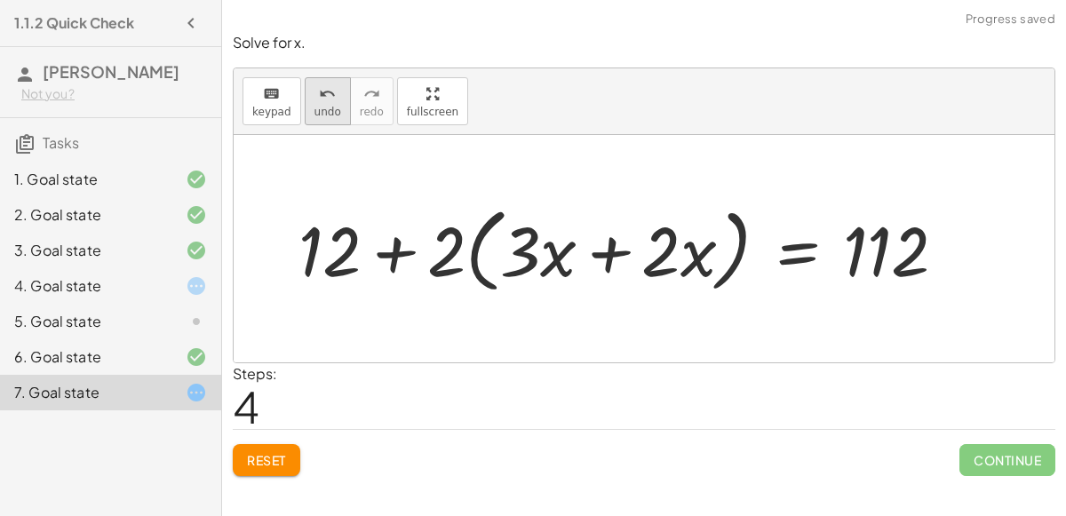
click at [322, 101] on icon "undo" at bounding box center [327, 93] width 17 height 21
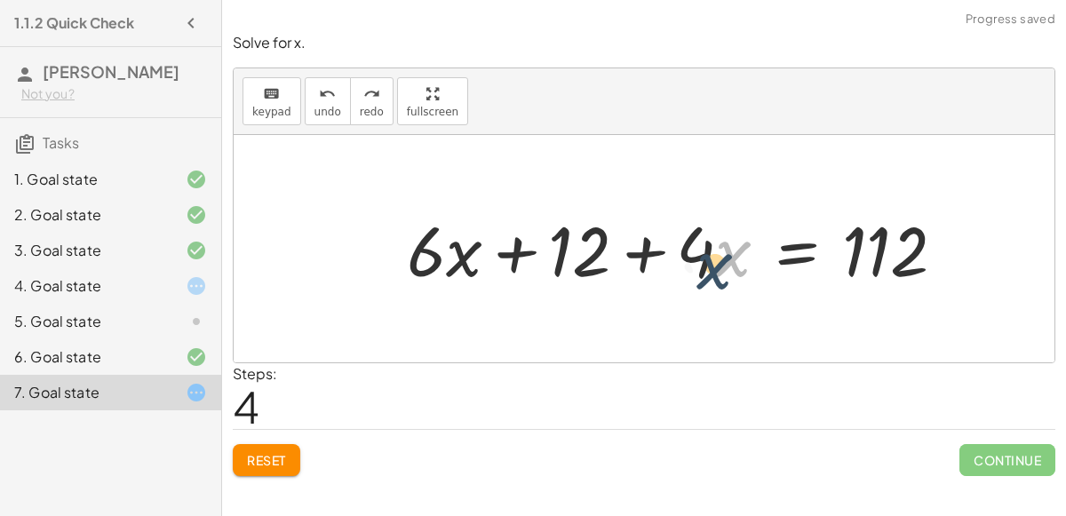
drag, startPoint x: 719, startPoint y: 260, endPoint x: 703, endPoint y: 268, distance: 17.1
click at [703, 268] on div at bounding box center [683, 248] width 571 height 91
drag, startPoint x: 722, startPoint y: 259, endPoint x: 449, endPoint y: 272, distance: 273.8
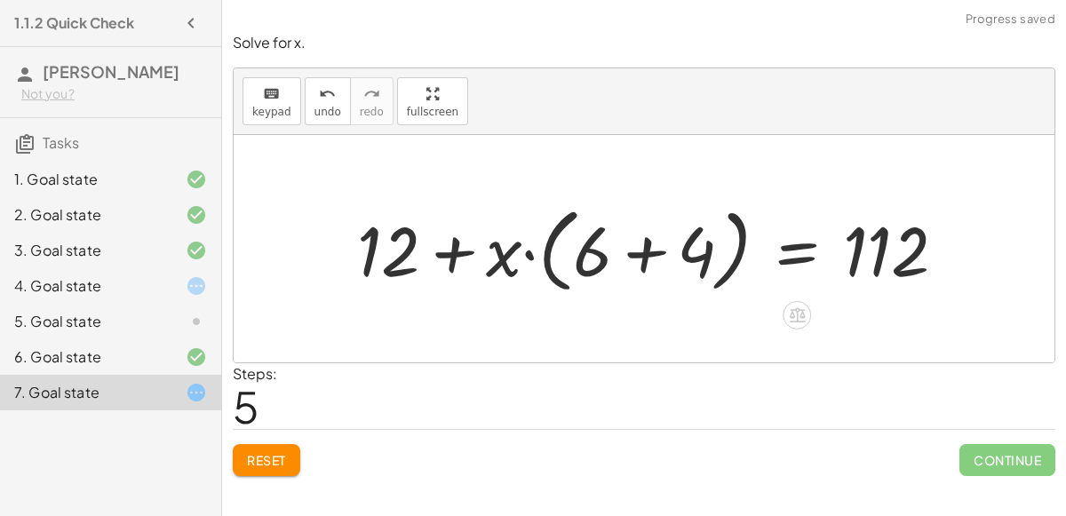
click at [616, 263] on div at bounding box center [659, 248] width 622 height 101
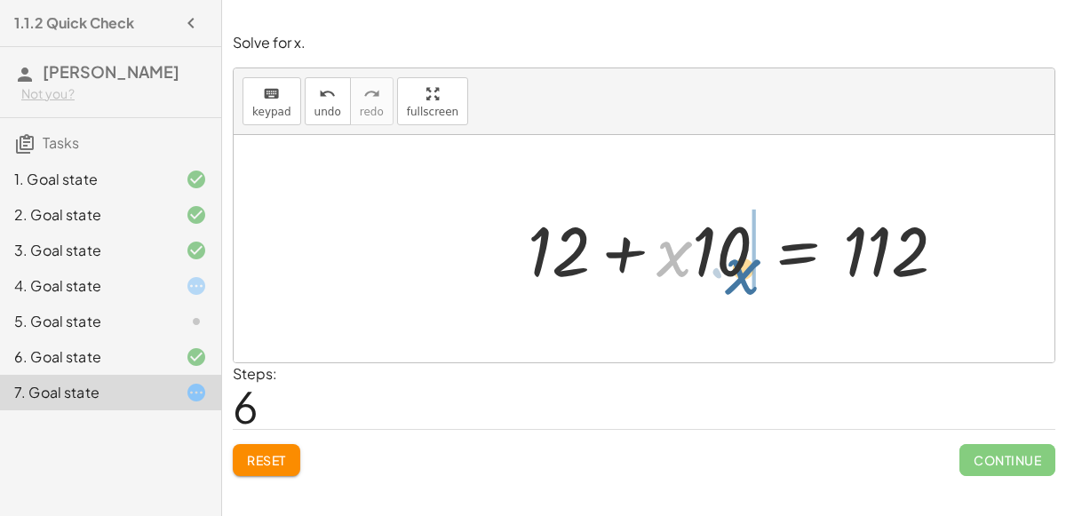
drag, startPoint x: 678, startPoint y: 261, endPoint x: 749, endPoint y: 279, distance: 73.2
click at [749, 279] on div at bounding box center [744, 248] width 451 height 91
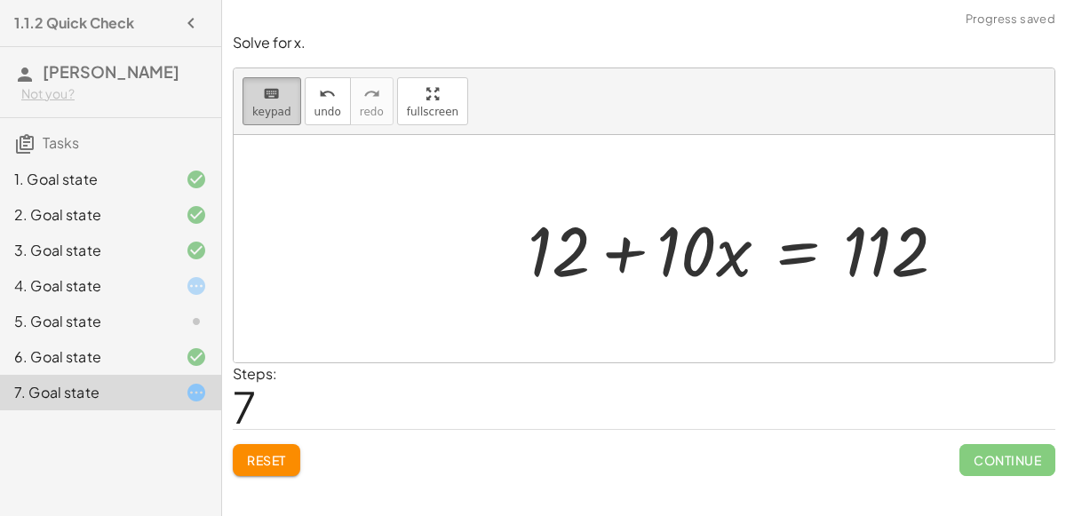
click at [287, 107] on button "keyboard keypad" at bounding box center [271, 101] width 59 height 48
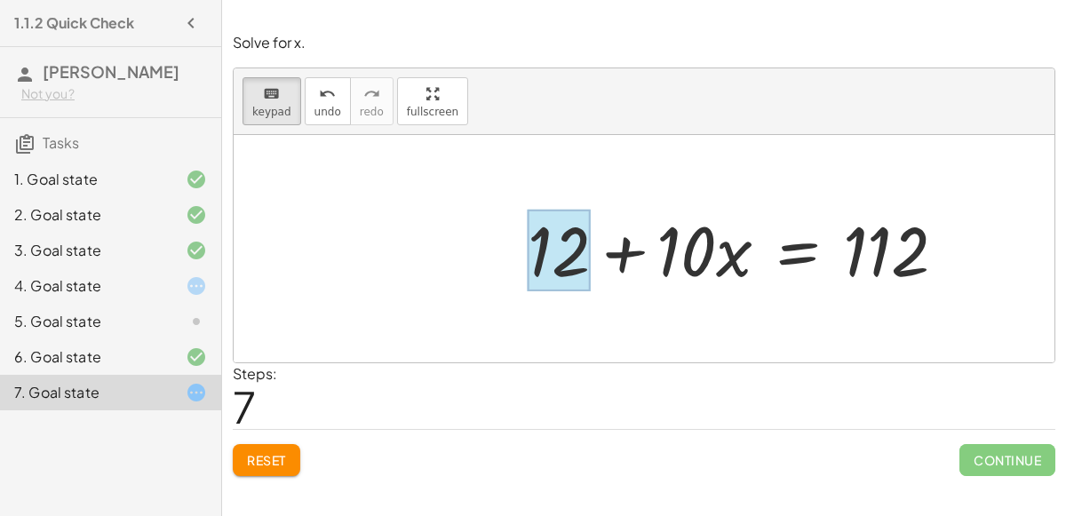
click at [572, 241] on div at bounding box center [559, 251] width 63 height 82
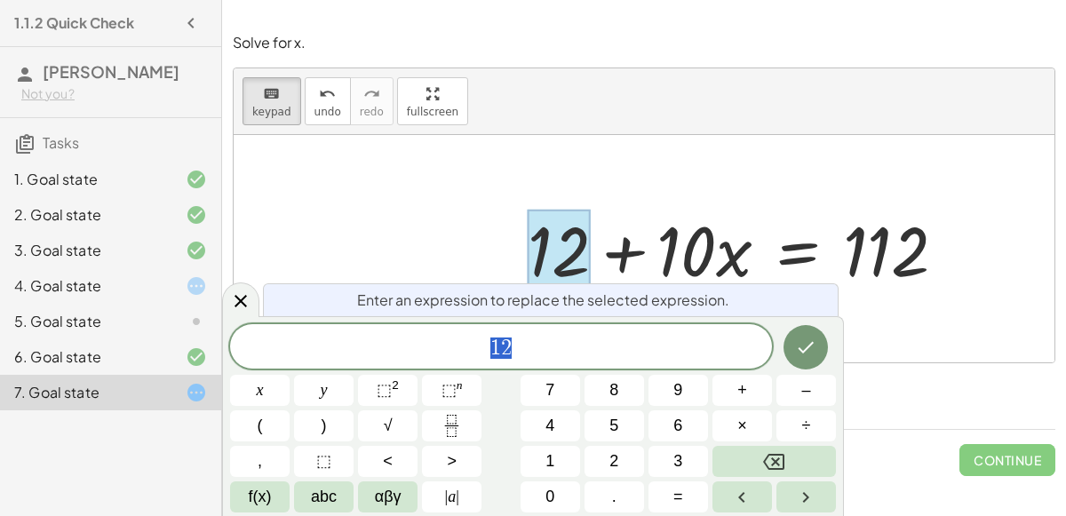
click at [566, 333] on div "1 2" at bounding box center [501, 346] width 542 height 44
click at [567, 171] on div at bounding box center [644, 248] width 821 height 227
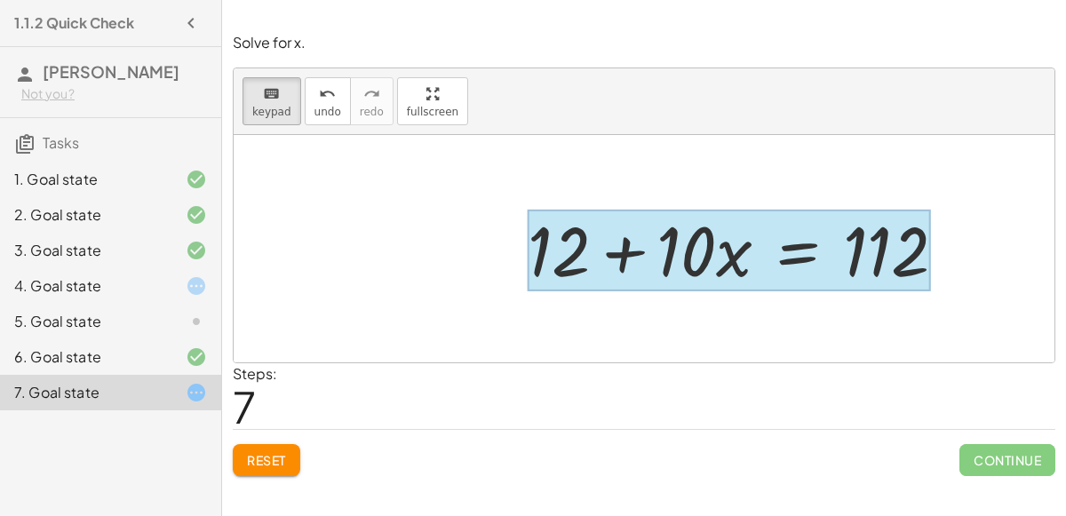
click at [792, 258] on div at bounding box center [729, 251] width 402 height 82
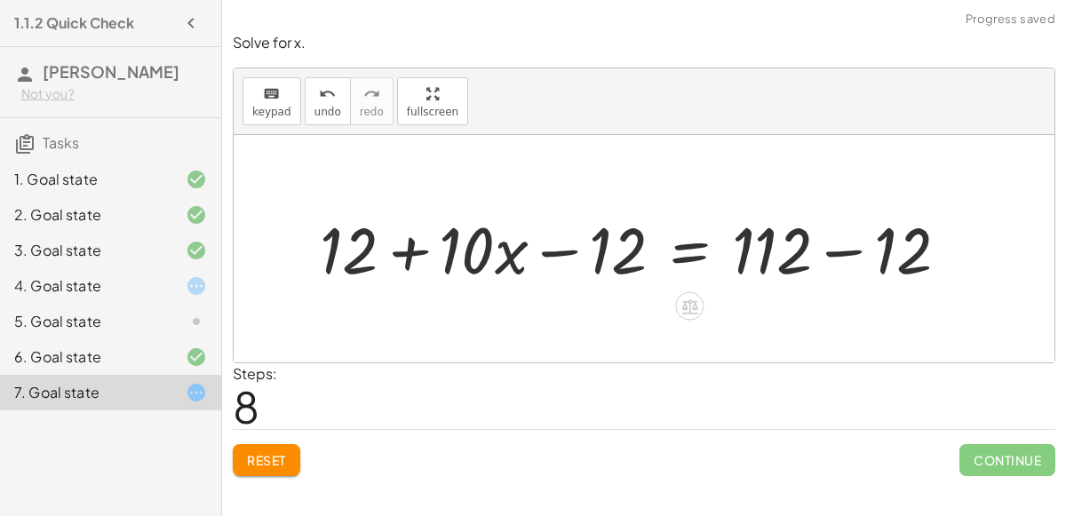
click at [413, 255] on div at bounding box center [642, 248] width 662 height 84
click at [584, 255] on div at bounding box center [642, 248] width 662 height 84
click at [839, 251] on div at bounding box center [642, 248] width 662 height 84
click at [544, 248] on div at bounding box center [585, 248] width 549 height 84
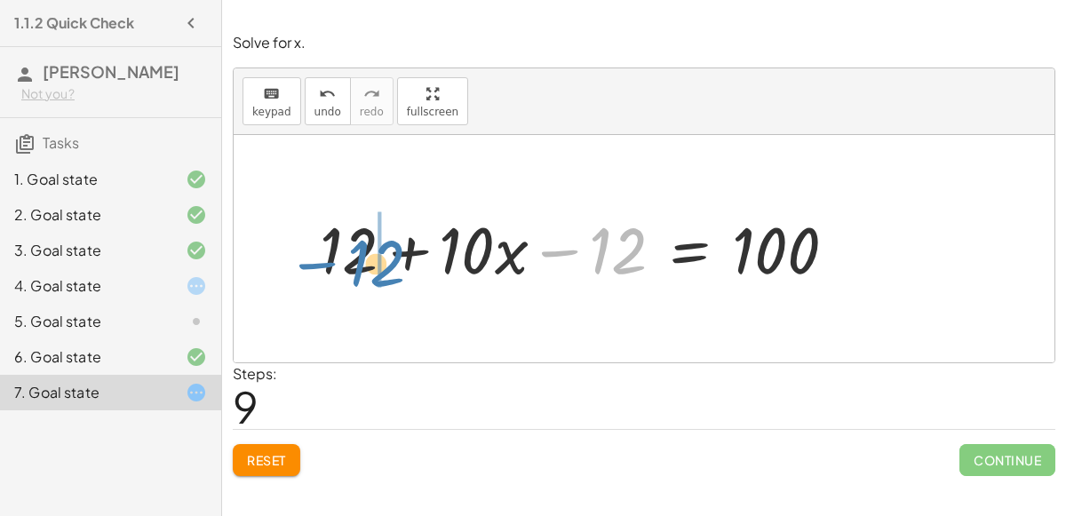
drag, startPoint x: 601, startPoint y: 245, endPoint x: 358, endPoint y: 258, distance: 243.7
click at [358, 258] on div at bounding box center [585, 248] width 549 height 84
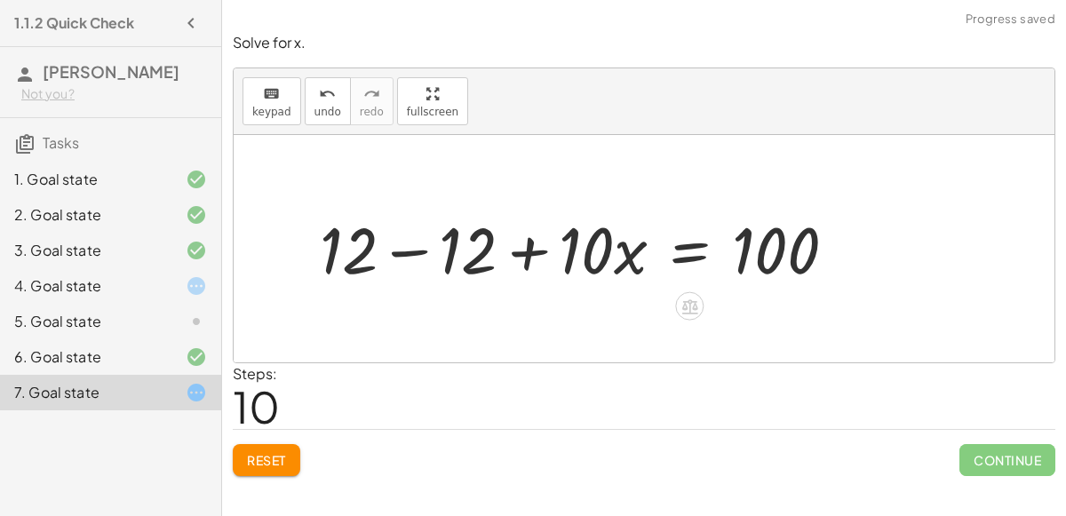
click at [399, 246] on div at bounding box center [585, 248] width 549 height 84
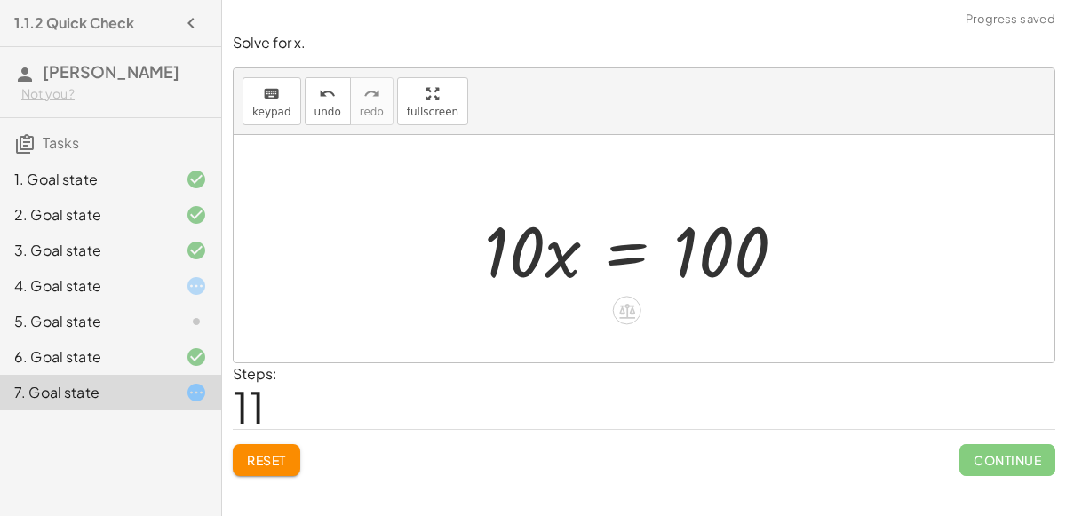
click at [527, 248] on div at bounding box center [641, 248] width 333 height 91
click at [282, 114] on span "keypad" at bounding box center [271, 112] width 39 height 12
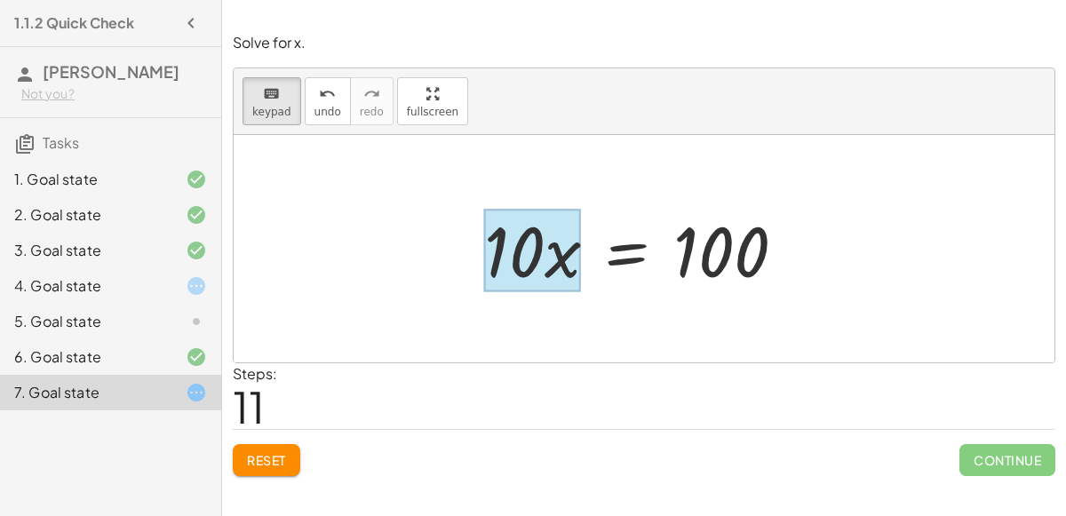
click at [561, 266] on div at bounding box center [532, 251] width 97 height 83
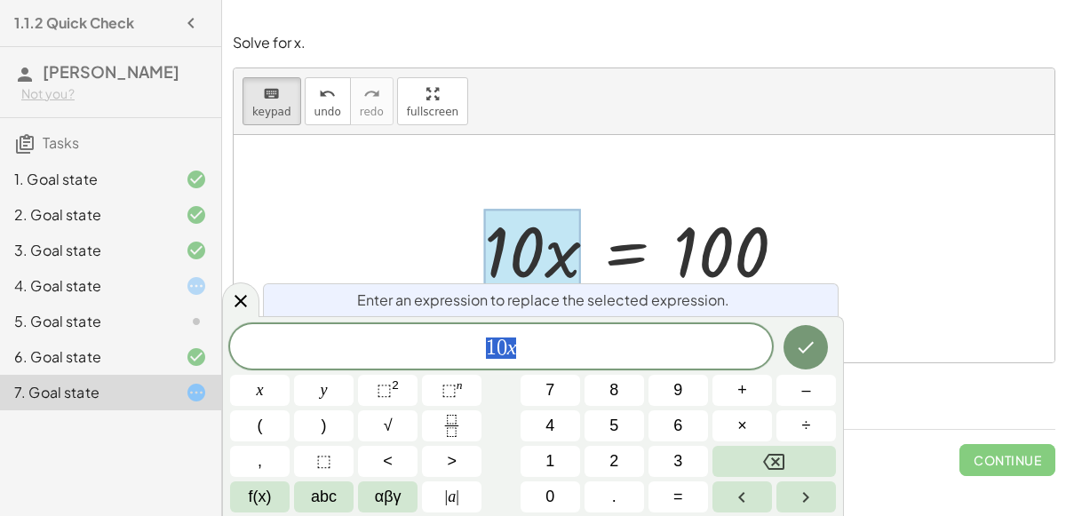
click at [584, 344] on span "1 0 x" at bounding box center [501, 348] width 542 height 25
click at [802, 425] on span "÷" at bounding box center [806, 426] width 9 height 24
click at [798, 231] on div at bounding box center [641, 248] width 333 height 91
click at [254, 304] on div at bounding box center [240, 299] width 37 height 35
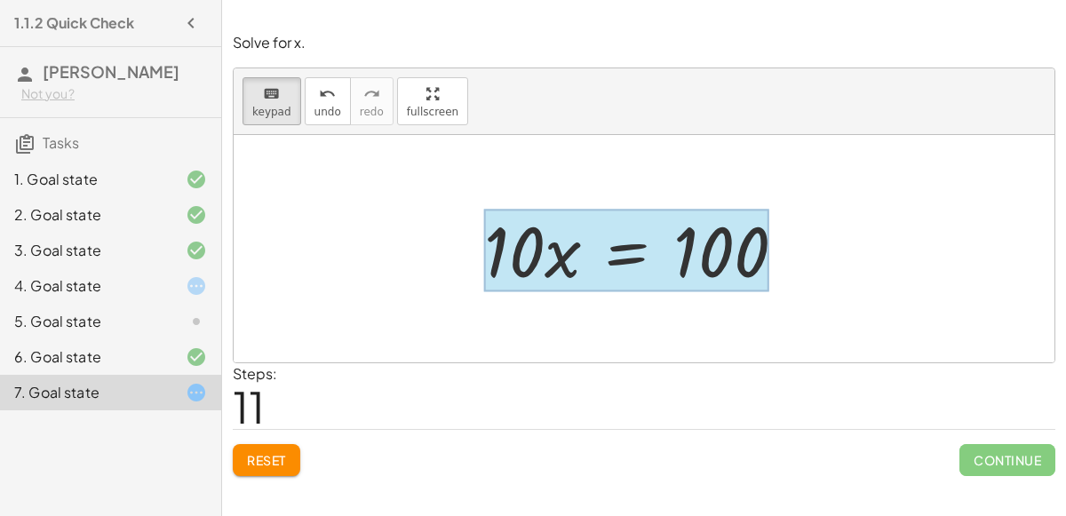
click at [631, 234] on div at bounding box center [626, 251] width 284 height 83
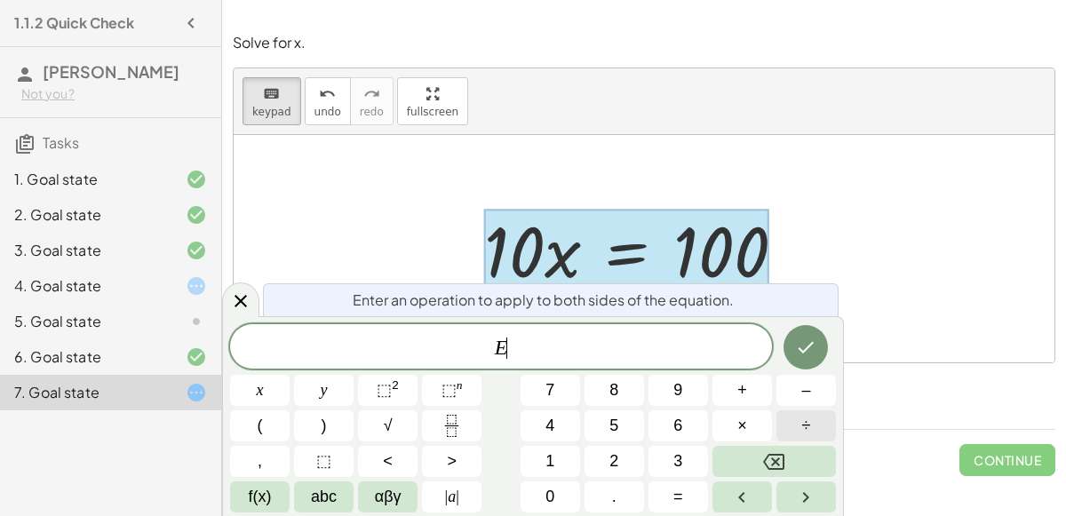
click at [798, 429] on button "÷" at bounding box center [806, 425] width 60 height 31
click at [562, 462] on button "1" at bounding box center [550, 461] width 60 height 31
click at [566, 488] on button "0" at bounding box center [550, 496] width 60 height 31
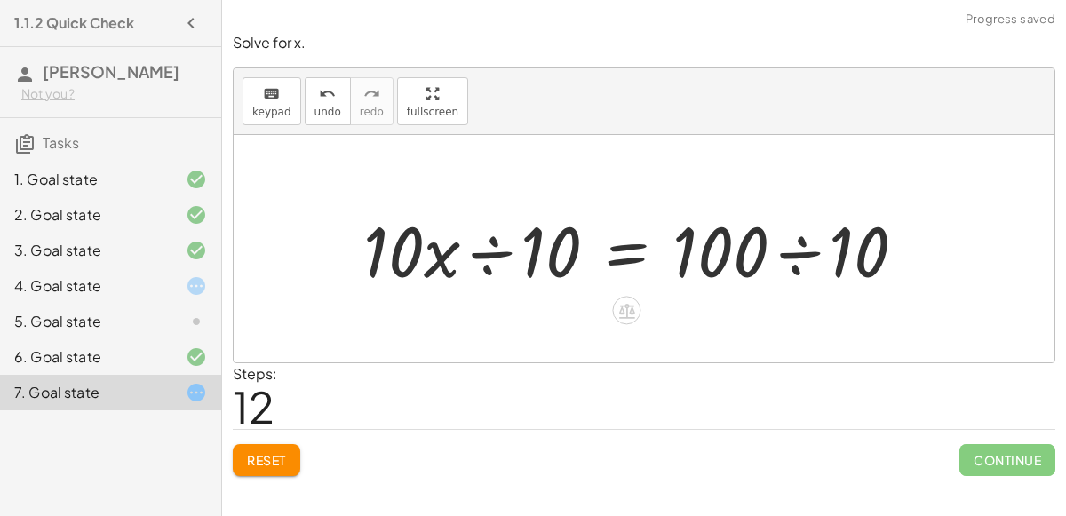
click at [498, 242] on div at bounding box center [641, 248] width 575 height 91
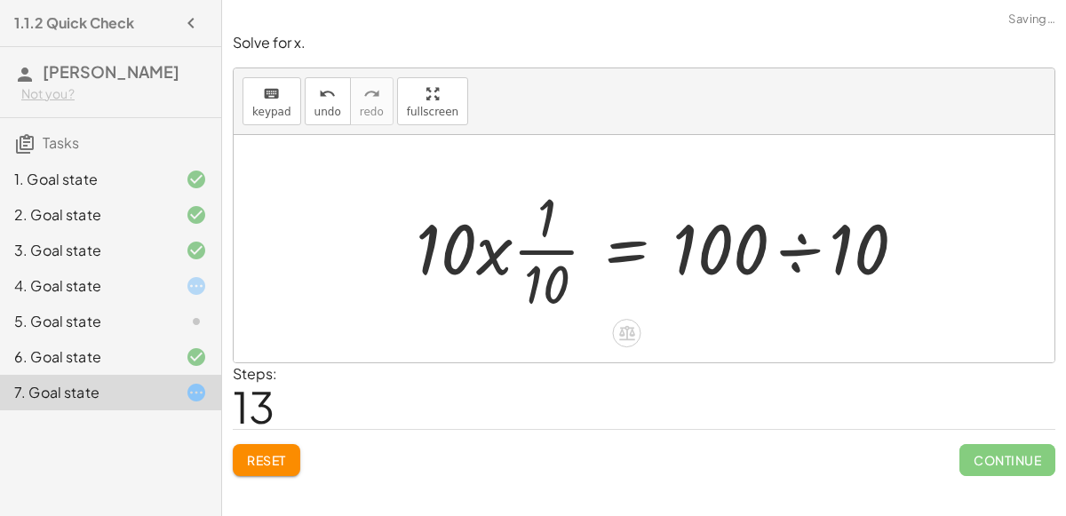
click at [514, 265] on div at bounding box center [668, 248] width 522 height 137
click at [314, 115] on span "undo" at bounding box center [327, 112] width 27 height 12
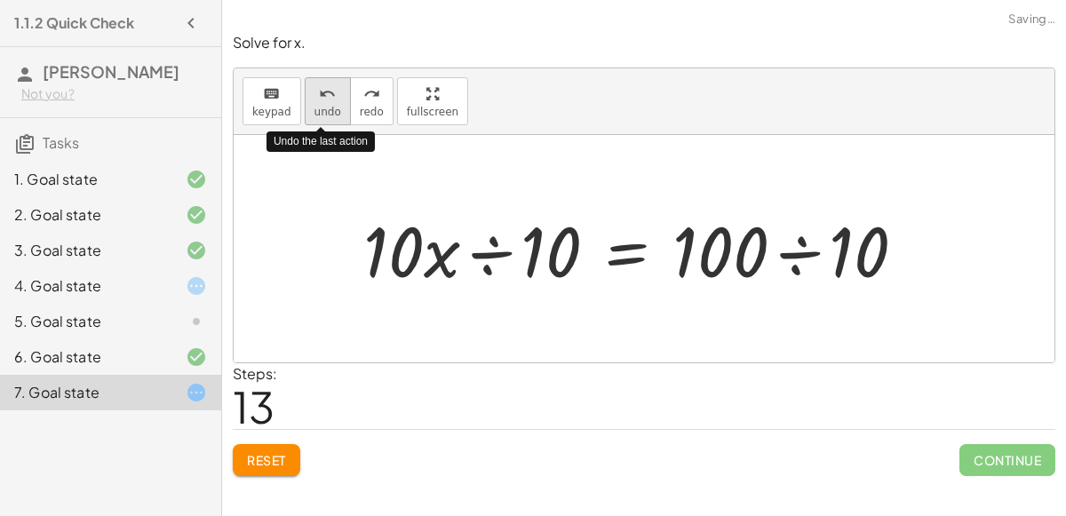
click at [314, 112] on span "undo" at bounding box center [327, 112] width 27 height 12
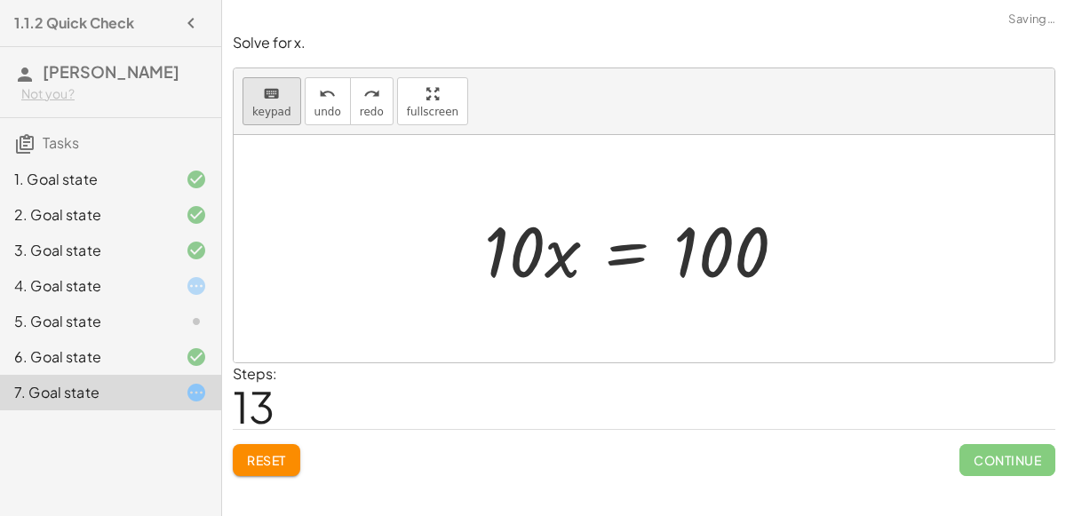
click at [268, 106] on span "keypad" at bounding box center [271, 112] width 39 height 12
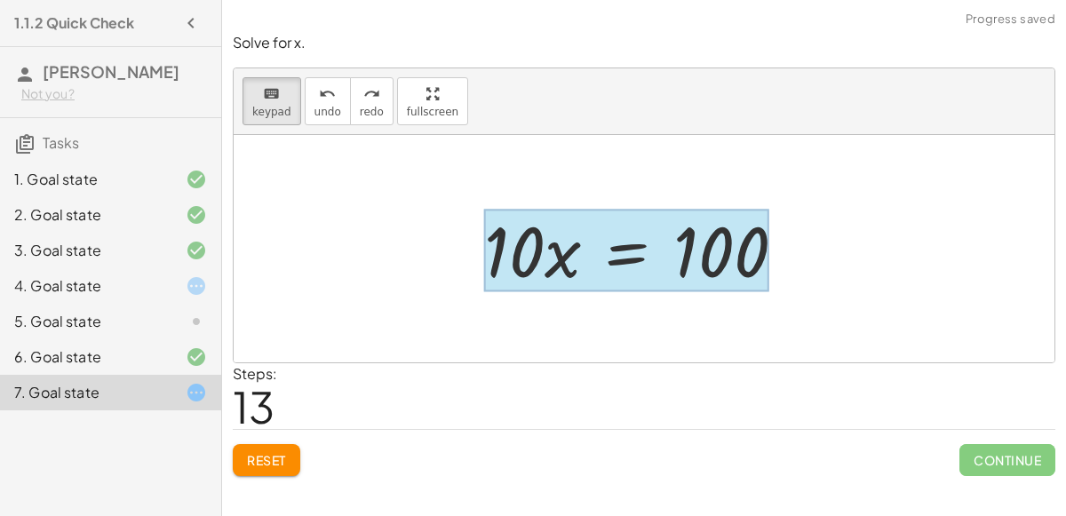
click at [652, 275] on div at bounding box center [626, 251] width 284 height 83
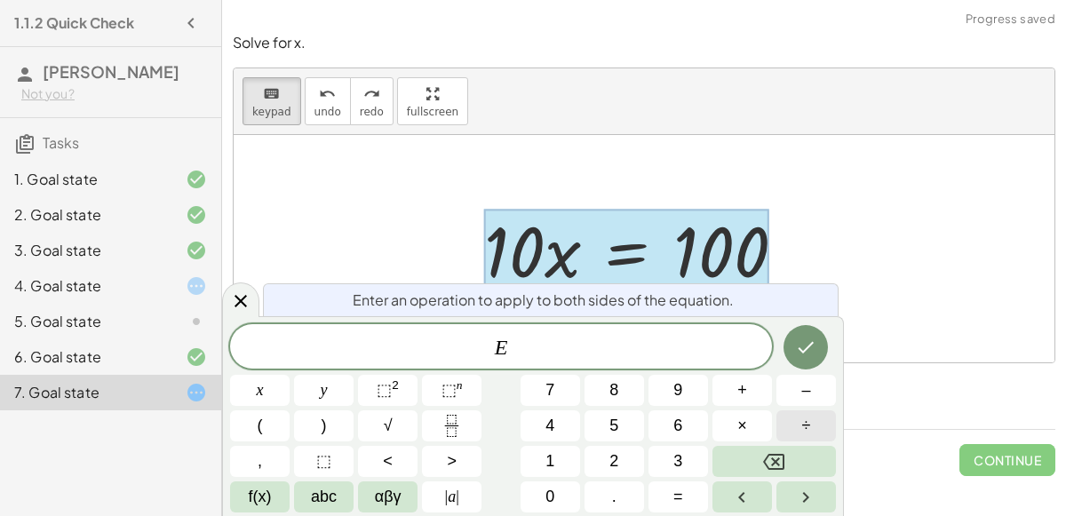
click at [806, 430] on span "÷" at bounding box center [806, 426] width 9 height 24
click at [556, 471] on button "1" at bounding box center [550, 461] width 60 height 31
click at [560, 490] on button "0" at bounding box center [550, 496] width 60 height 31
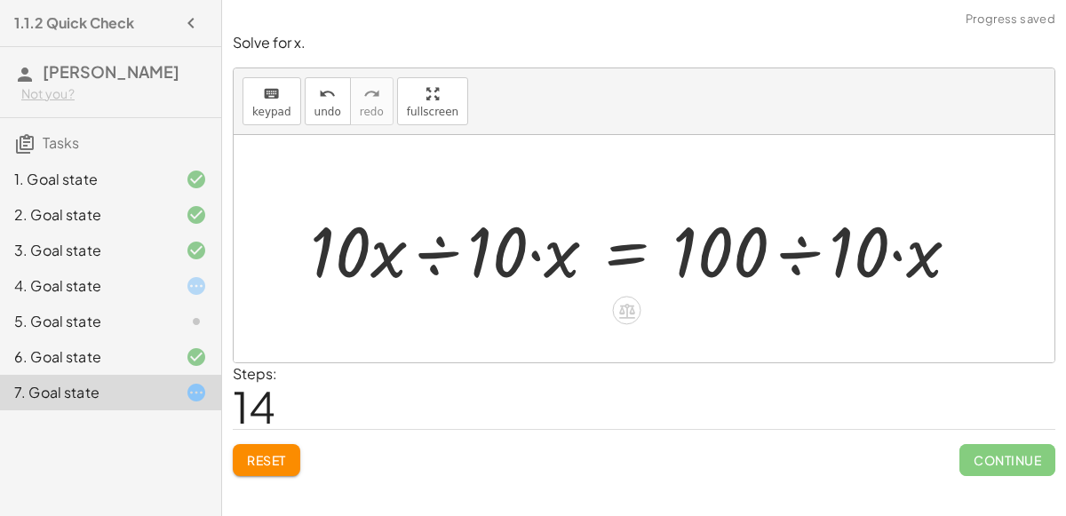
click at [437, 246] on div at bounding box center [641, 248] width 681 height 91
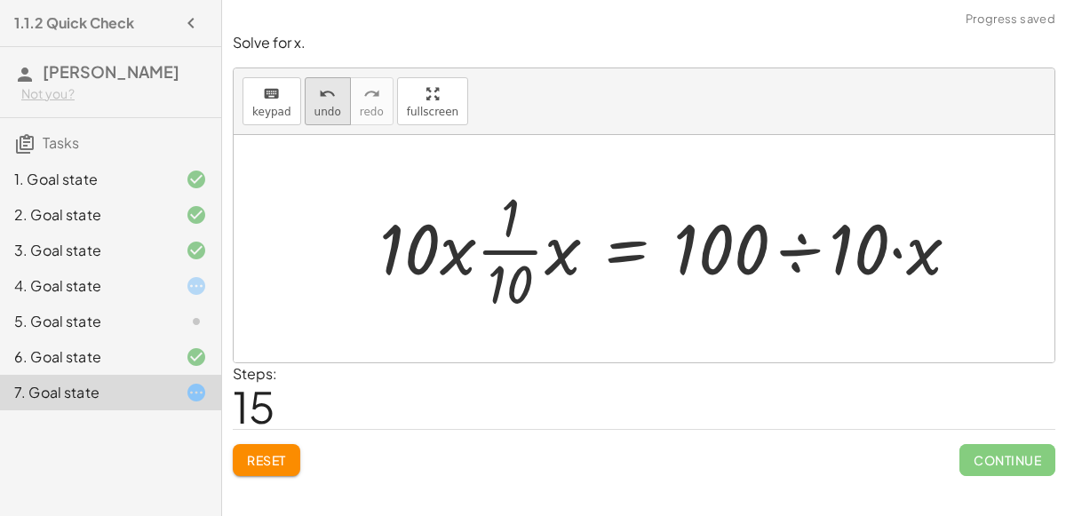
click at [314, 115] on span "undo" at bounding box center [327, 112] width 27 height 12
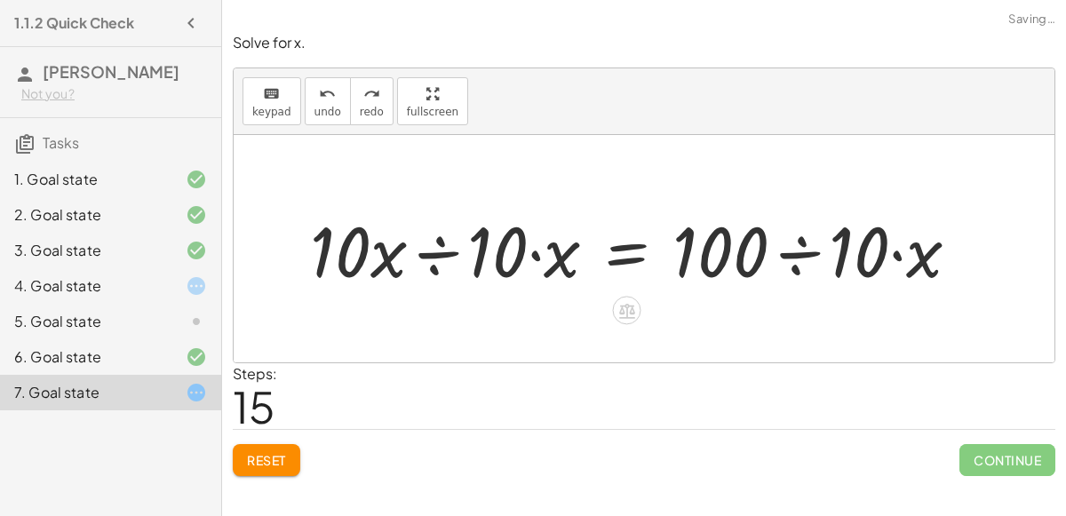
click at [526, 251] on div at bounding box center [641, 248] width 681 height 91
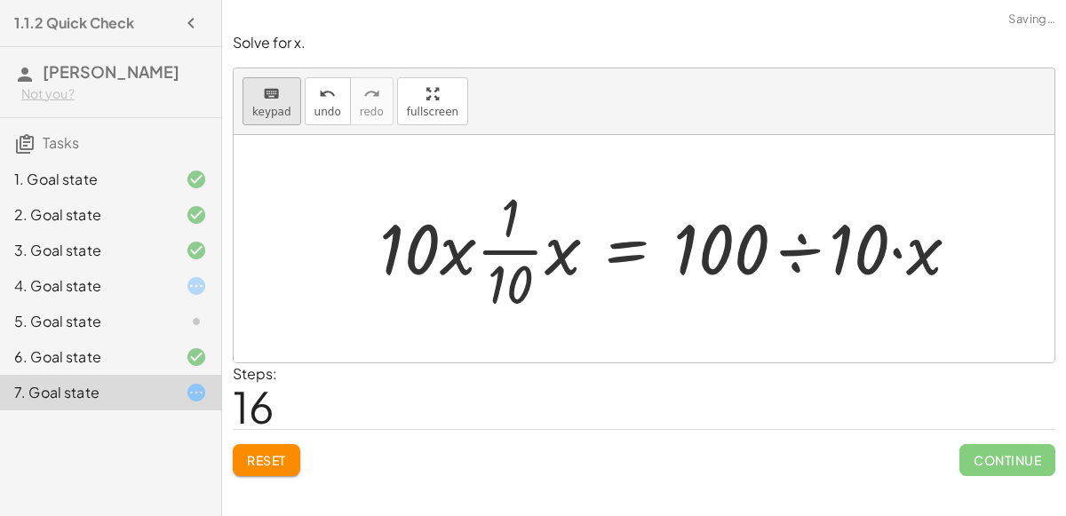
click at [273, 109] on span "keypad" at bounding box center [271, 112] width 39 height 12
click at [319, 83] on icon "undo" at bounding box center [327, 93] width 17 height 21
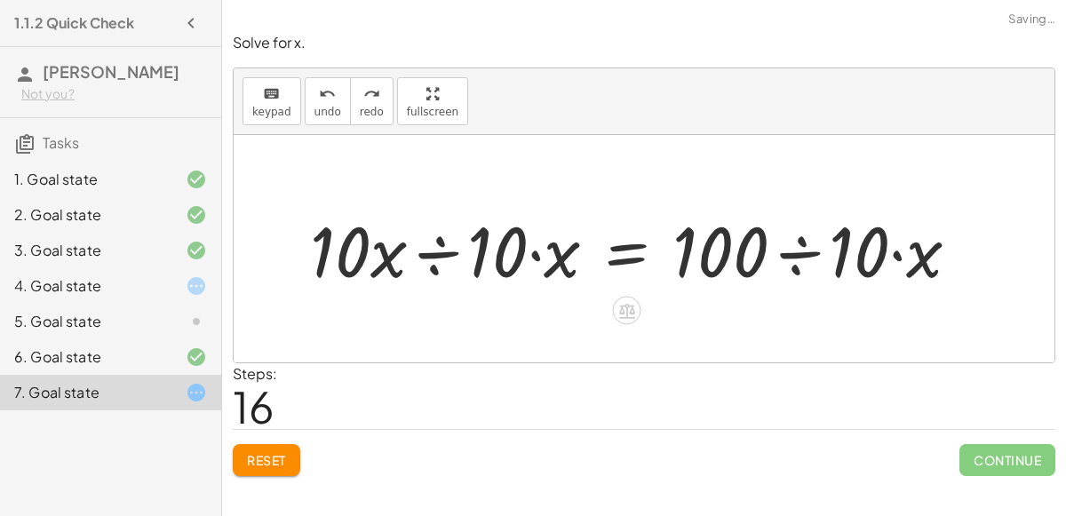
click at [534, 254] on div at bounding box center [641, 248] width 681 height 91
click at [536, 254] on div at bounding box center [641, 248] width 681 height 91
click at [314, 96] on div "undo" at bounding box center [327, 93] width 27 height 21
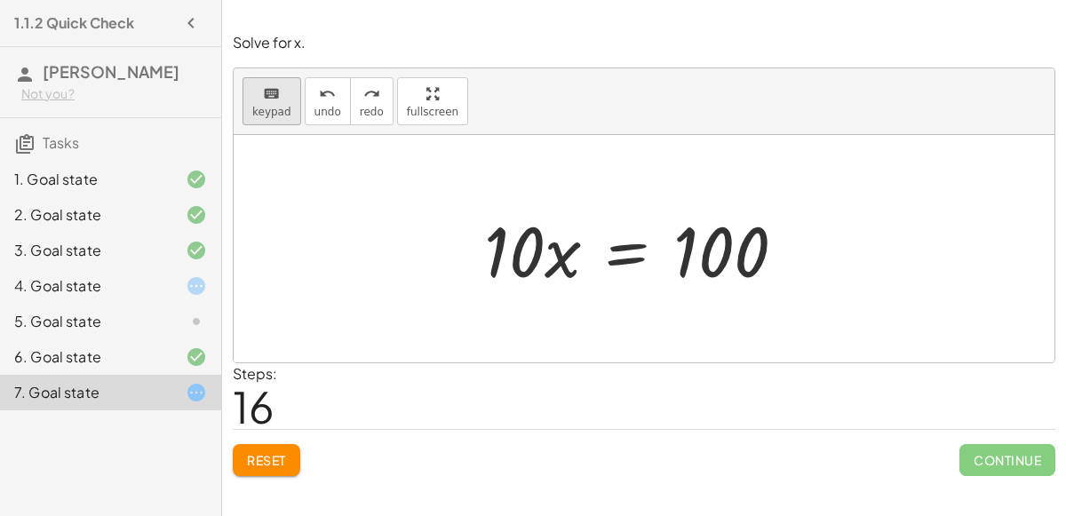
click at [282, 114] on span "keypad" at bounding box center [271, 112] width 39 height 12
click at [527, 249] on div at bounding box center [514, 251] width 60 height 83
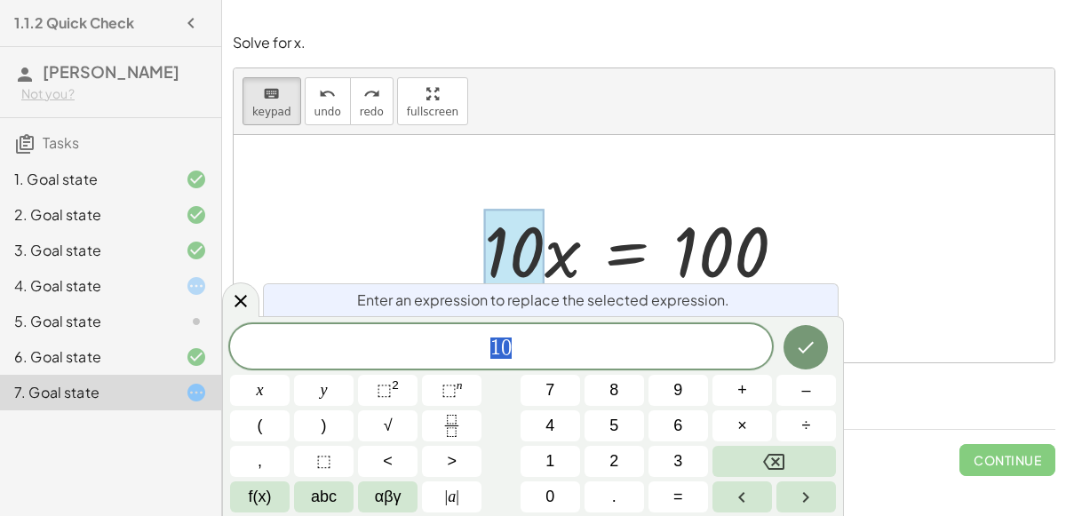
click at [383, 214] on div at bounding box center [644, 248] width 821 height 227
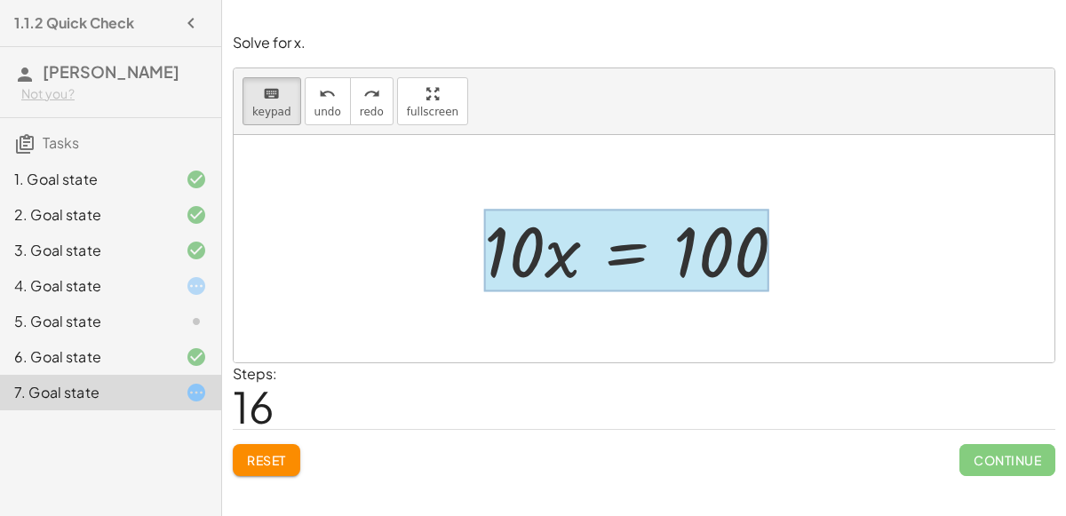
click at [636, 259] on div at bounding box center [626, 251] width 284 height 83
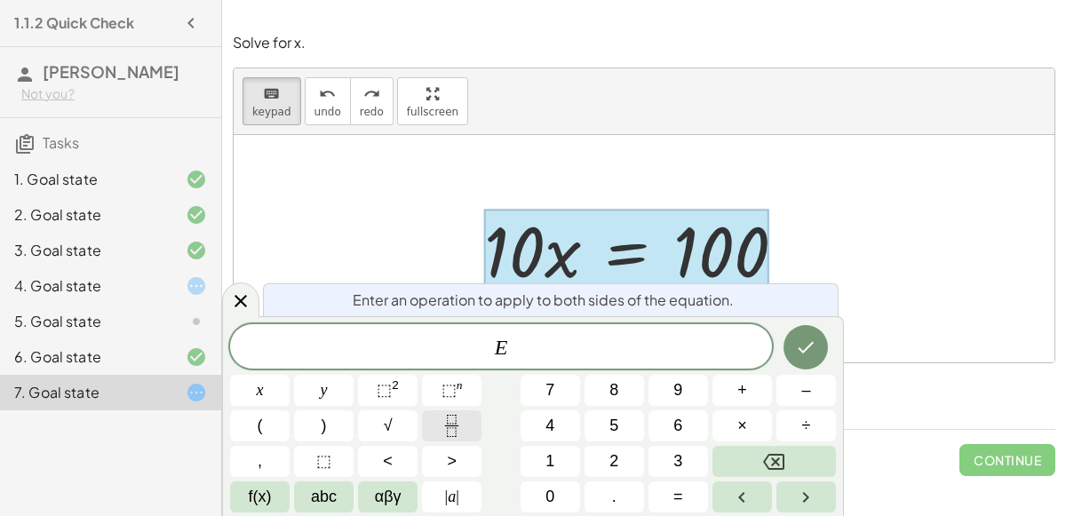
click at [448, 421] on icon "Fraction" at bounding box center [452, 426] width 22 height 22
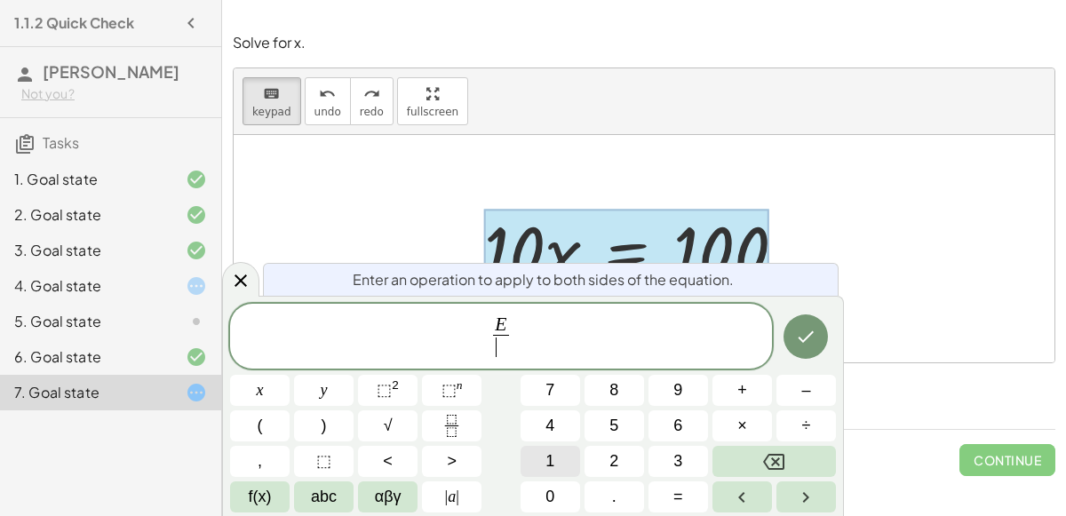
click at [565, 465] on button "1" at bounding box center [550, 461] width 60 height 31
click at [570, 479] on div "** E 1 ​ x y ⬚ 2 ⬚ n 7 8 9 + – ( ) √ 4 5 6 × ÷ , ⬚ < > 1 2 3 f(x) abc αβγ | a |…" at bounding box center [533, 409] width 606 height 210
click at [576, 495] on button "0" at bounding box center [550, 496] width 60 height 31
click at [817, 338] on button "Done" at bounding box center [805, 336] width 44 height 44
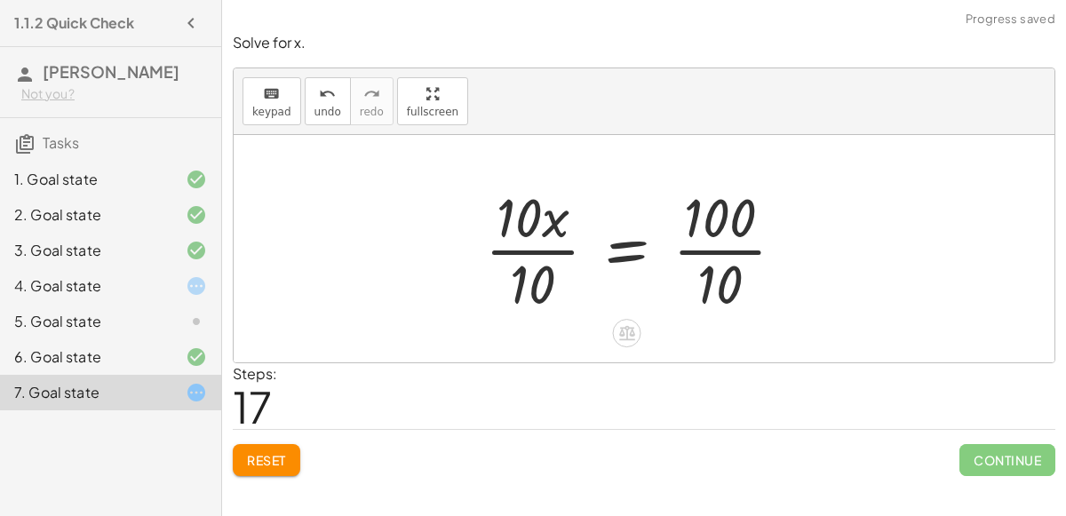
click at [537, 258] on div at bounding box center [641, 248] width 331 height 137
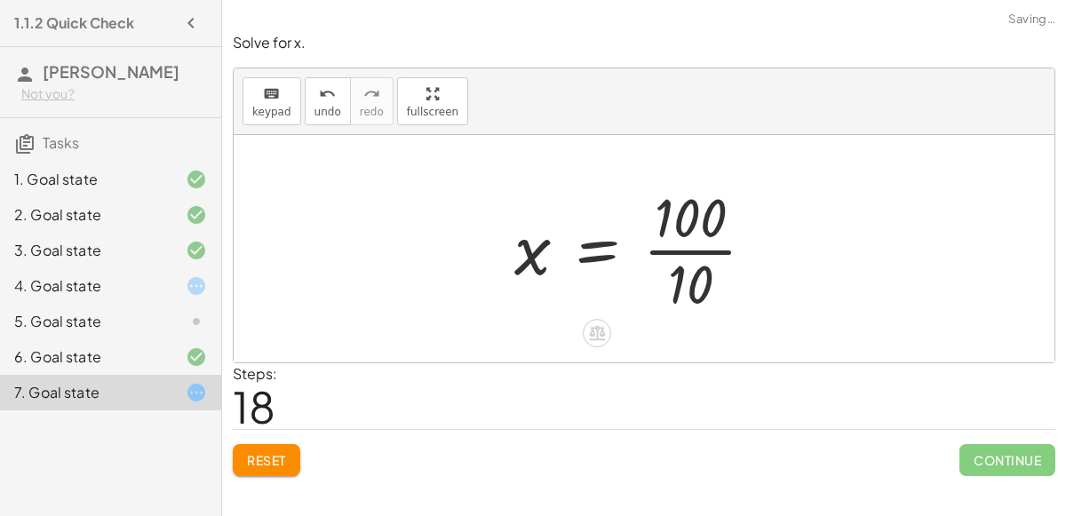
click at [703, 258] on div at bounding box center [641, 248] width 273 height 137
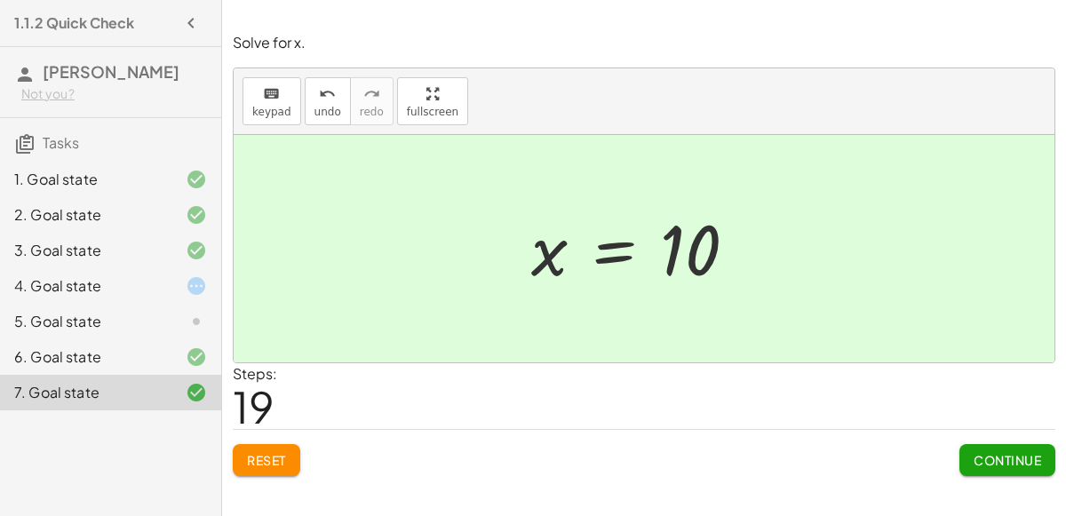
click at [52, 319] on div "5. Goal state" at bounding box center [85, 321] width 143 height 21
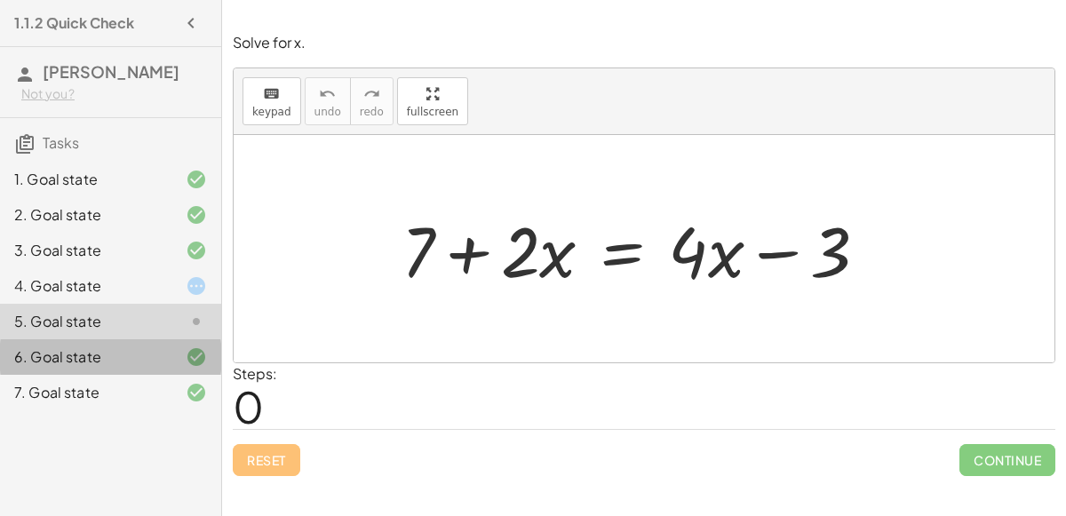
click at [67, 359] on div "6. Goal state" at bounding box center [85, 356] width 143 height 21
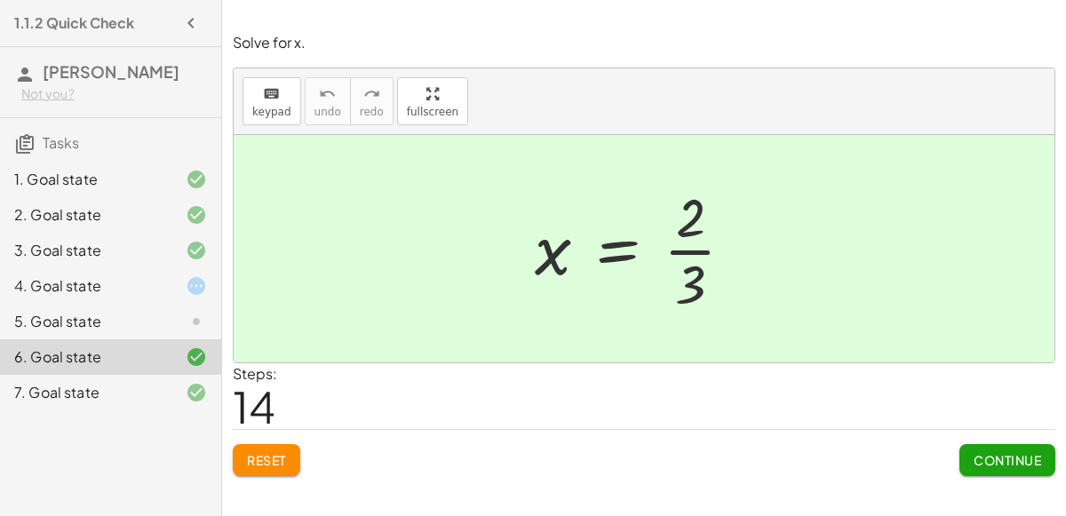
click at [105, 319] on div "5. Goal state" at bounding box center [85, 321] width 143 height 21
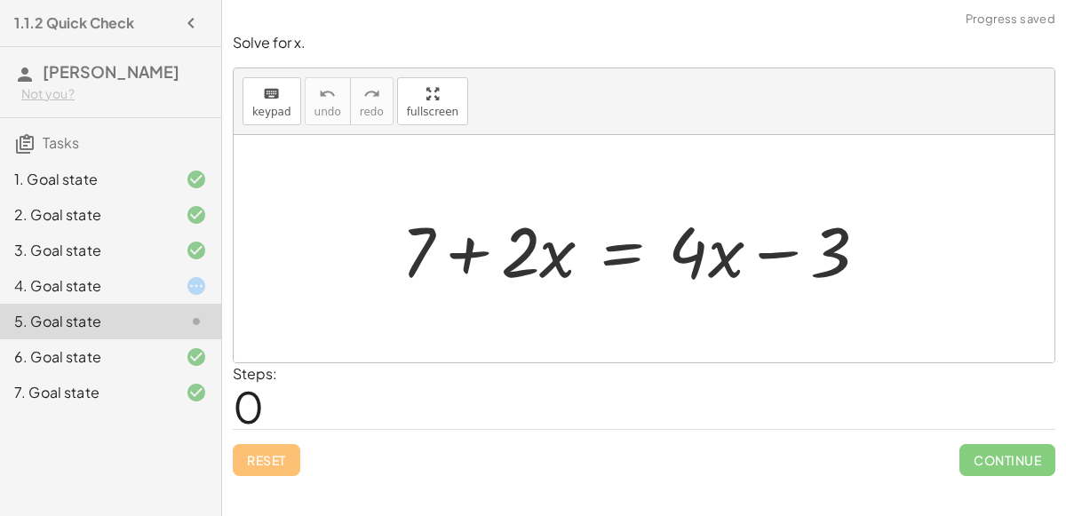
click at [119, 291] on div "4. Goal state" at bounding box center [85, 285] width 143 height 21
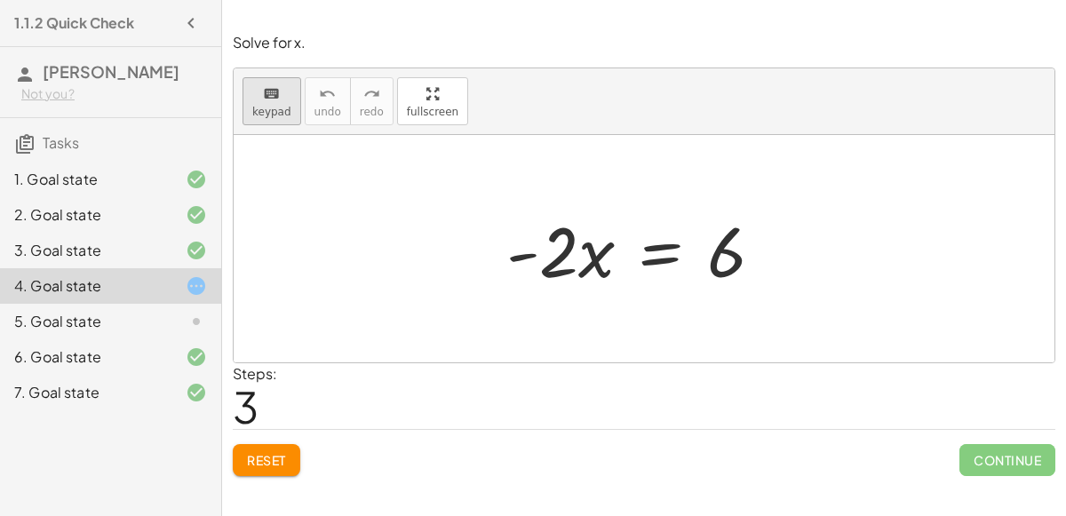
click at [274, 100] on icon "keyboard" at bounding box center [271, 93] width 17 height 21
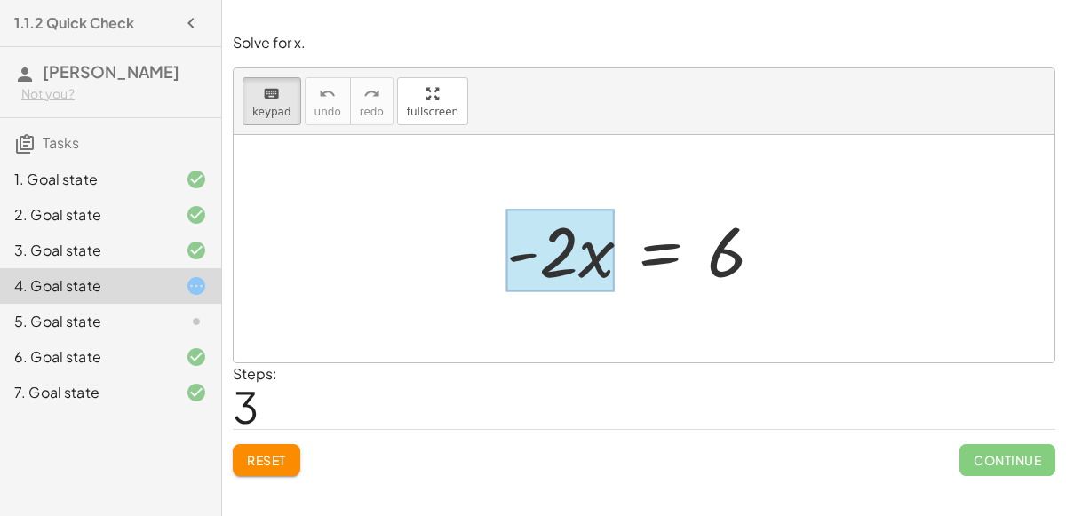
click at [598, 261] on div at bounding box center [560, 251] width 108 height 83
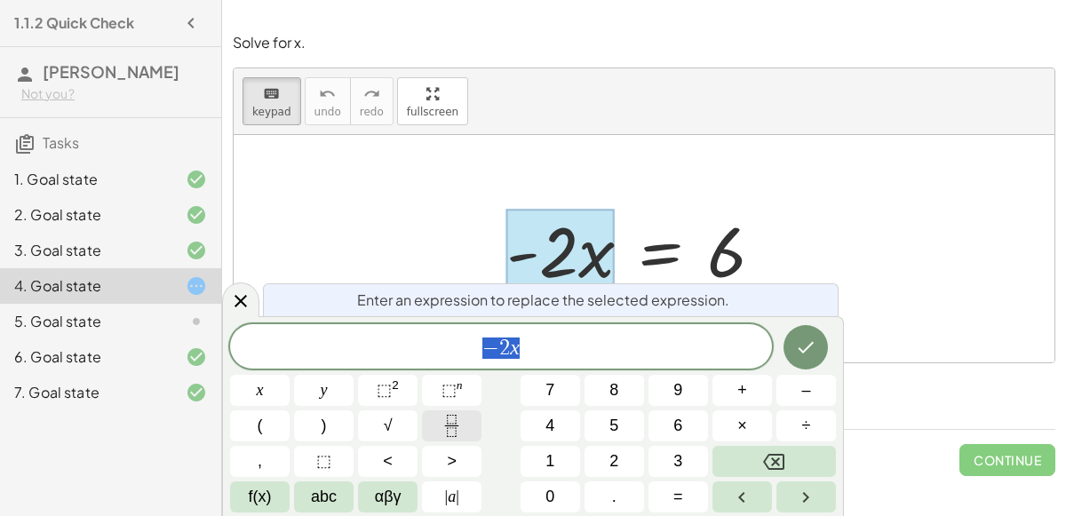
click at [465, 426] on button "Fraction" at bounding box center [452, 425] width 60 height 31
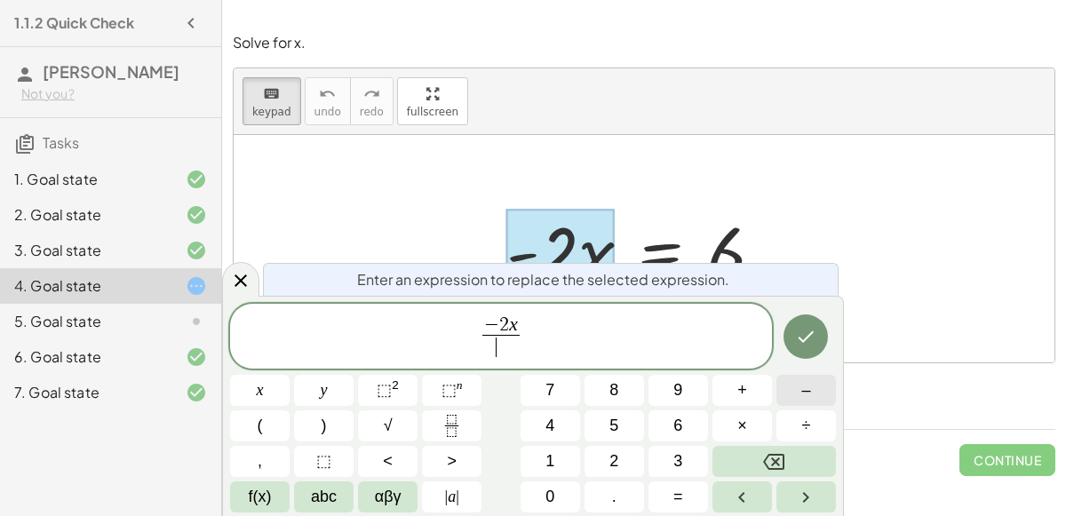
click at [814, 401] on button "–" at bounding box center [806, 390] width 60 height 31
click at [631, 456] on button "2" at bounding box center [614, 461] width 60 height 31
click at [806, 339] on icon "Done" at bounding box center [806, 337] width 16 height 12
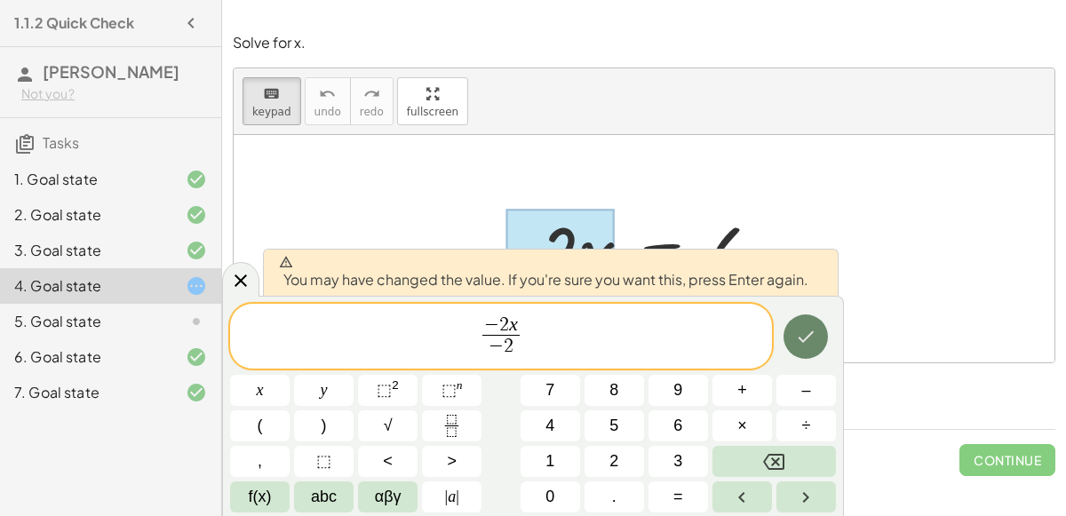
click at [822, 330] on button "Done" at bounding box center [805, 336] width 44 height 44
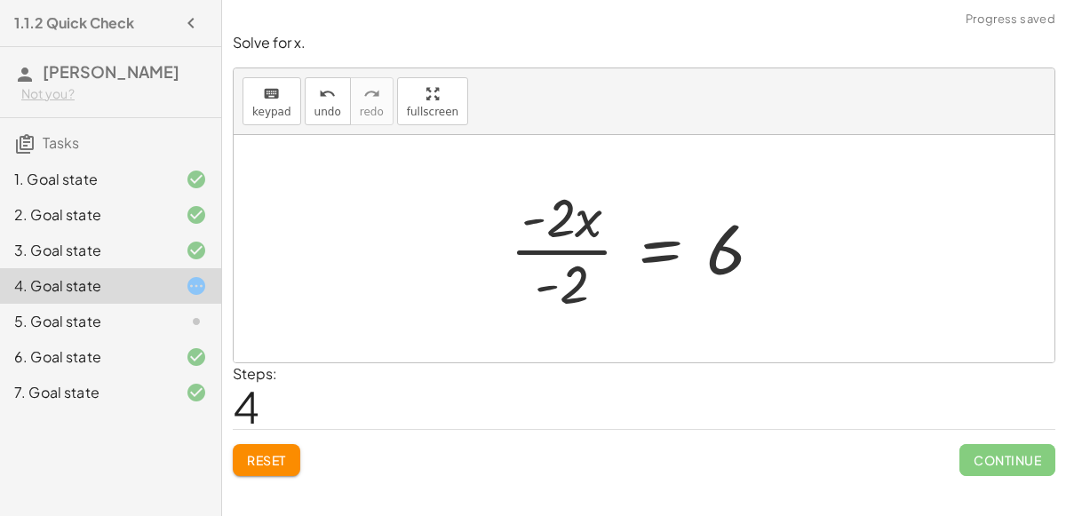
click at [536, 248] on div at bounding box center [643, 248] width 285 height 137
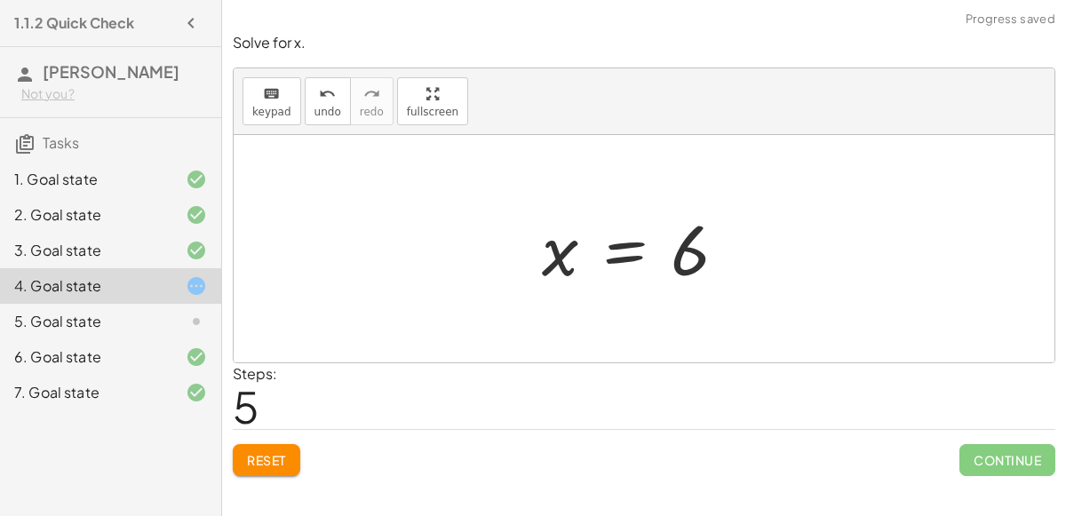
click at [668, 260] on div at bounding box center [641, 249] width 217 height 88
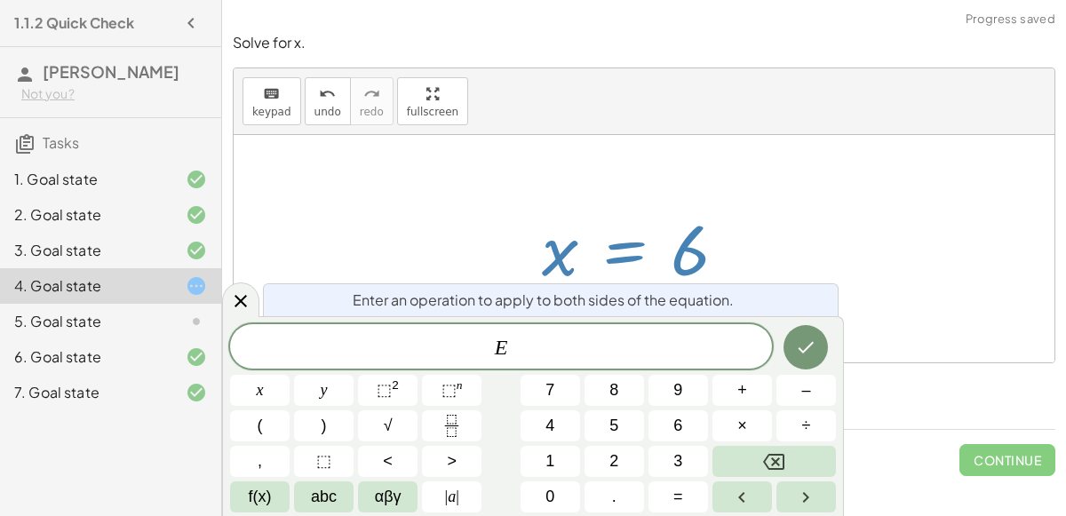
click at [741, 227] on div at bounding box center [641, 249] width 217 height 88
click at [820, 345] on button "Done" at bounding box center [805, 347] width 44 height 44
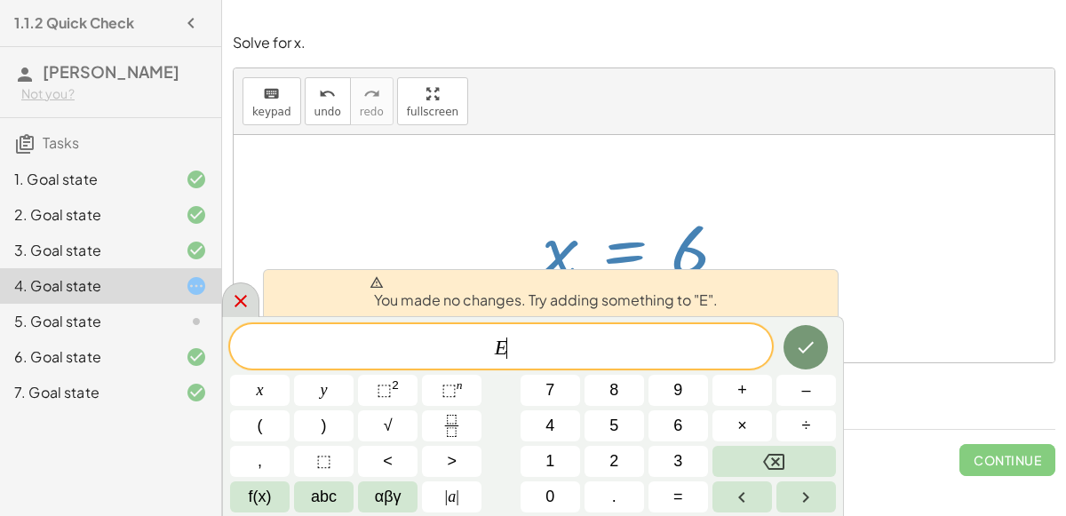
click at [237, 306] on icon at bounding box center [240, 300] width 21 height 21
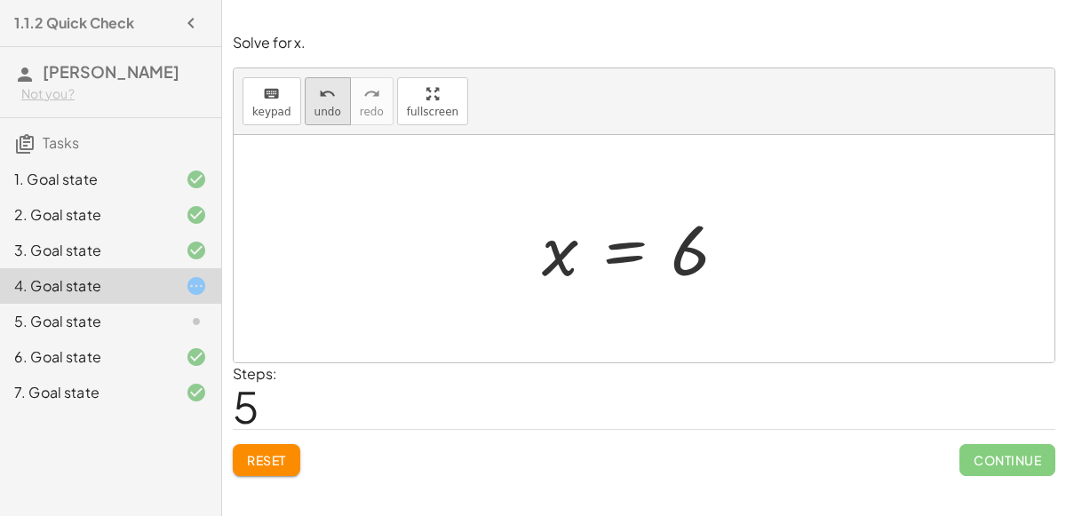
click at [328, 94] on icon "undo" at bounding box center [327, 93] width 17 height 21
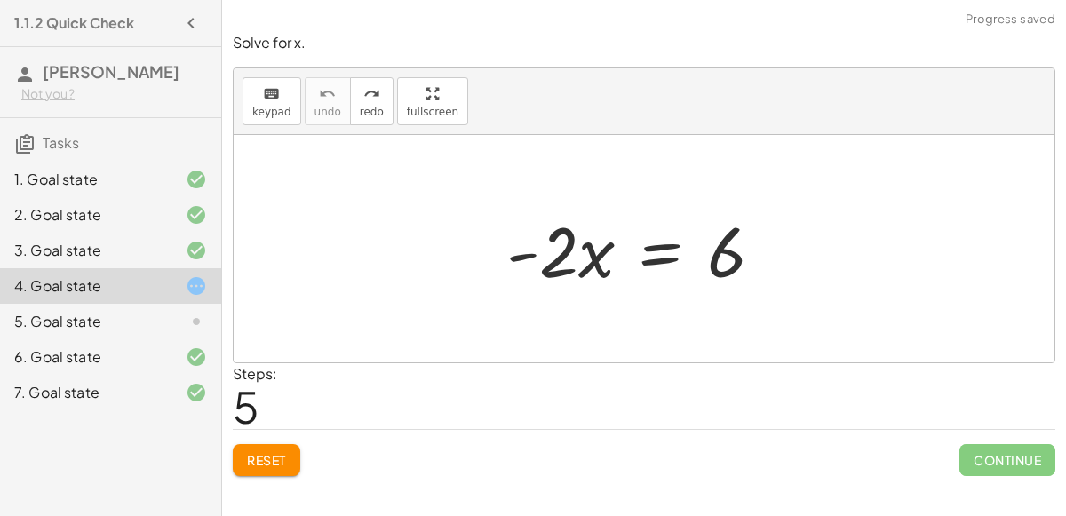
click at [663, 258] on div at bounding box center [641, 248] width 289 height 91
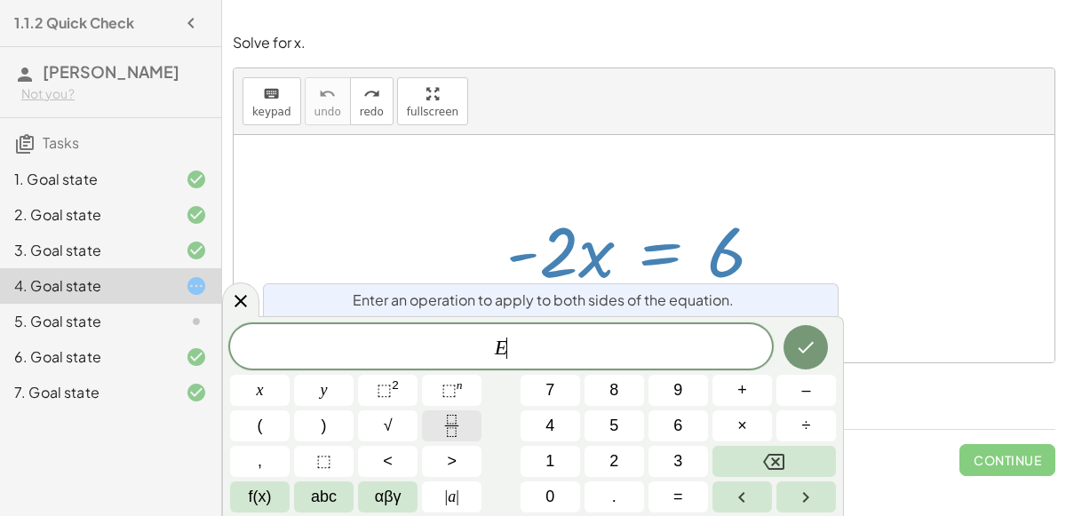
click at [474, 419] on button "Fraction" at bounding box center [452, 425] width 60 height 31
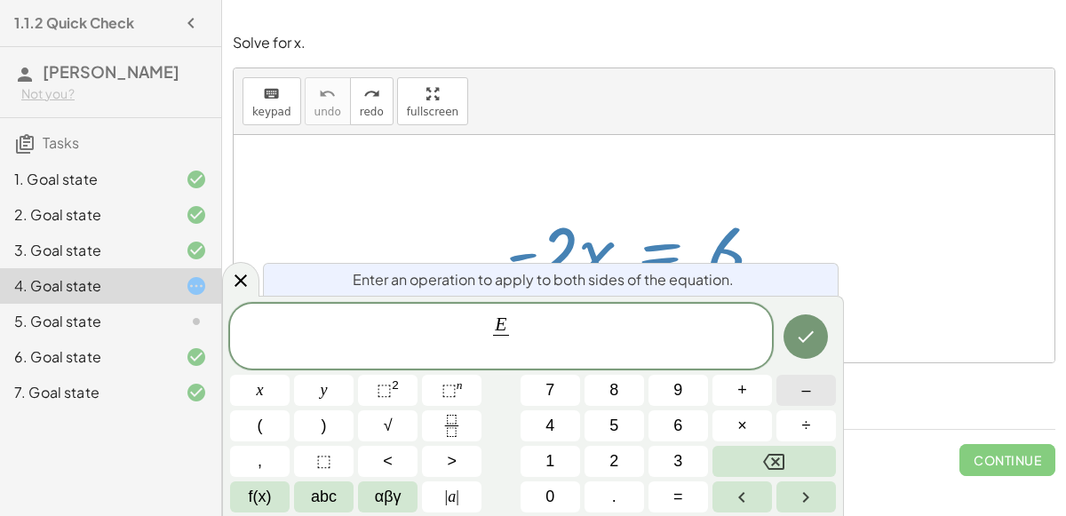
click at [811, 394] on button "–" at bounding box center [806, 390] width 60 height 31
click at [630, 458] on button "2" at bounding box center [614, 461] width 60 height 31
click at [795, 336] on button "Done" at bounding box center [805, 336] width 44 height 44
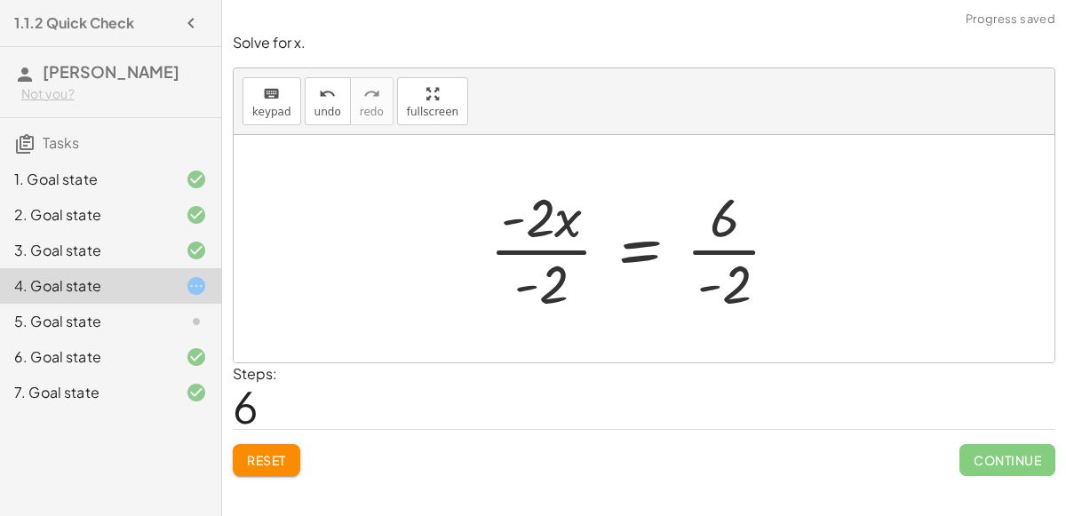
click at [719, 253] on div at bounding box center [642, 248] width 322 height 137
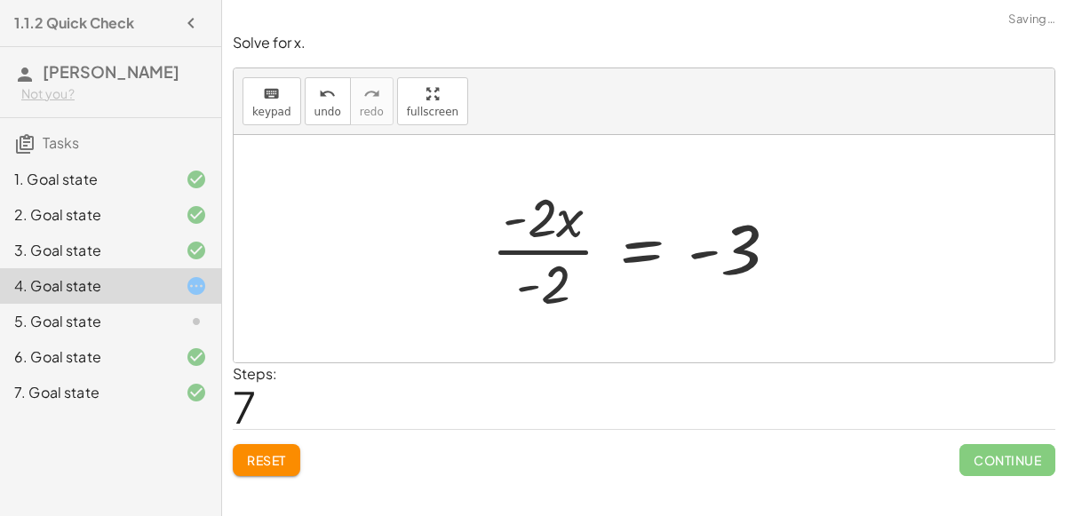
click at [547, 249] on div at bounding box center [641, 248] width 319 height 137
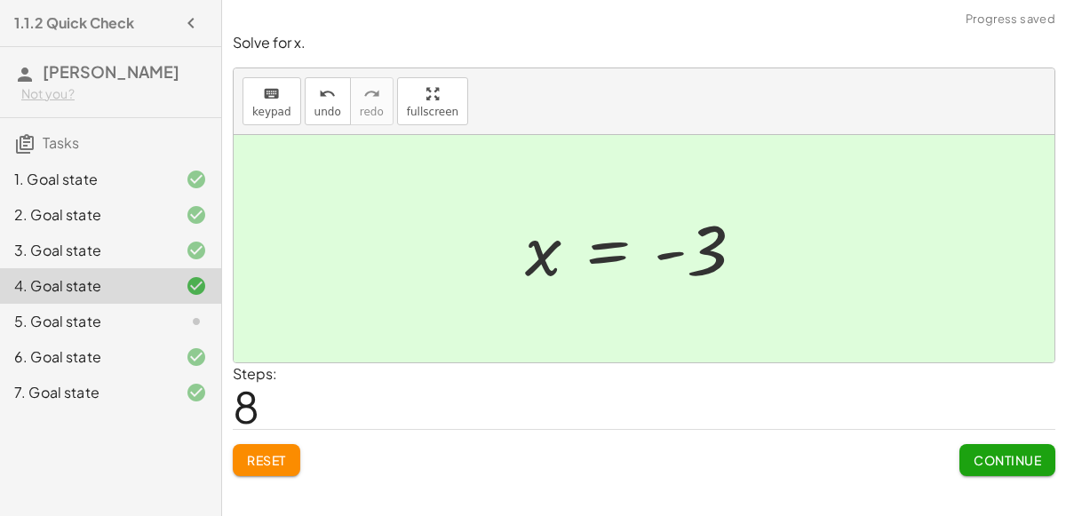
click at [150, 320] on div "5. Goal state" at bounding box center [85, 321] width 143 height 21
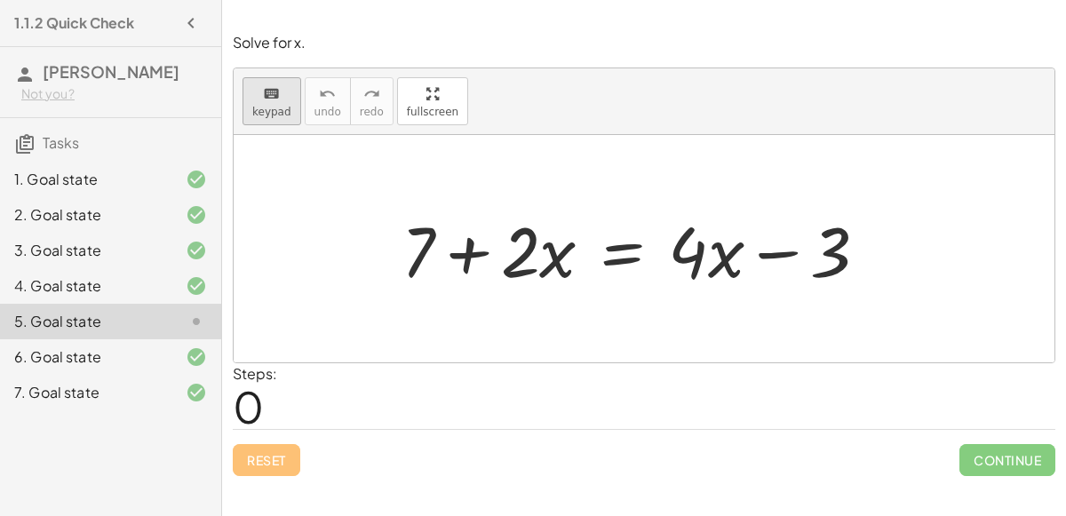
click at [279, 109] on span "keypad" at bounding box center [271, 112] width 39 height 12
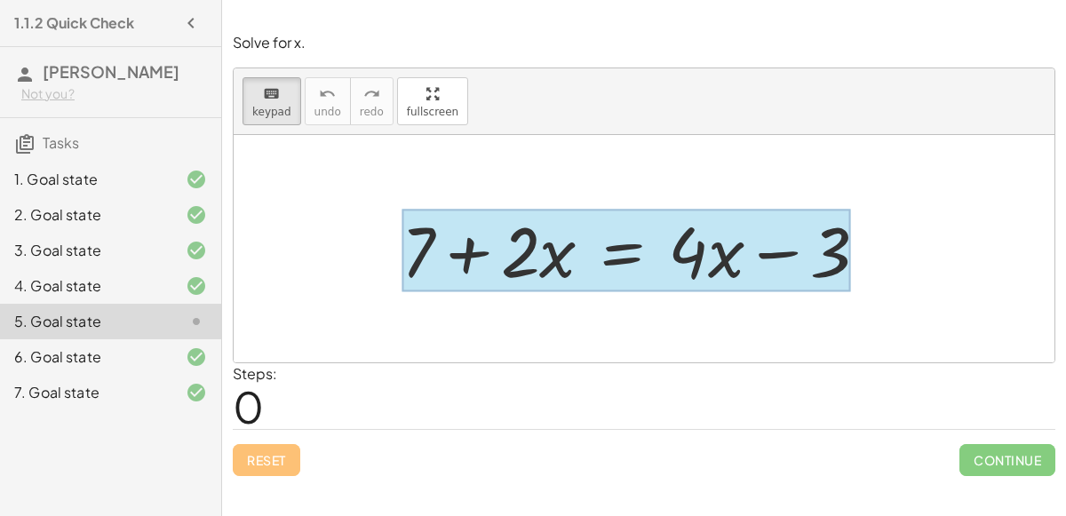
click at [640, 249] on div at bounding box center [625, 251] width 449 height 83
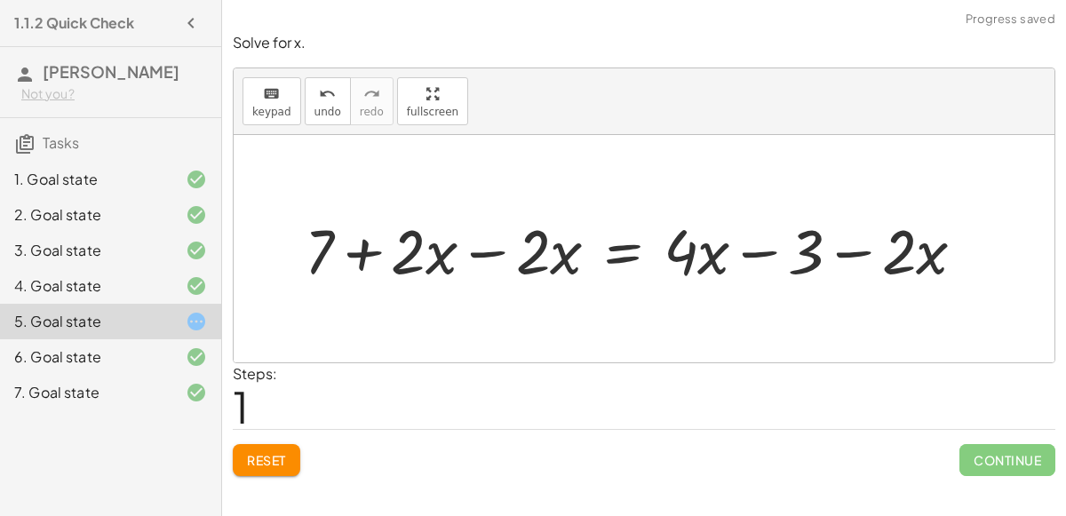
click at [457, 254] on div at bounding box center [641, 249] width 666 height 78
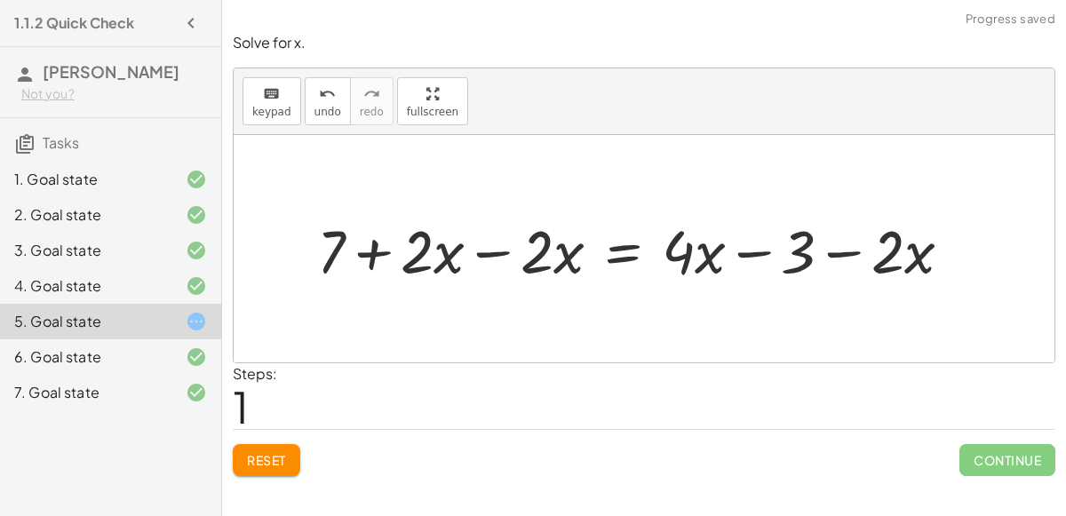
click at [499, 250] on div at bounding box center [641, 249] width 666 height 78
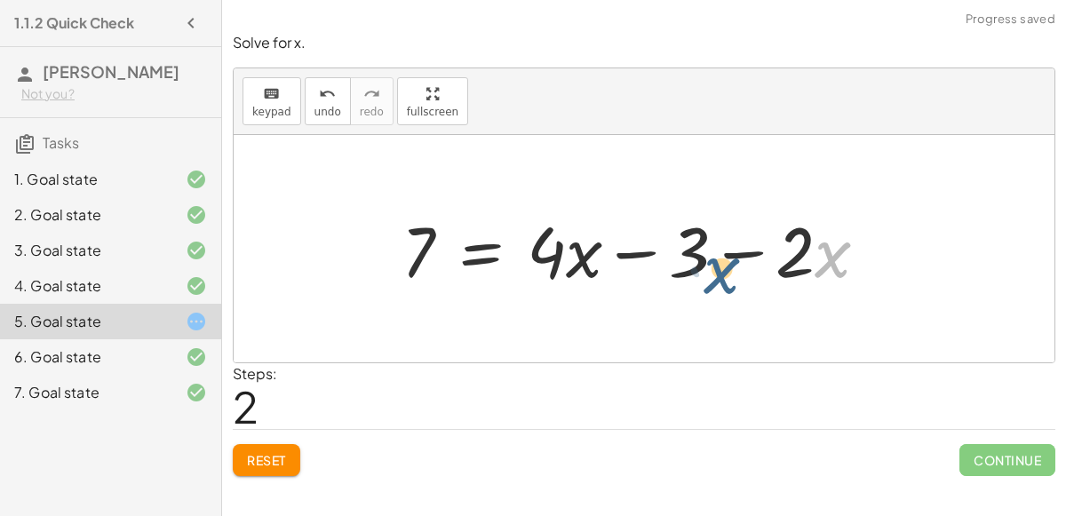
drag, startPoint x: 826, startPoint y: 260, endPoint x: 719, endPoint y: 276, distance: 107.8
click at [719, 276] on div at bounding box center [642, 248] width 498 height 91
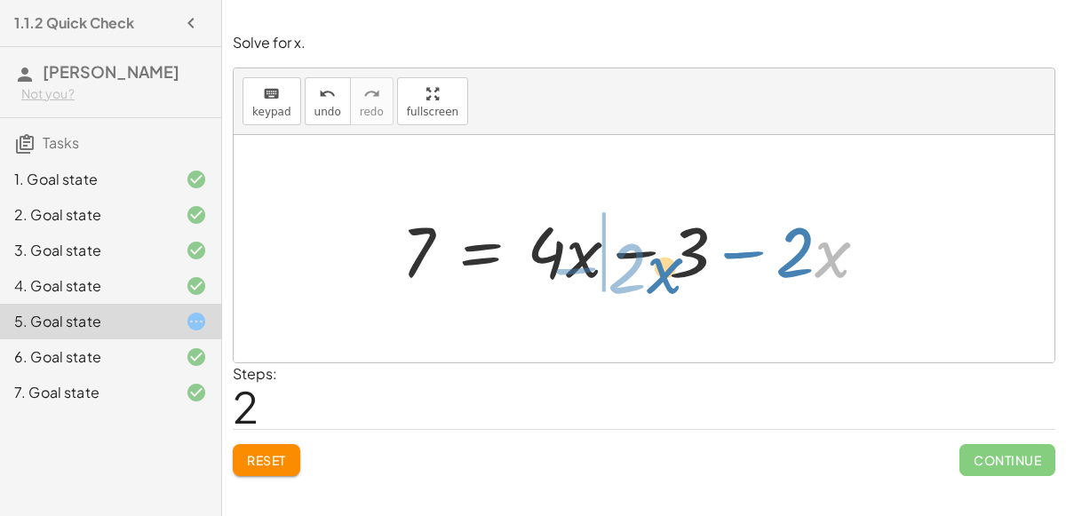
drag, startPoint x: 838, startPoint y: 262, endPoint x: 648, endPoint y: 274, distance: 190.4
click at [648, 274] on div at bounding box center [642, 248] width 498 height 91
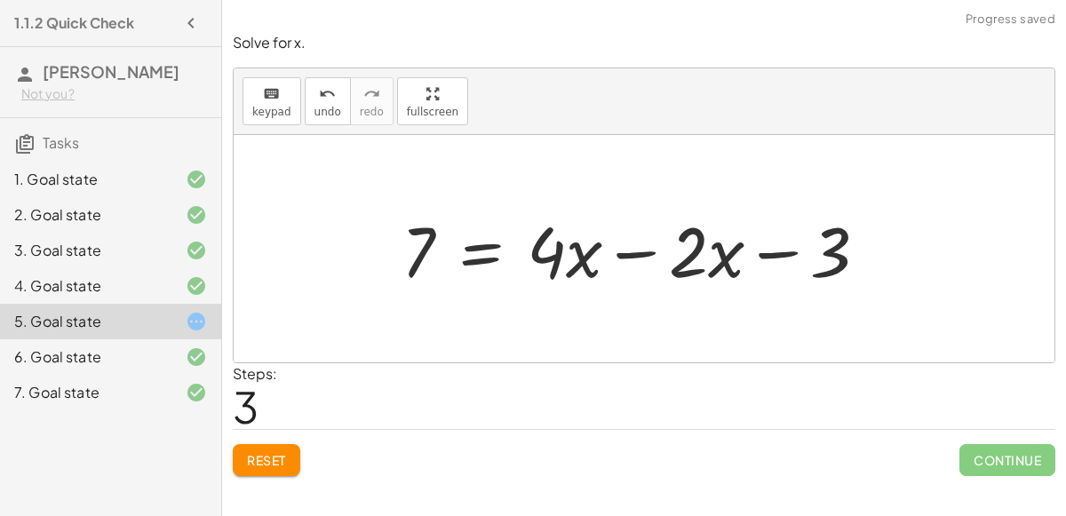
click at [646, 257] on div at bounding box center [642, 248] width 498 height 91
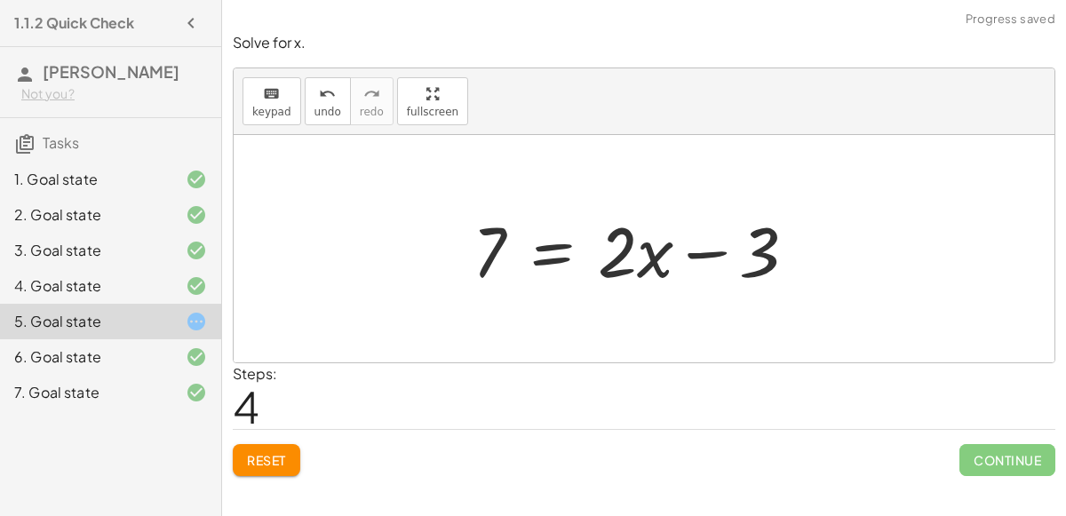
click at [550, 266] on div at bounding box center [642, 248] width 356 height 91
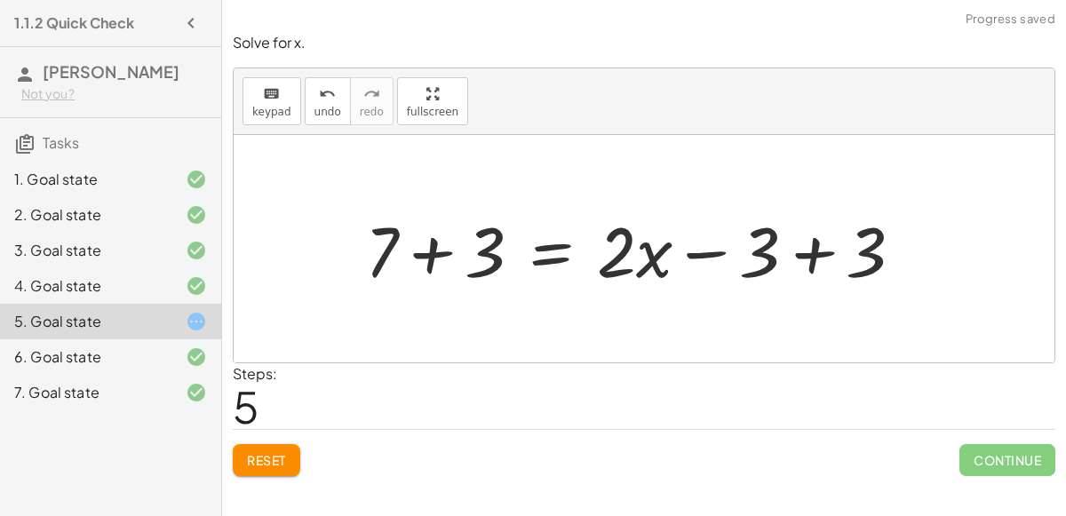
click at [441, 258] on div at bounding box center [641, 248] width 570 height 91
click at [787, 265] on div at bounding box center [681, 248] width 490 height 91
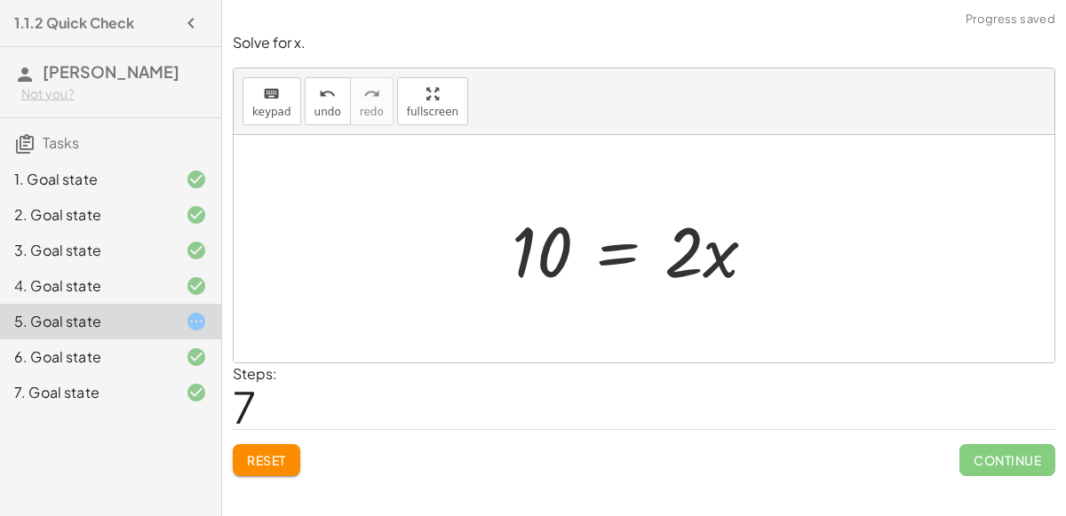
click at [608, 250] on div at bounding box center [641, 248] width 277 height 91
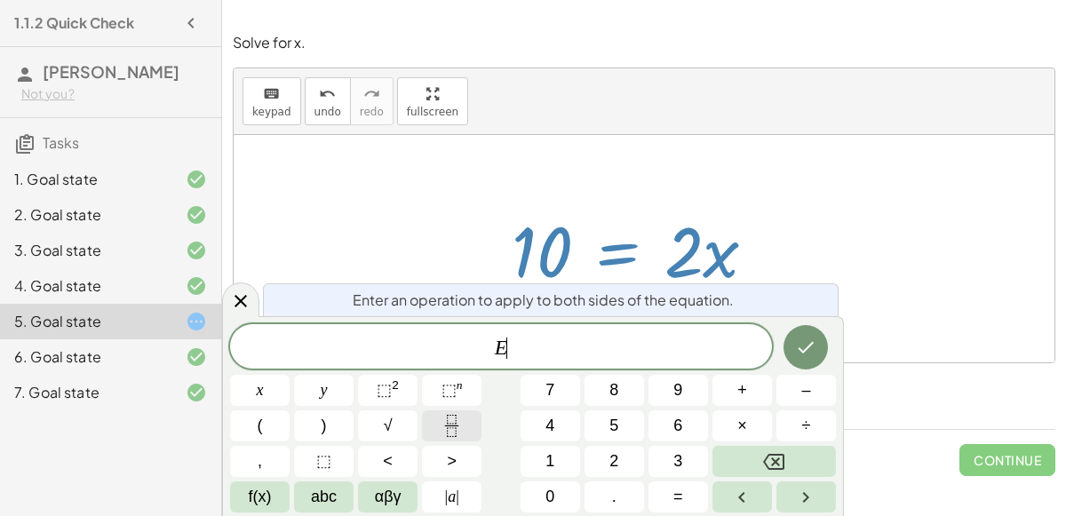
click at [467, 422] on button "Fraction" at bounding box center [452, 425] width 60 height 31
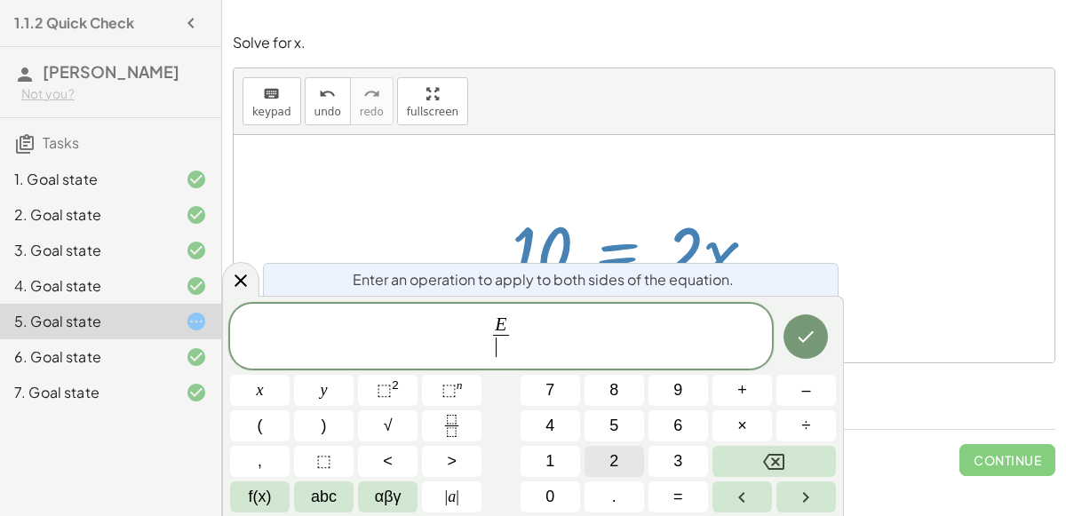
click at [606, 449] on button "2" at bounding box center [614, 461] width 60 height 31
click at [818, 326] on button "Done" at bounding box center [805, 336] width 44 height 44
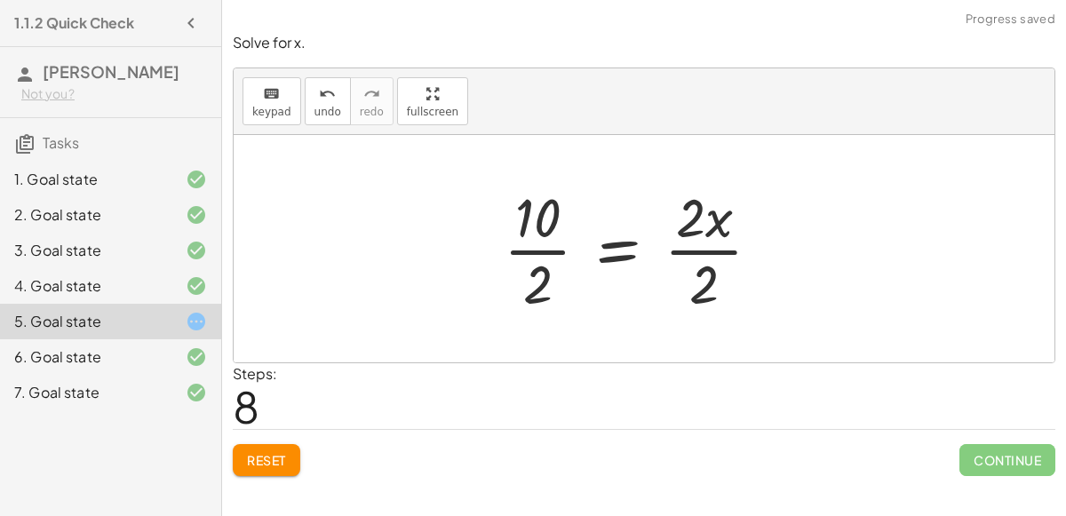
click at [715, 261] on div at bounding box center [639, 248] width 289 height 137
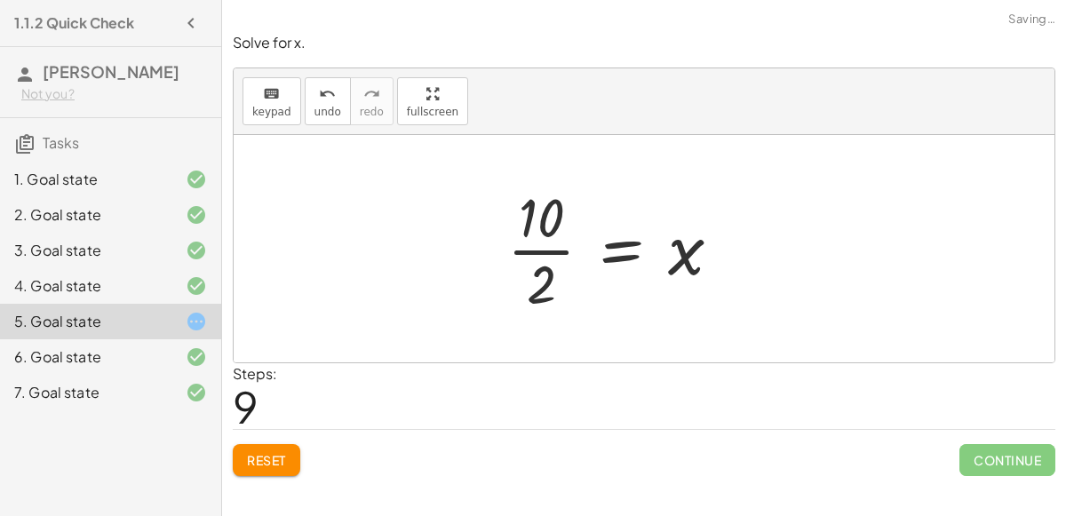
click at [548, 250] on div at bounding box center [621, 248] width 246 height 137
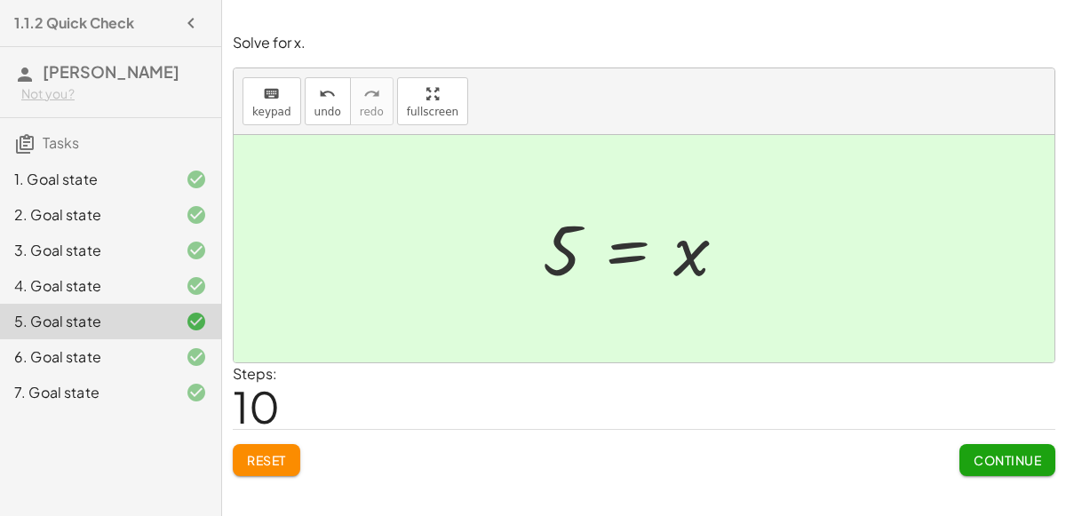
click at [976, 449] on button "Continue" at bounding box center [1007, 460] width 96 height 32
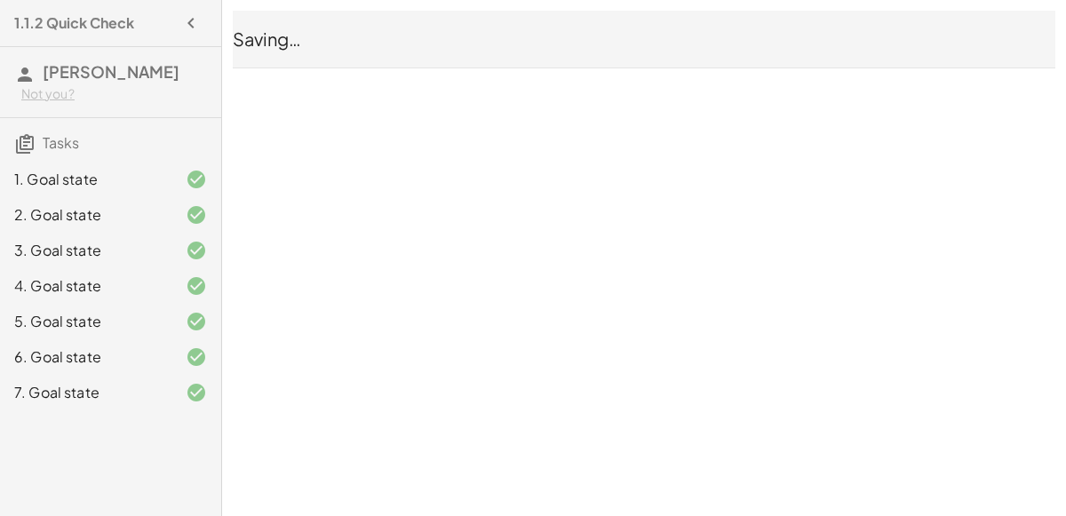
click at [0, 0] on div "1.1.2 Quick Check Xander Dillman Not you? Tasks 1. Goal state 2. Goal state 3. …" at bounding box center [0, 0] width 0 height 0
